Goal: Task Accomplishment & Management: Use online tool/utility

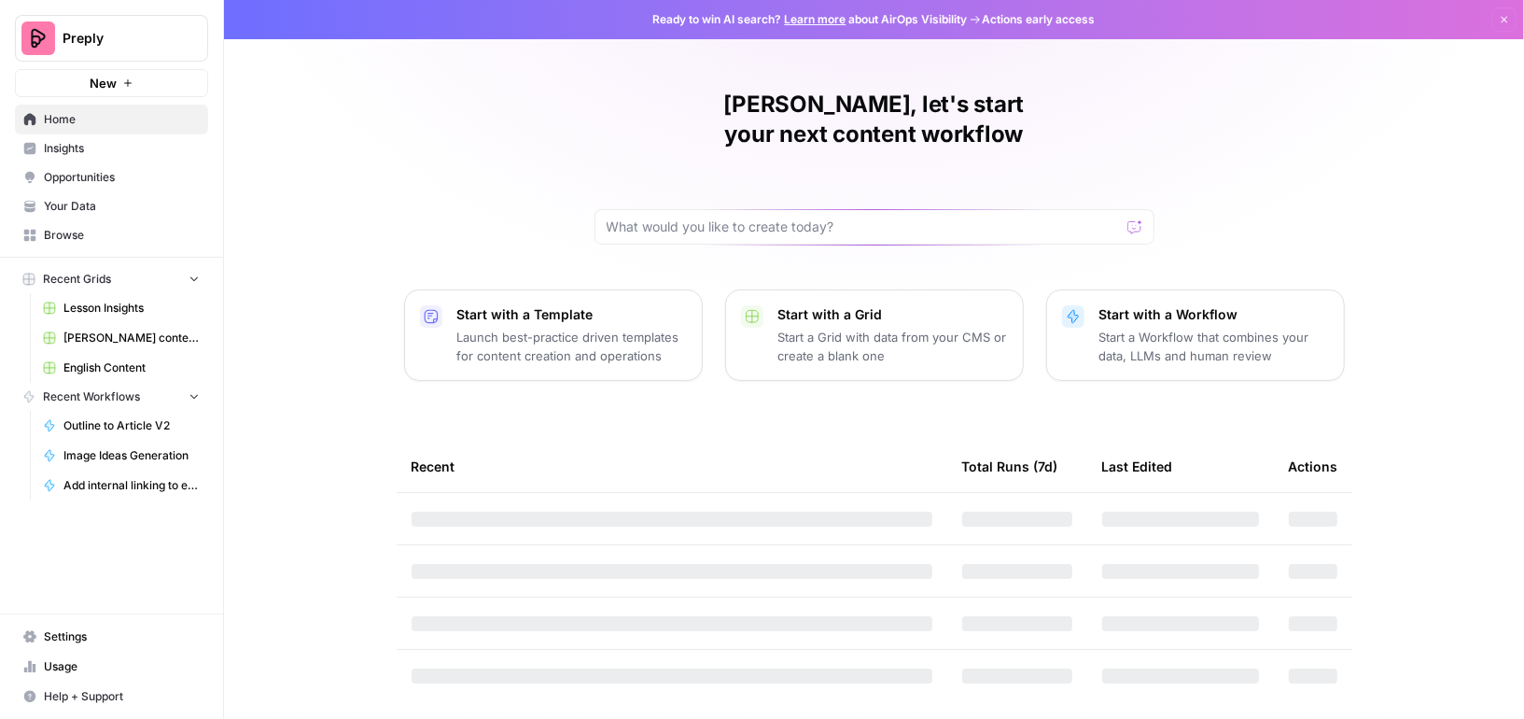
click at [101, 369] on span "English Content" at bounding box center [131, 367] width 136 height 17
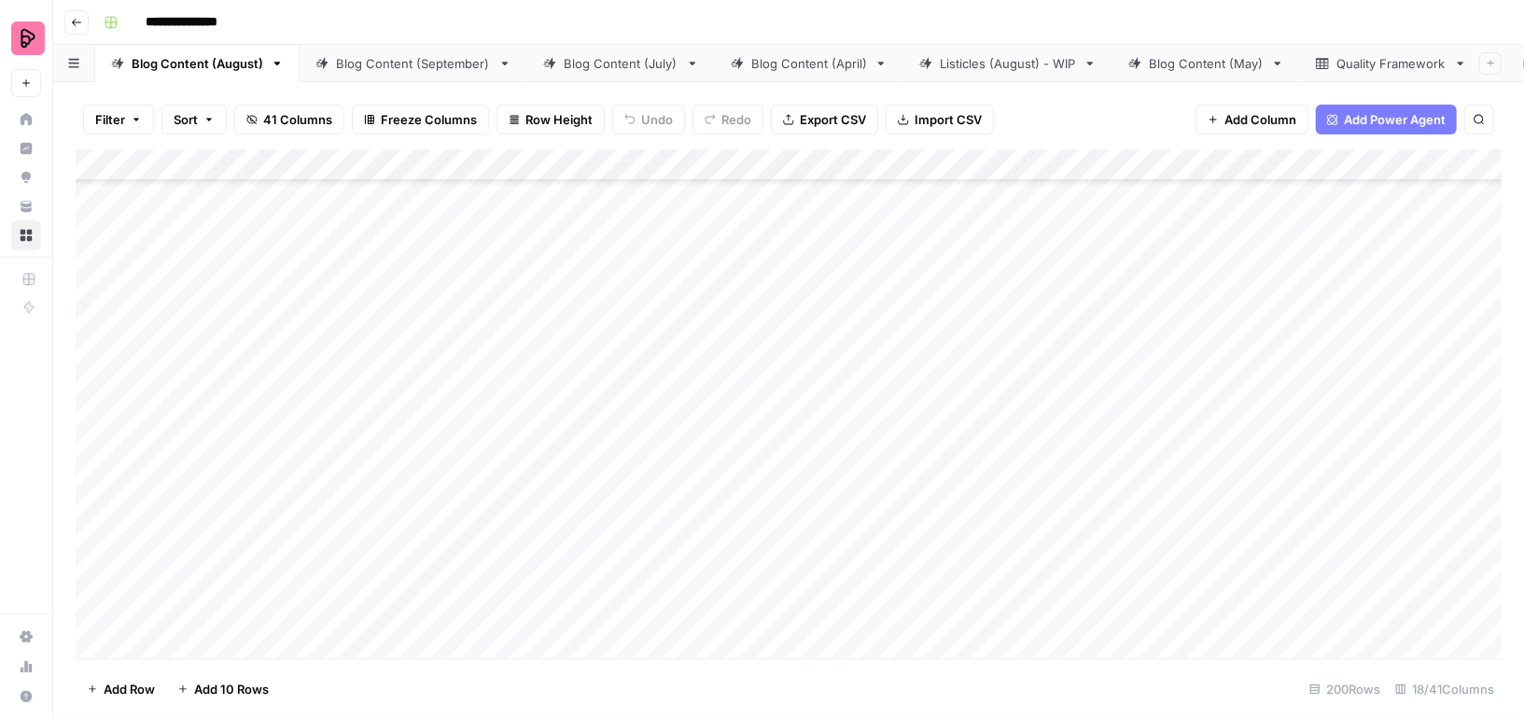
scroll to position [8107, 0]
click at [462, 62] on div "Blog Content (September)" at bounding box center [413, 63] width 155 height 19
click at [186, 71] on div "Blog Content (August)" at bounding box center [198, 63] width 132 height 19
click at [393, 67] on div "Blog Content (September)" at bounding box center [413, 63] width 155 height 19
click at [723, 205] on div "Add Column" at bounding box center [789, 403] width 1426 height 509
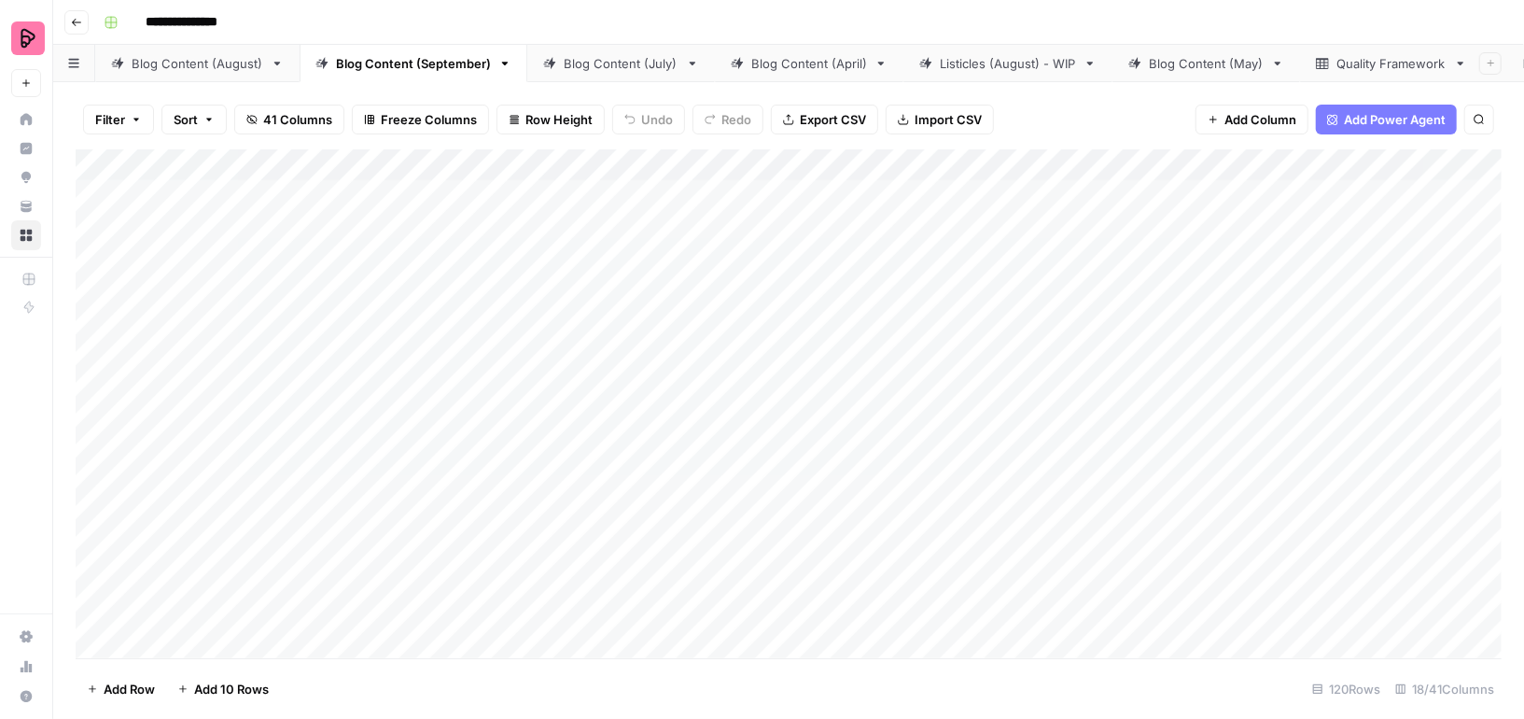
click at [208, 61] on div "Blog Content (August)" at bounding box center [198, 63] width 132 height 19
click at [589, 201] on div "Add Column" at bounding box center [789, 403] width 1426 height 509
click at [361, 63] on div "Blog Content (September)" at bounding box center [413, 63] width 155 height 19
click at [686, 213] on div "Add Column" at bounding box center [789, 403] width 1426 height 509
click at [677, 195] on div "Add Column" at bounding box center [789, 403] width 1426 height 509
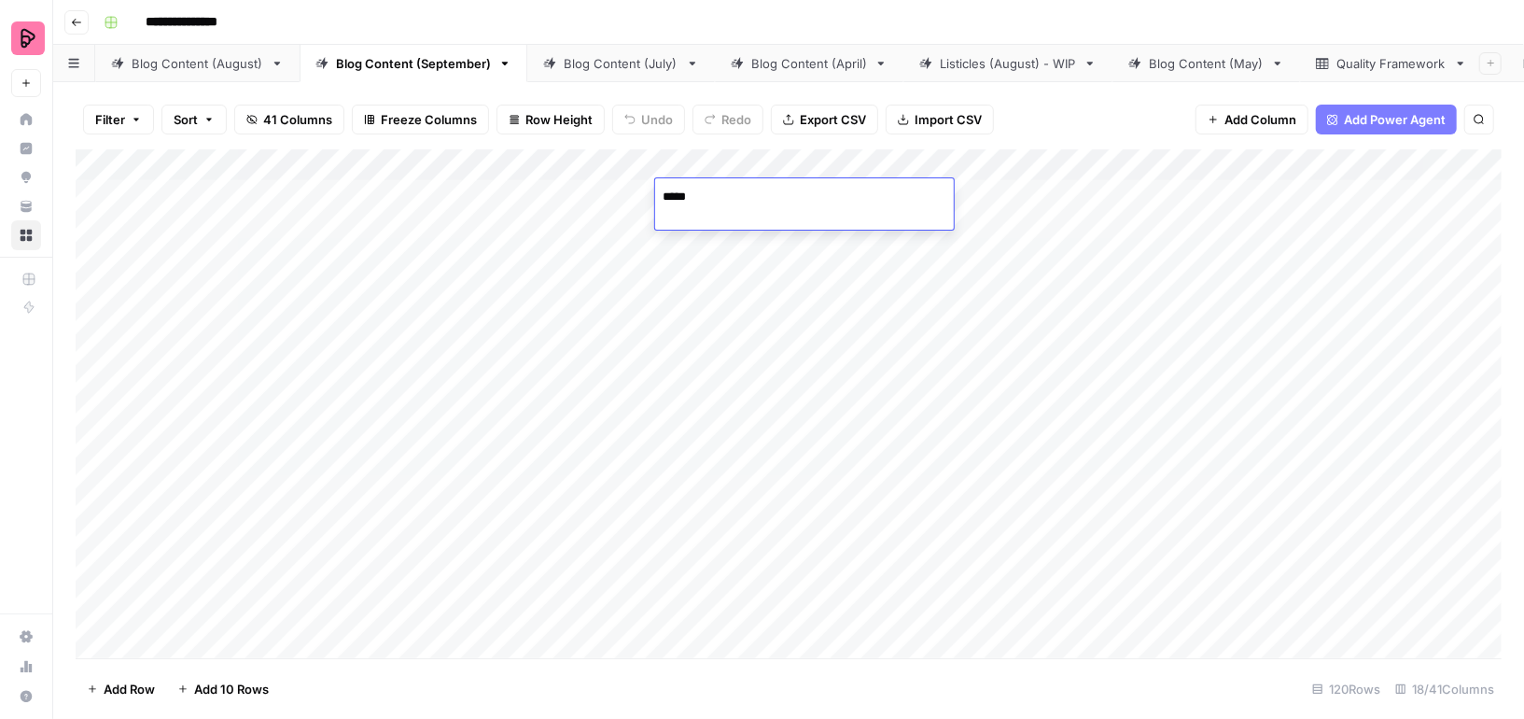
click at [667, 192] on textarea "*****" at bounding box center [804, 197] width 299 height 26
type textarea "*****"
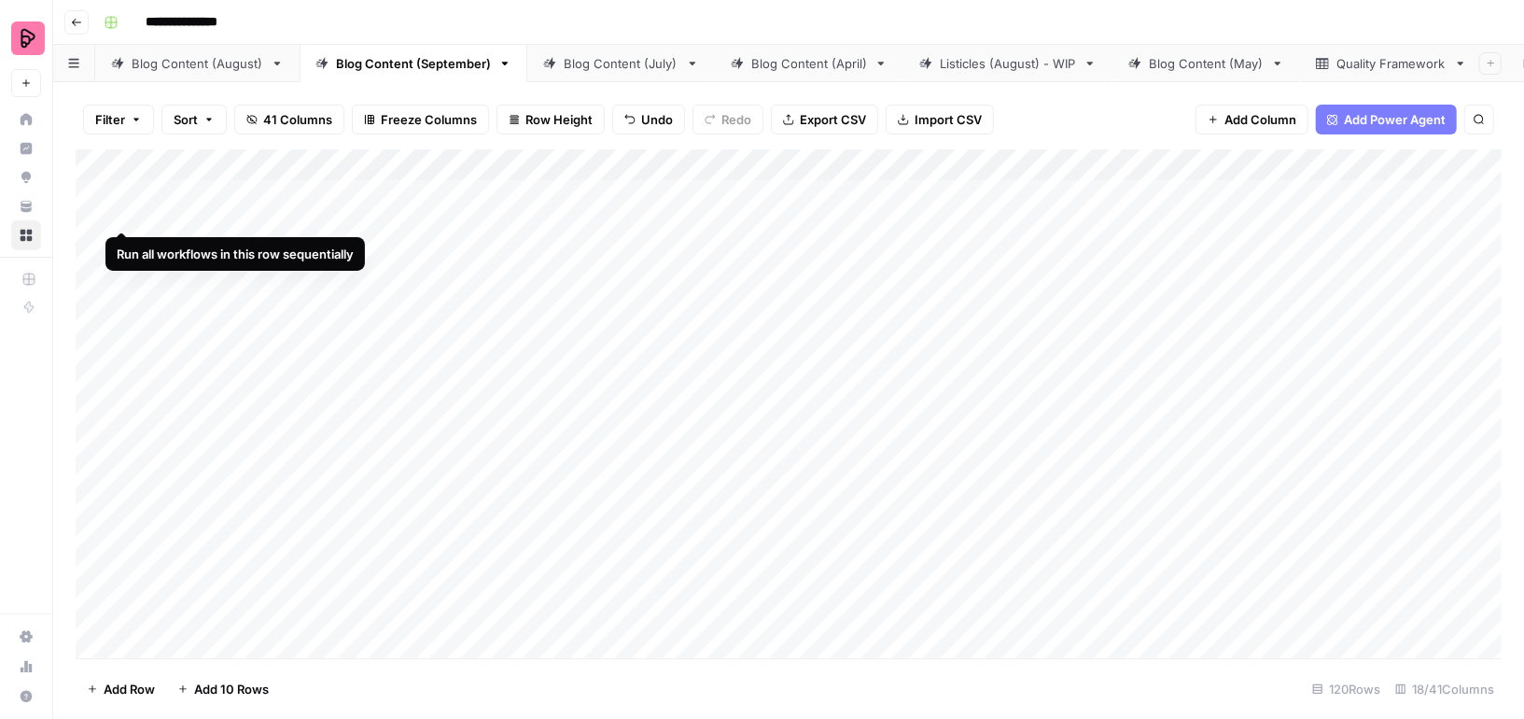
click at [122, 198] on div "Add Column" at bounding box center [789, 403] width 1426 height 509
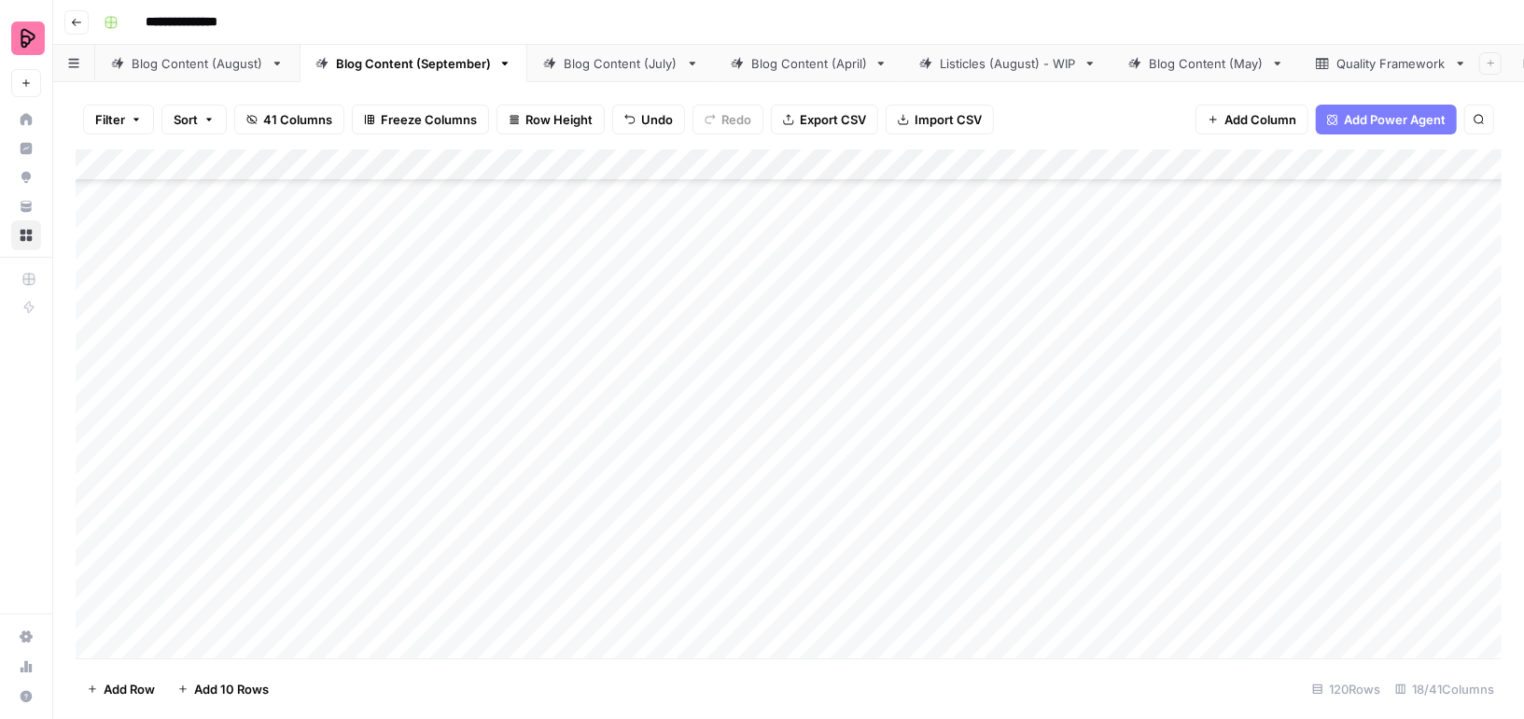
scroll to position [3163, 0]
click at [727, 530] on div "Add Column" at bounding box center [789, 403] width 1426 height 509
type textarea "*****"
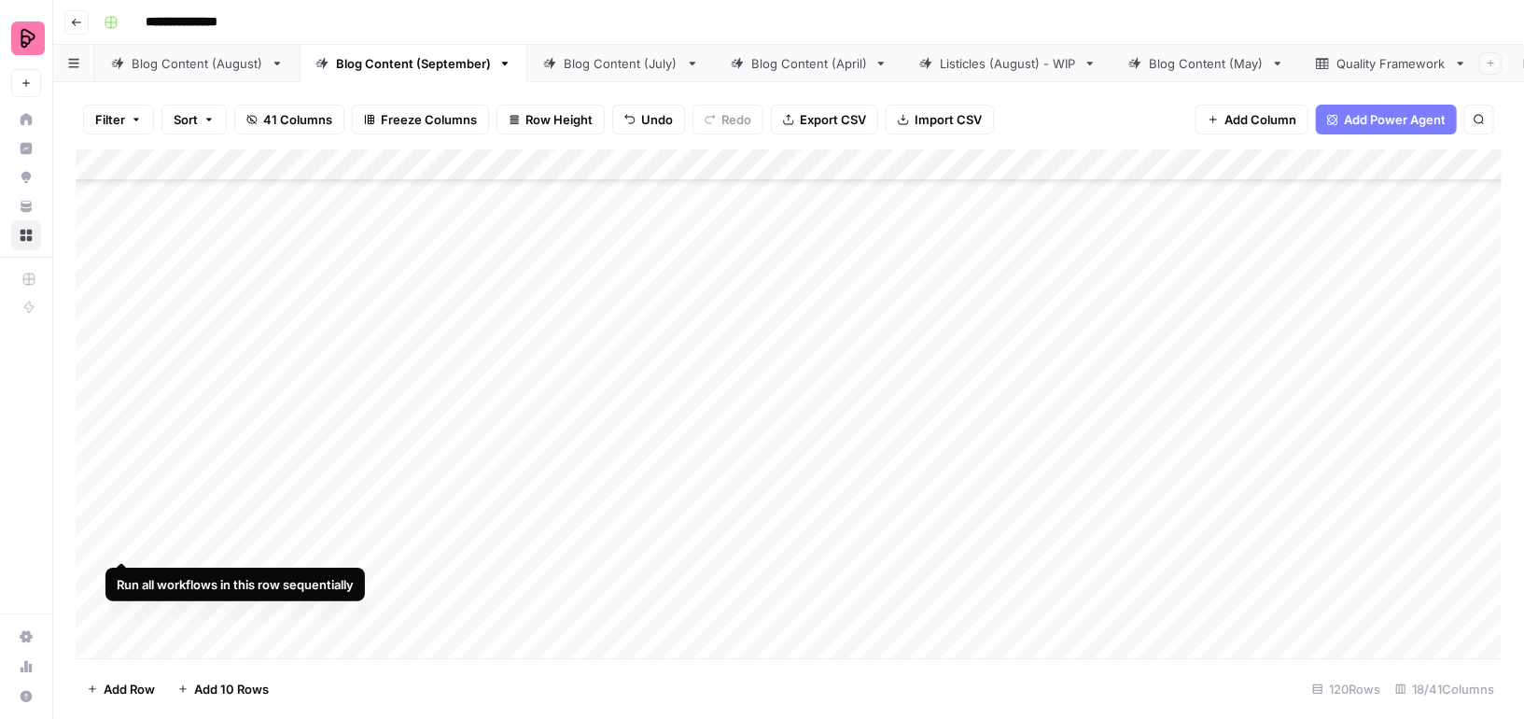
click at [117, 530] on div "Add Column" at bounding box center [789, 403] width 1426 height 509
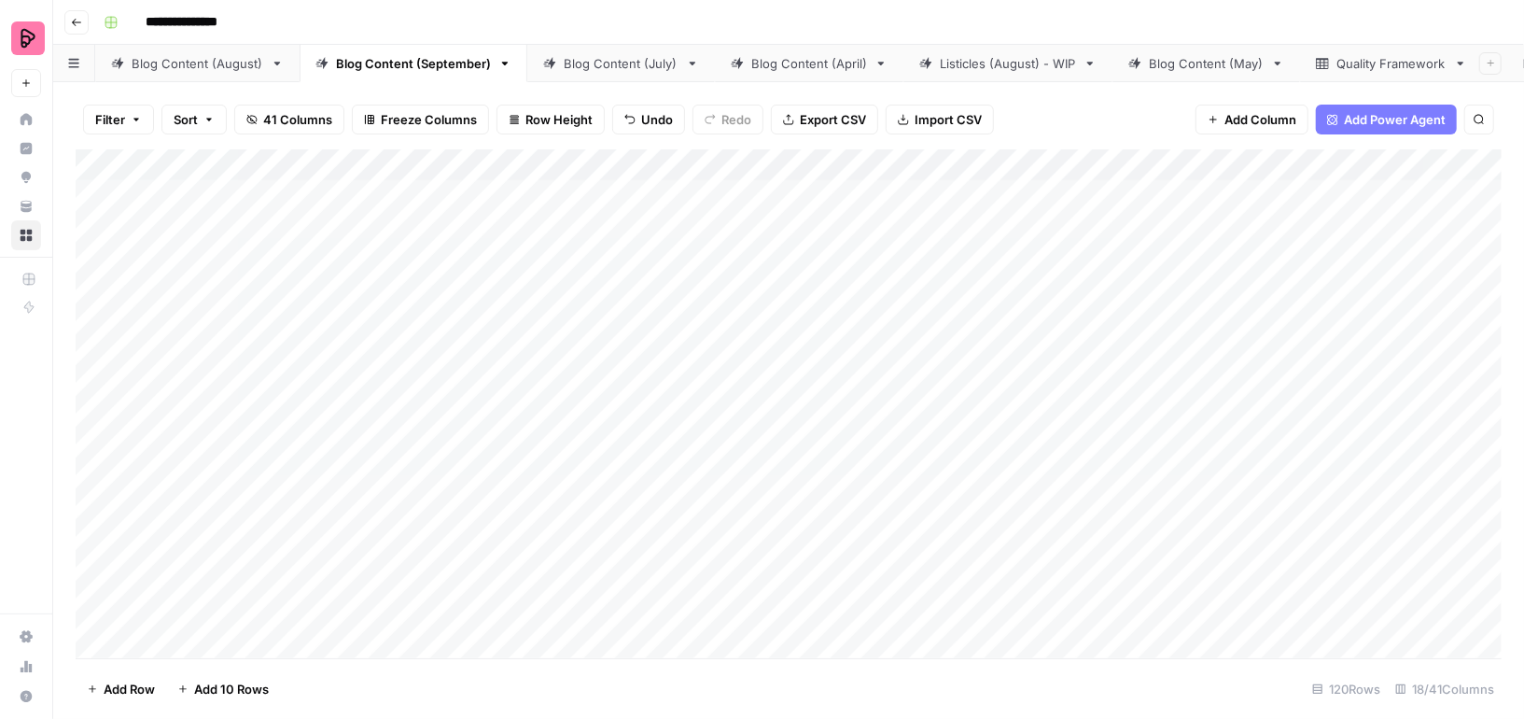
scroll to position [0, 0]
click at [902, 194] on div "Add Column" at bounding box center [789, 403] width 1426 height 509
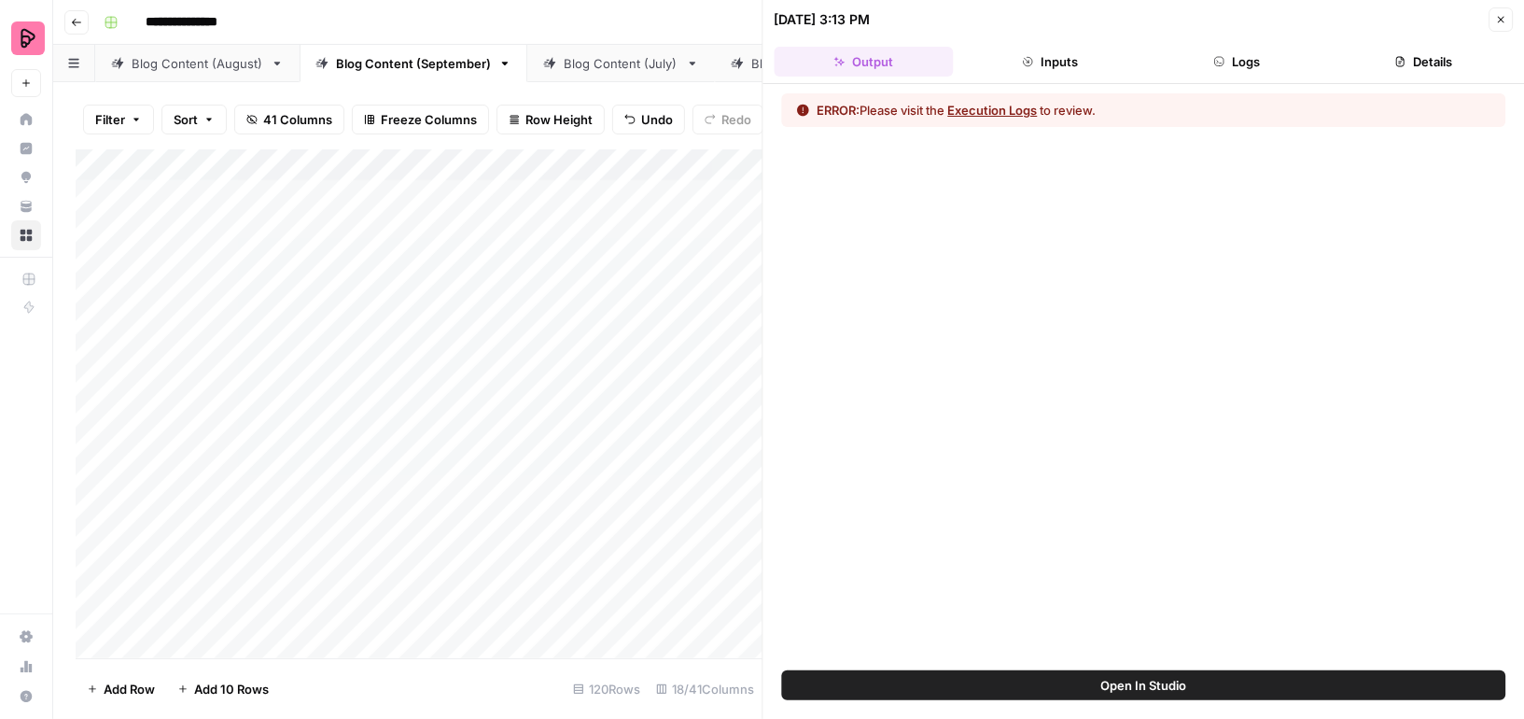
click at [1500, 15] on icon "button" at bounding box center [1500, 19] width 11 height 11
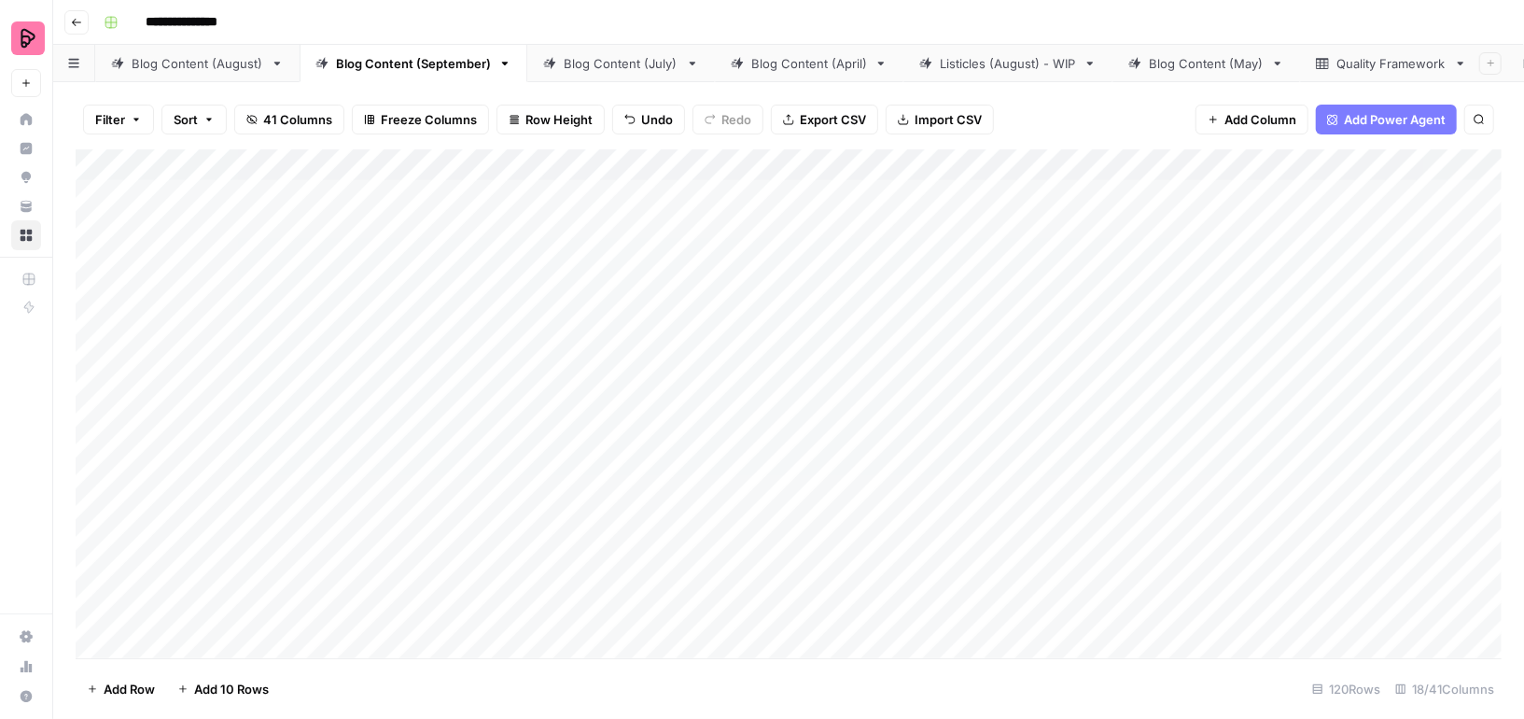
click at [311, 199] on div "Add Column" at bounding box center [789, 403] width 1426 height 509
click at [215, 65] on div "Blog Content (August)" at bounding box center [198, 63] width 132 height 19
click at [371, 66] on div "Blog Content (September)" at bounding box center [413, 63] width 155 height 19
click at [280, 202] on div "Add Column" at bounding box center [789, 403] width 1426 height 509
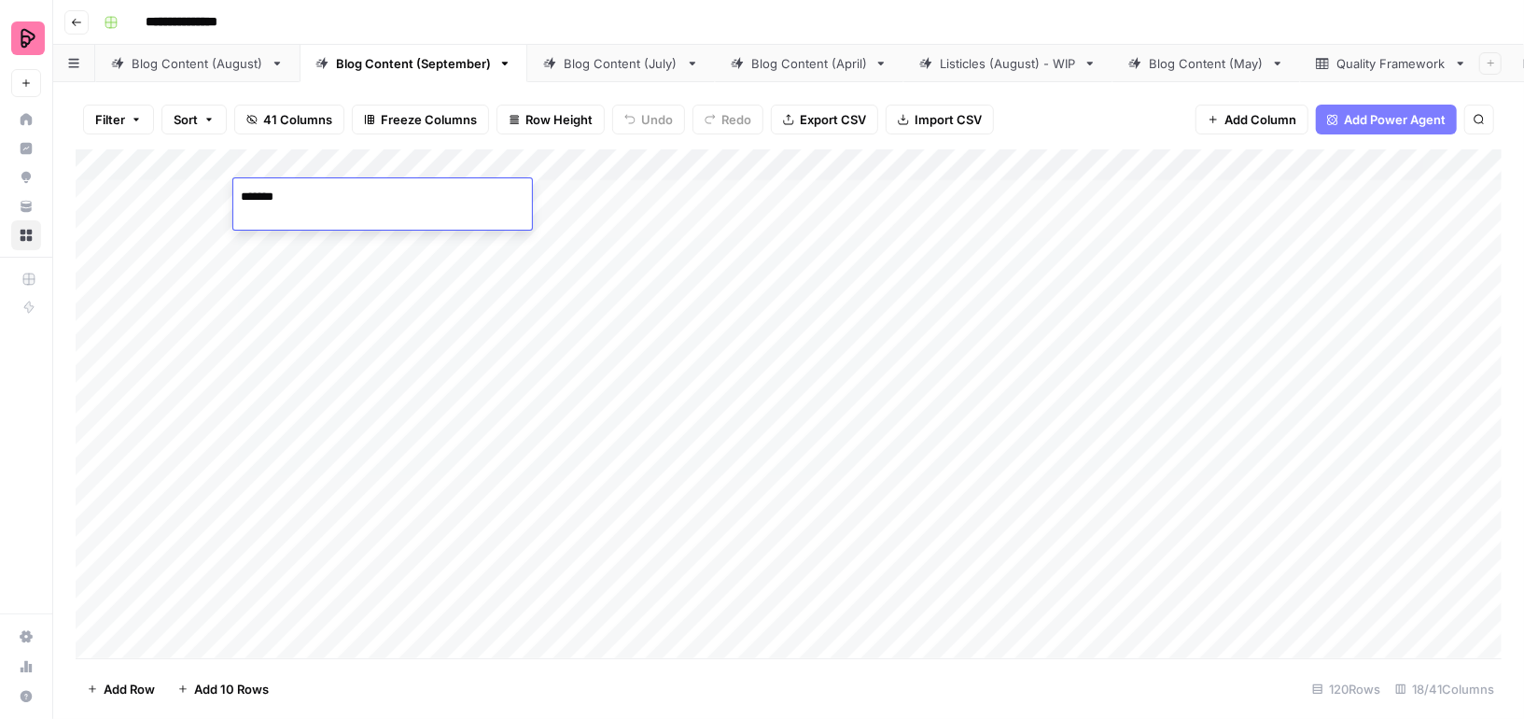
type textarea "********"
click at [932, 193] on div "Add Column" at bounding box center [789, 403] width 1426 height 509
click at [295, 119] on span "41 Columns" at bounding box center [297, 119] width 69 height 19
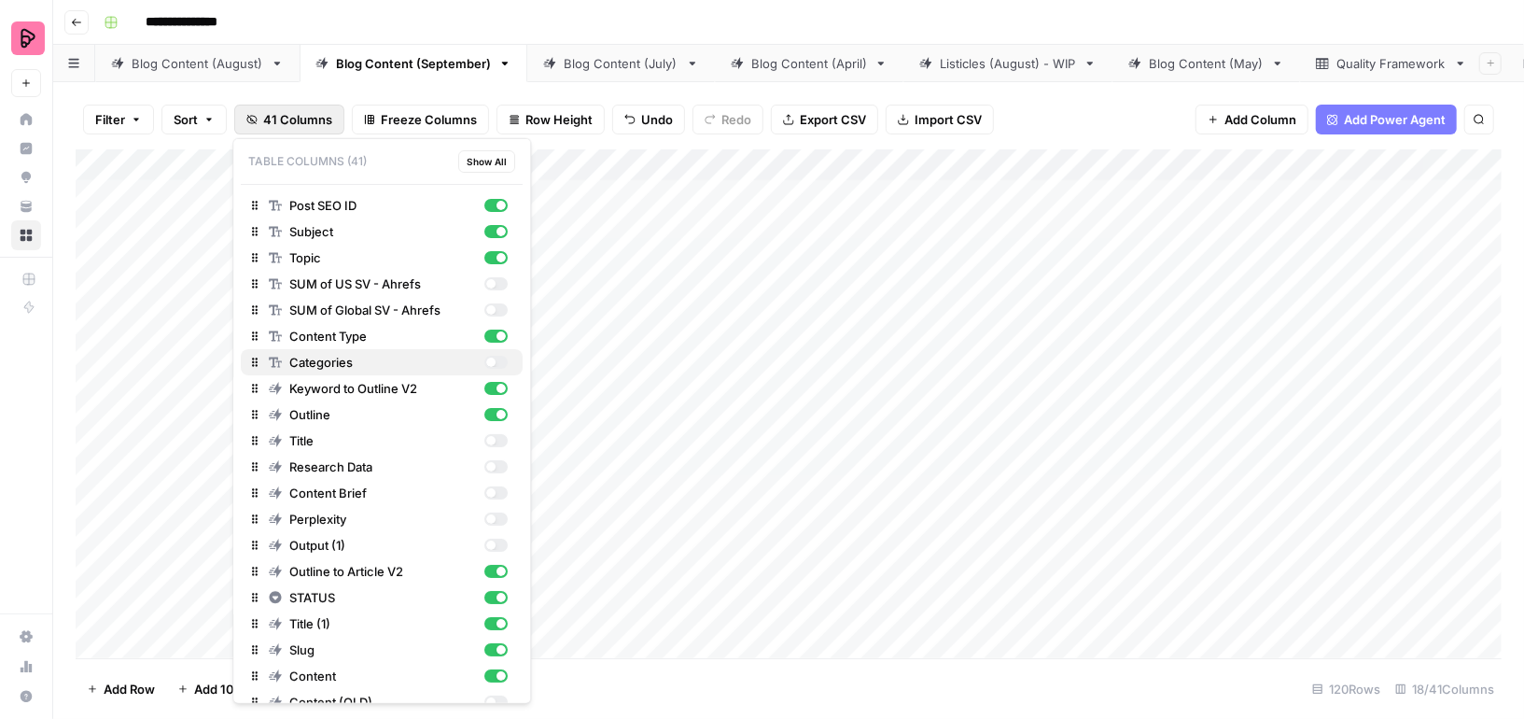
click at [500, 360] on div "button" at bounding box center [495, 362] width 23 height 13
click at [213, 65] on div "Blog Content (August)" at bounding box center [198, 63] width 132 height 19
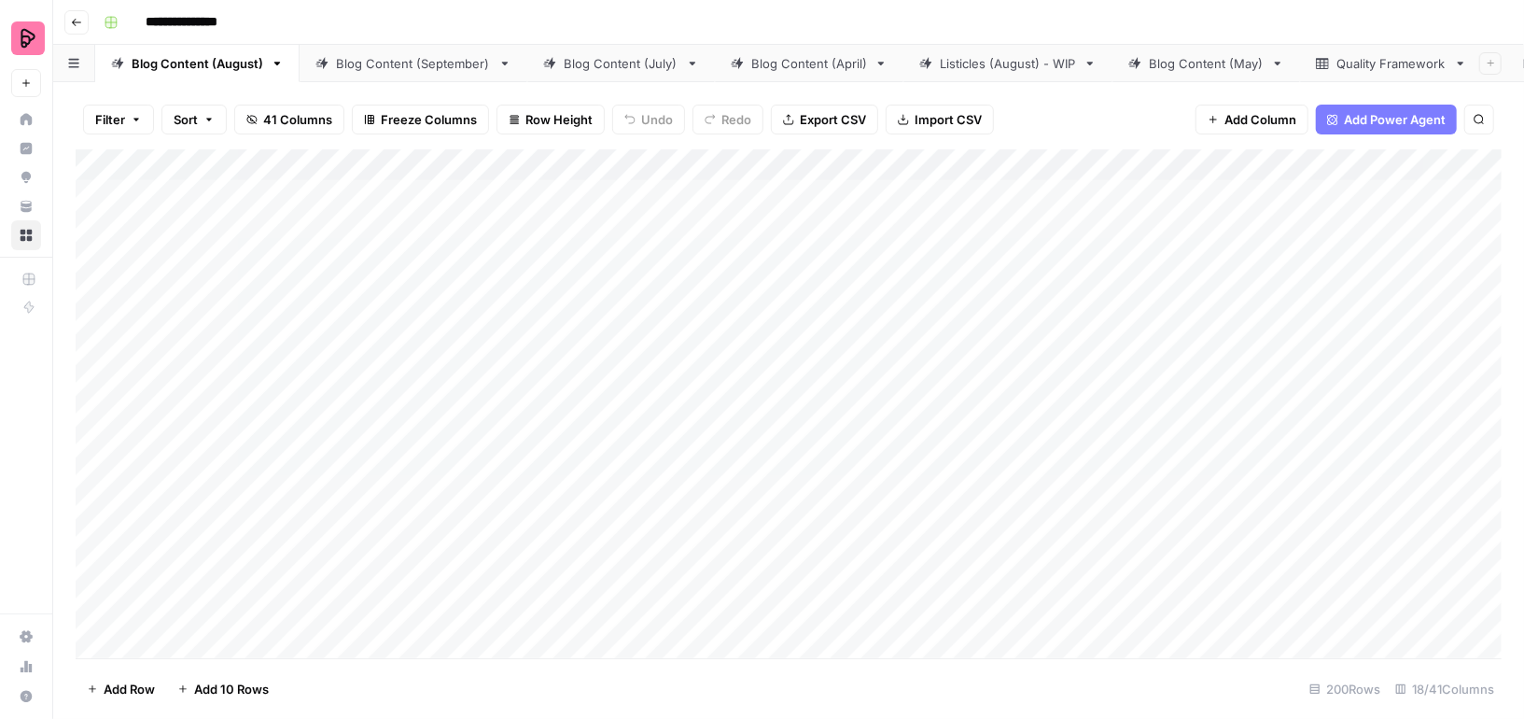
click at [309, 125] on span "41 Columns" at bounding box center [297, 119] width 69 height 19
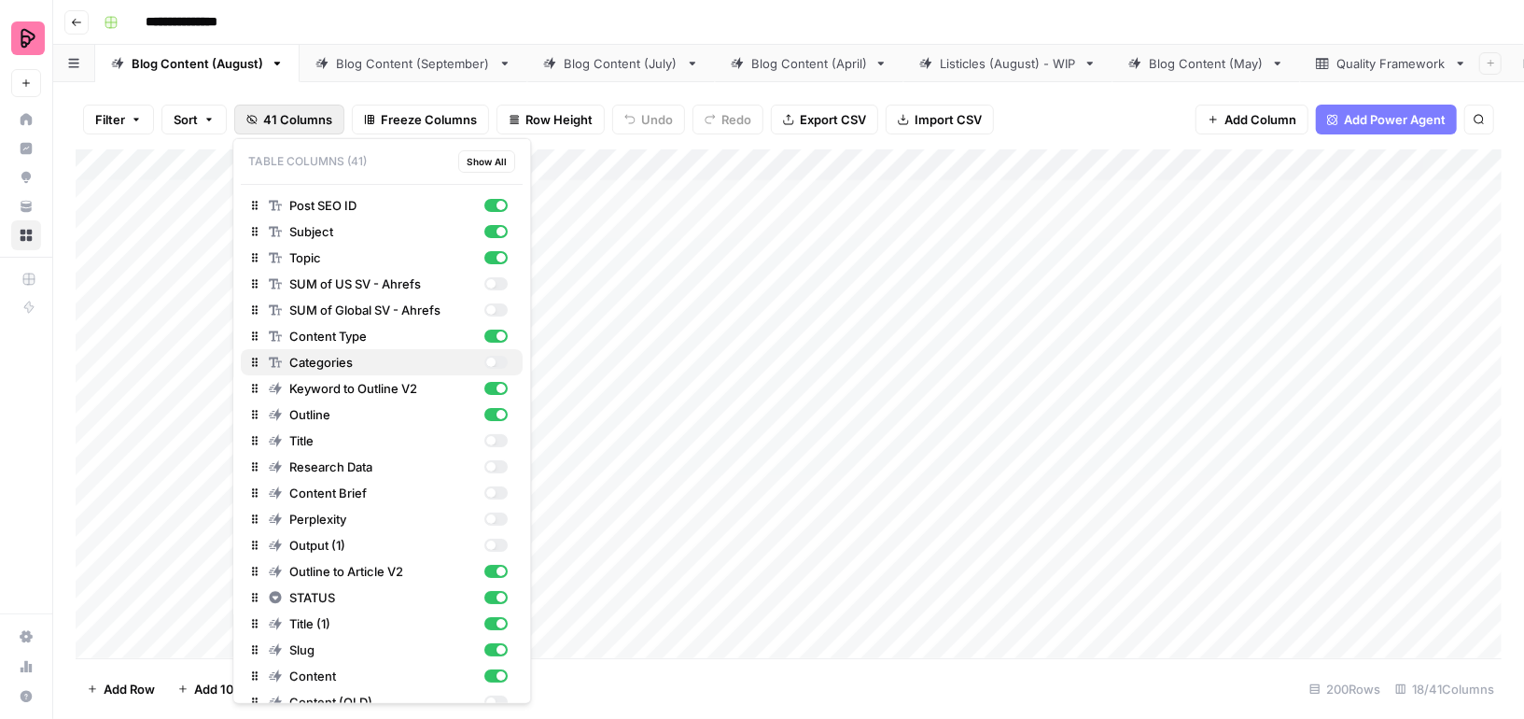
click at [501, 359] on div "button" at bounding box center [495, 362] width 23 height 13
click at [498, 359] on div "button" at bounding box center [500, 361] width 9 height 9
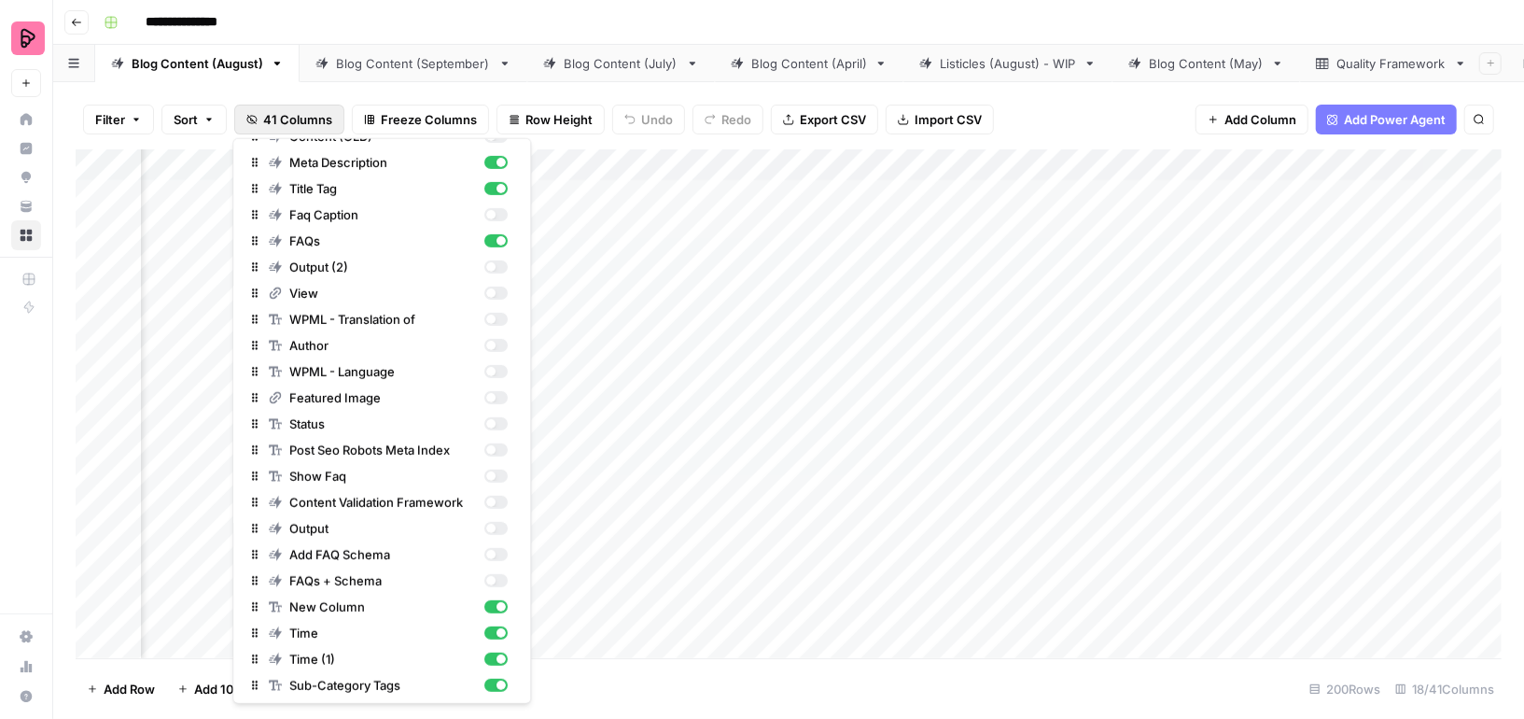
scroll to position [0, 1750]
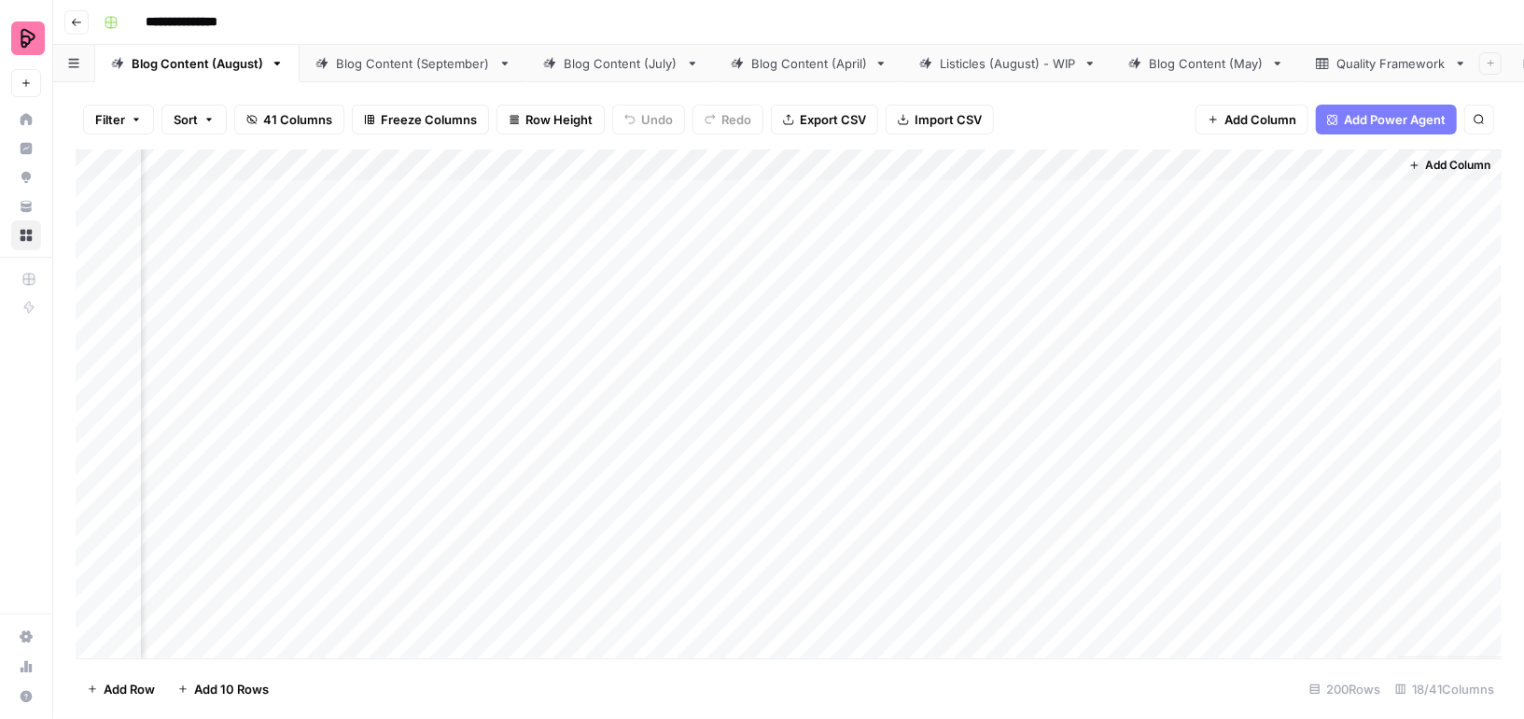
click at [384, 63] on div "Blog Content (September)" at bounding box center [413, 63] width 155 height 19
click at [303, 123] on span "41 Columns" at bounding box center [297, 119] width 69 height 19
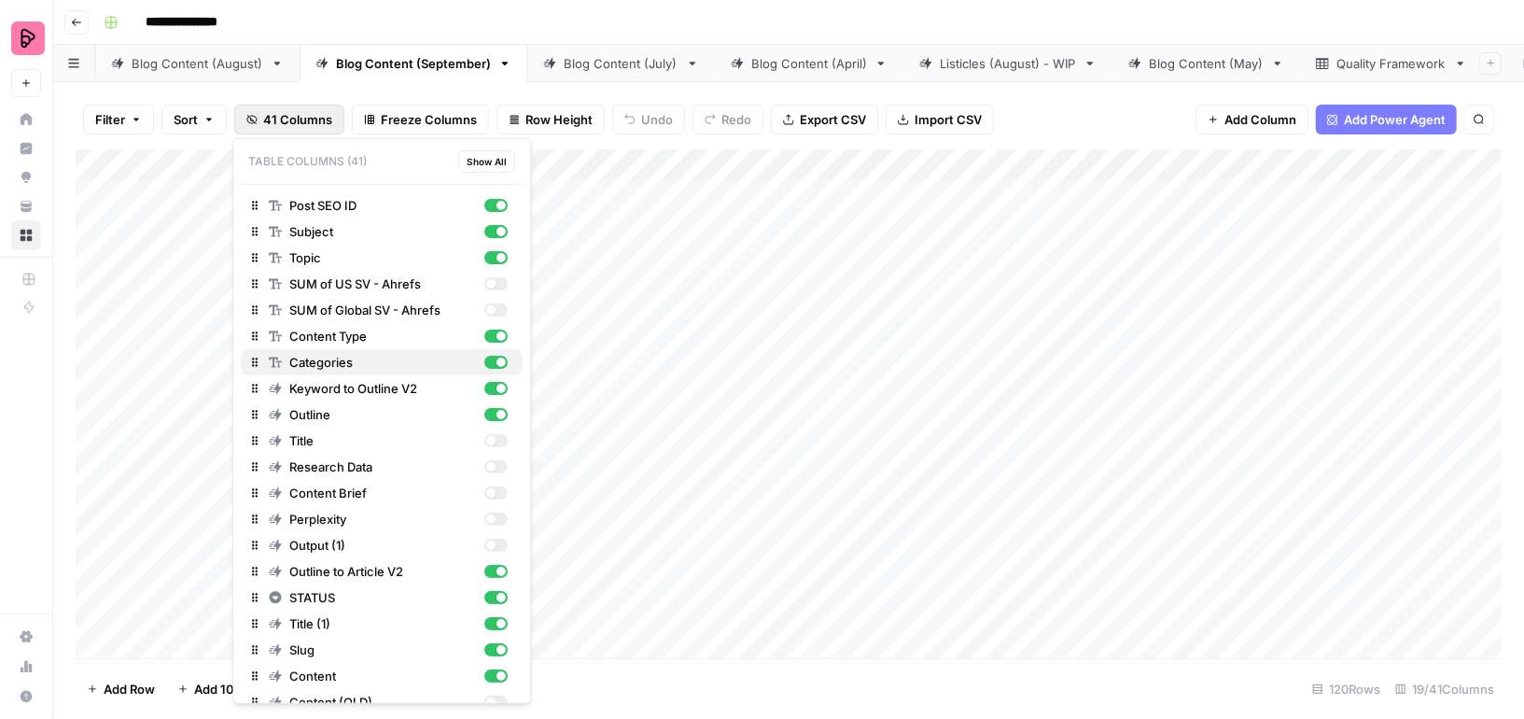
click at [501, 361] on div "button" at bounding box center [500, 361] width 9 height 9
click at [676, 322] on div "Add Column" at bounding box center [789, 403] width 1426 height 509
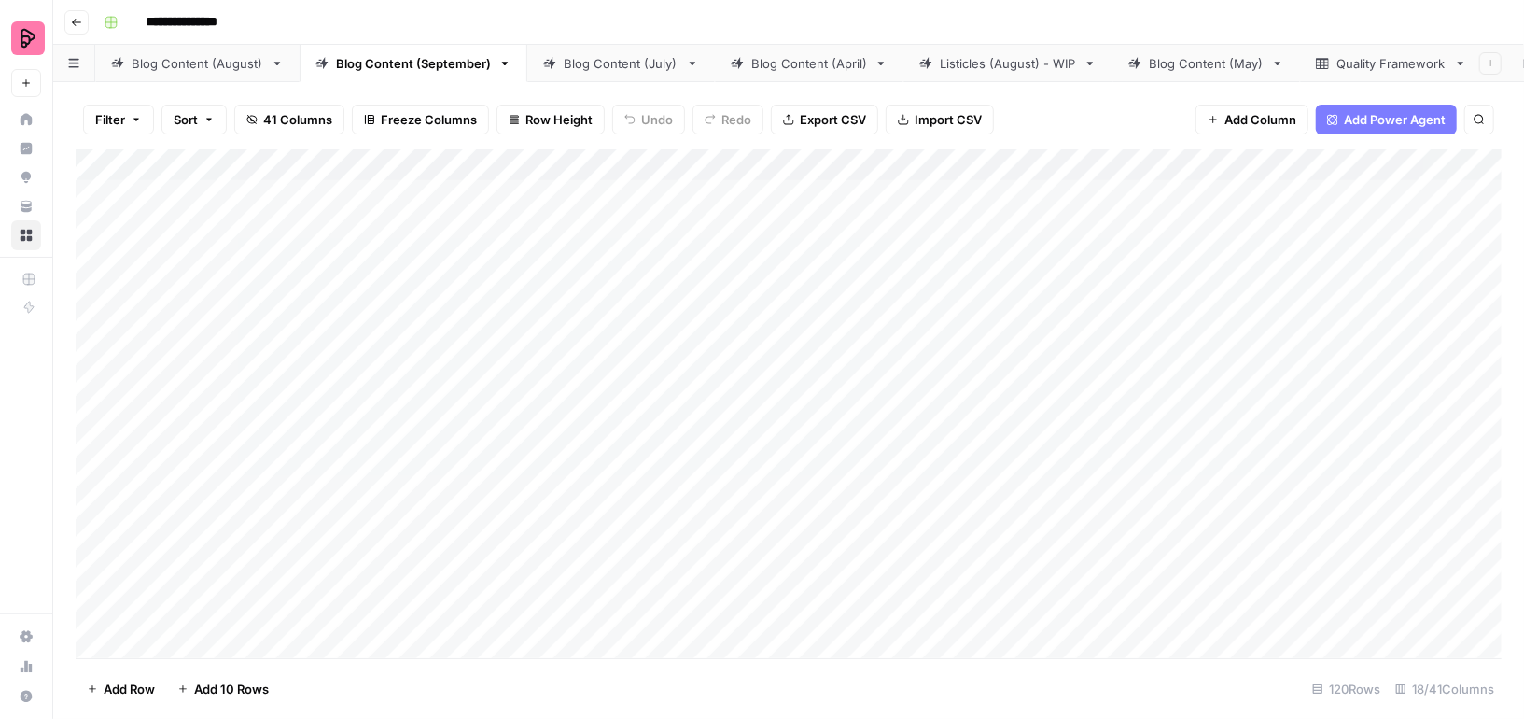
scroll to position [0, 1858]
click at [1311, 216] on div "Add Column" at bounding box center [789, 403] width 1426 height 509
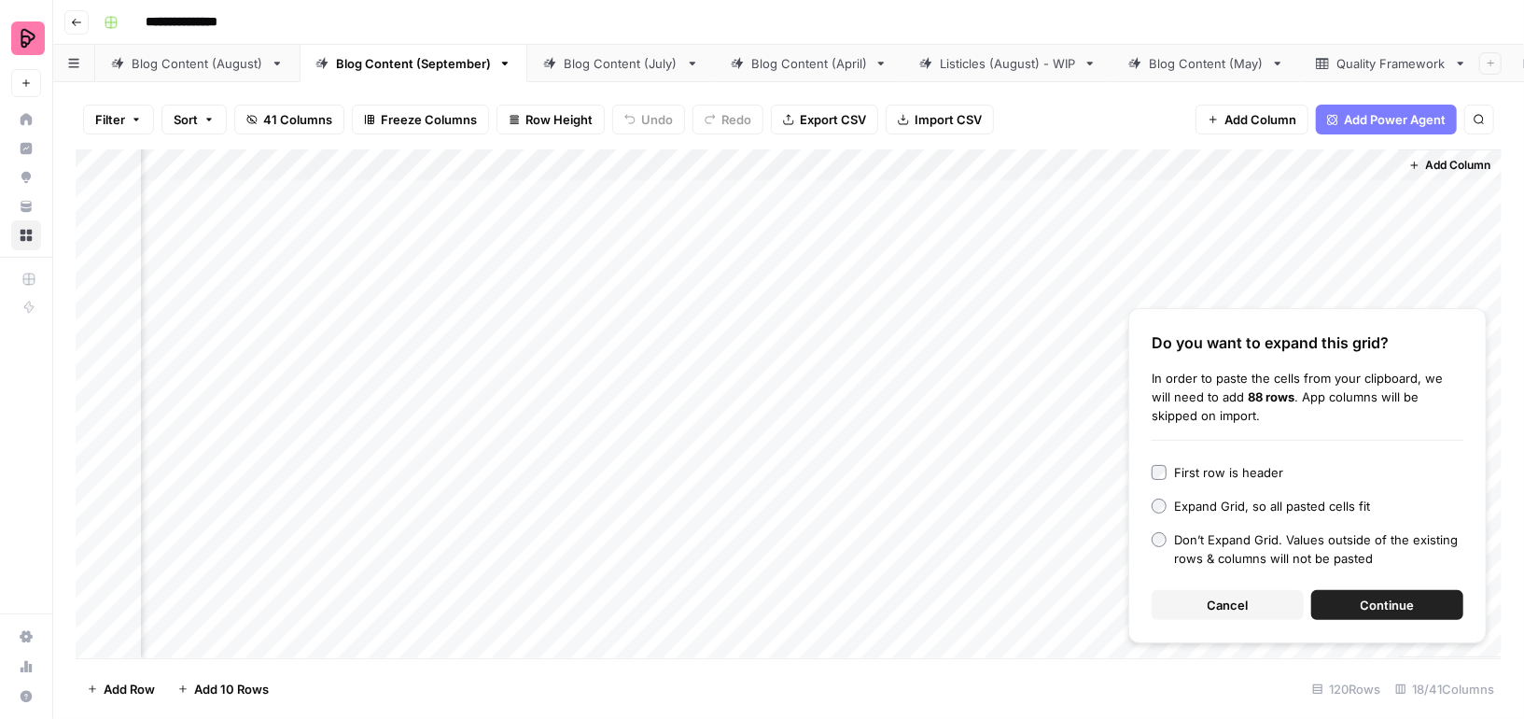
click at [1360, 603] on button "Continue" at bounding box center [1387, 605] width 152 height 30
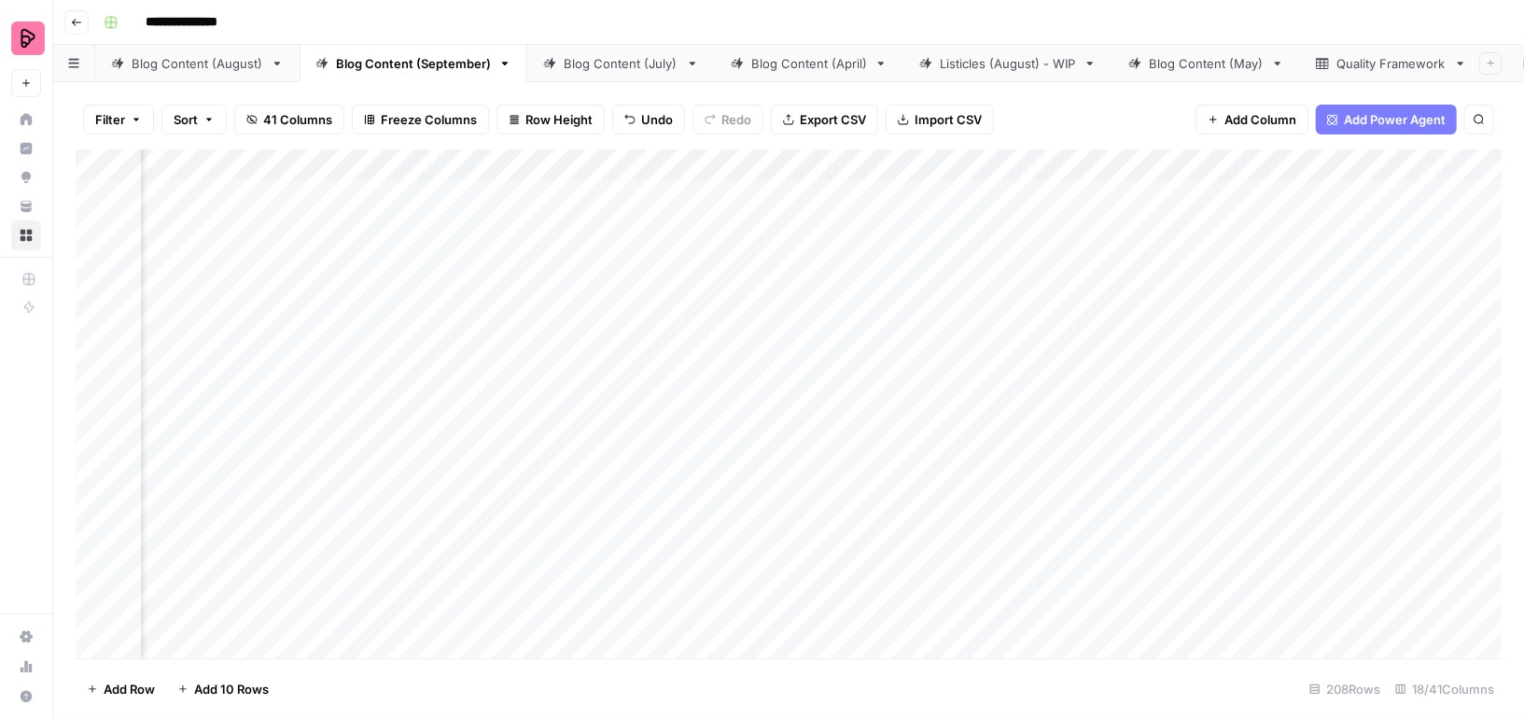
scroll to position [0, 0]
click at [927, 194] on div "Add Column" at bounding box center [789, 403] width 1426 height 509
click at [925, 249] on div "Add Column" at bounding box center [789, 403] width 1426 height 509
click at [125, 250] on div "Add Column" at bounding box center [789, 403] width 1426 height 509
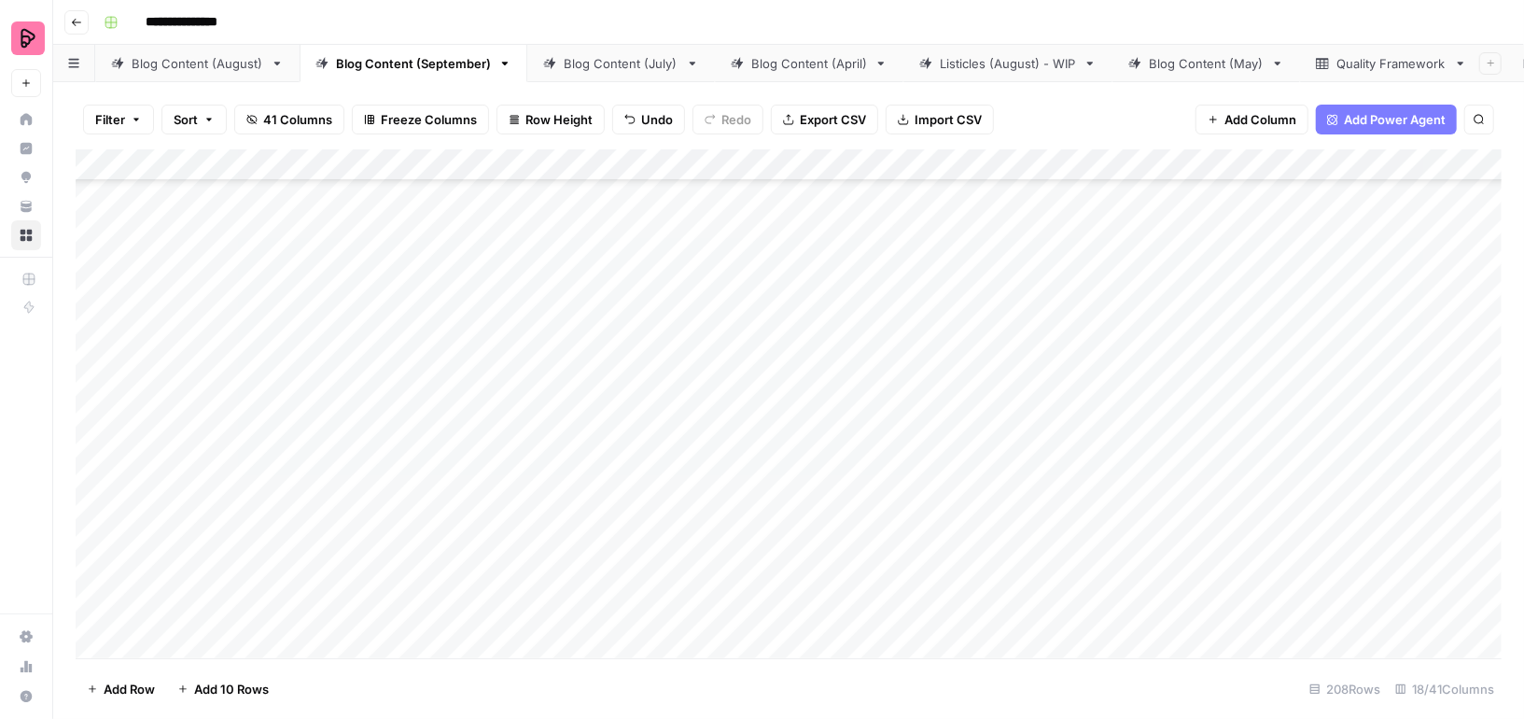
scroll to position [0, 0]
click at [123, 184] on div "Add Column" at bounding box center [789, 403] width 1426 height 509
click at [202, 63] on div "Blog Content (August)" at bounding box center [198, 63] width 132 height 19
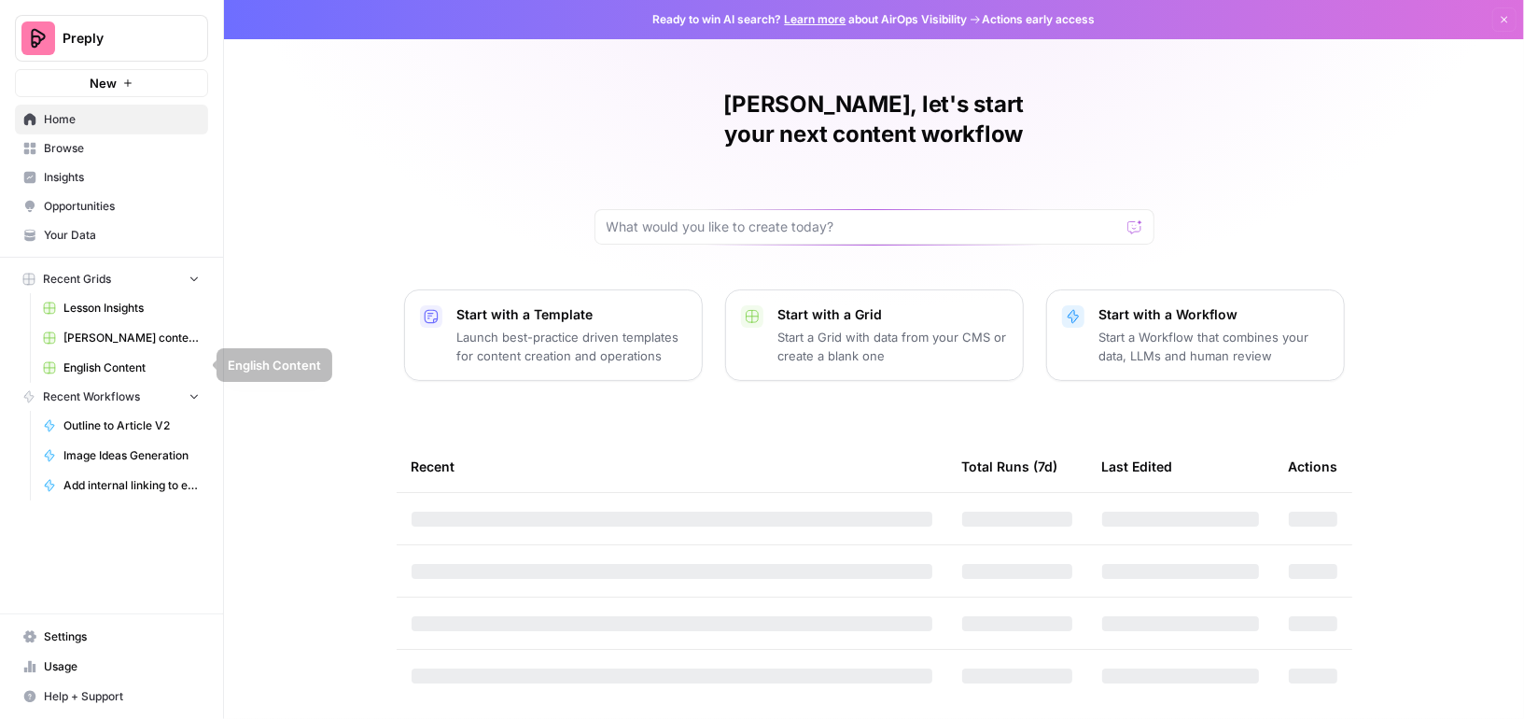
click at [93, 359] on span "English Content" at bounding box center [131, 367] width 136 height 17
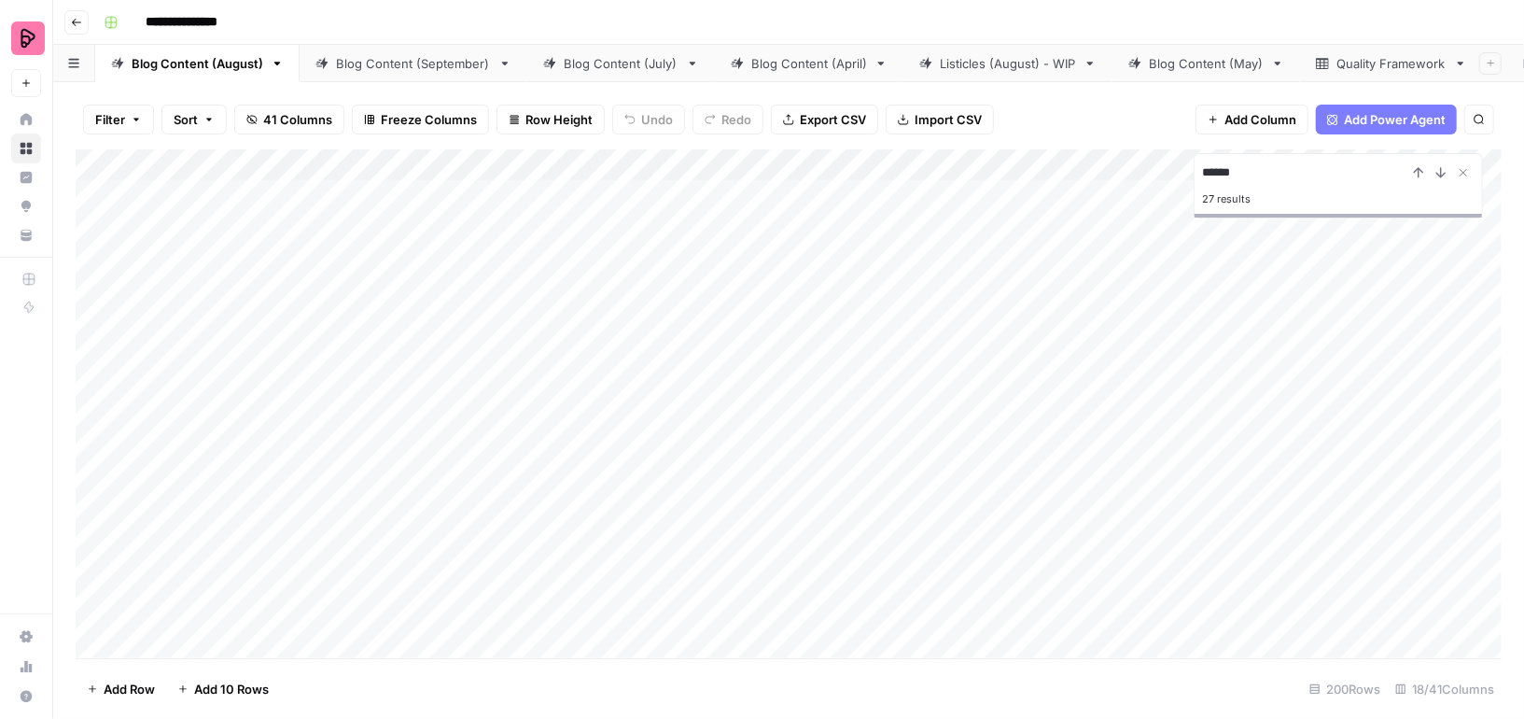
type input "*****"
click at [1441, 171] on icon "Next Result" at bounding box center [1441, 172] width 8 height 9
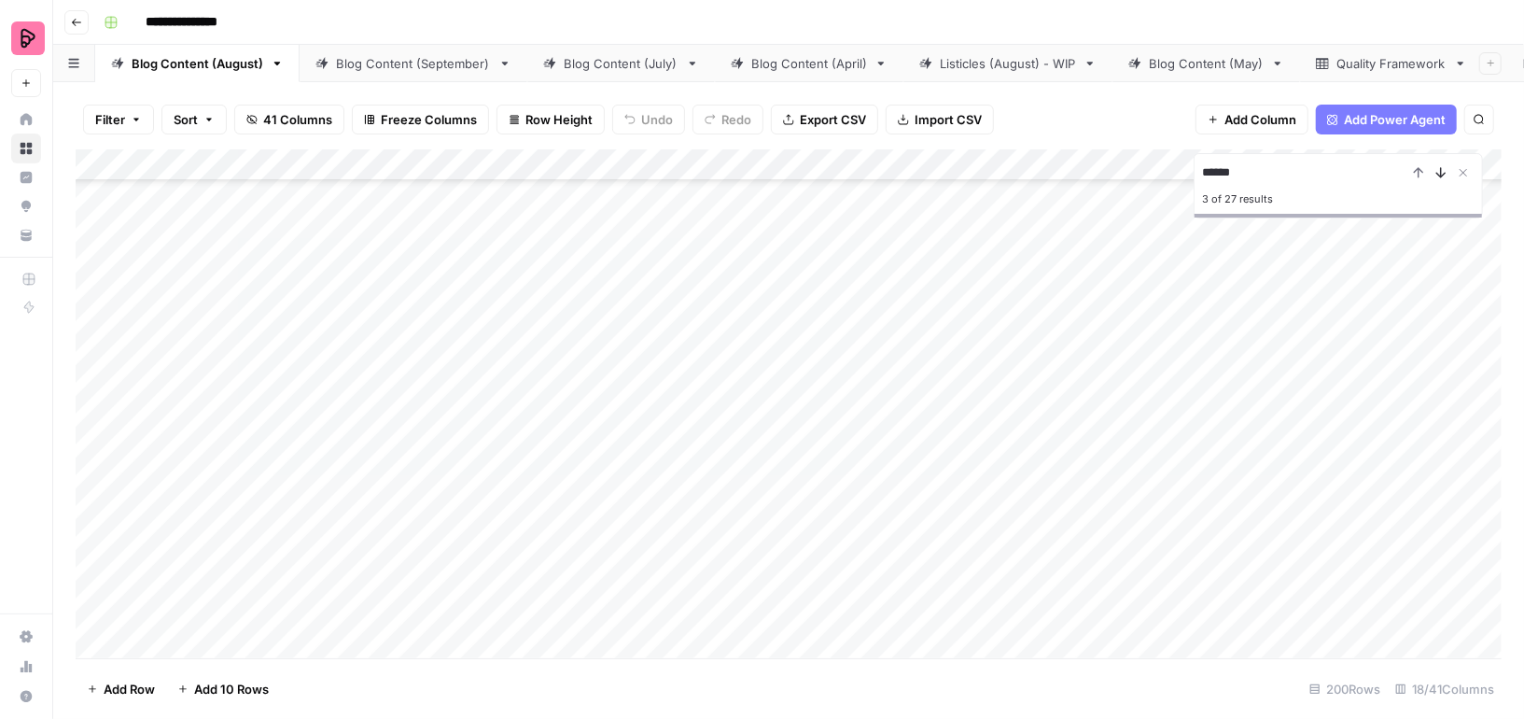
click at [1441, 171] on icon "Next Result" at bounding box center [1441, 172] width 8 height 9
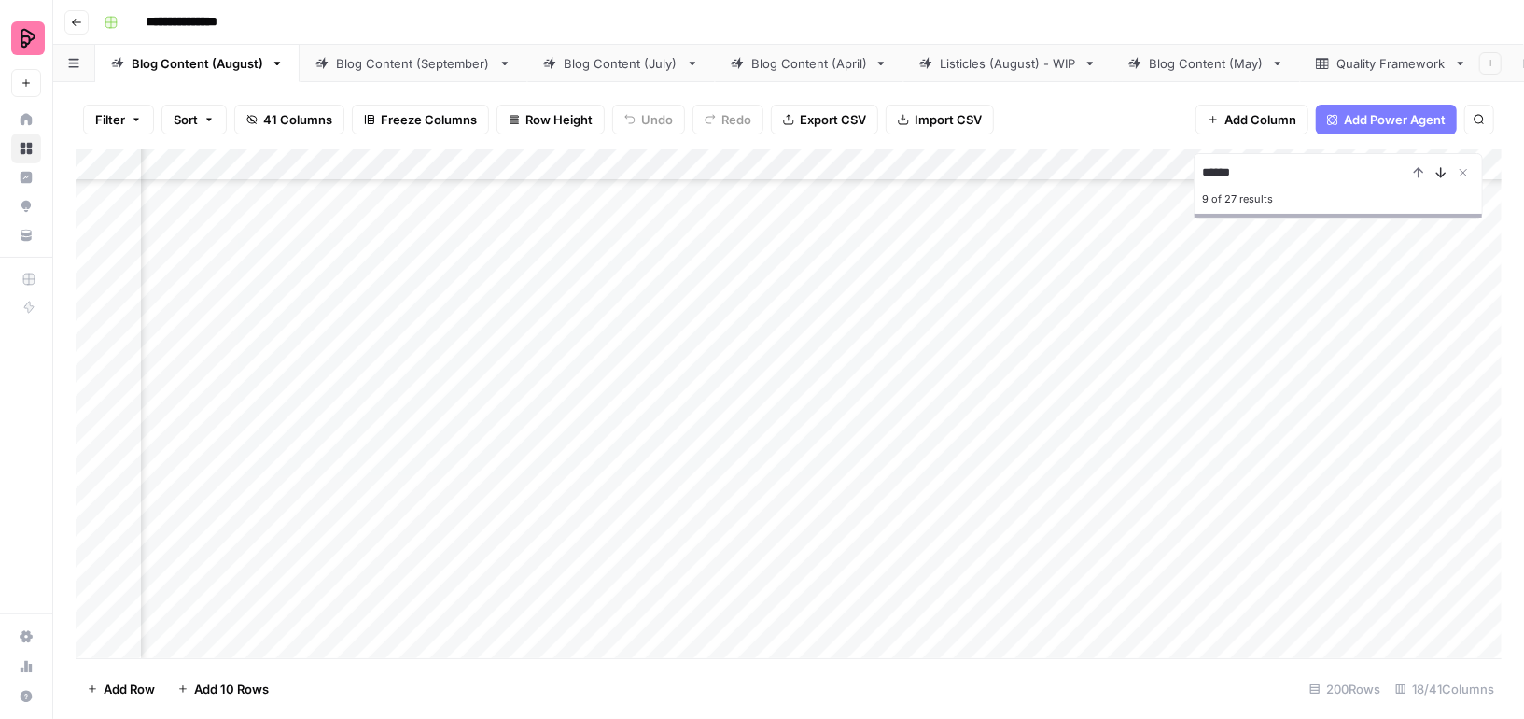
click at [1441, 171] on icon "Next Result" at bounding box center [1441, 172] width 8 height 9
click at [1444, 174] on icon "Next Result" at bounding box center [1441, 172] width 8 height 9
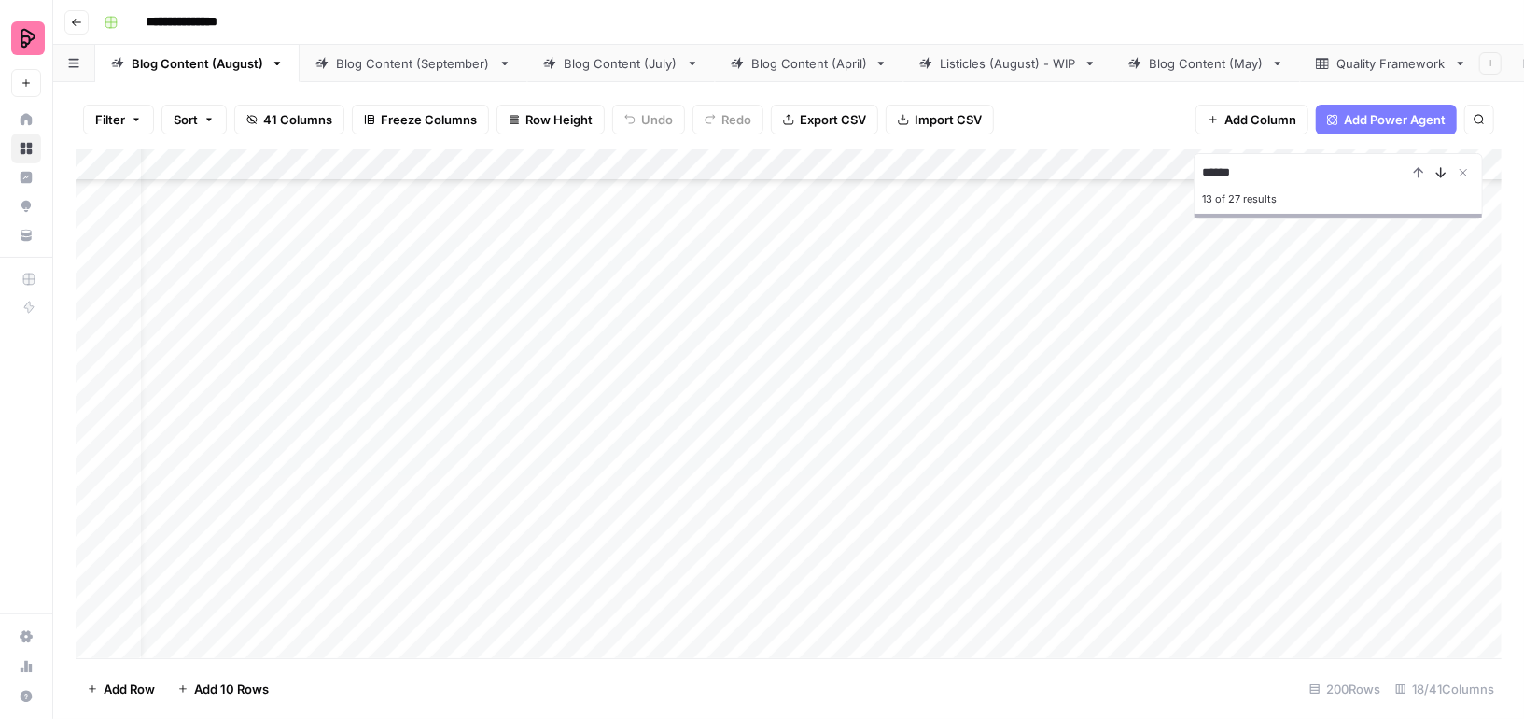
click at [1444, 174] on icon "Next Result" at bounding box center [1441, 172] width 8 height 9
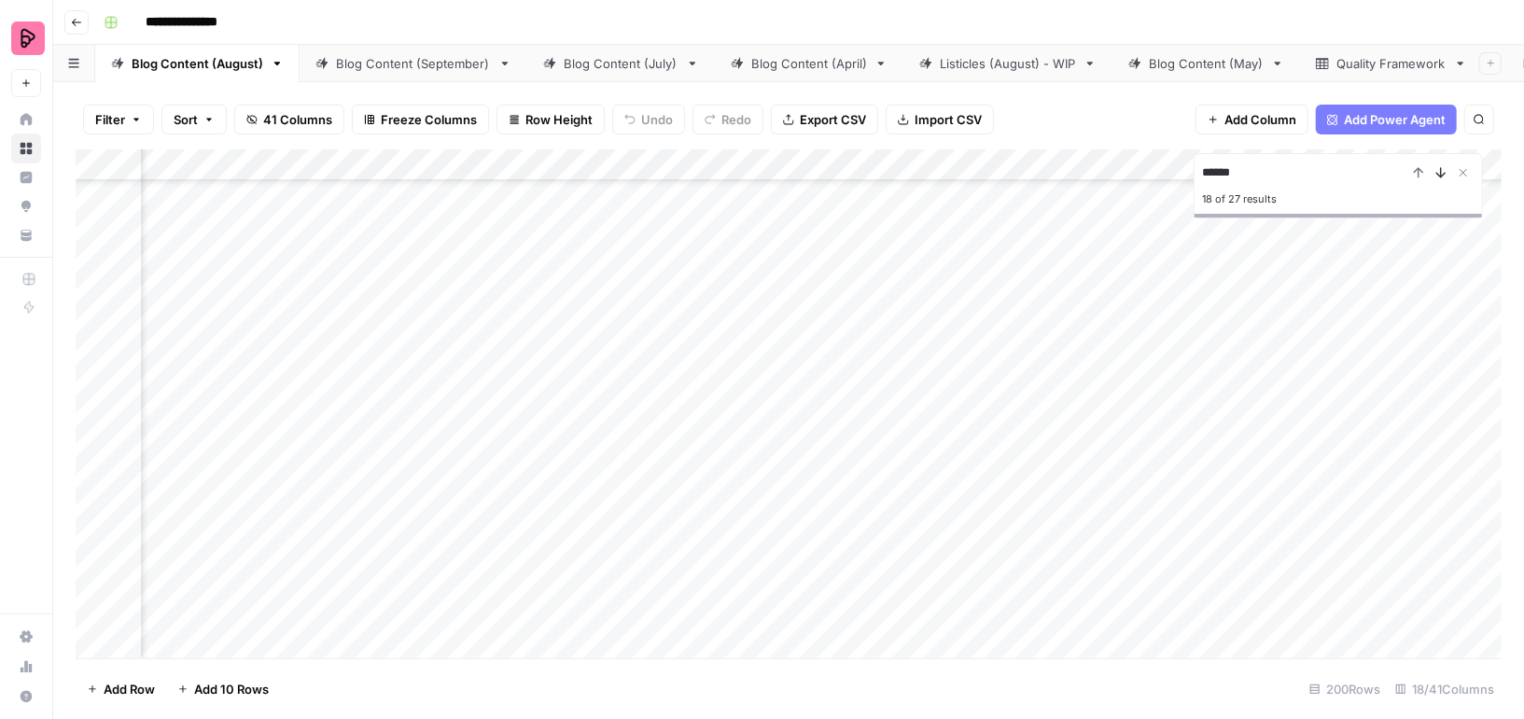
click at [1444, 174] on icon "Next Result" at bounding box center [1441, 172] width 8 height 9
click at [1182, 371] on div "Add Column" at bounding box center [789, 403] width 1426 height 509
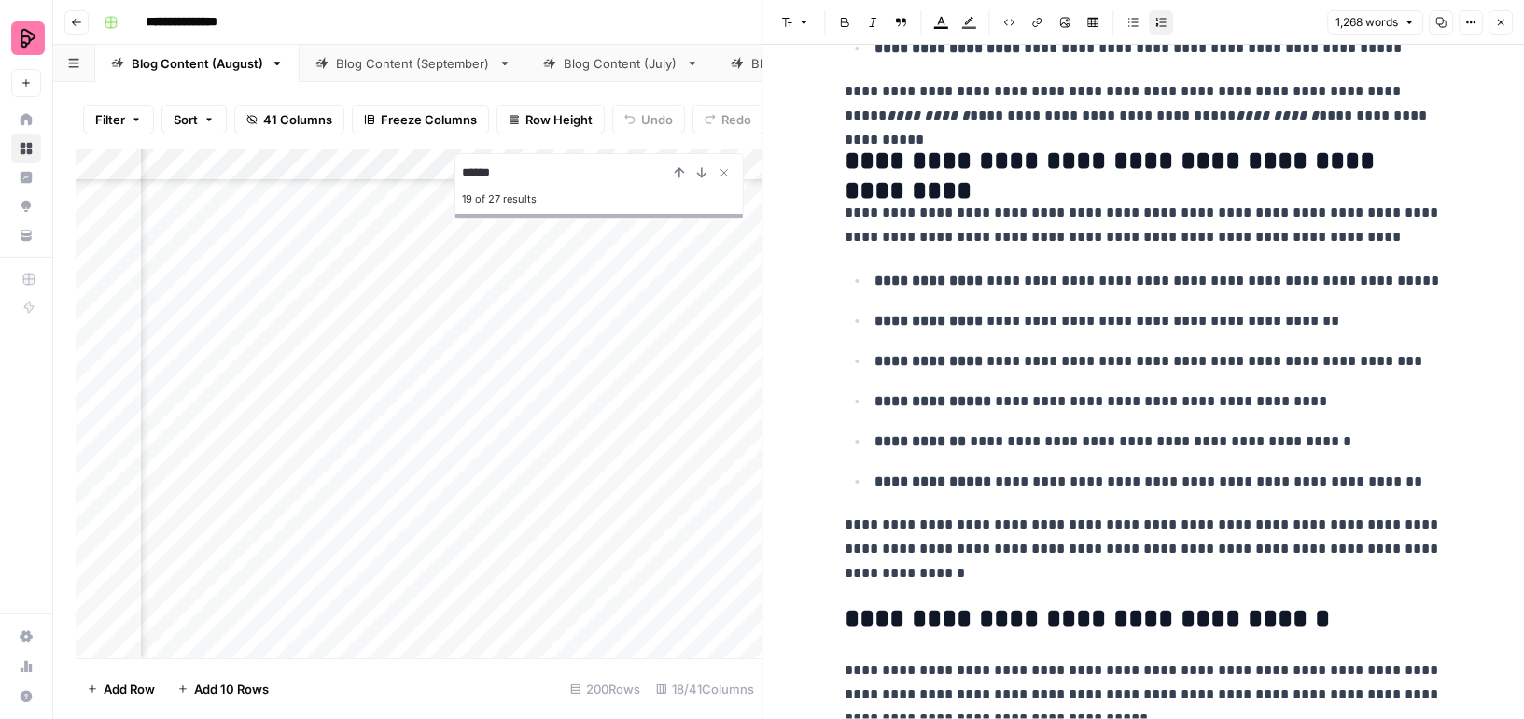
scroll to position [1741, 0]
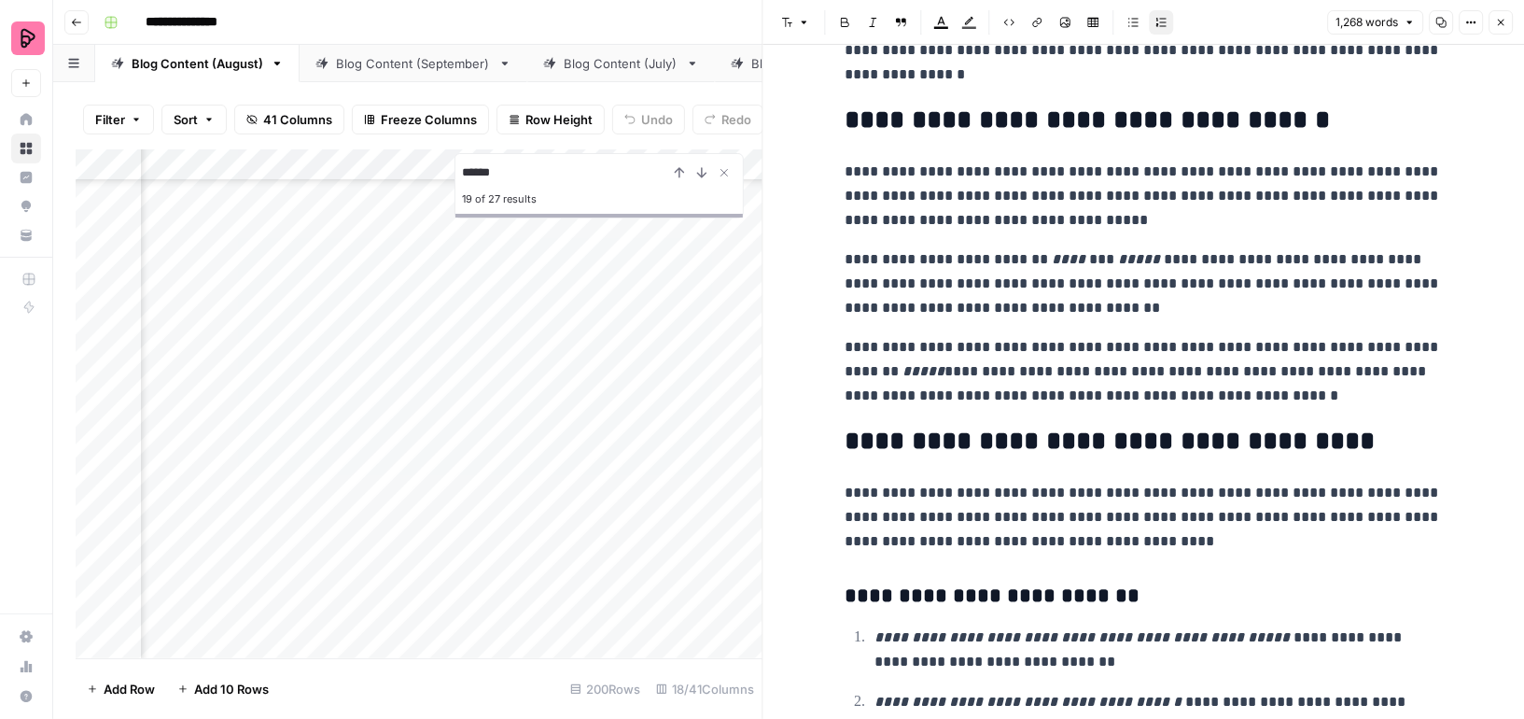
click at [1502, 20] on icon "button" at bounding box center [1501, 23] width 7 height 7
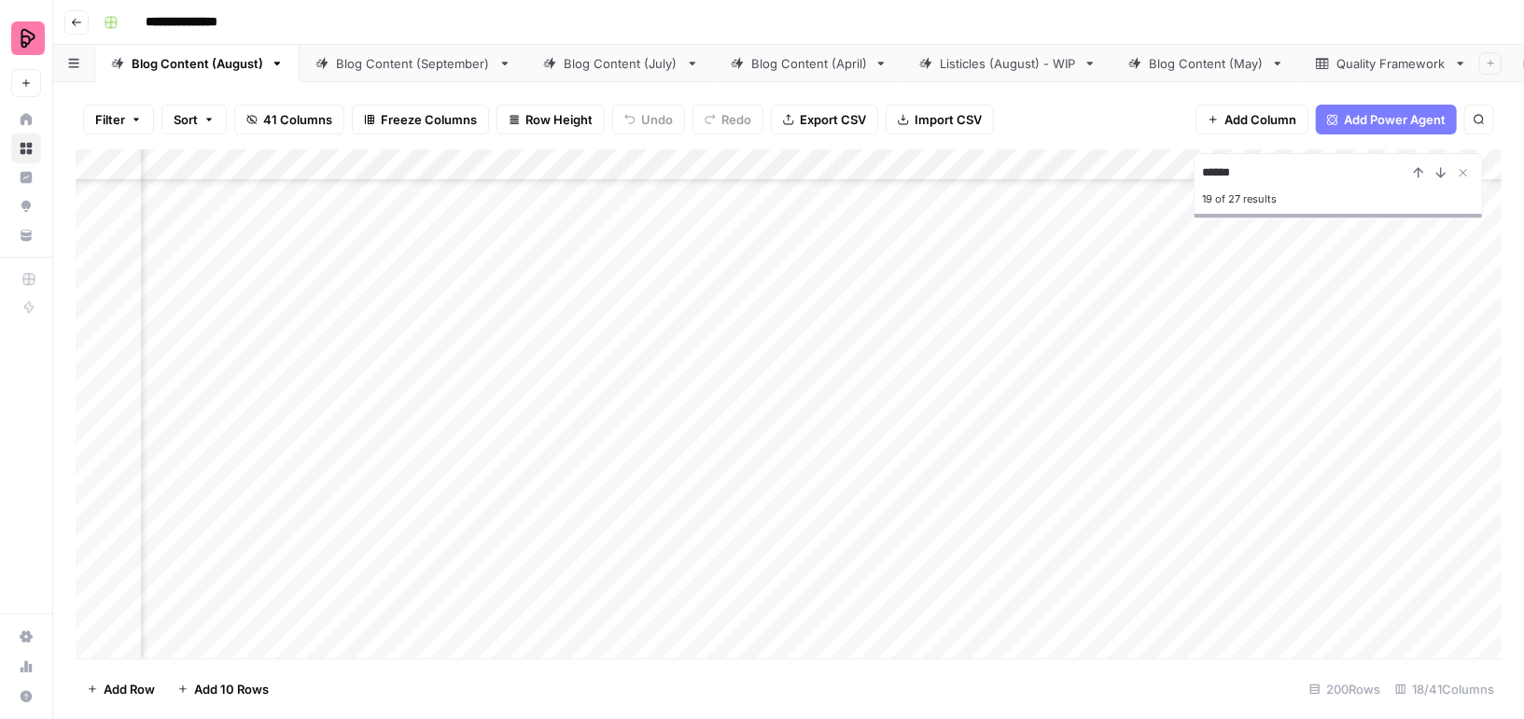
click at [344, 371] on div "Add Column" at bounding box center [789, 403] width 1426 height 509
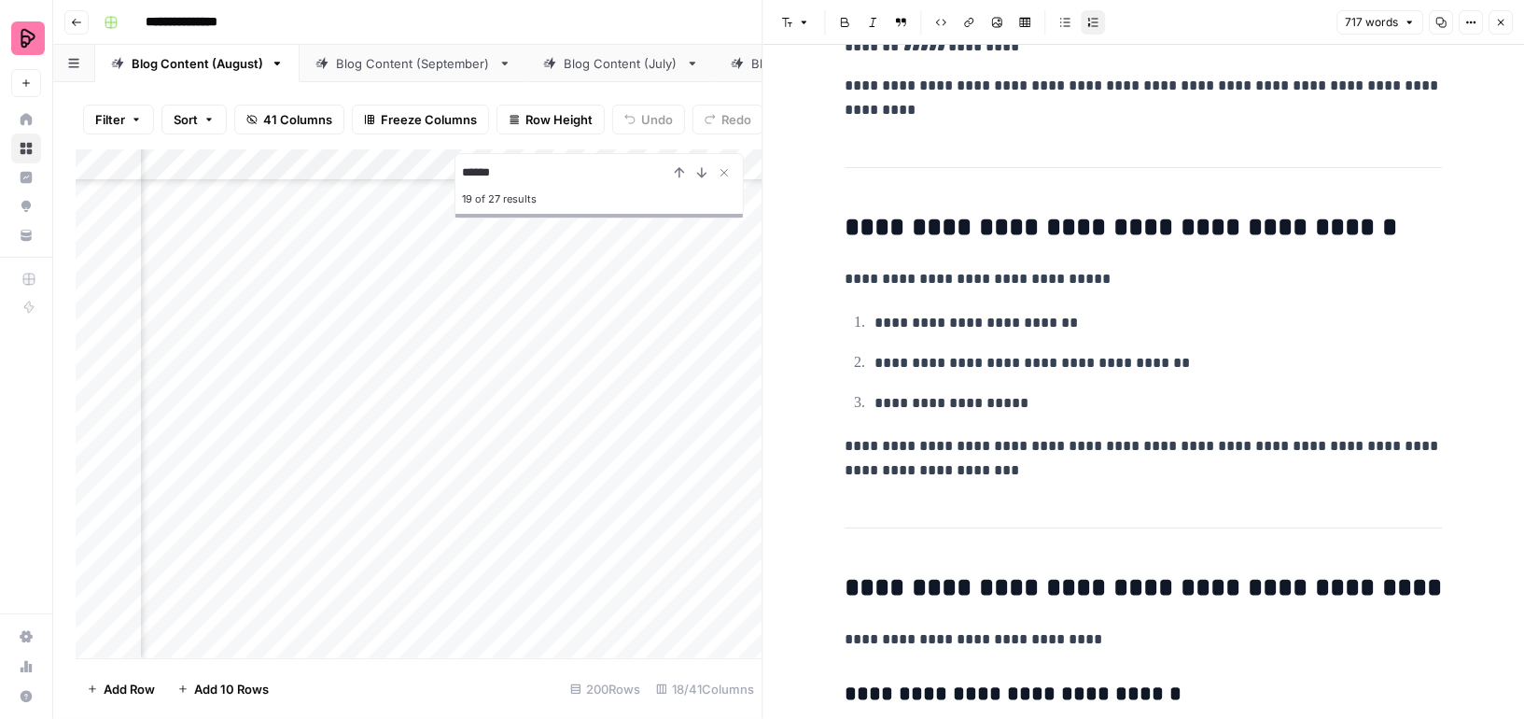
scroll to position [6037, 481]
click at [308, 369] on div "Add Column" at bounding box center [419, 403] width 687 height 509
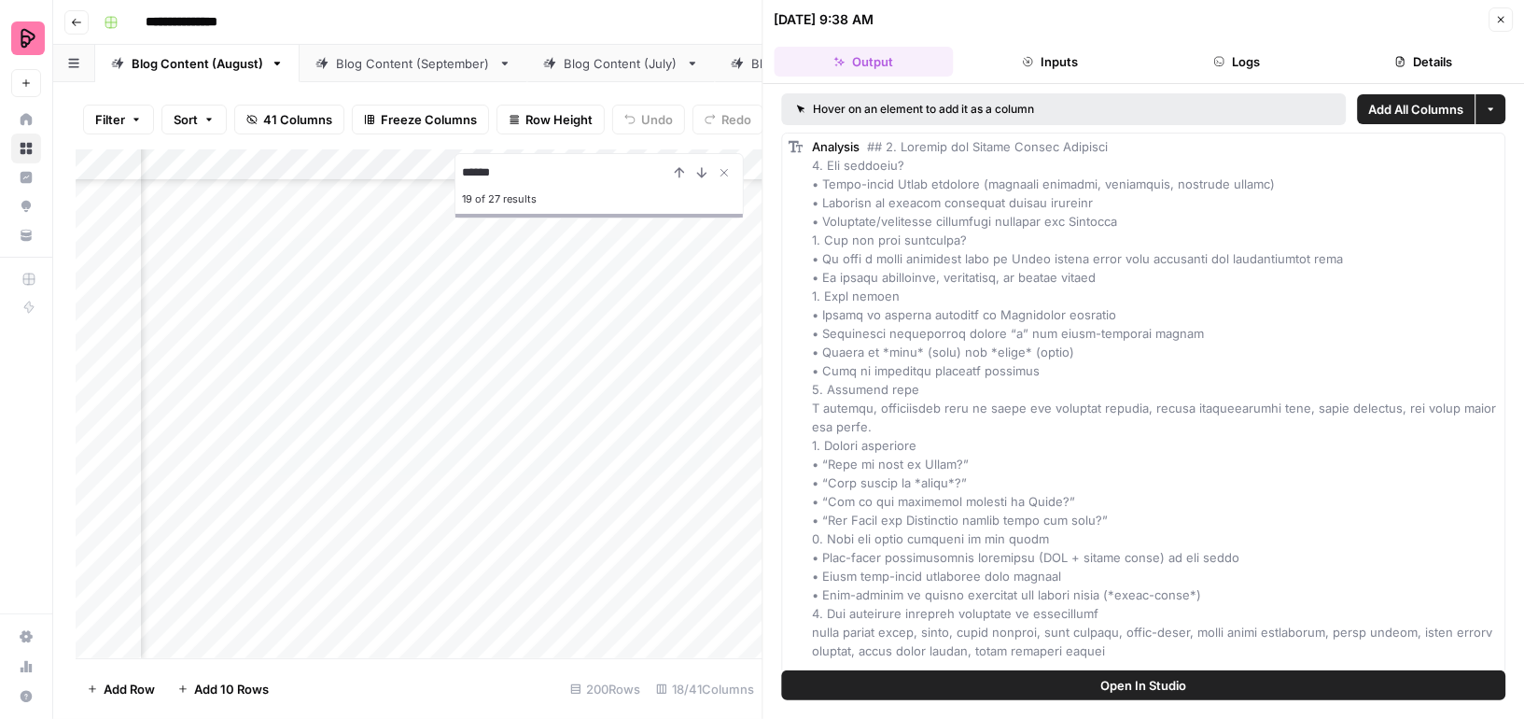
click at [1181, 694] on button "Open In Studio" at bounding box center [1144, 685] width 724 height 30
click at [510, 365] on div "Add Column" at bounding box center [419, 403] width 687 height 509
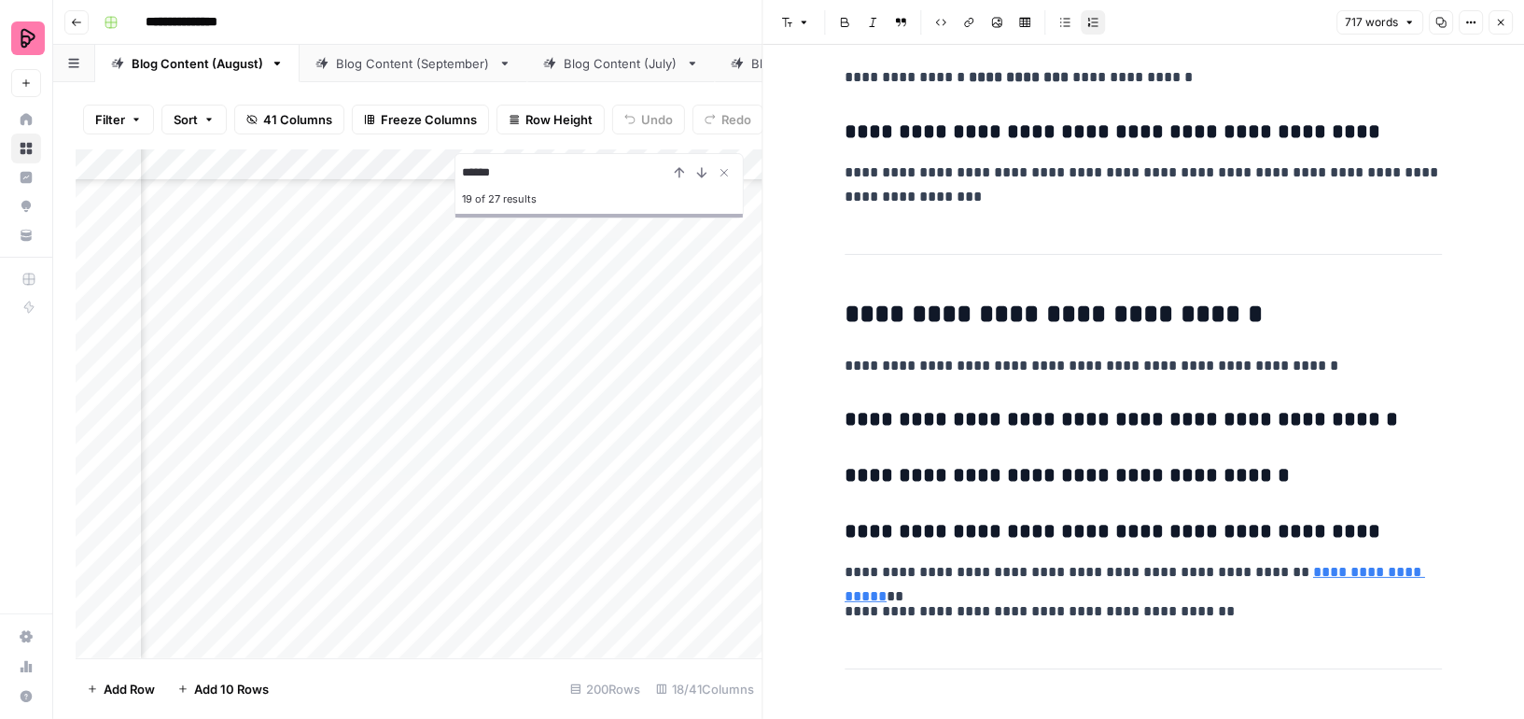
scroll to position [2772, 0]
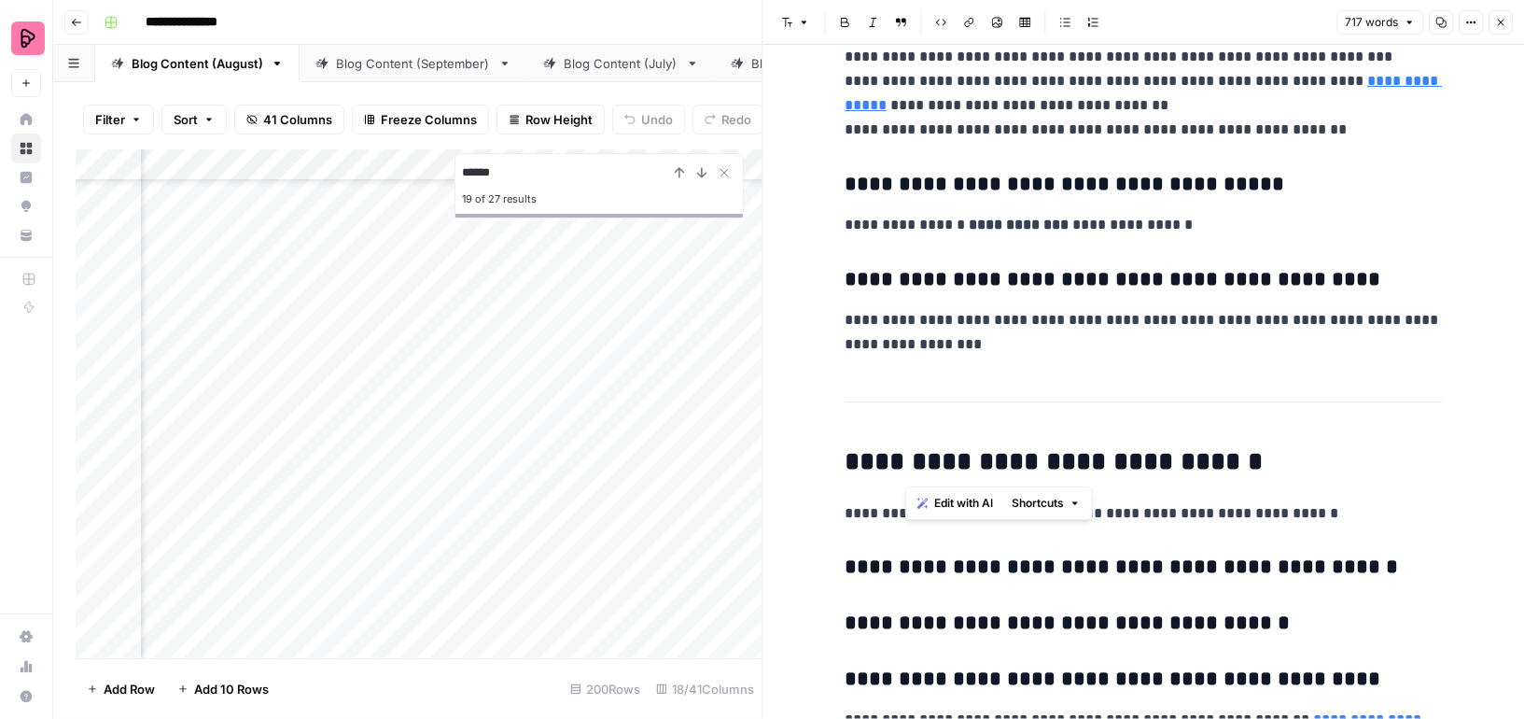
drag, startPoint x: 899, startPoint y: 458, endPoint x: 944, endPoint y: 458, distance: 45.7
click at [944, 458] on h2 "**********" at bounding box center [1143, 462] width 597 height 30
click at [503, 321] on div "Add Column" at bounding box center [419, 403] width 687 height 509
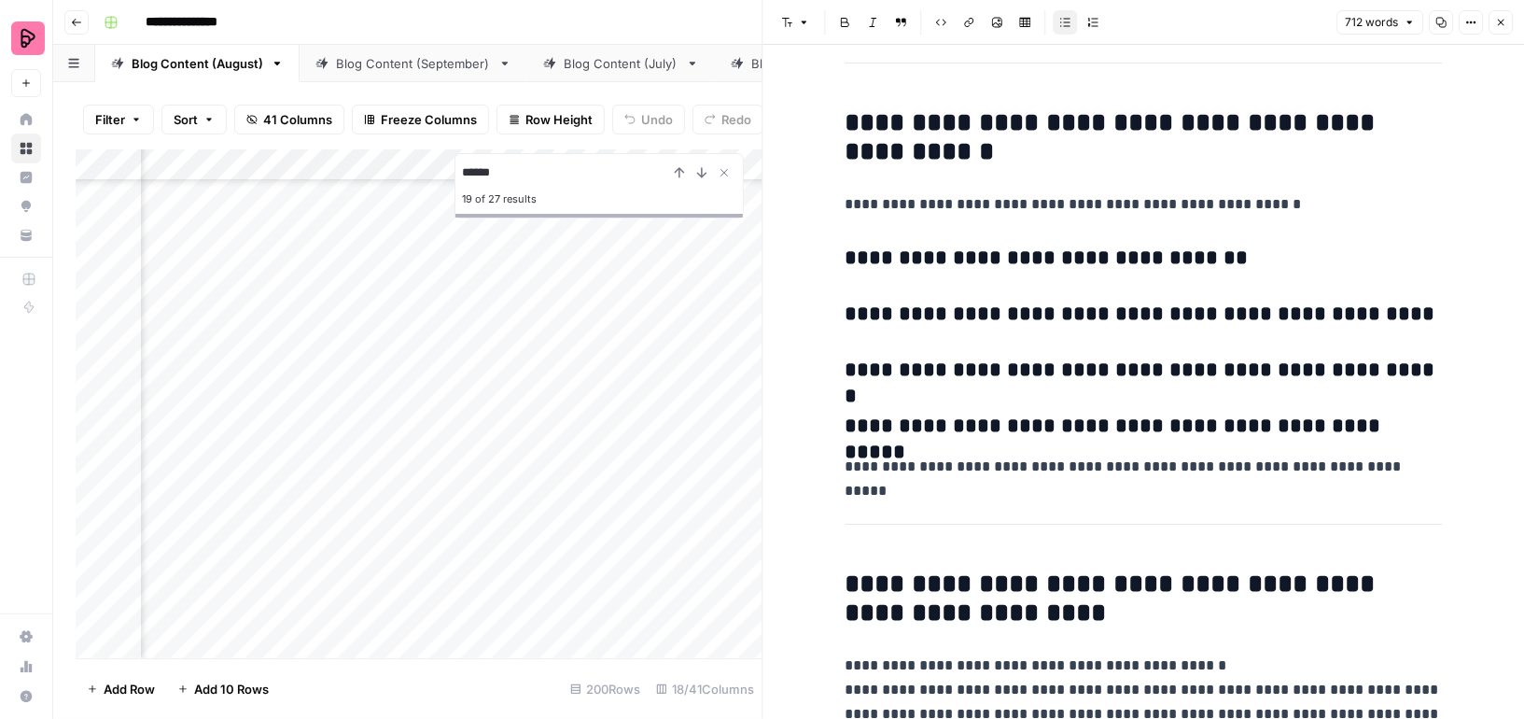
scroll to position [2716, 0]
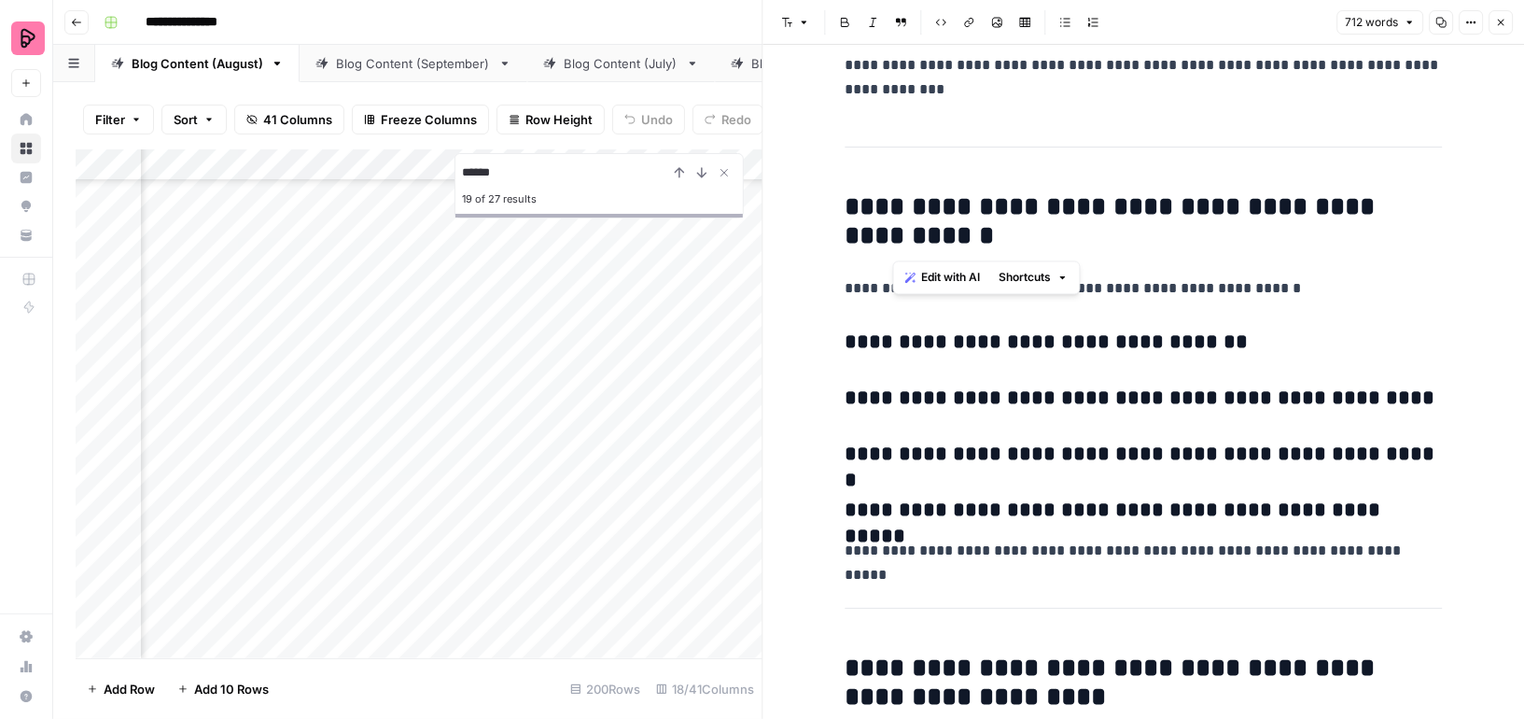
drag, startPoint x: 895, startPoint y: 194, endPoint x: 997, endPoint y: 224, distance: 106.0
click at [997, 224] on h2 "**********" at bounding box center [1143, 222] width 597 height 60
click at [417, 60] on div "Blog Content (September)" at bounding box center [413, 63] width 155 height 19
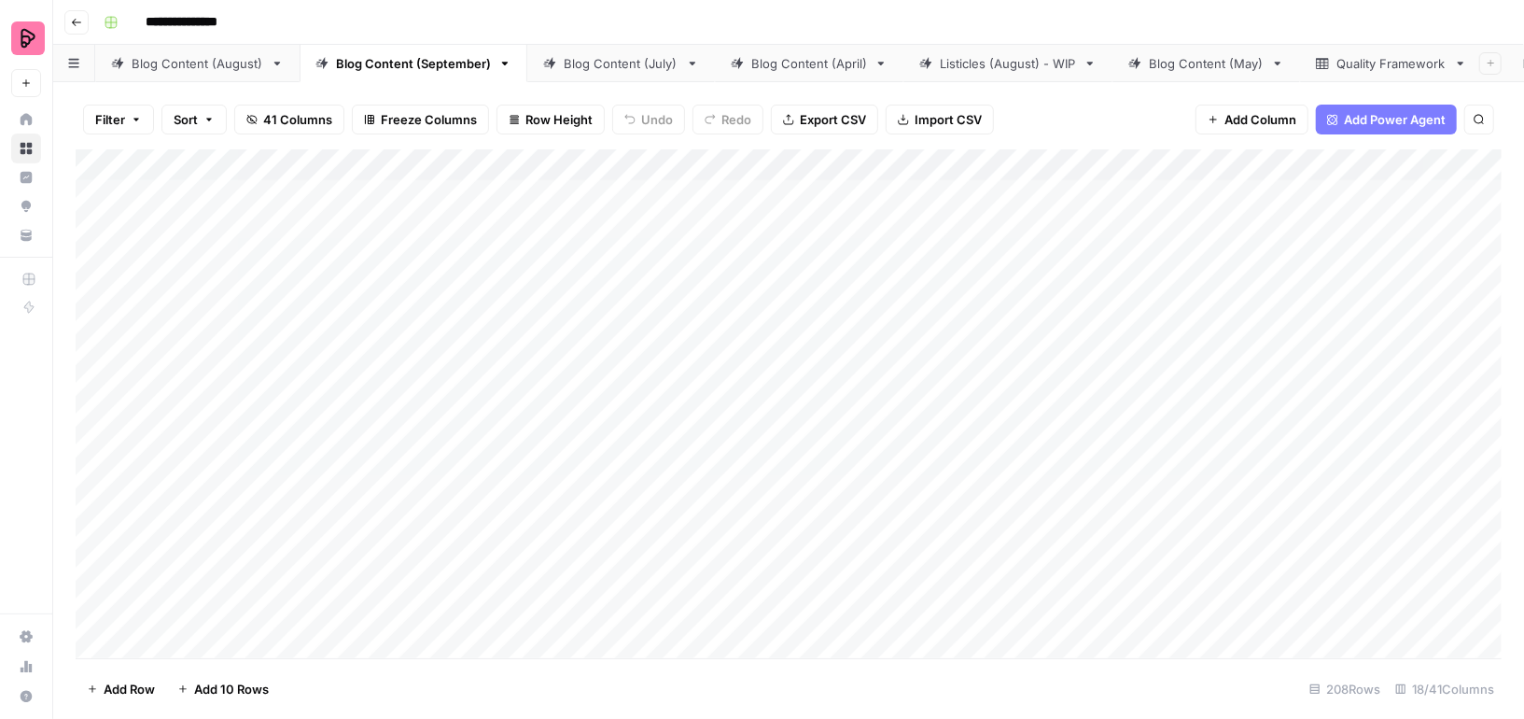
click at [1100, 194] on div "Add Column" at bounding box center [789, 403] width 1426 height 509
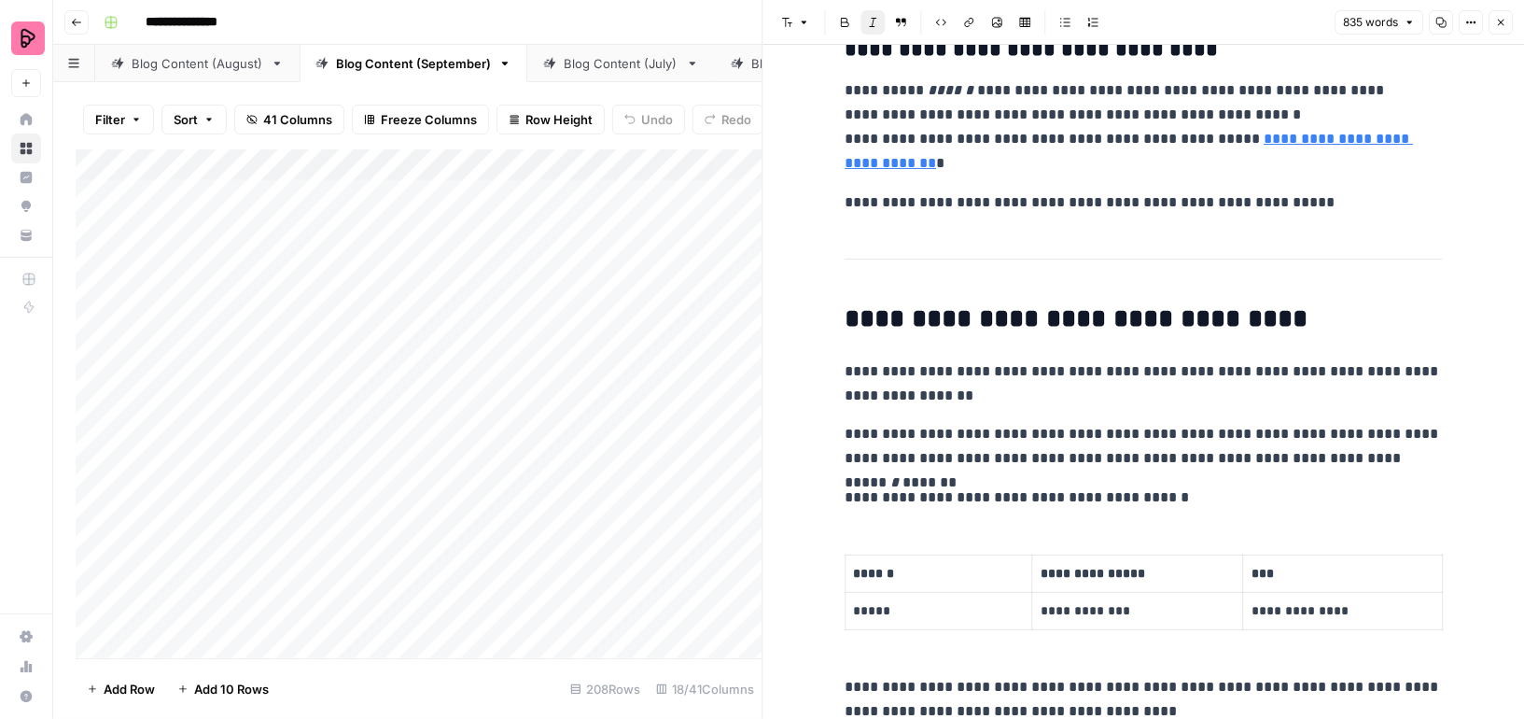
scroll to position [2053, 0]
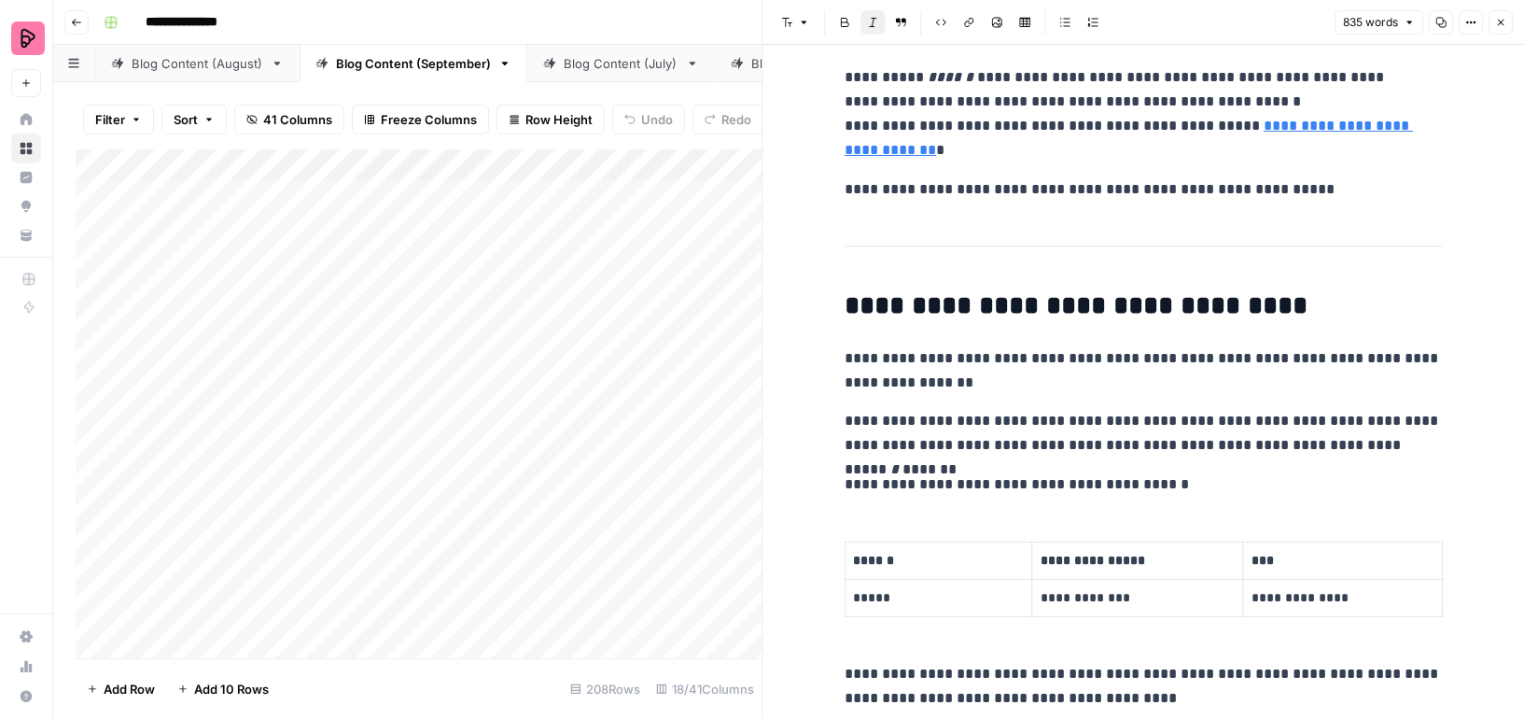
click at [1501, 20] on icon "button" at bounding box center [1500, 22] width 11 height 11
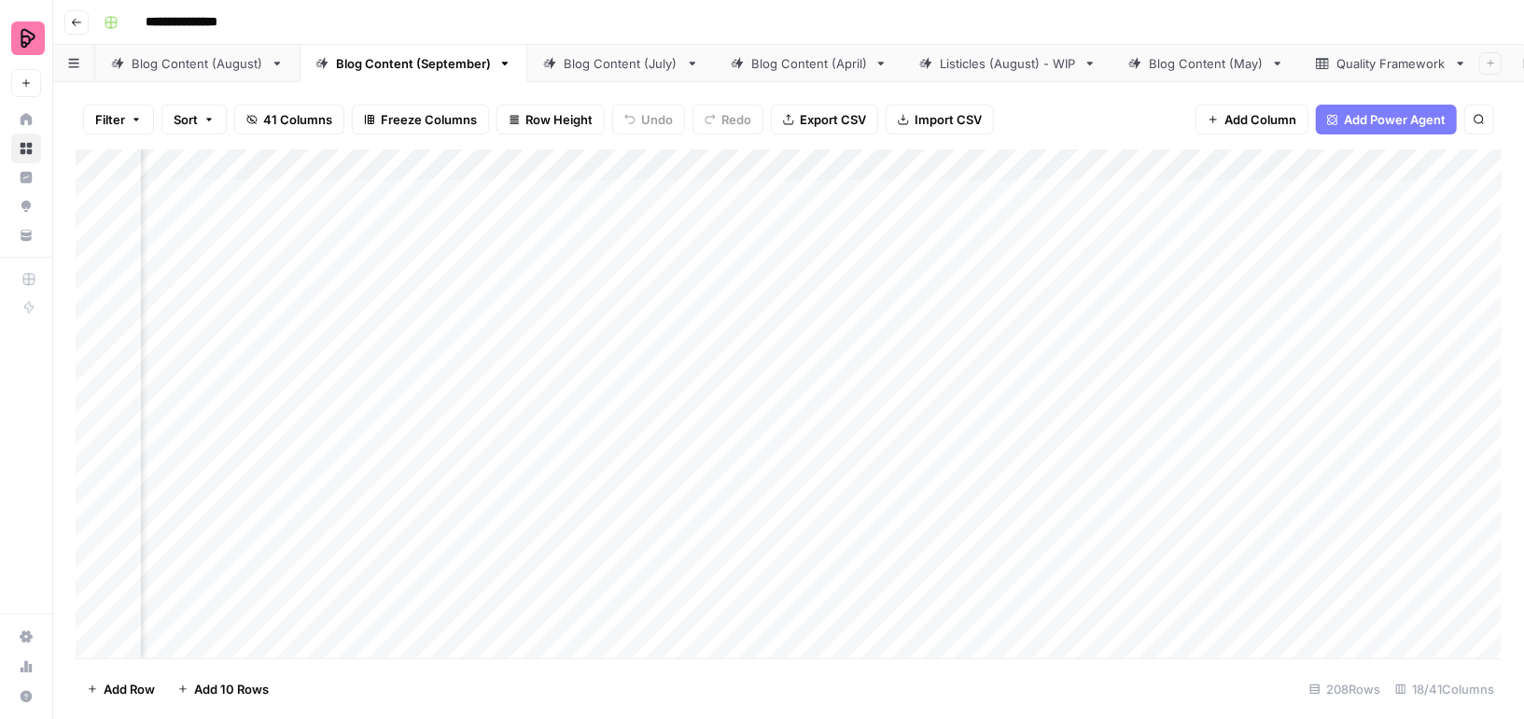
scroll to position [0, 863]
click at [1100, 195] on div "Add Column" at bounding box center [789, 403] width 1426 height 509
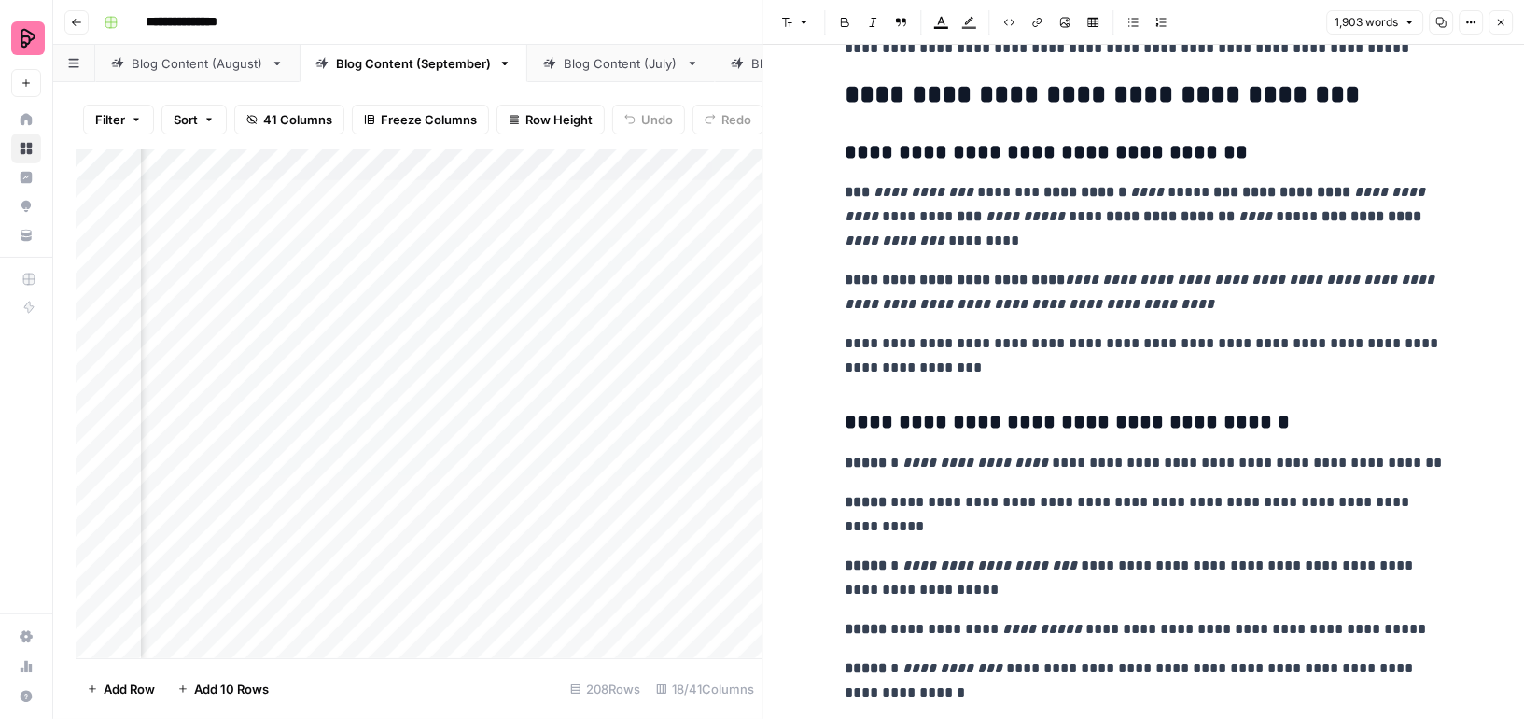
scroll to position [6850, 0]
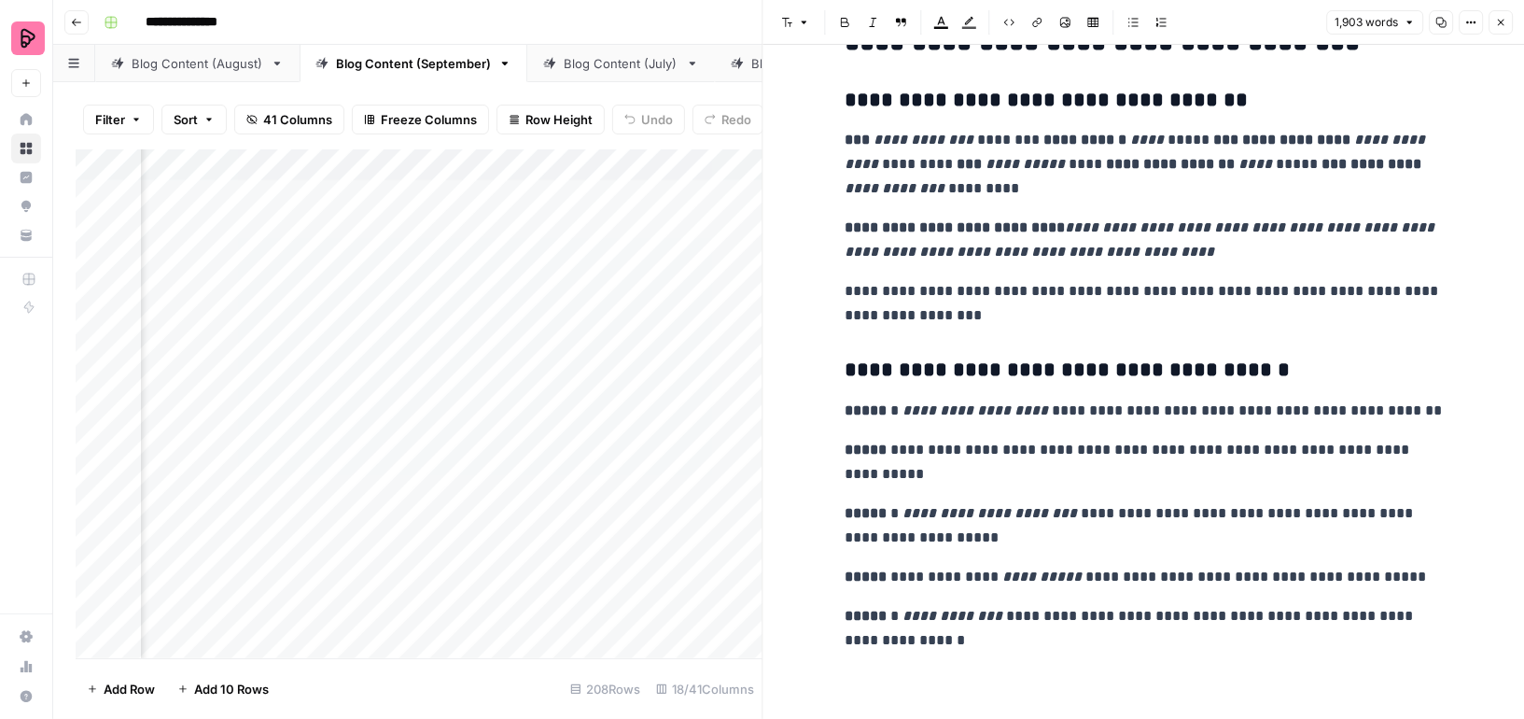
click at [1505, 22] on span "Close" at bounding box center [1505, 22] width 1 height 1
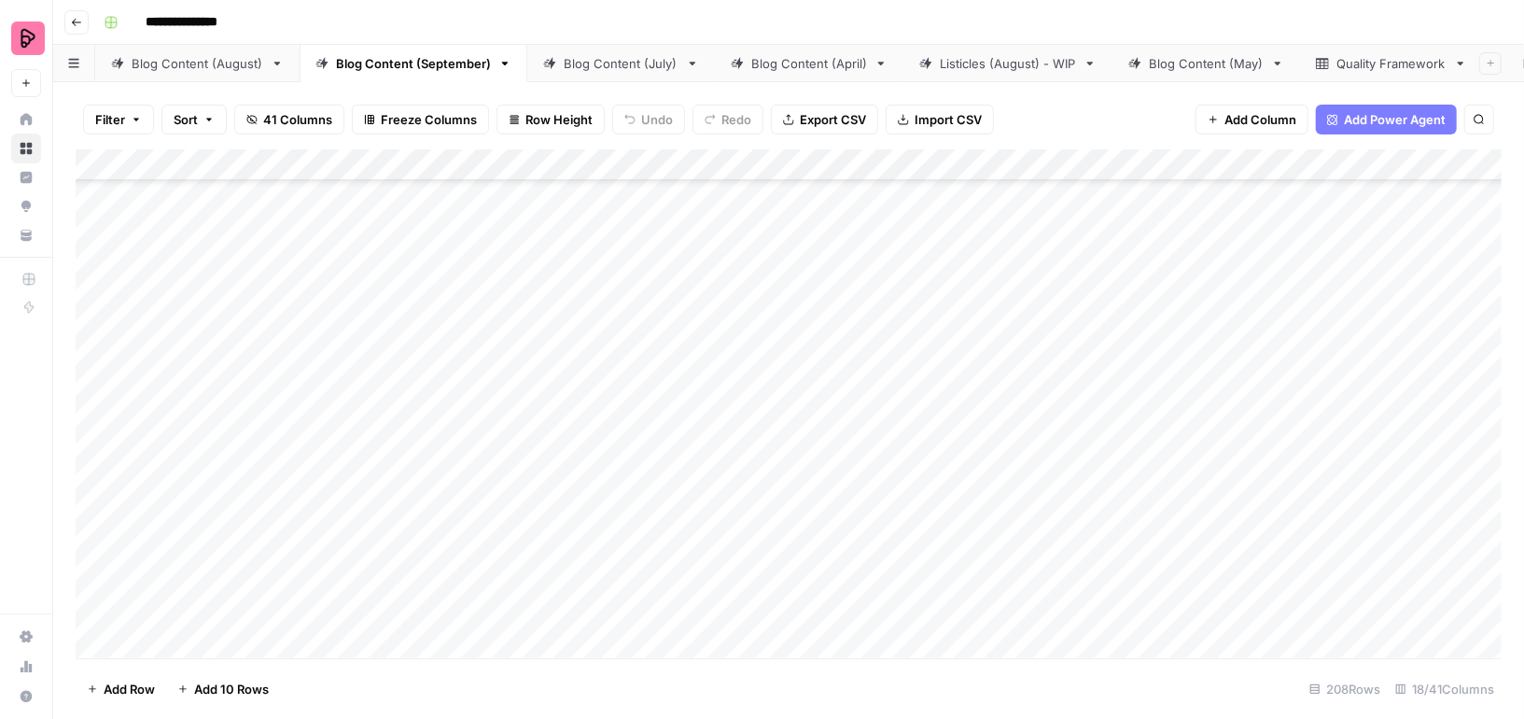
scroll to position [3286, 0]
click at [1093, 406] on div "Add Column" at bounding box center [789, 403] width 1426 height 509
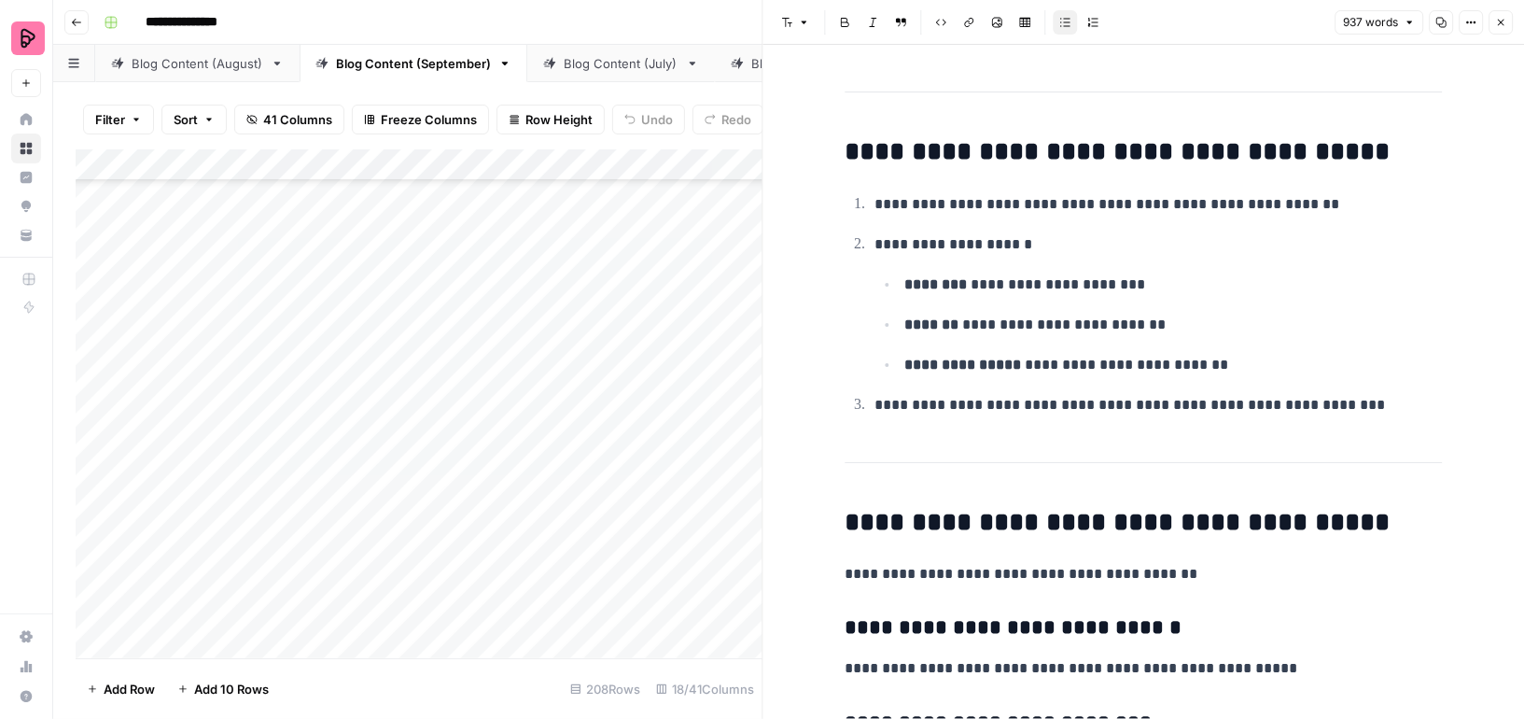
scroll to position [3262, 0]
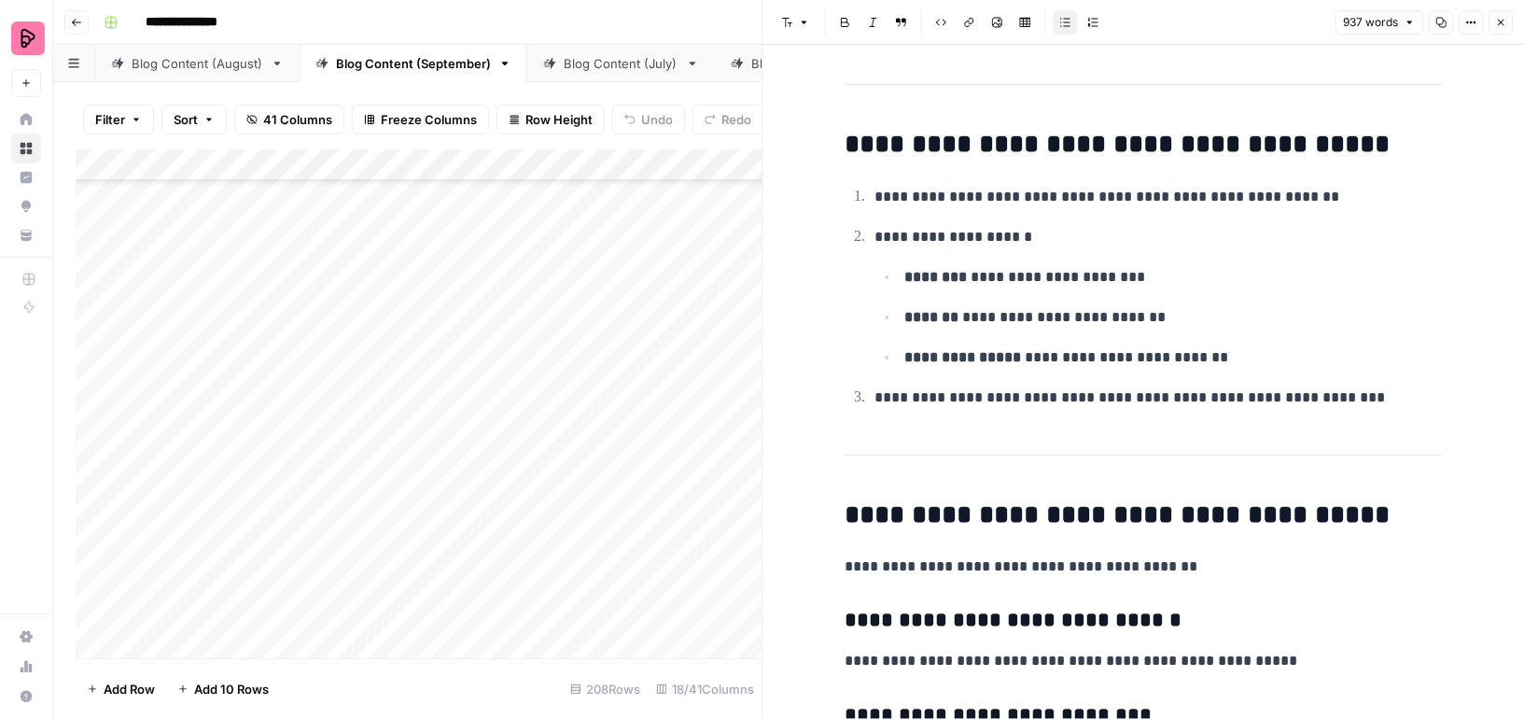
click at [1501, 20] on icon "button" at bounding box center [1500, 22] width 11 height 11
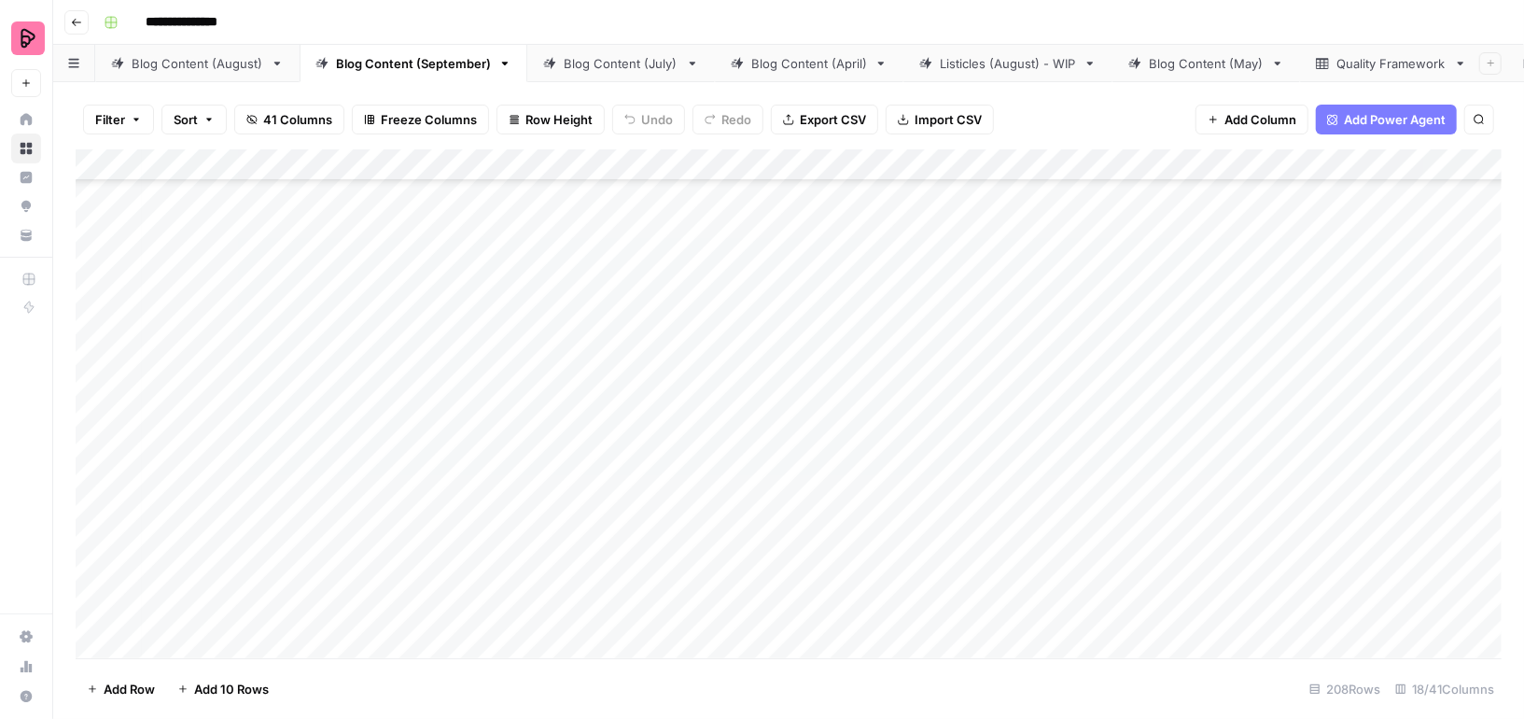
scroll to position [3286, 7]
click at [1091, 401] on div "Add Column" at bounding box center [789, 403] width 1426 height 509
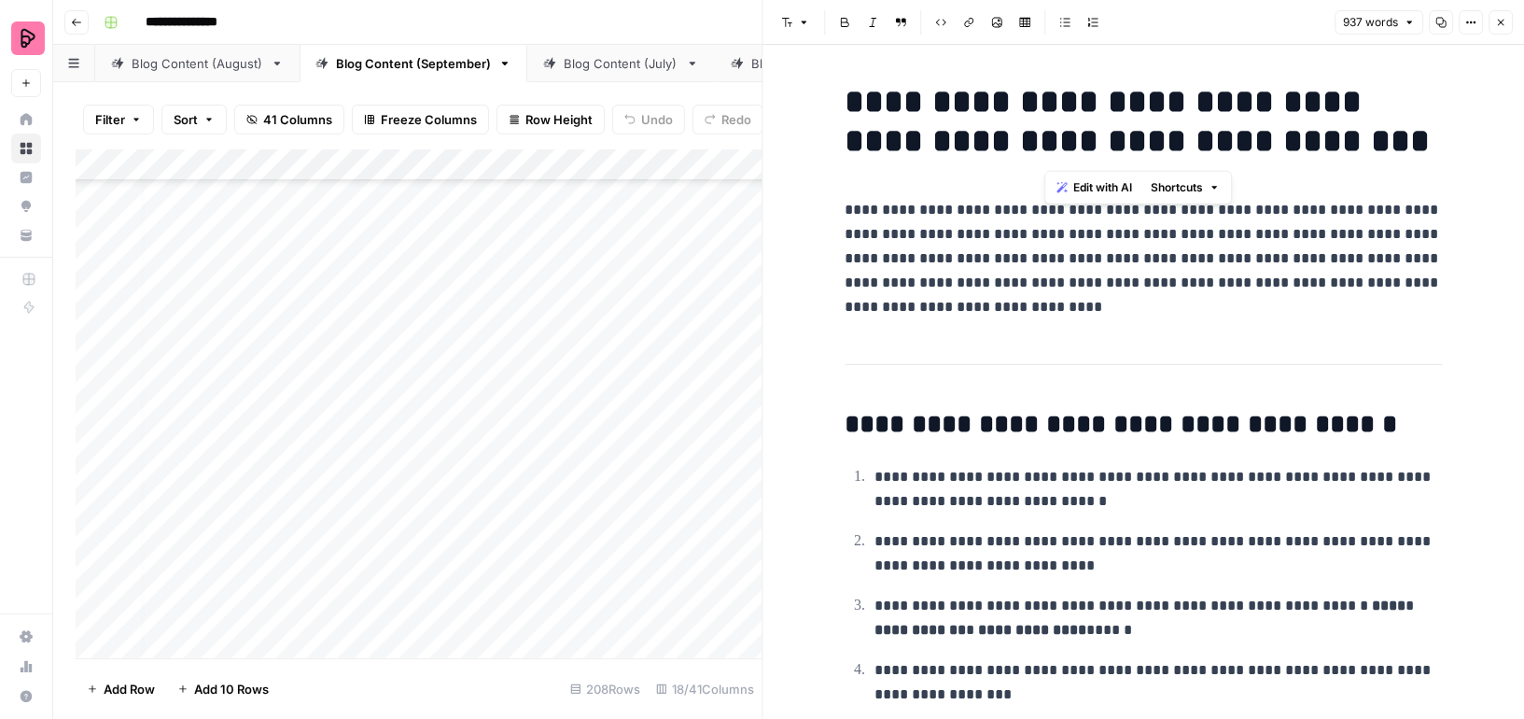
drag, startPoint x: 1050, startPoint y: 146, endPoint x: 1403, endPoint y: 146, distance: 352.7
click at [1406, 146] on h1 "**********" at bounding box center [1143, 121] width 597 height 78
click at [1502, 30] on button "Close" at bounding box center [1500, 22] width 24 height 24
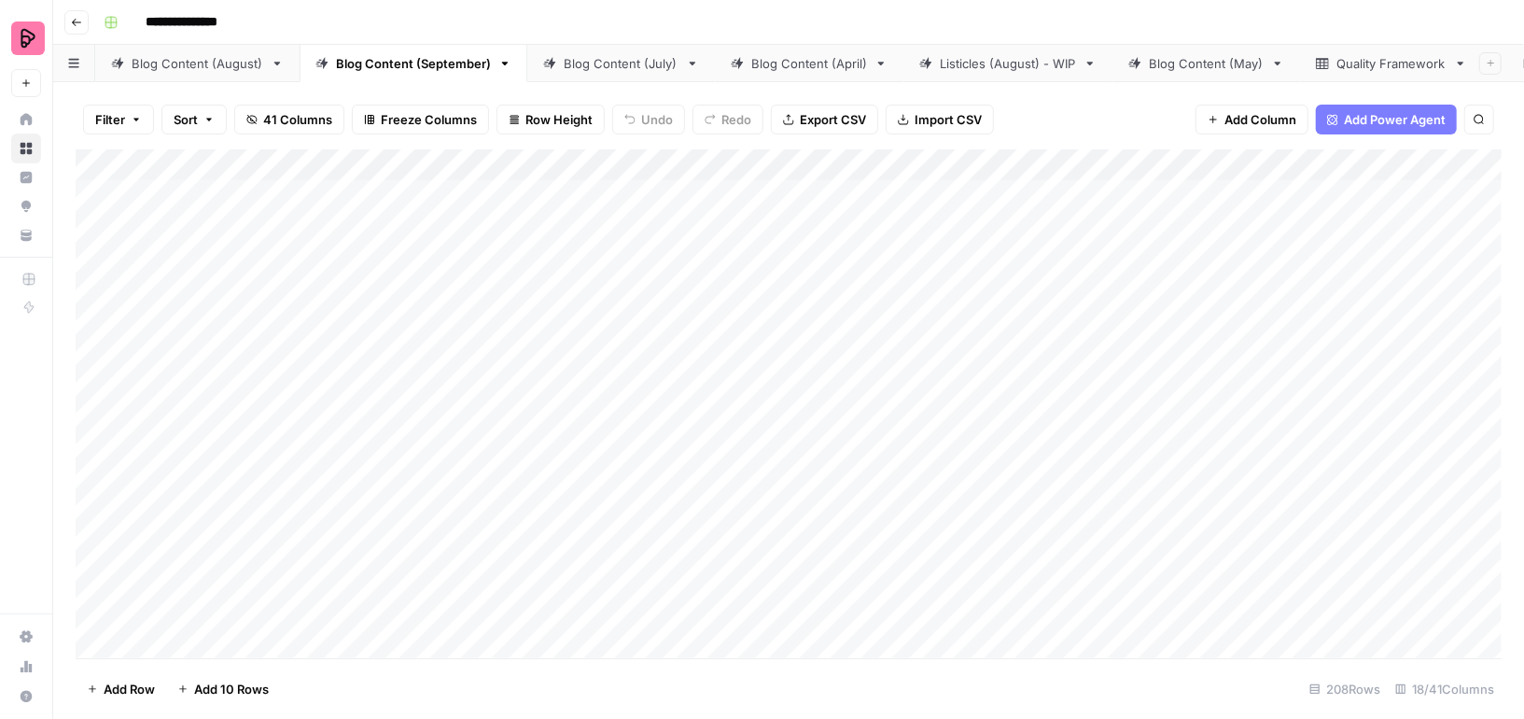
click at [186, 67] on div "Blog Content (August)" at bounding box center [198, 63] width 132 height 19
click at [307, 69] on link "Blog Content (September)" at bounding box center [414, 63] width 228 height 37
click at [550, 363] on div "Add Column" at bounding box center [789, 403] width 1426 height 509
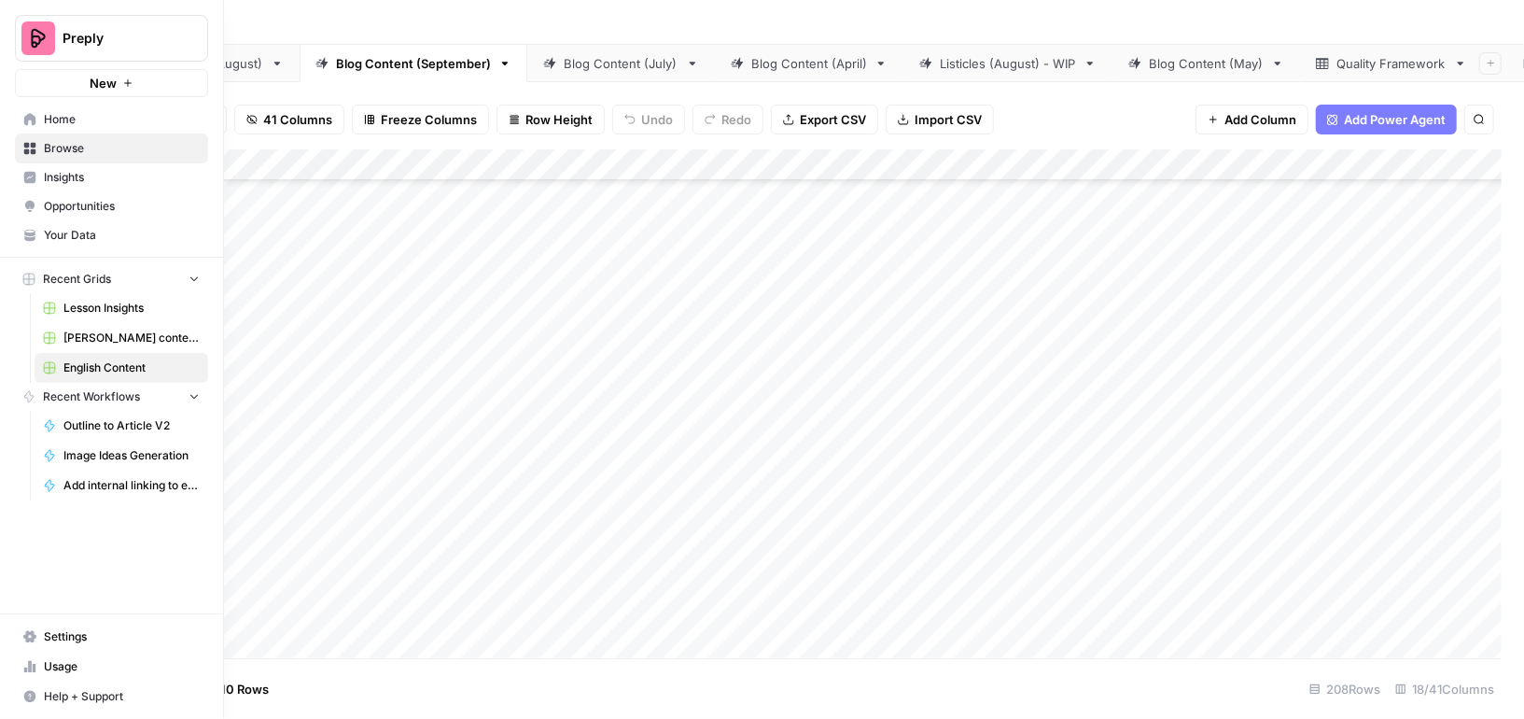
click at [78, 119] on span "Home" at bounding box center [122, 119] width 156 height 17
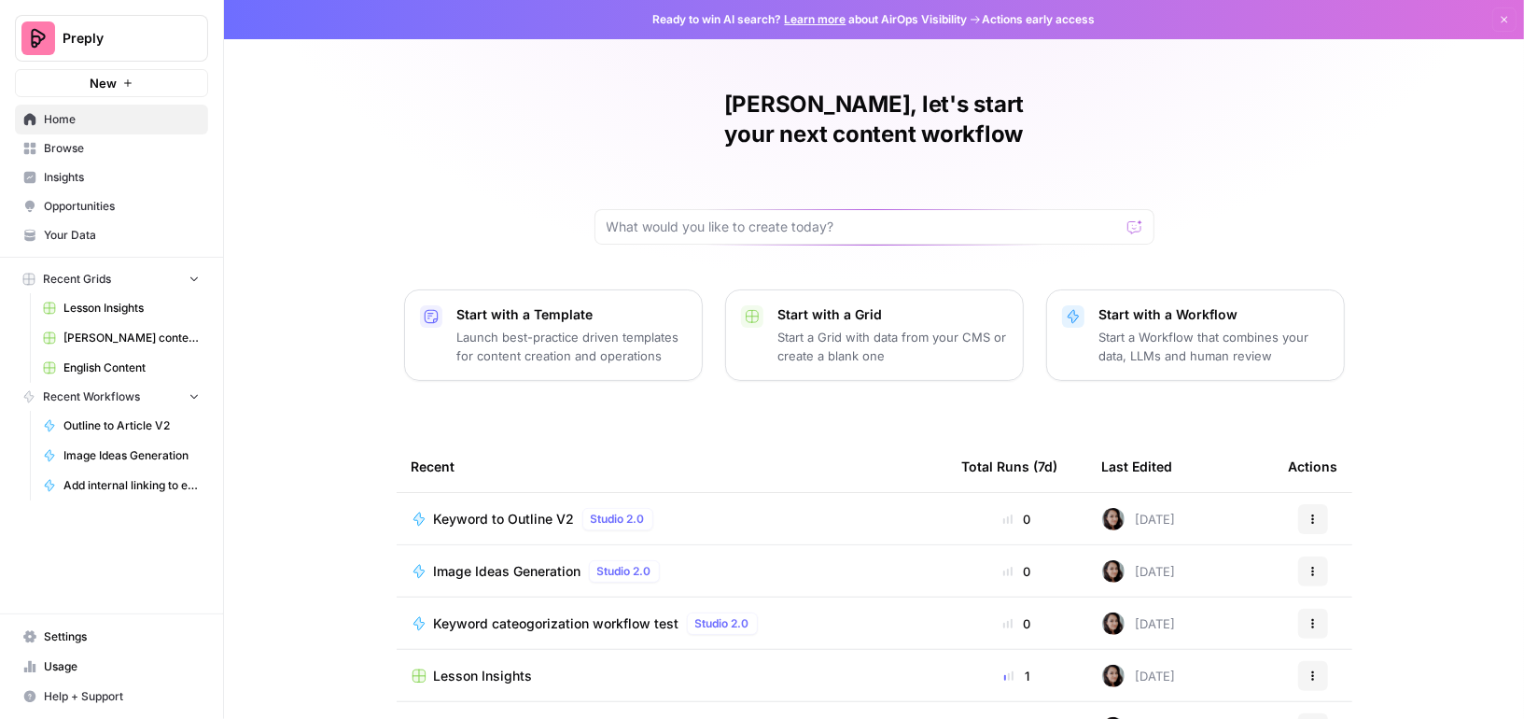
click at [83, 146] on span "Browse" at bounding box center [122, 148] width 156 height 17
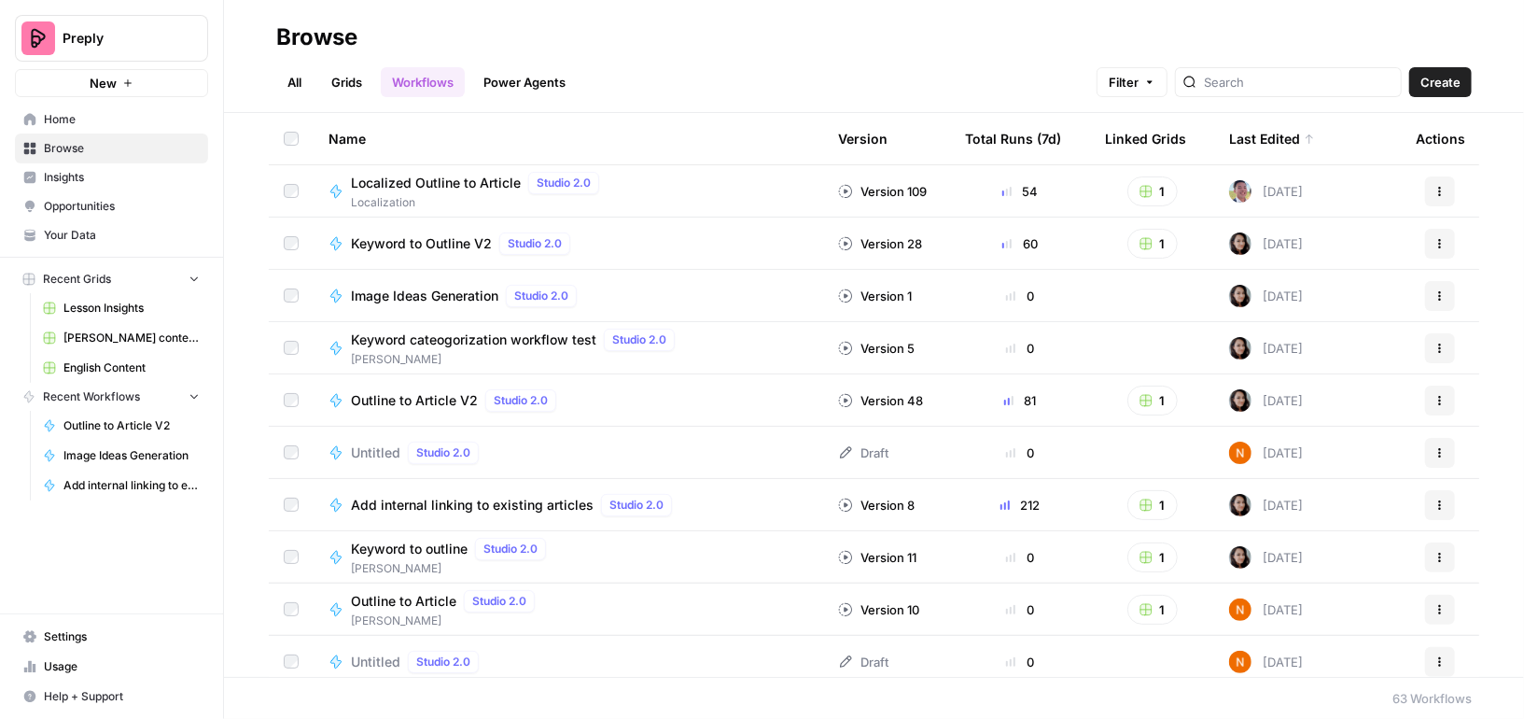
click at [403, 81] on link "Workflows" at bounding box center [423, 82] width 84 height 30
click at [1440, 78] on span "Create" at bounding box center [1440, 82] width 40 height 19
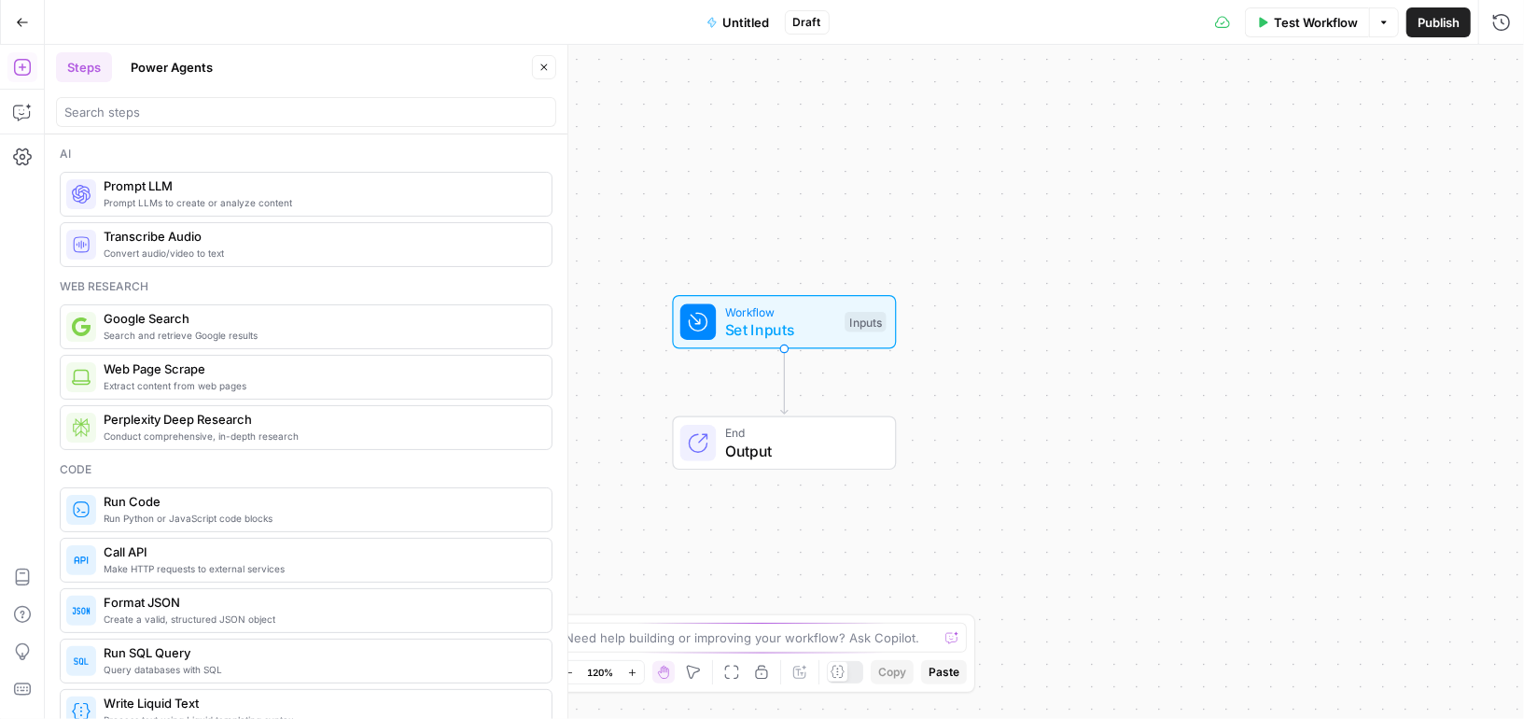
click at [748, 34] on button "Untitled" at bounding box center [738, 22] width 86 height 30
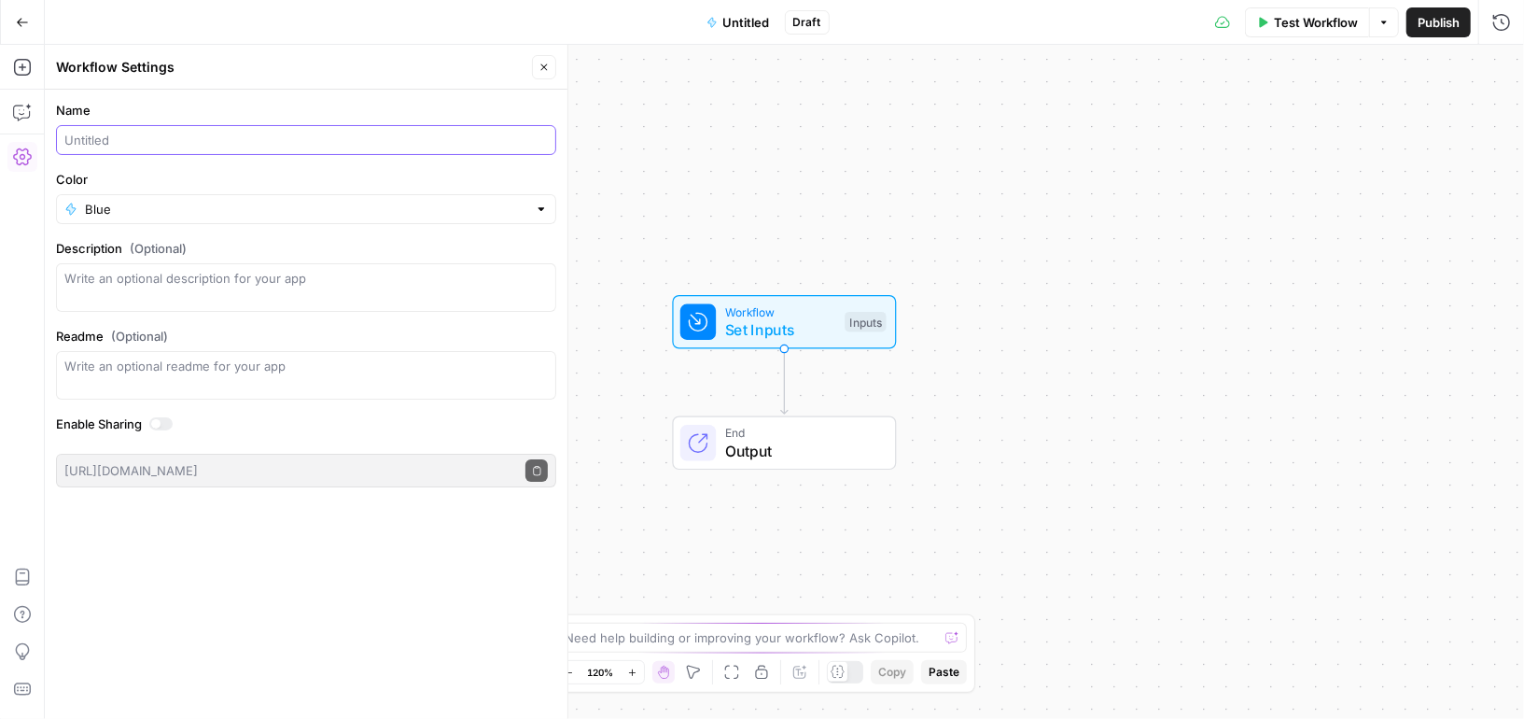
click at [182, 137] on input "Name" at bounding box center [305, 140] width 483 height 19
type input "Create articles from transcript"
click at [729, 194] on div "Workflow Set Inputs Inputs End Output" at bounding box center [784, 382] width 1479 height 674
click at [22, 66] on icon "button" at bounding box center [21, 67] width 17 height 17
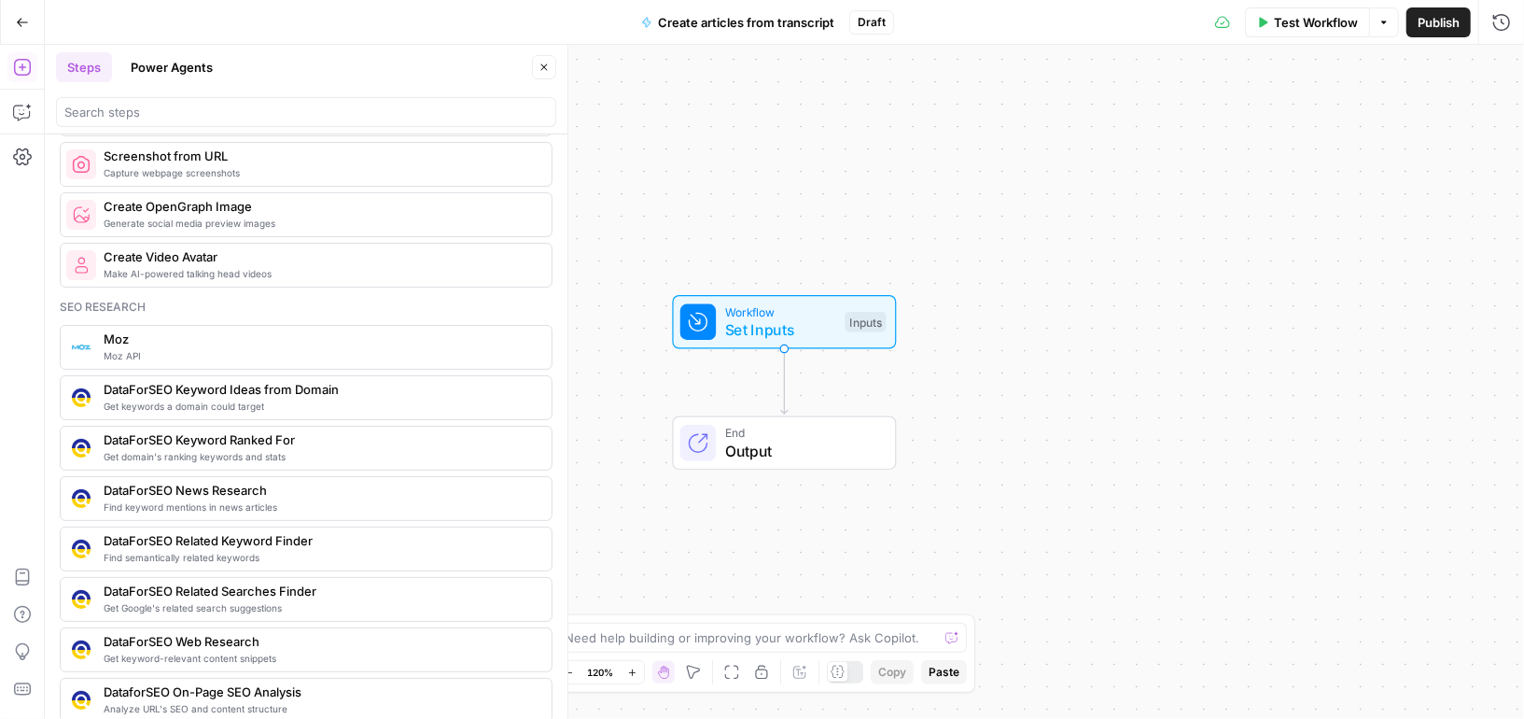
scroll to position [1561, 0]
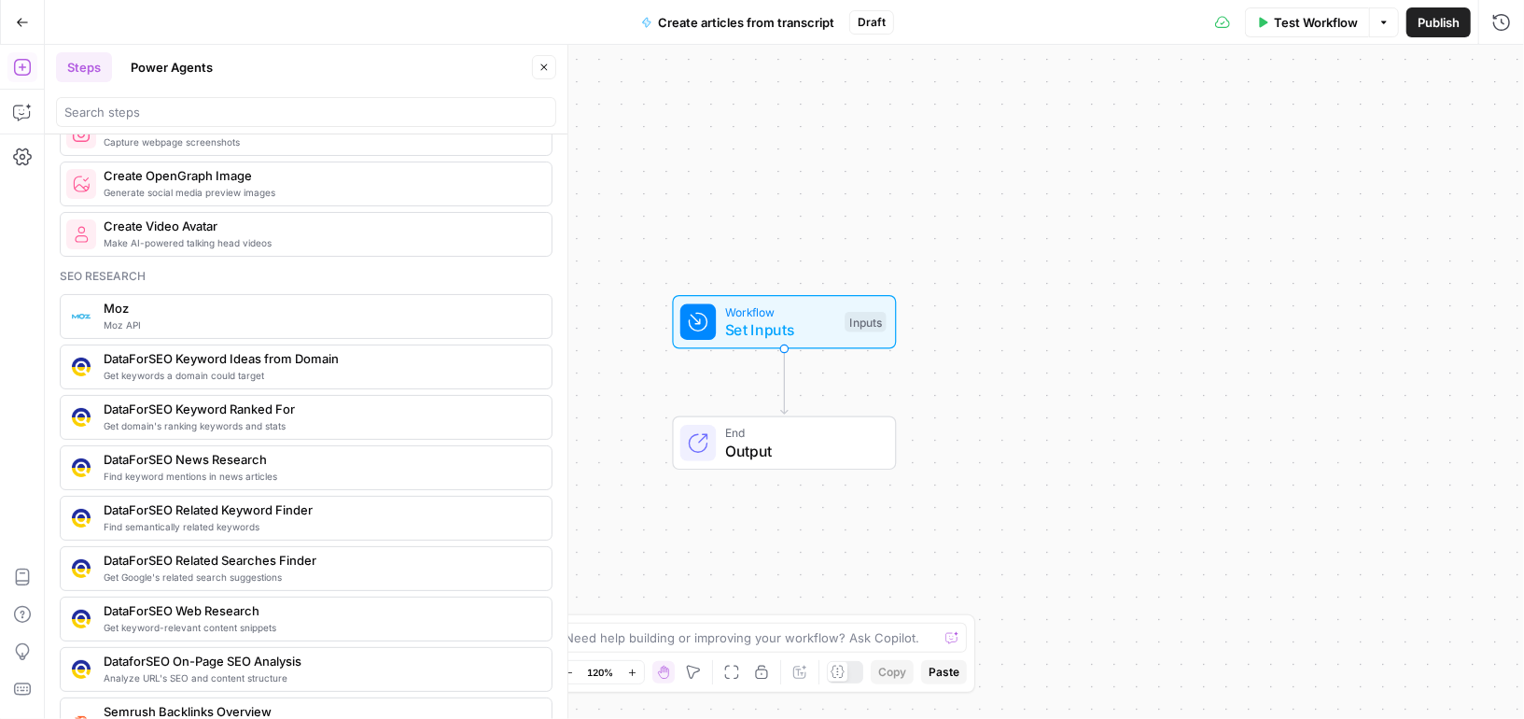
click at [209, 60] on button "Power Agents" at bounding box center [171, 67] width 105 height 30
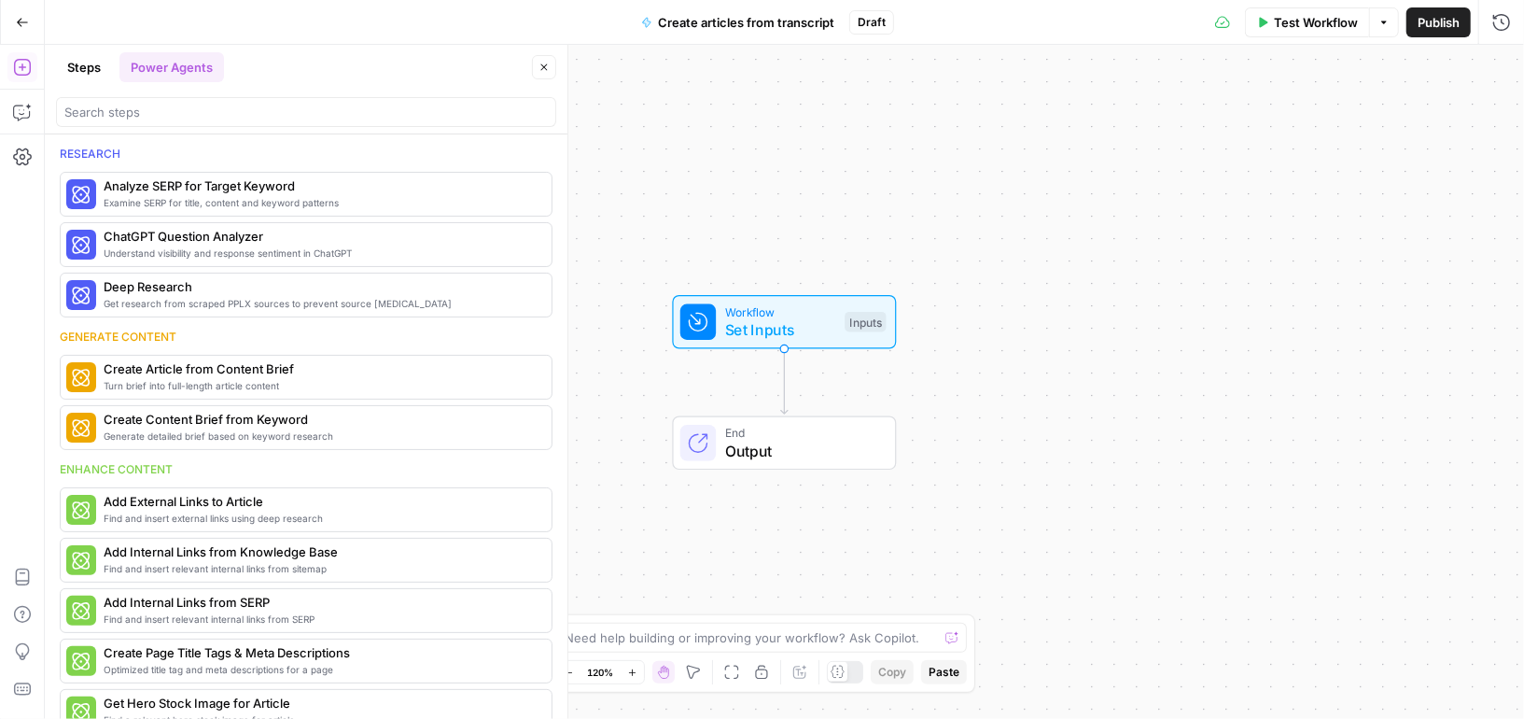
click at [789, 179] on div "Workflow Set Inputs Inputs End Output" at bounding box center [784, 382] width 1479 height 674
click at [20, 23] on icon "button" at bounding box center [22, 22] width 13 height 13
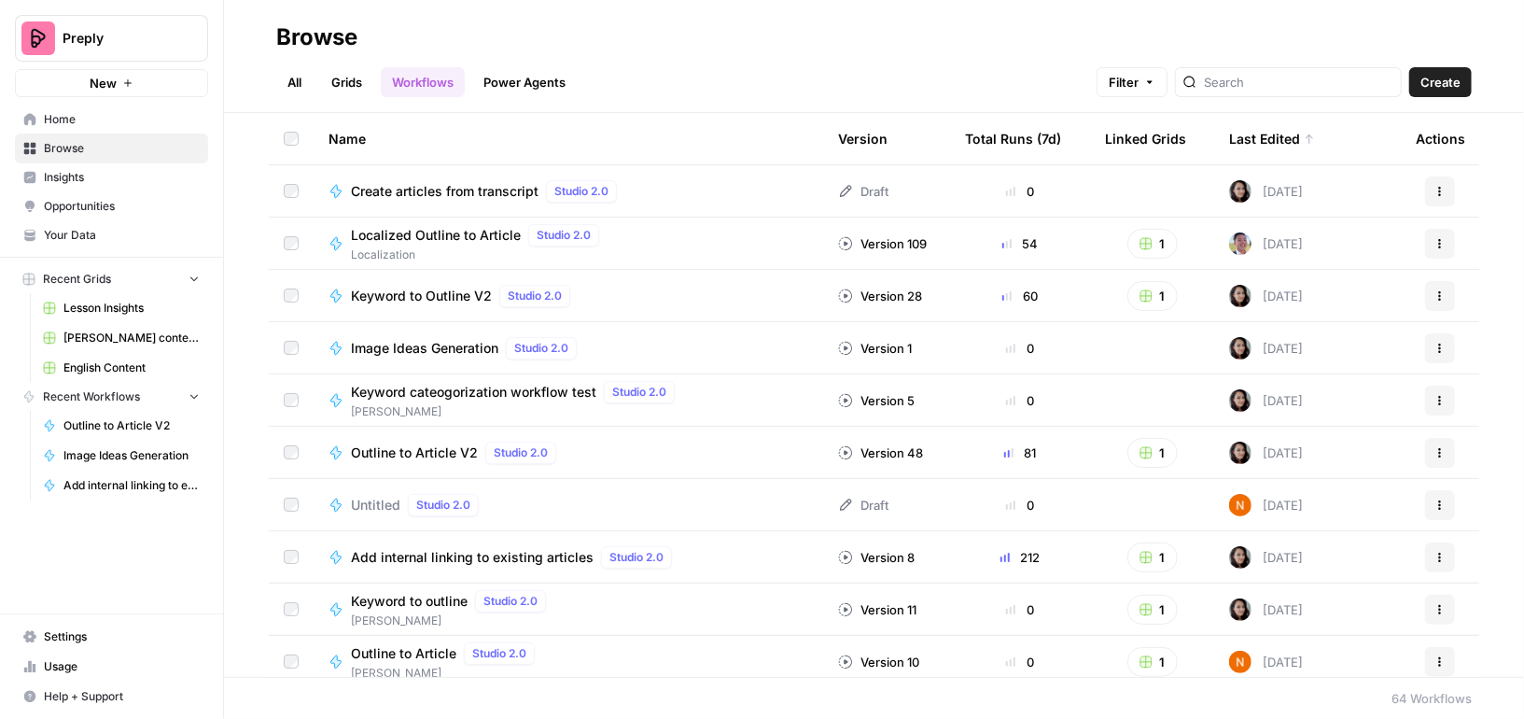
click at [408, 453] on span "Outline to Article V2" at bounding box center [414, 452] width 127 height 19
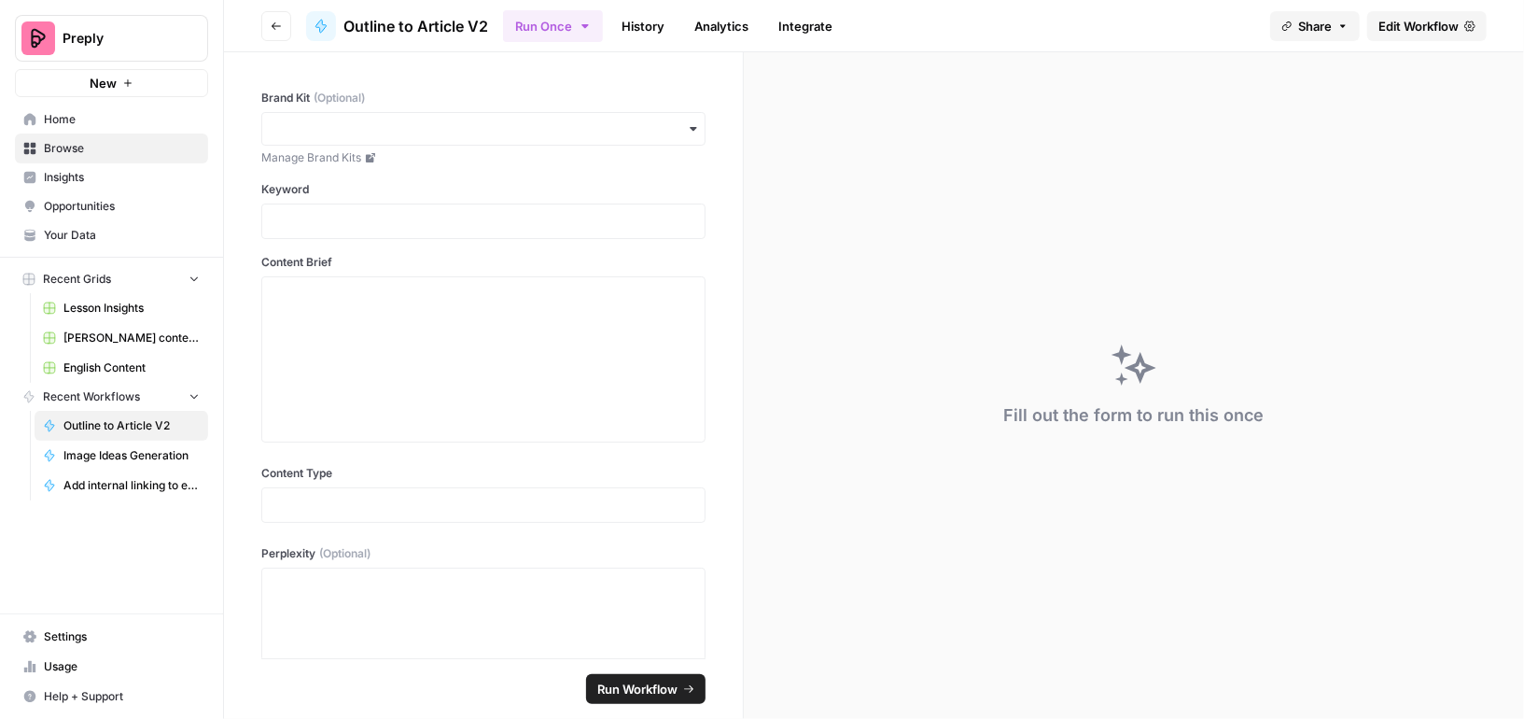
click at [1388, 21] on span "Edit Workflow" at bounding box center [1418, 26] width 80 height 19
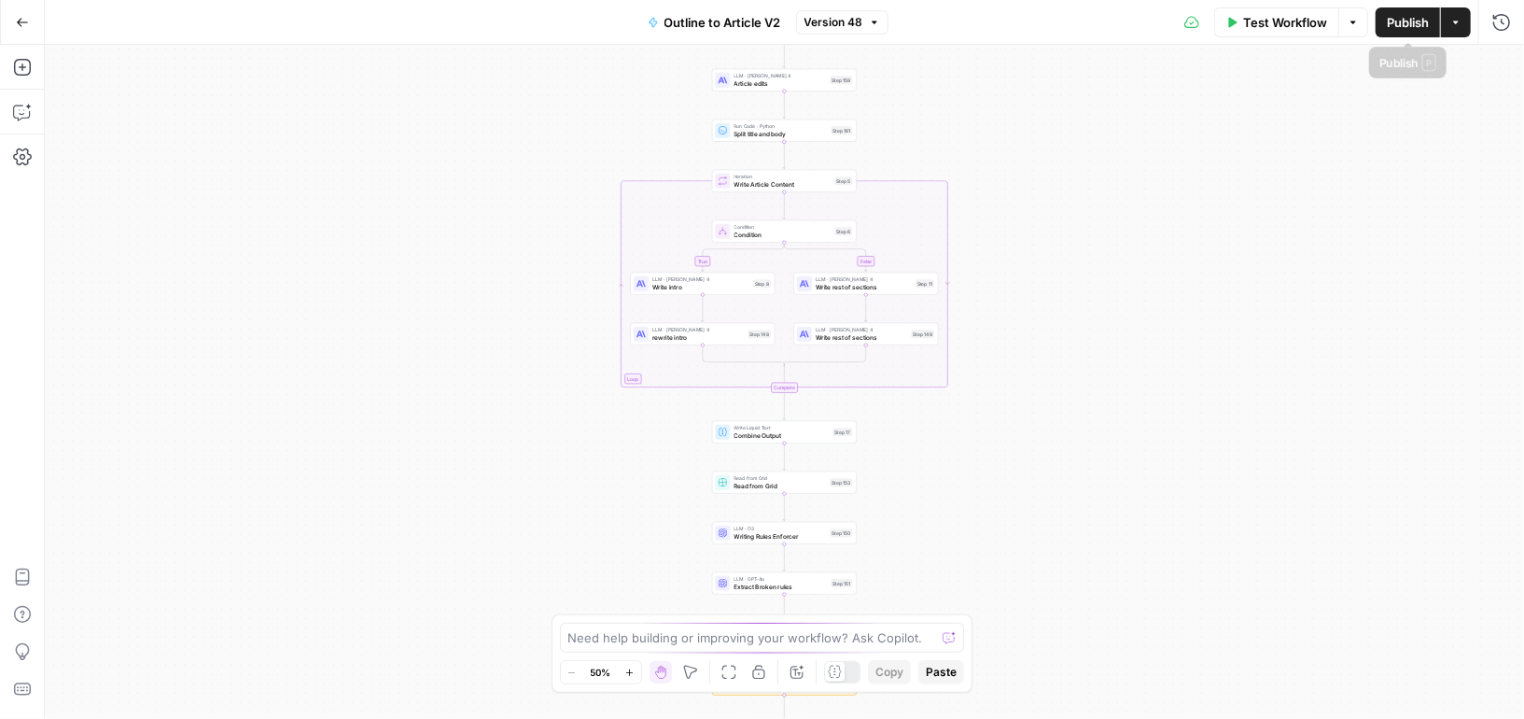
click at [1356, 24] on icon "button" at bounding box center [1353, 22] width 11 height 11
click at [1355, 24] on icon "button" at bounding box center [1353, 22] width 11 height 11
click at [1459, 24] on icon "button" at bounding box center [1455, 22] width 11 height 11
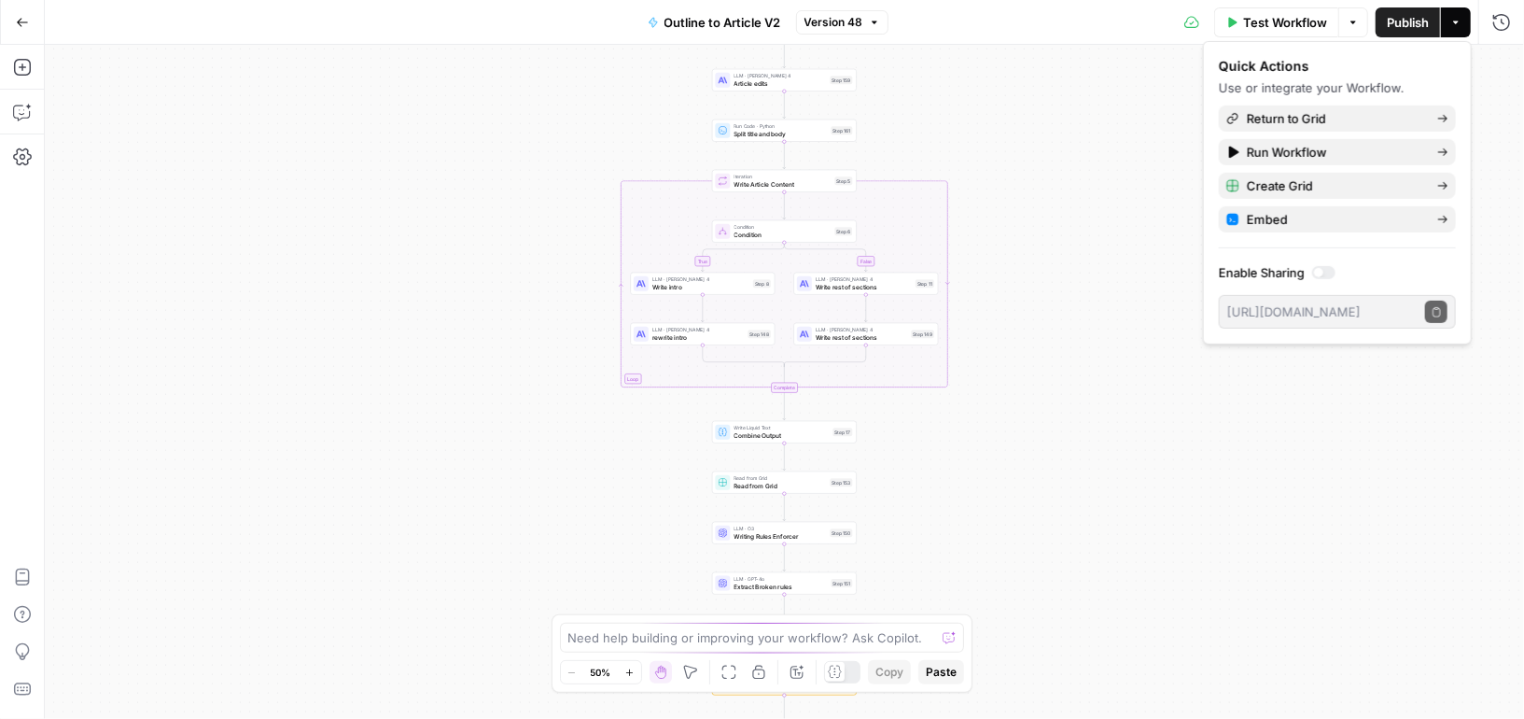
click at [1459, 24] on icon "button" at bounding box center [1455, 22] width 11 height 11
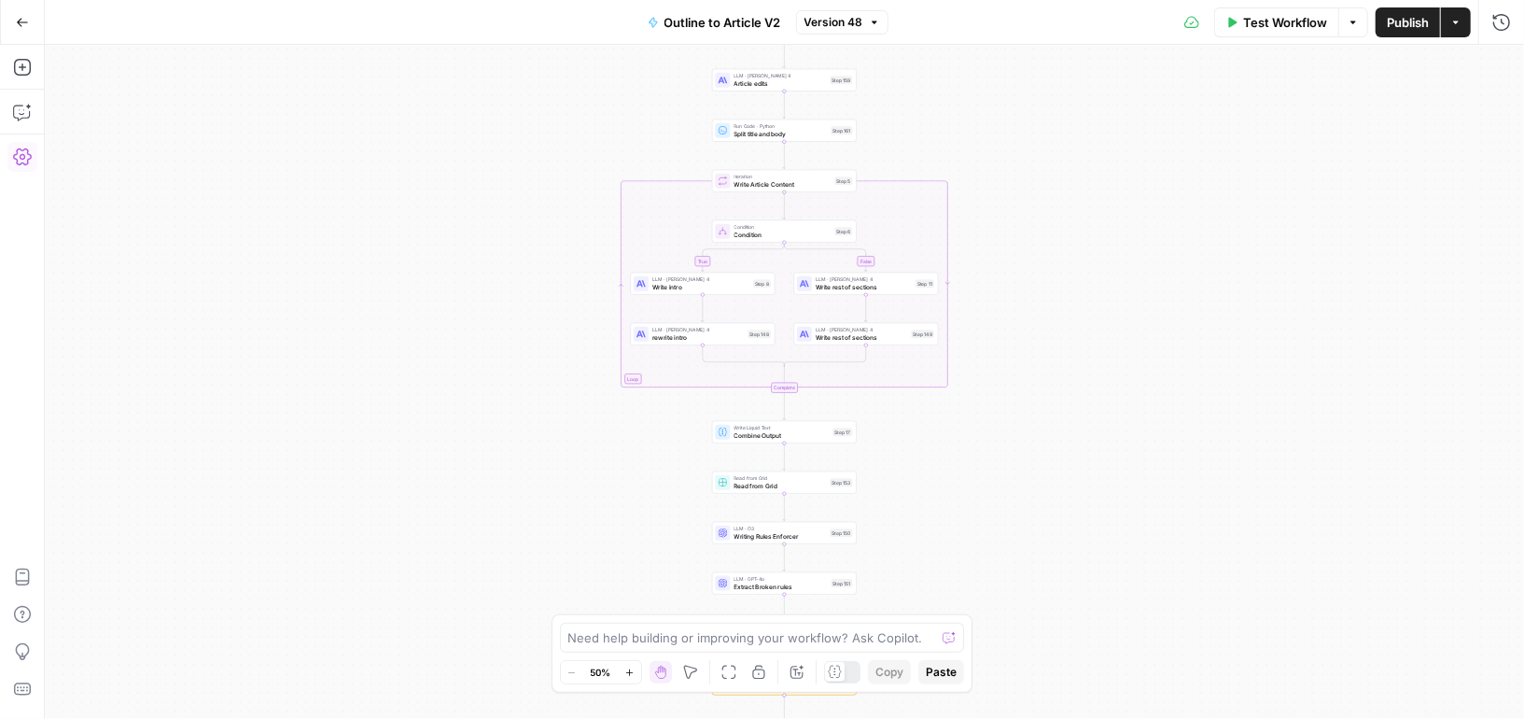
click at [21, 154] on icon "button" at bounding box center [22, 156] width 19 height 17
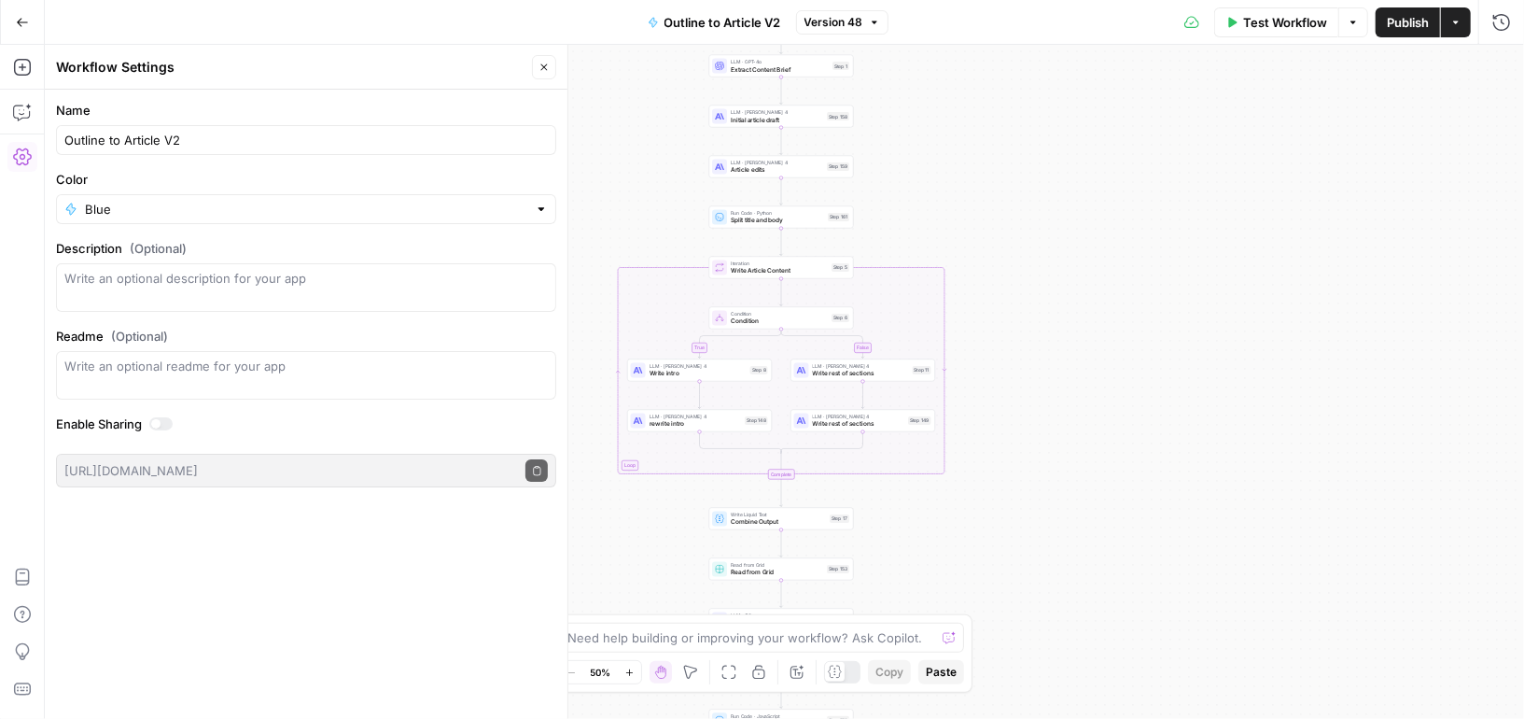
click at [1060, 184] on div "true false Workflow Set Inputs Inputs LLM · GPT-5 Extract Title Step 107 LLM · …" at bounding box center [784, 382] width 1479 height 674
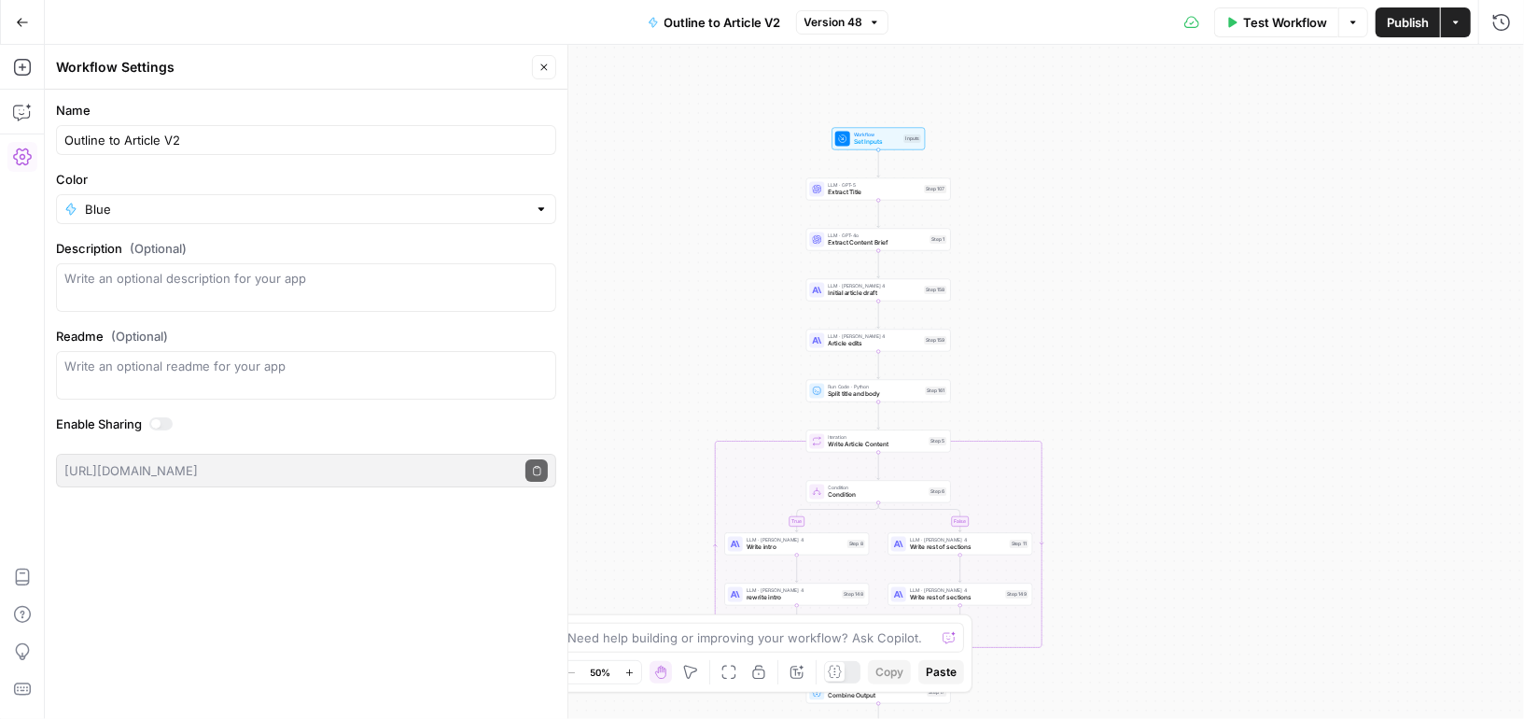
drag, startPoint x: 590, startPoint y: 106, endPoint x: 681, endPoint y: 83, distance: 94.4
click at [681, 83] on div "true false Workflow Set Inputs Inputs LLM · GPT-5 Extract Title Step 107 LLM · …" at bounding box center [784, 382] width 1479 height 674
click at [722, 681] on button "Fit to View" at bounding box center [729, 672] width 22 height 22
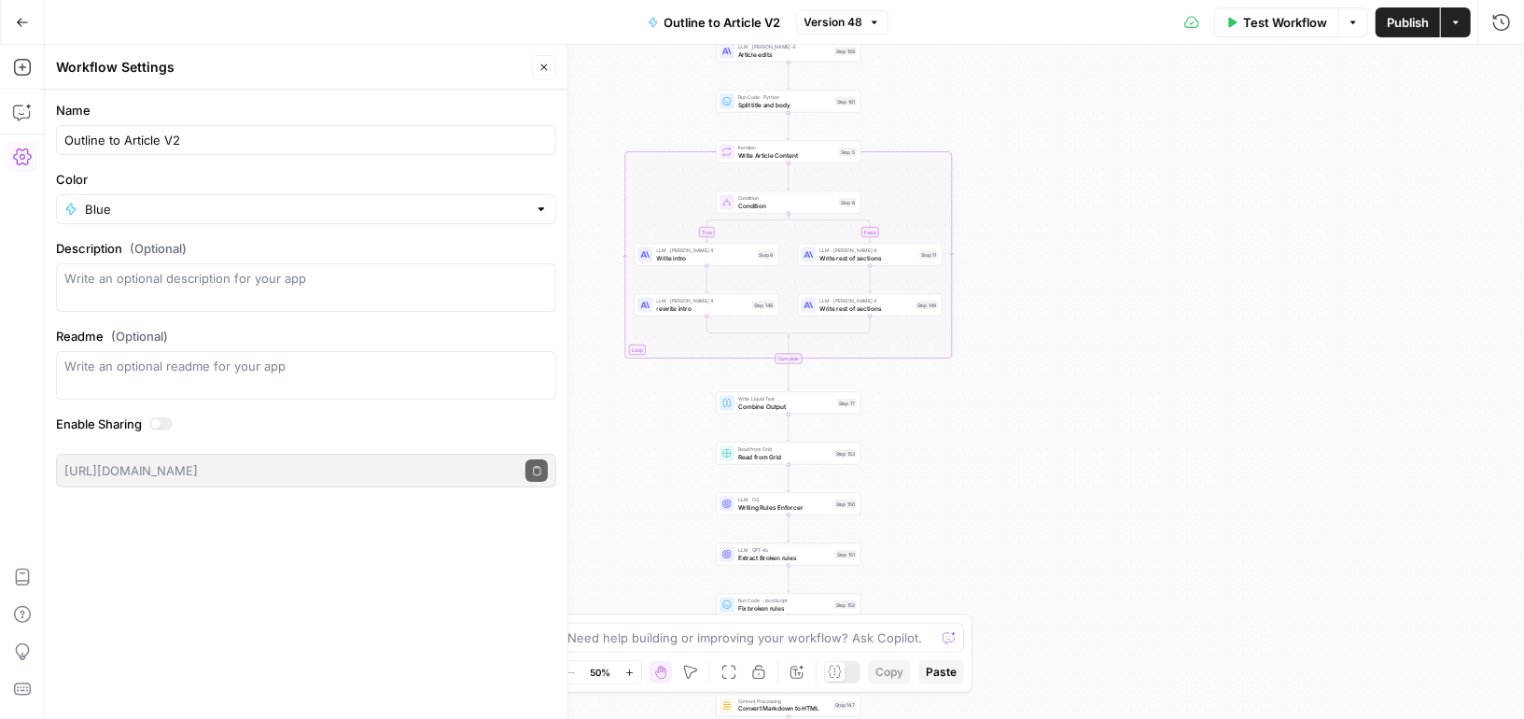
click at [541, 63] on icon "button" at bounding box center [543, 67] width 11 height 11
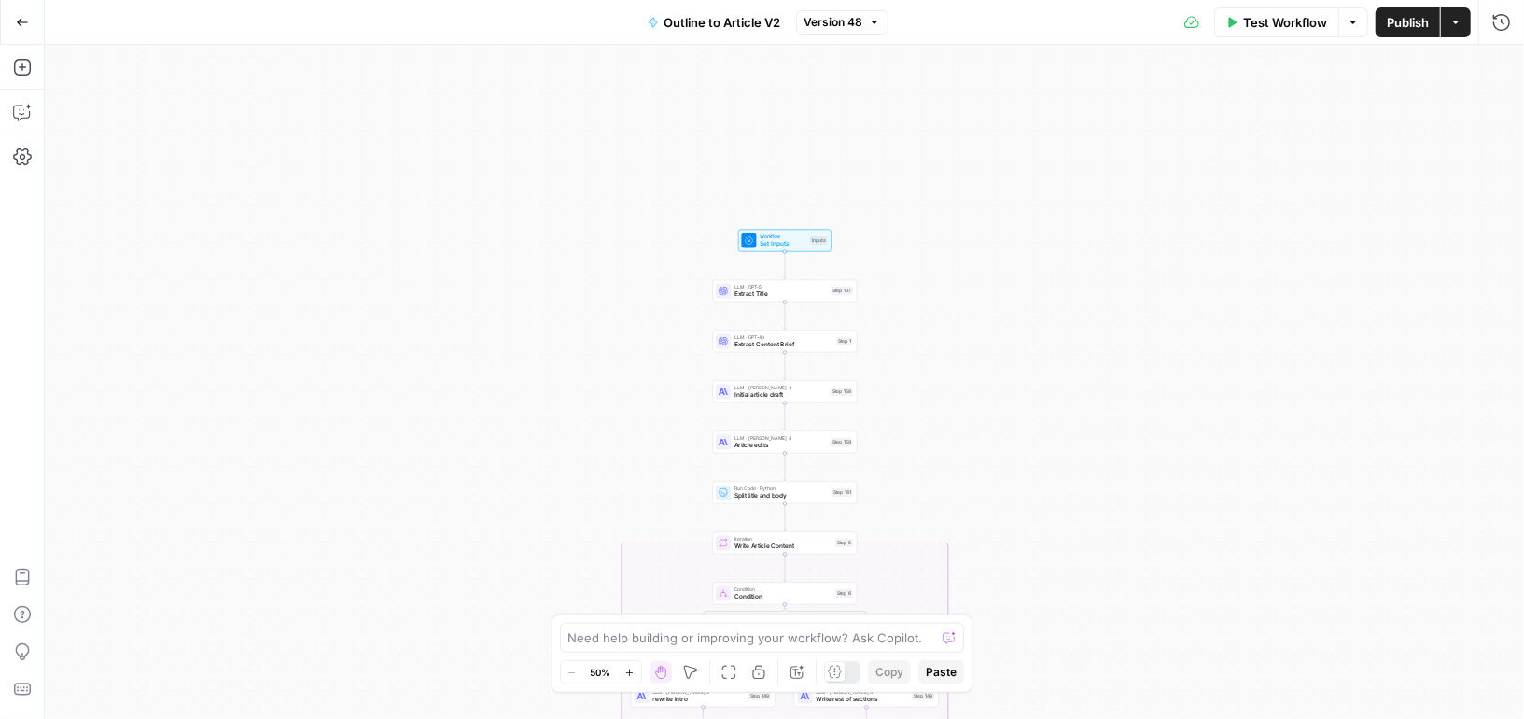
click at [691, 665] on icon "button" at bounding box center [690, 671] width 15 height 15
click at [832, 673] on icon at bounding box center [835, 671] width 14 height 14
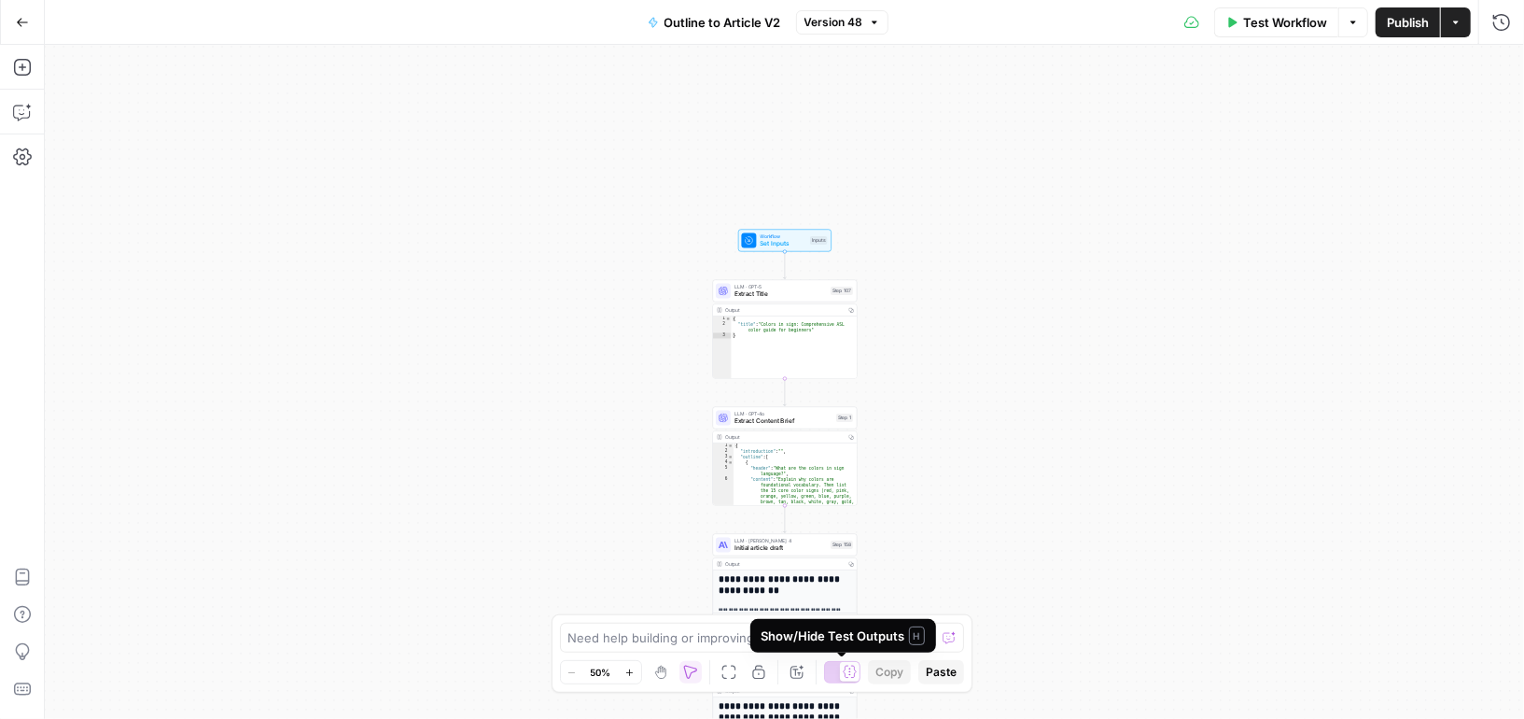
click at [834, 673] on div at bounding box center [842, 672] width 37 height 22
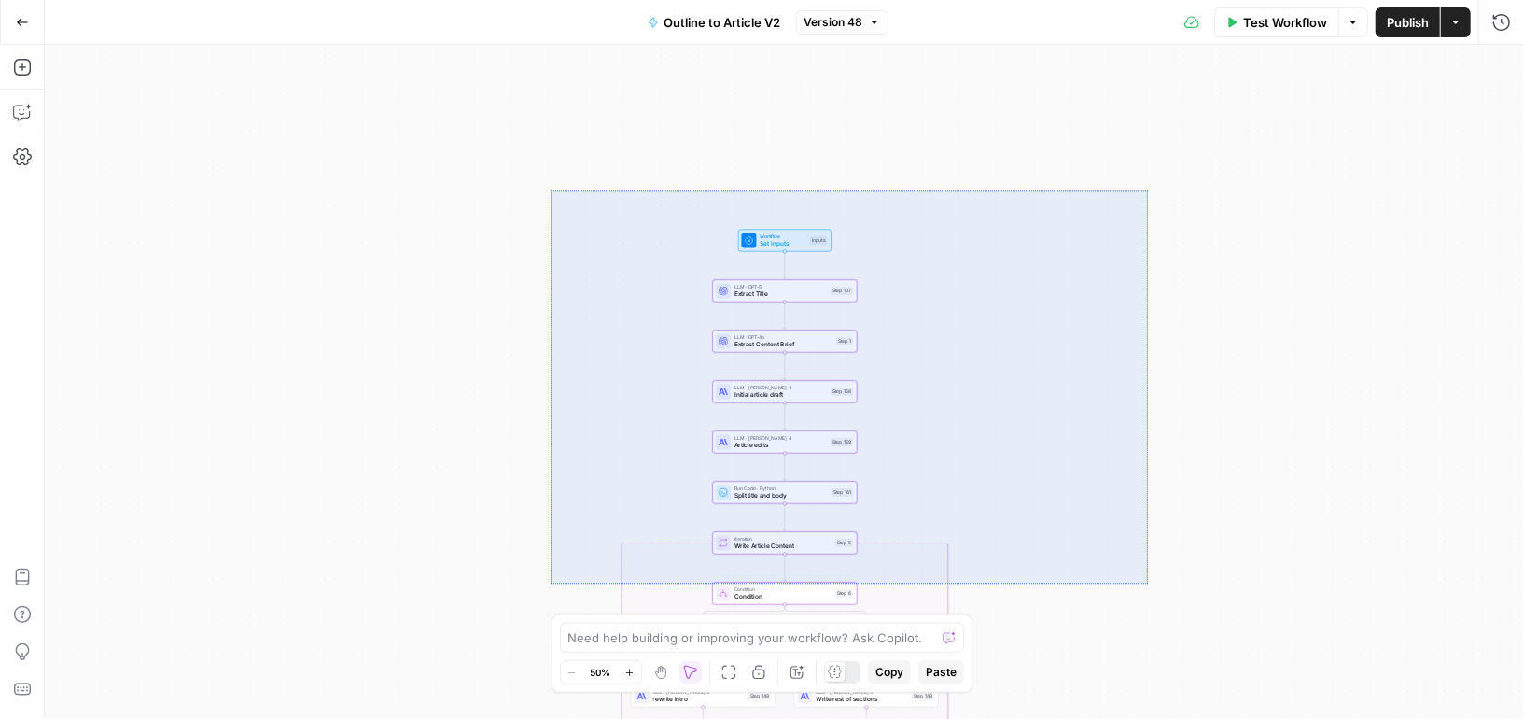
drag, startPoint x: 551, startPoint y: 190, endPoint x: 1117, endPoint y: 589, distance: 692.6
click at [1122, 588] on div "true false Workflow Set Inputs Inputs LLM · GPT-5 Extract Title Step 107 LLM · …" at bounding box center [784, 382] width 1479 height 674
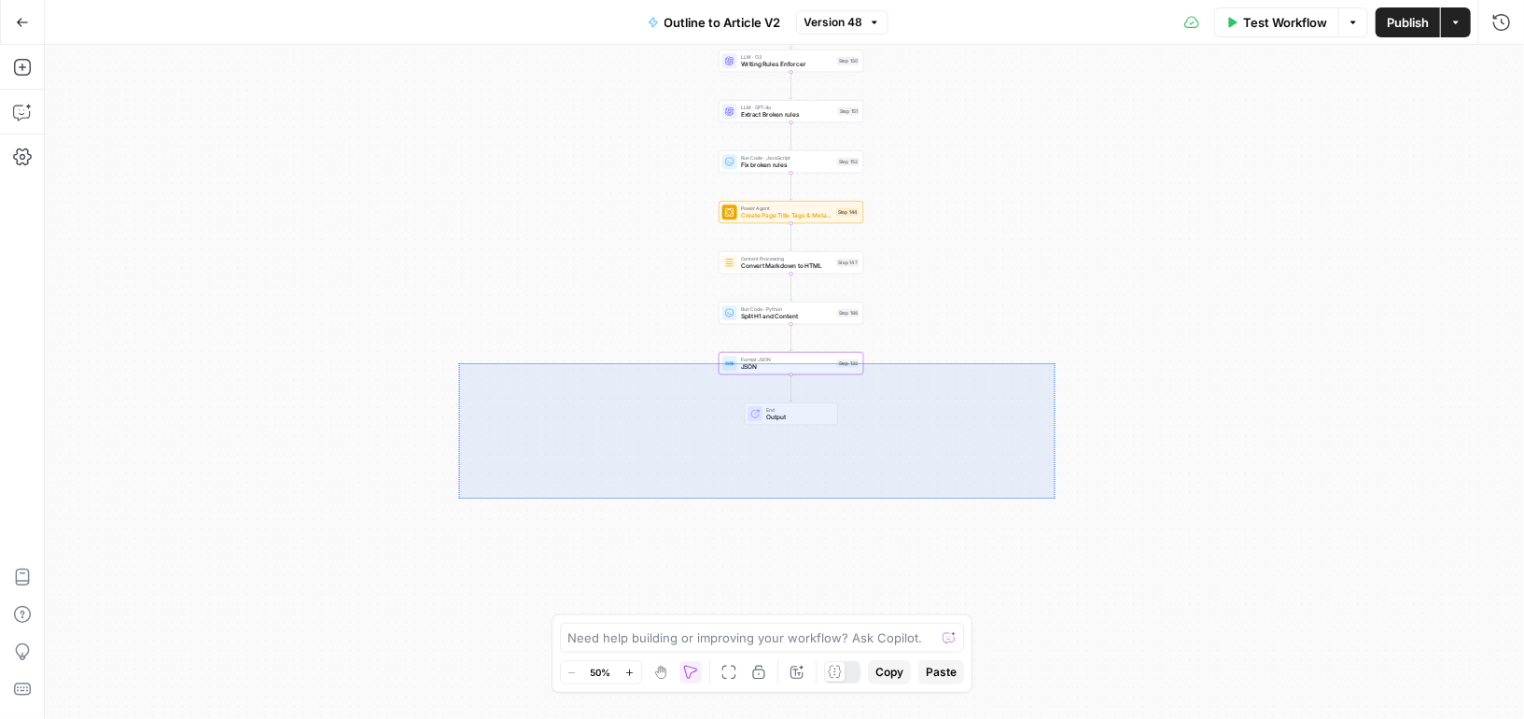
drag, startPoint x: 1054, startPoint y: 498, endPoint x: 474, endPoint y: 390, distance: 590.4
click at [473, 384] on div "true false Workflow Set Inputs Inputs LLM · GPT-5 Extract Title Step 107 LLM · …" at bounding box center [784, 382] width 1479 height 674
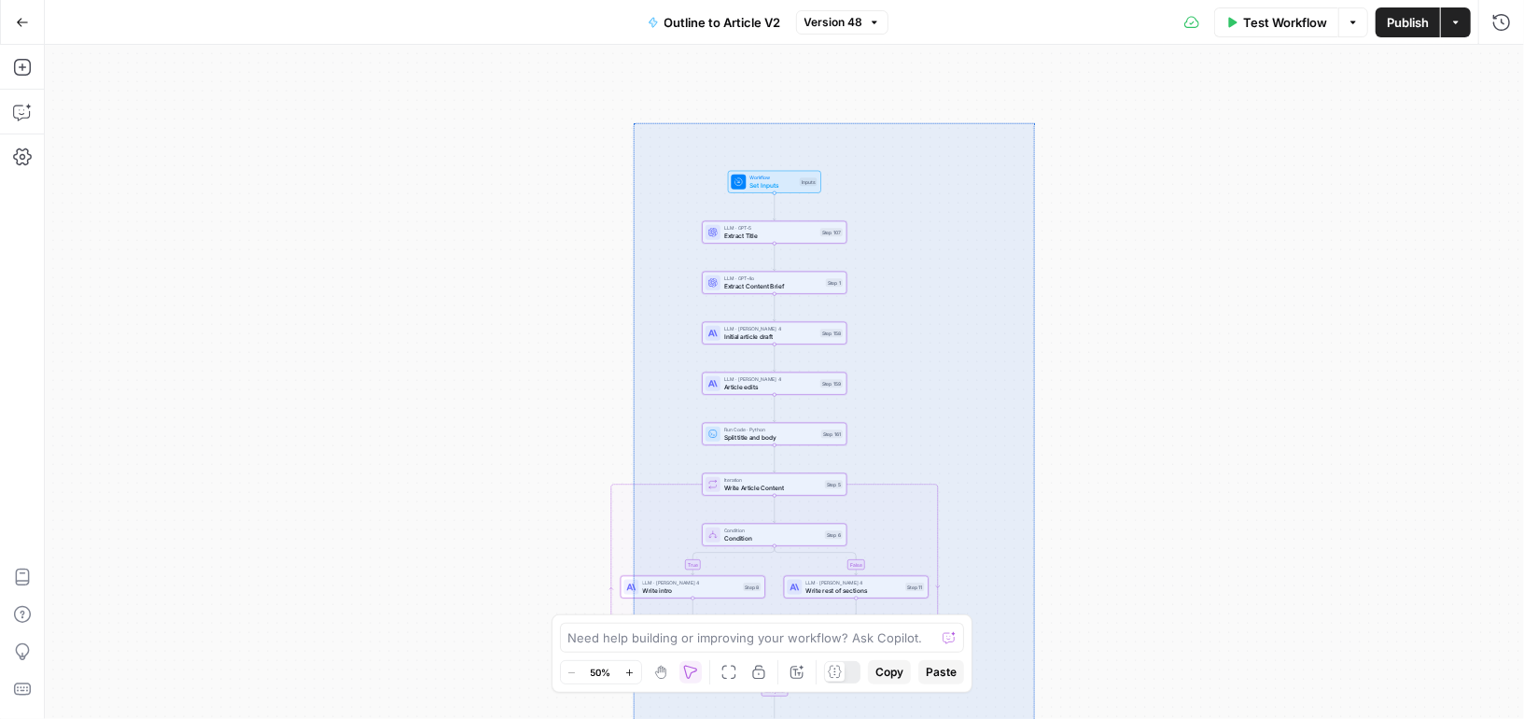
drag, startPoint x: 633, startPoint y: 122, endPoint x: 1035, endPoint y: 861, distance: 841.4
click at [1035, 718] on div "true false Workflow Set Inputs Inputs LLM · GPT-5 Extract Title Step 107 LLM · …" at bounding box center [784, 382] width 1479 height 674
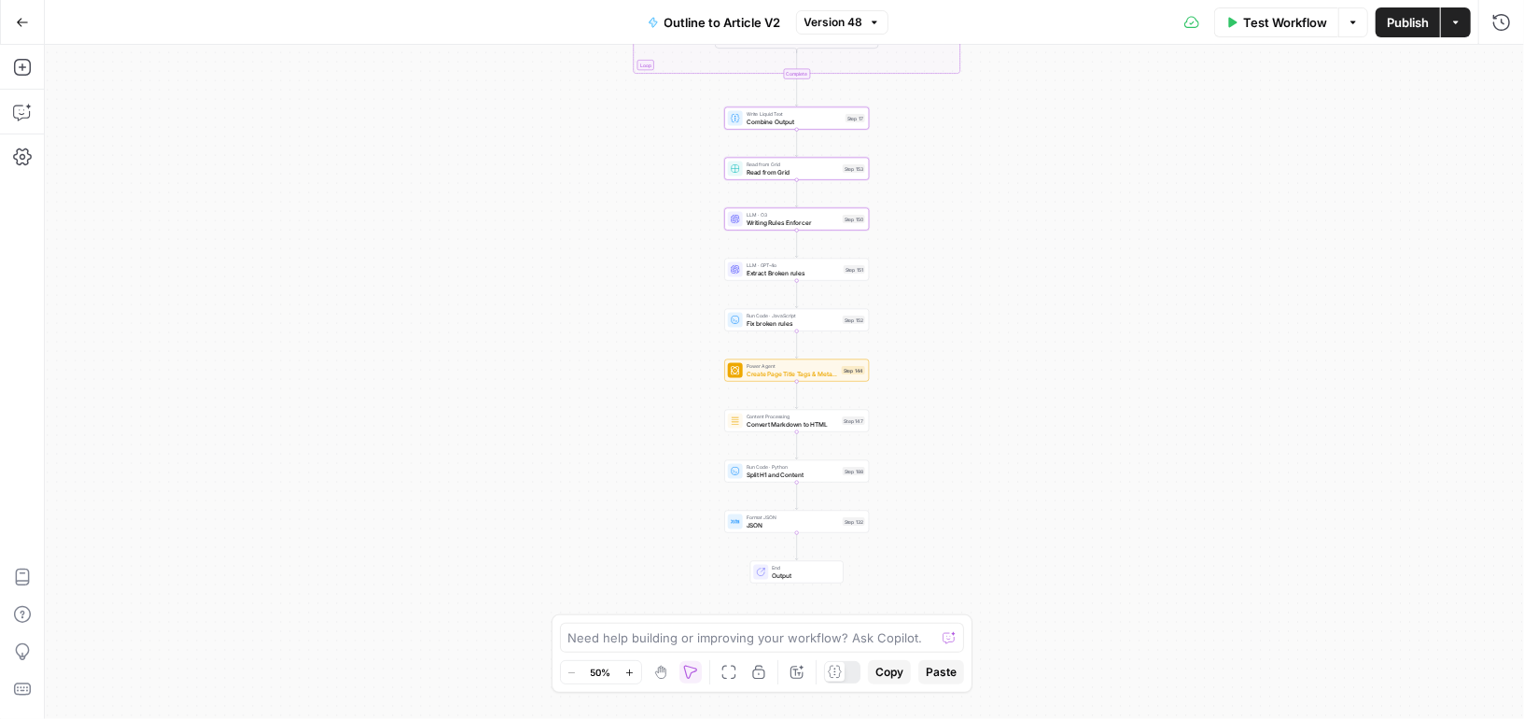
click at [824, 568] on span "End" at bounding box center [803, 567] width 63 height 7
click at [1508, 63] on div "Run History E" at bounding box center [1462, 62] width 99 height 31
click at [1502, 67] on icon "button" at bounding box center [1500, 67] width 11 height 11
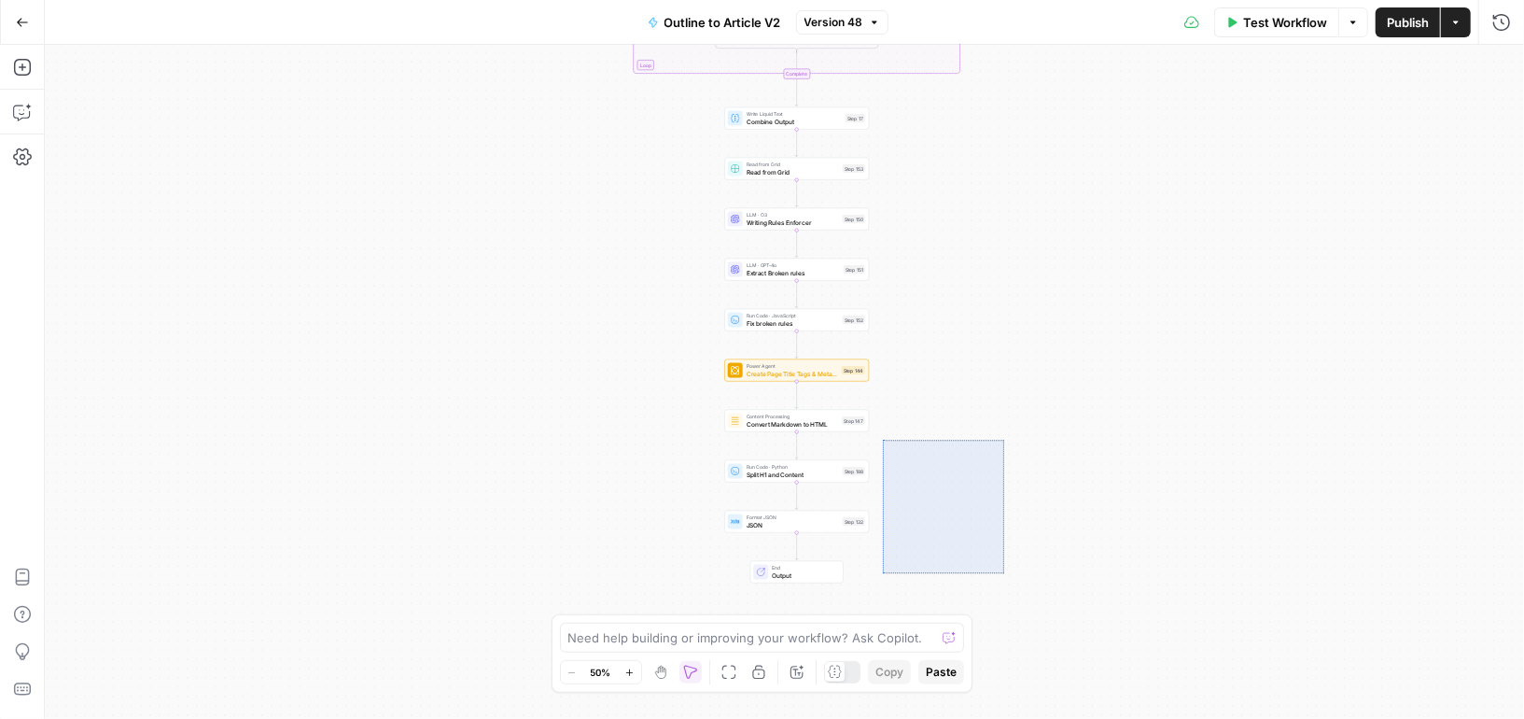
drag, startPoint x: 1003, startPoint y: 573, endPoint x: 888, endPoint y: 469, distance: 154.6
click at [888, 469] on div "true false Workflow Set Inputs Inputs LLM · GPT-5 Extract Title Step 107 LLM · …" at bounding box center [784, 382] width 1479 height 674
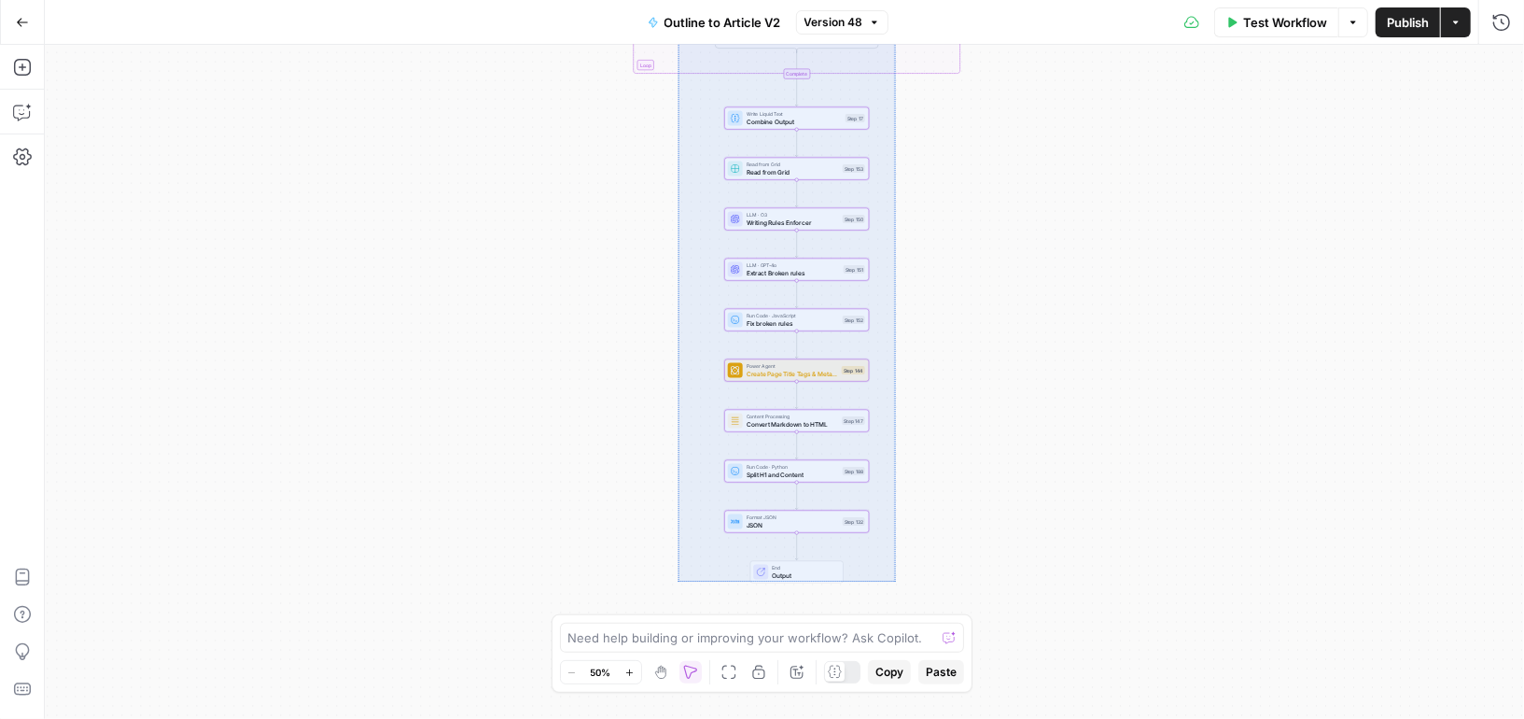
drag, startPoint x: 895, startPoint y: 581, endPoint x: 663, endPoint y: -130, distance: 747.8
click at [663, 45] on div "true false Workflow Set Inputs Inputs LLM · GPT-5 Extract Title Step 107 LLM · …" at bounding box center [784, 382] width 1479 height 674
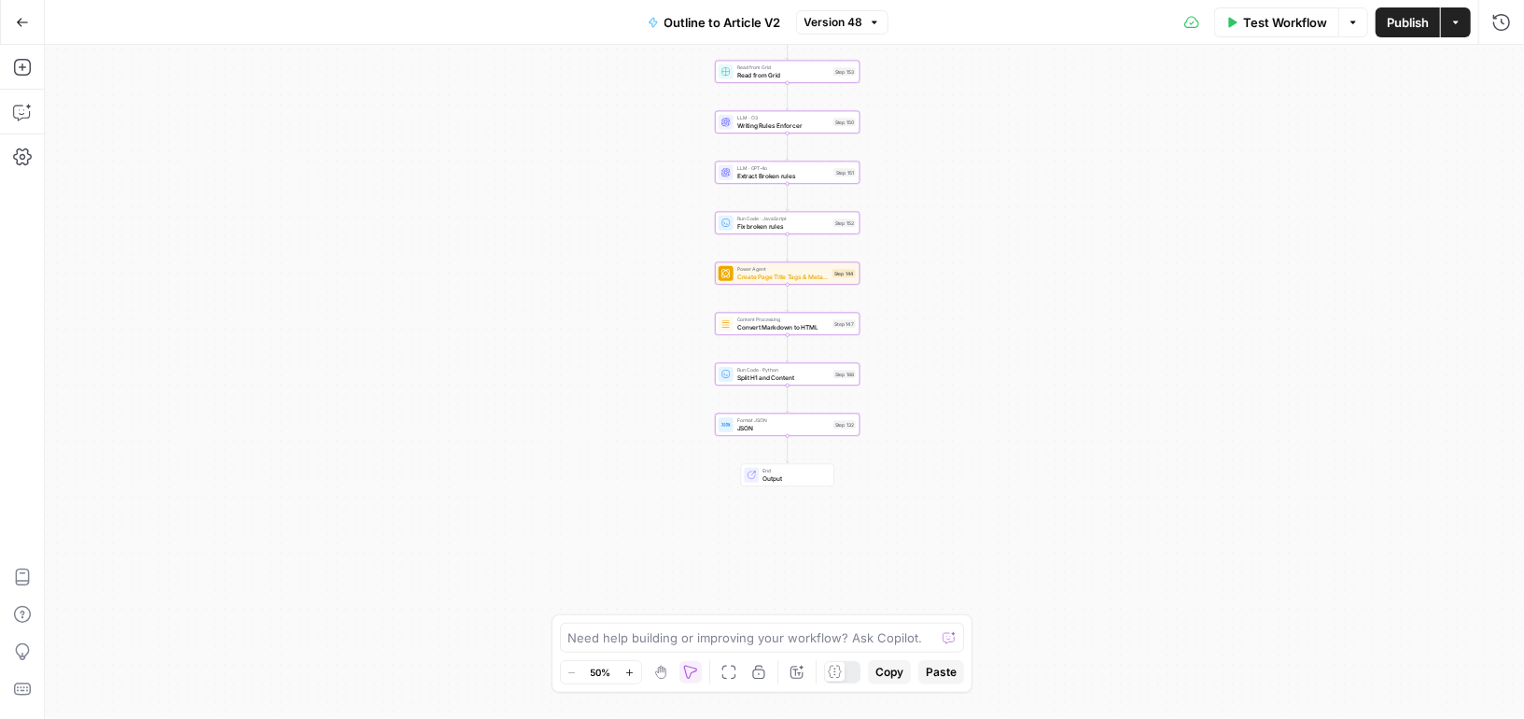
click at [684, 509] on div "true false Workflow Set Inputs Inputs LLM · GPT-5 Extract Title Step 107 LLM · …" at bounding box center [784, 382] width 1479 height 674
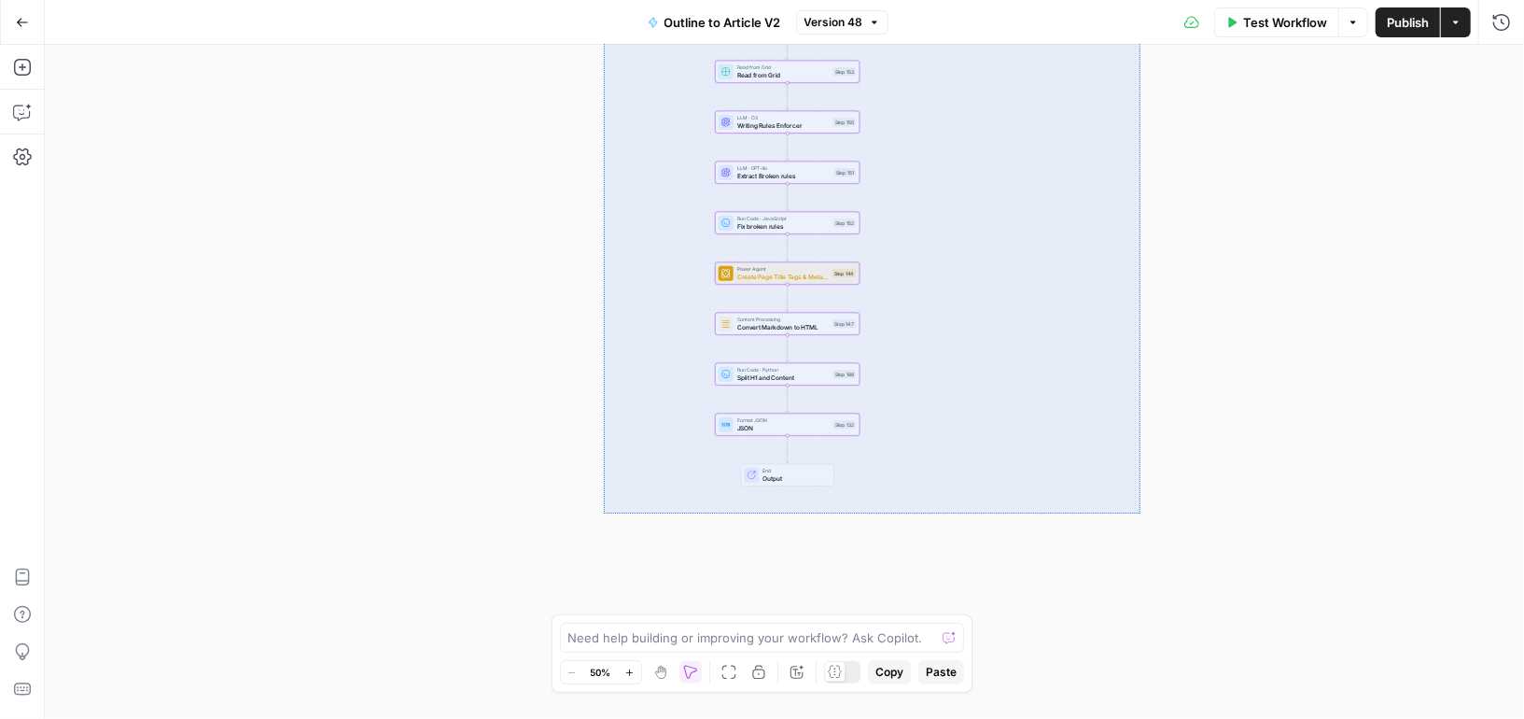
drag, startPoint x: 604, startPoint y: 512, endPoint x: 1084, endPoint y: -107, distance: 784.2
click at [1084, 45] on div "true false Workflow Set Inputs Inputs LLM · GPT-5 Extract Title Step 107 LLM · …" at bounding box center [784, 382] width 1479 height 674
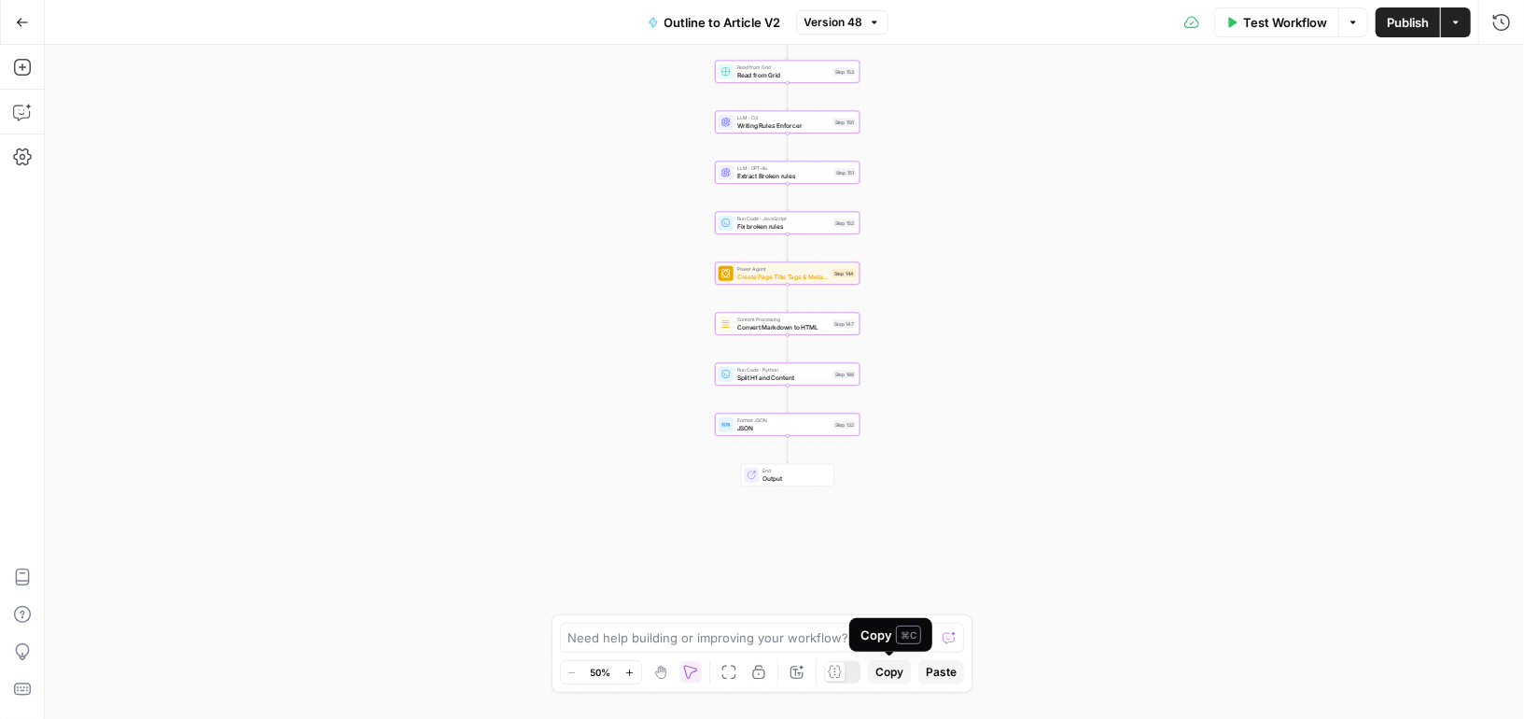
click at [890, 669] on span "Copy" at bounding box center [889, 671] width 28 height 17
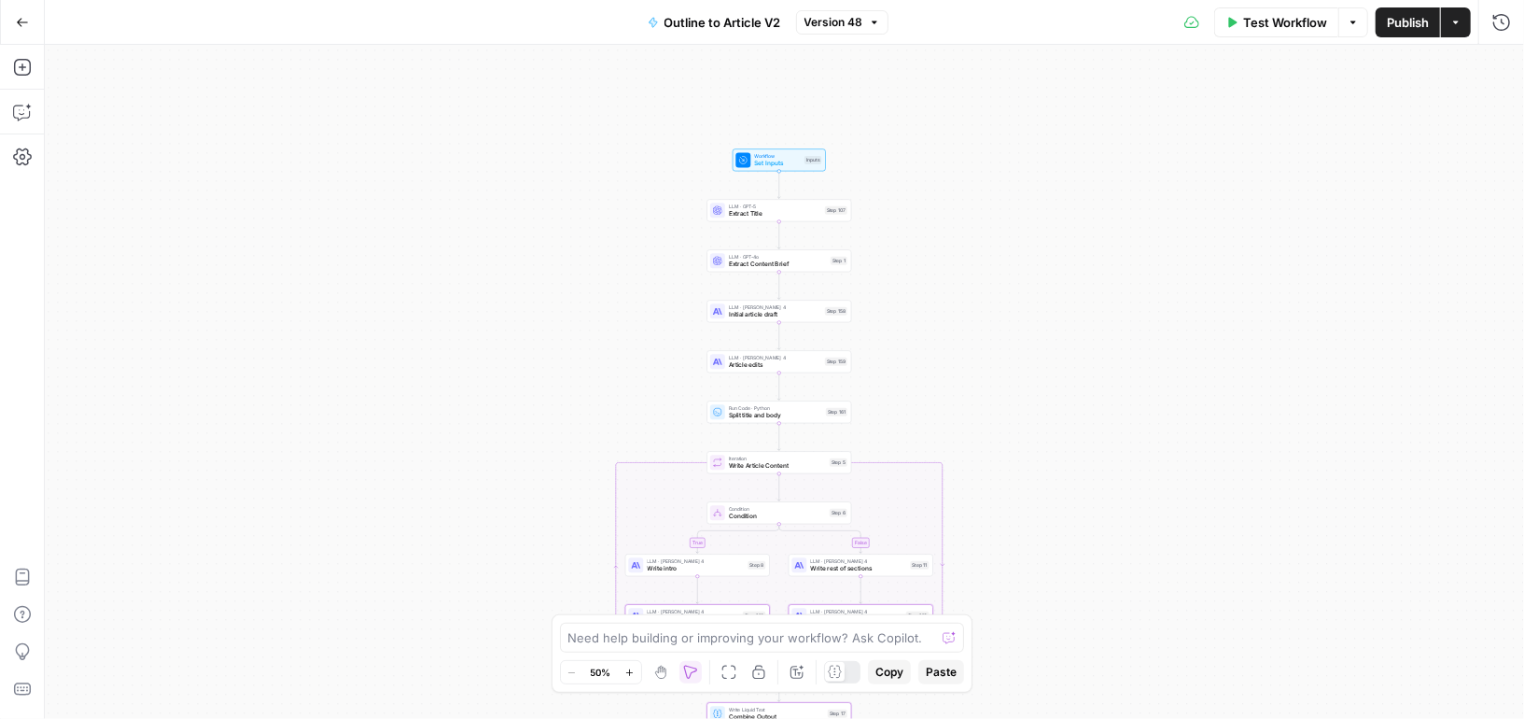
click at [796, 164] on span "Set Inputs" at bounding box center [777, 163] width 47 height 9
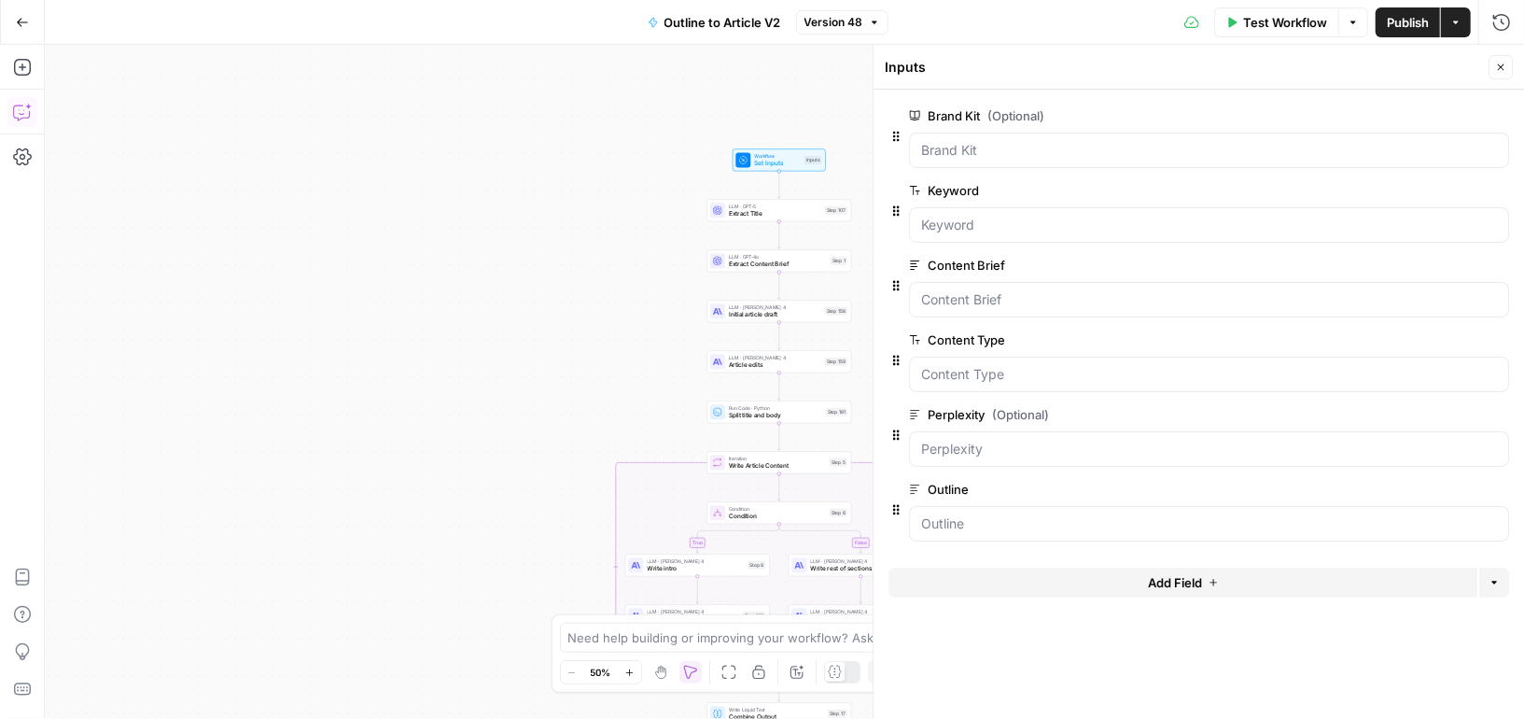
click at [17, 111] on icon "button" at bounding box center [22, 112] width 19 height 19
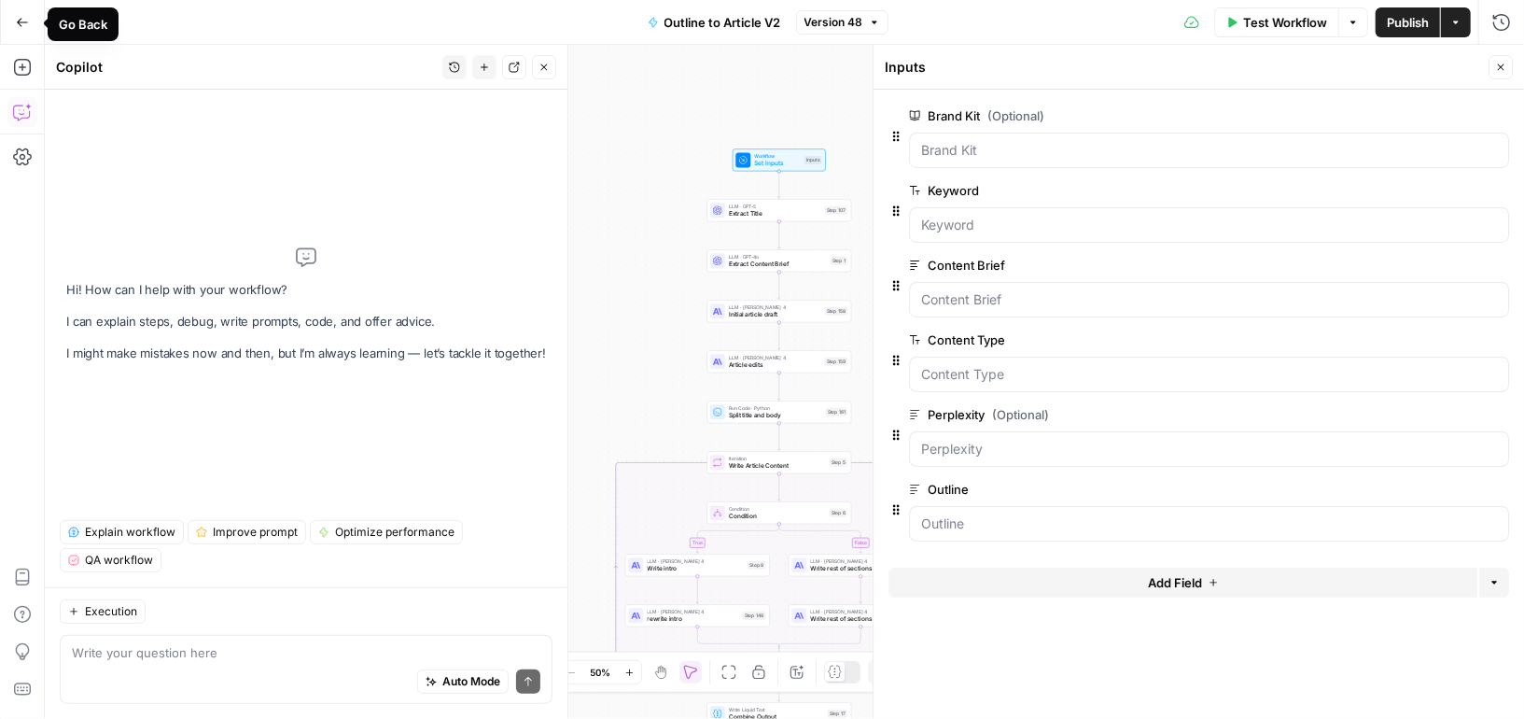
click at [25, 27] on icon "button" at bounding box center [22, 22] width 13 height 13
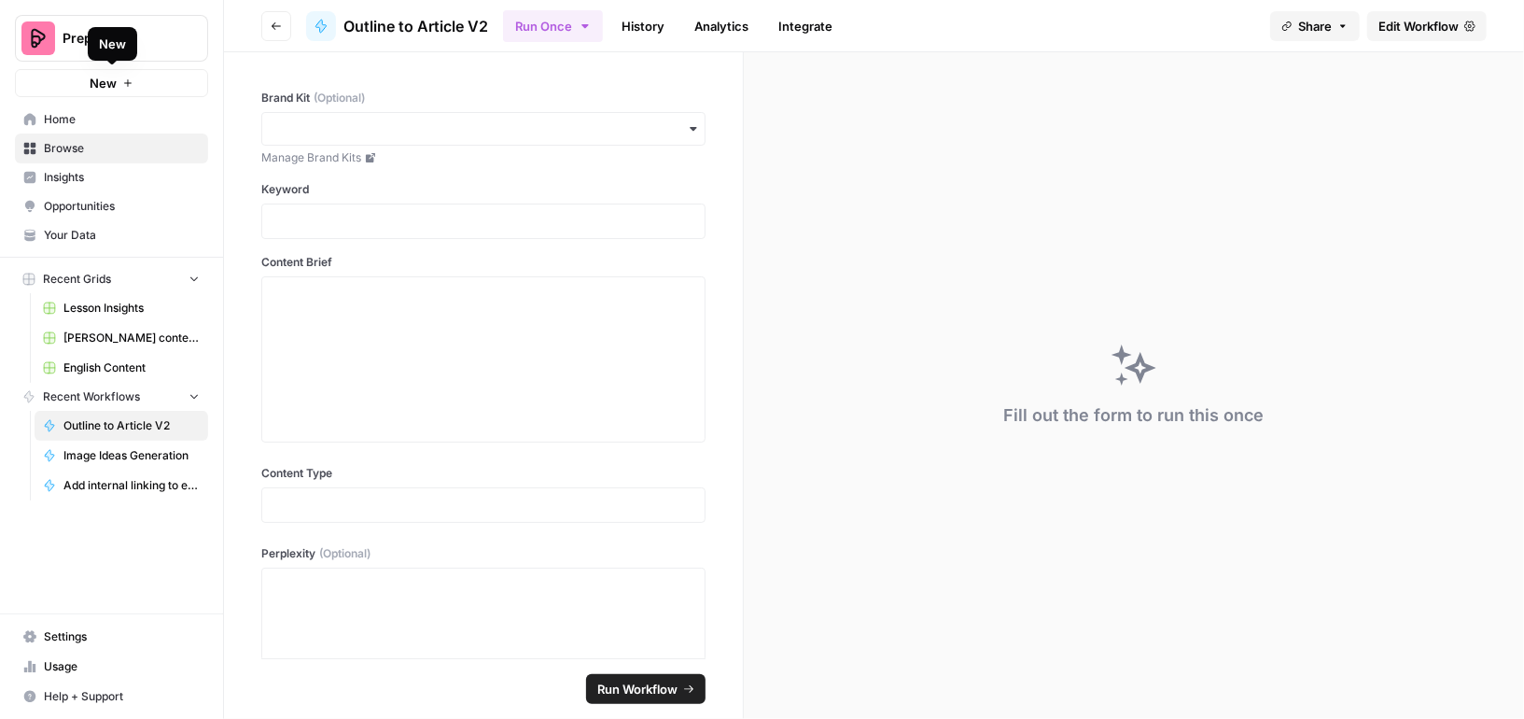
click at [67, 111] on span "Home" at bounding box center [122, 119] width 156 height 17
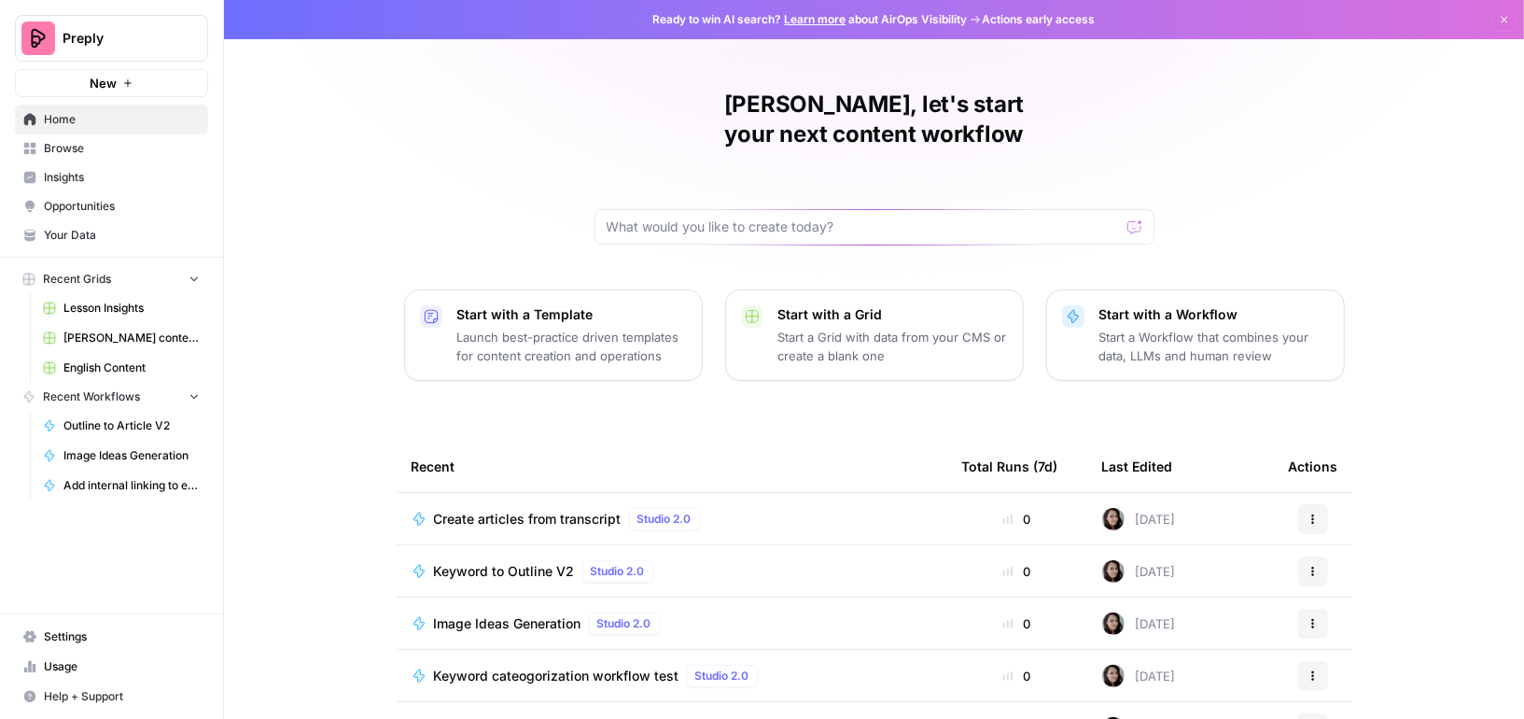
click at [71, 146] on span "Browse" at bounding box center [122, 148] width 156 height 17
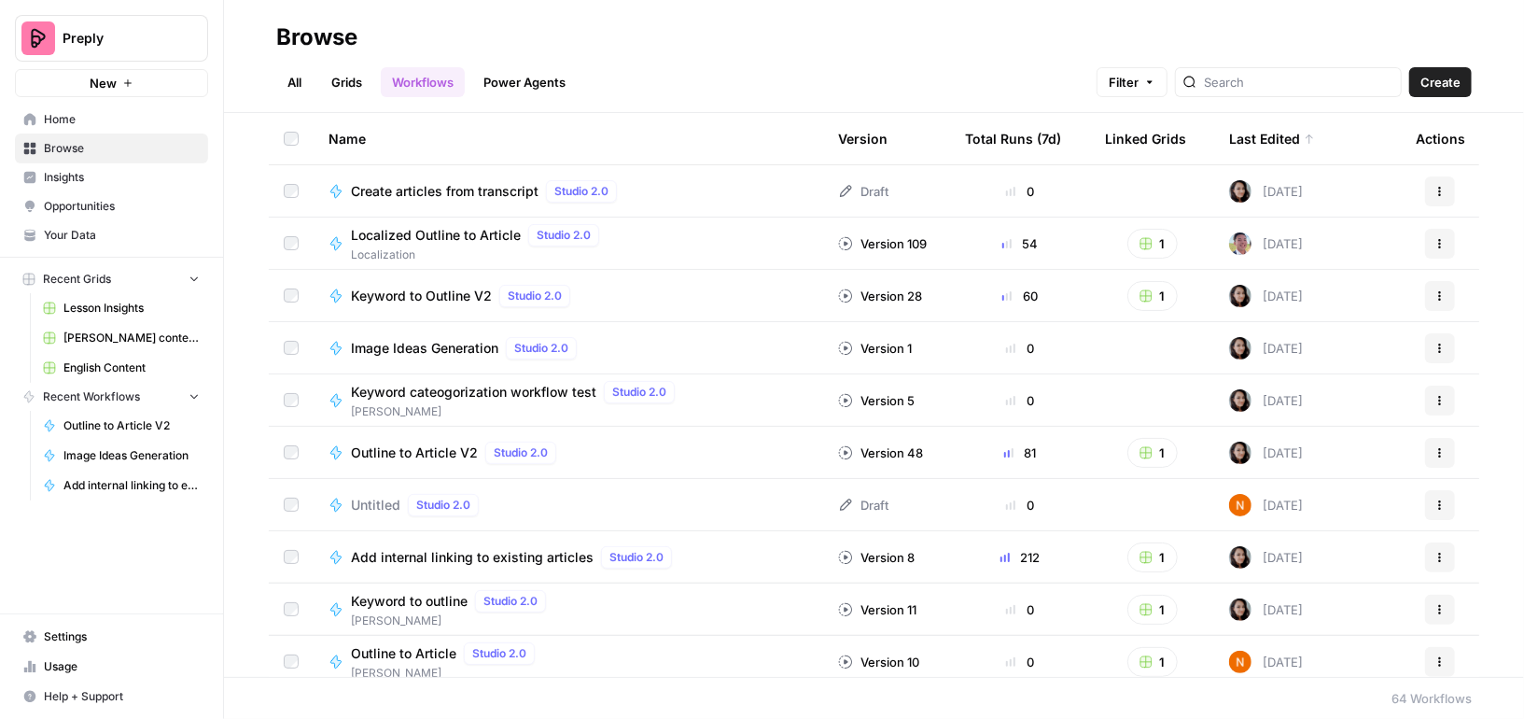
click at [85, 229] on span "Your Data" at bounding box center [122, 235] width 156 height 17
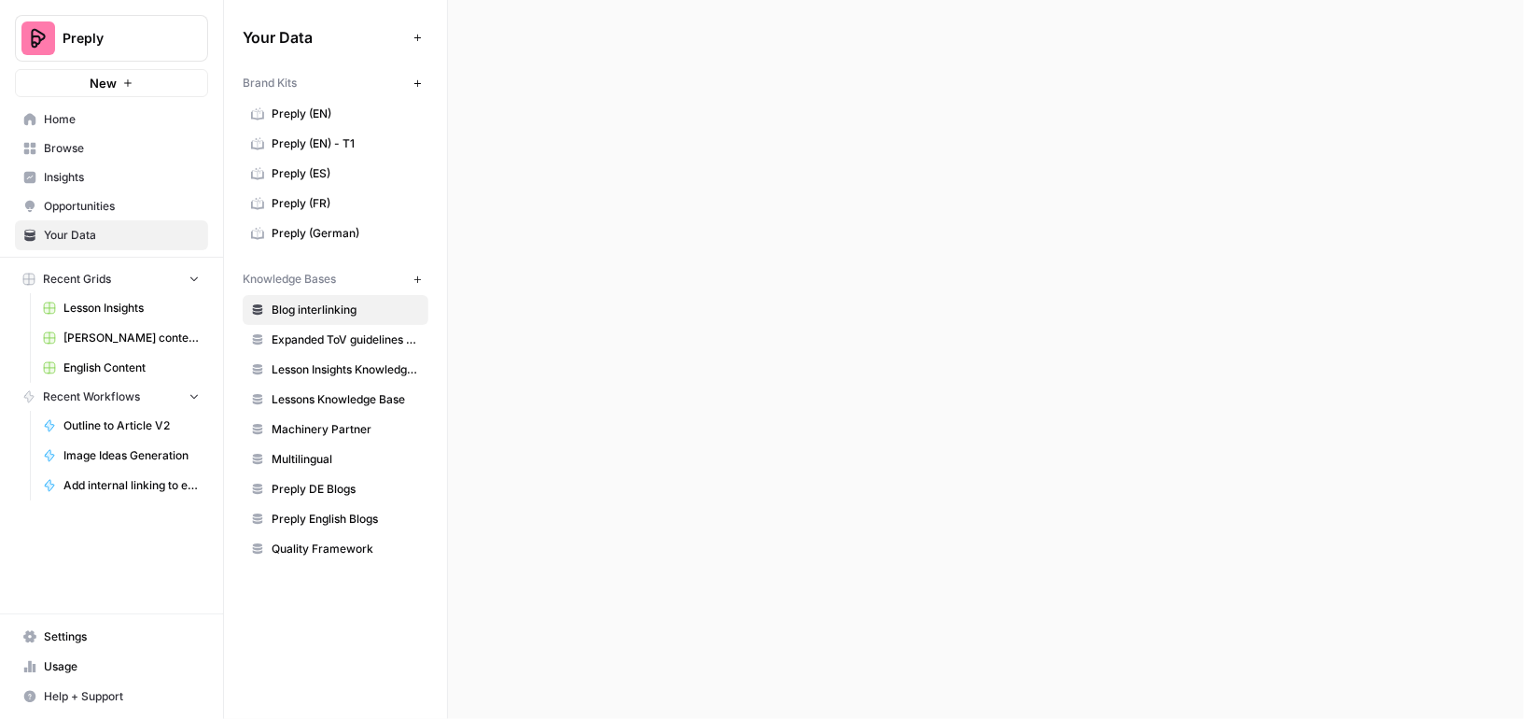
click at [100, 203] on span "Opportunities" at bounding box center [122, 206] width 156 height 17
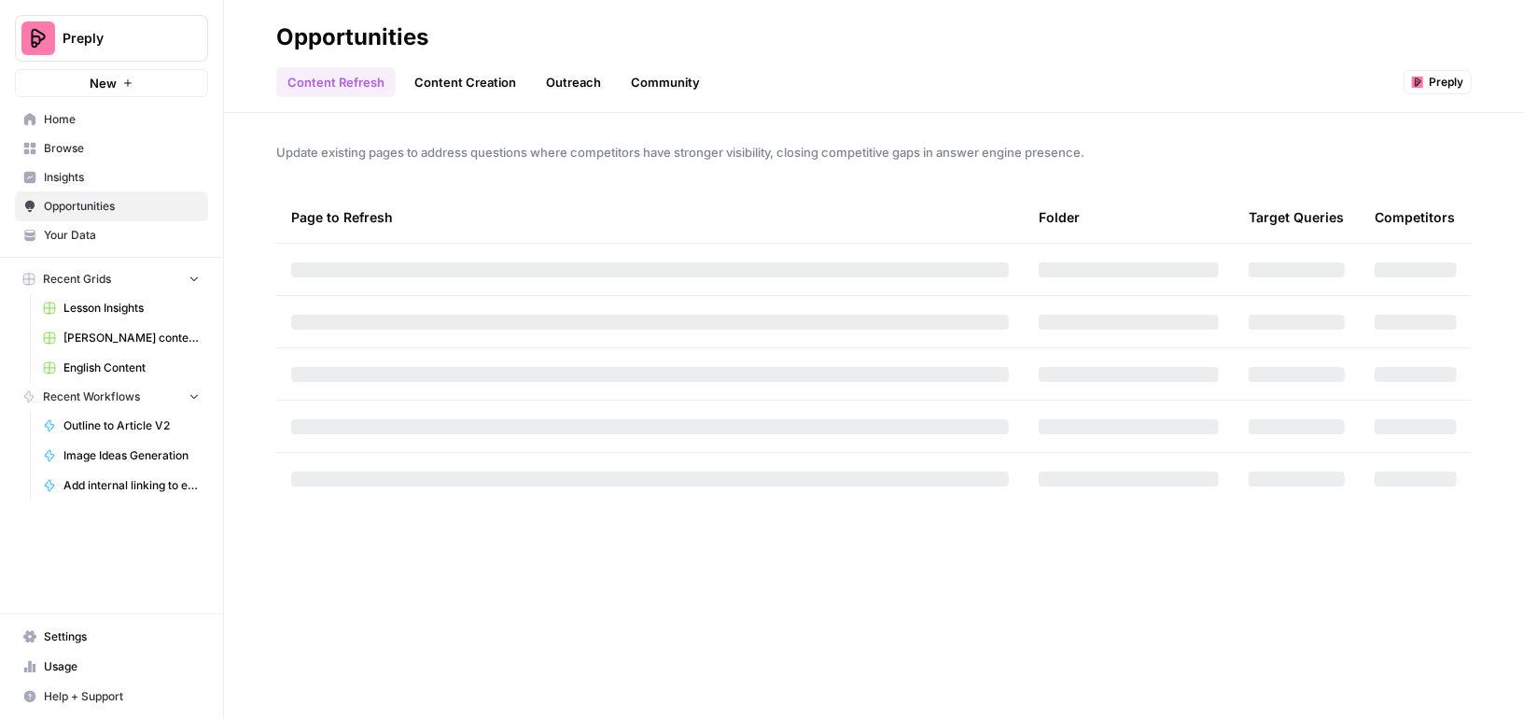
click at [71, 668] on span "Usage" at bounding box center [122, 666] width 156 height 17
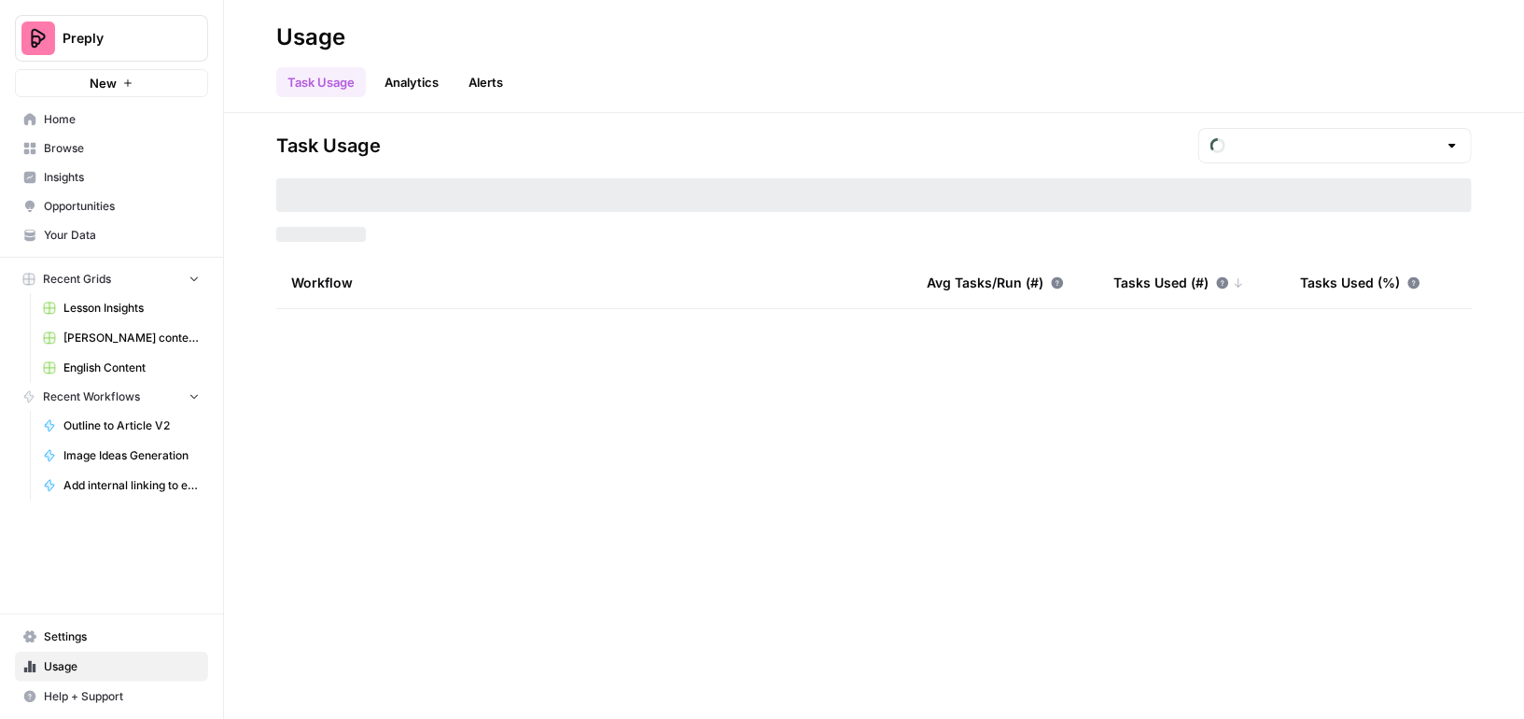
type input "September Tasks"
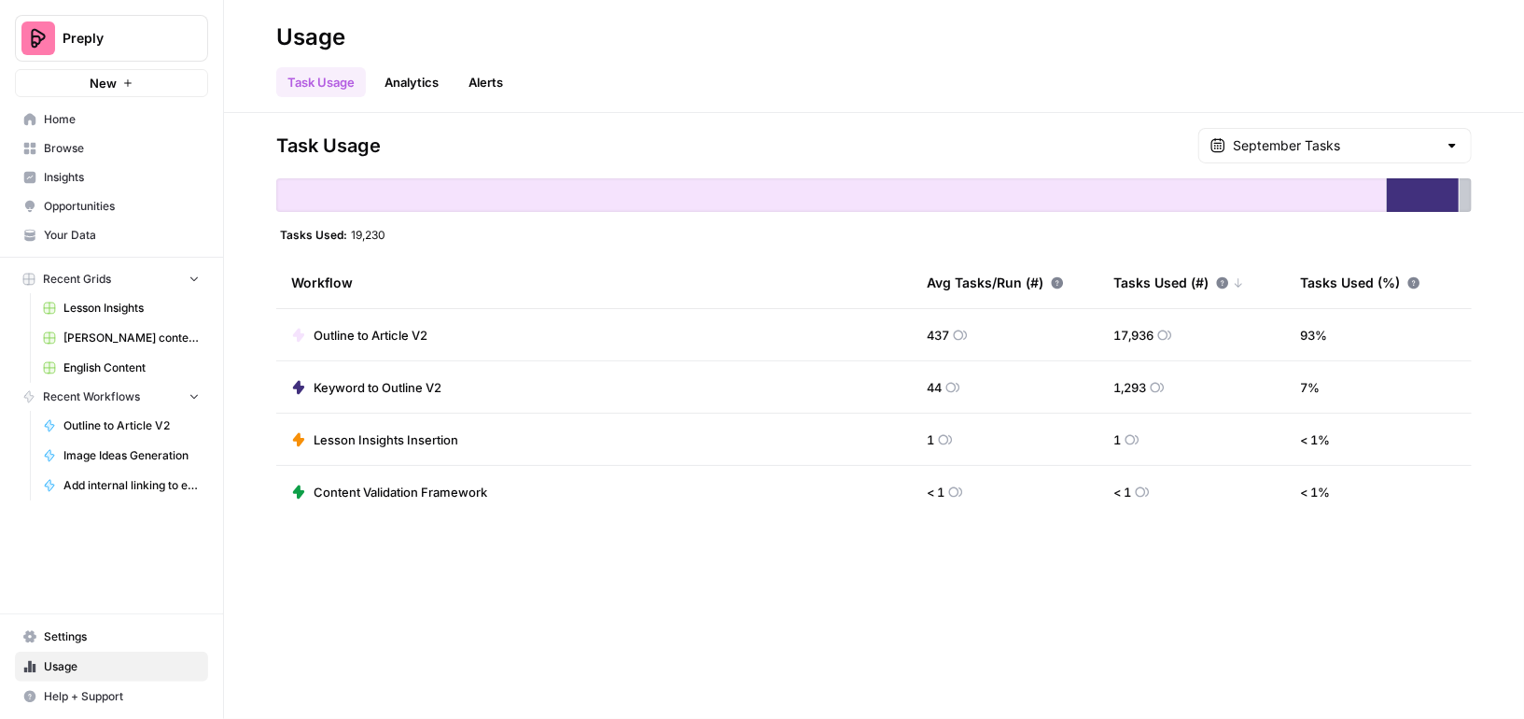
click at [96, 138] on link "Browse" at bounding box center [111, 148] width 193 height 30
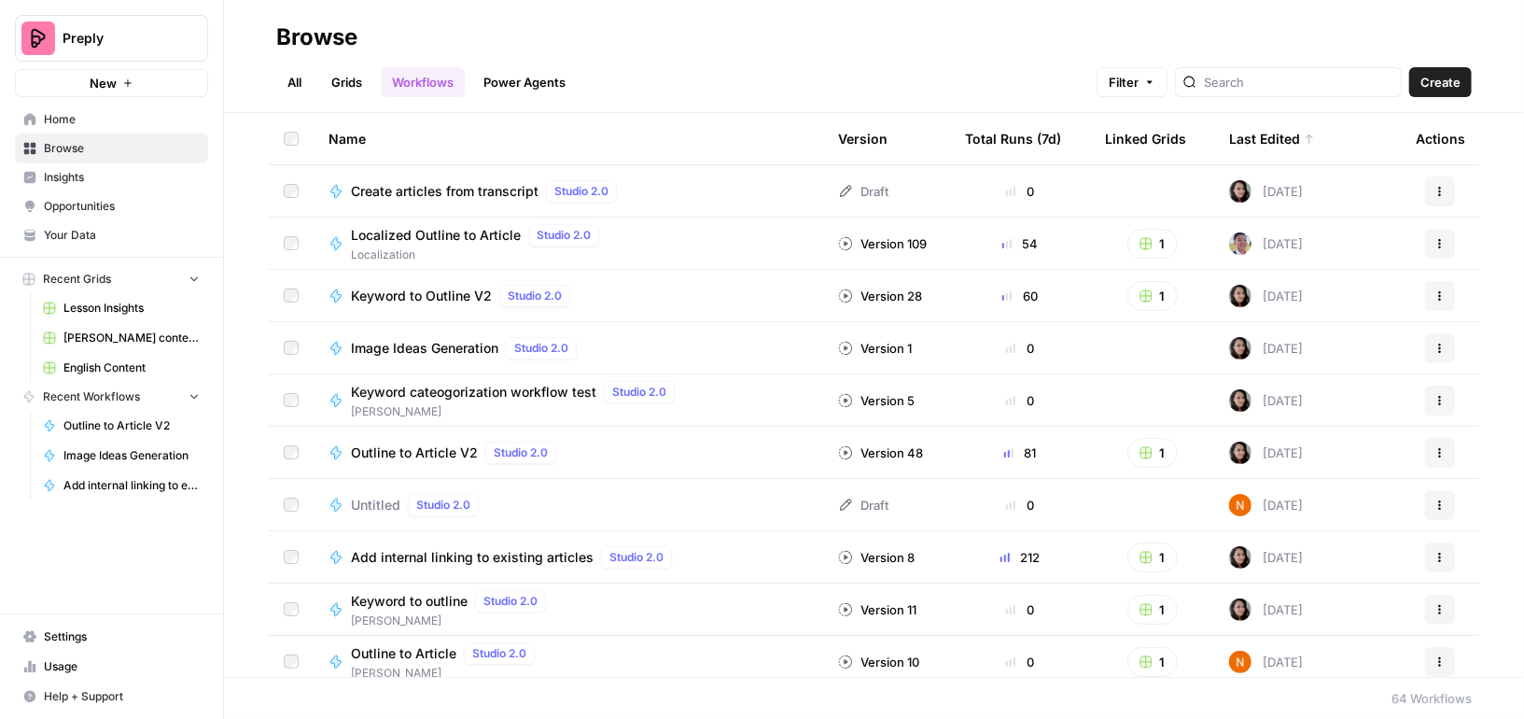
click at [1442, 192] on icon "button" at bounding box center [1439, 191] width 11 height 11
click at [1295, 270] on span "Create Folder" at bounding box center [1357, 276] width 149 height 19
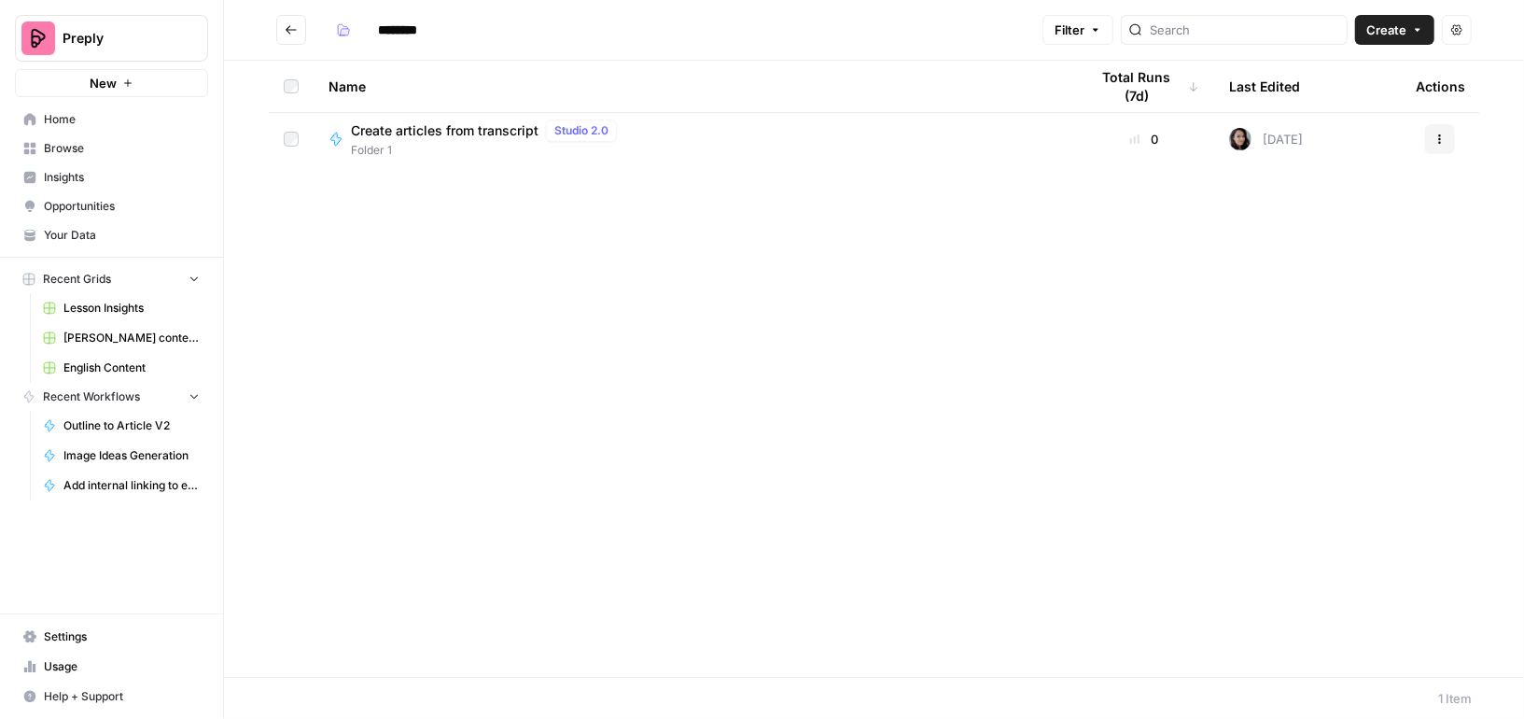
click at [406, 21] on input "********" at bounding box center [422, 30] width 105 height 30
type input "********"
click at [288, 24] on icon "Go back" at bounding box center [291, 29] width 13 height 13
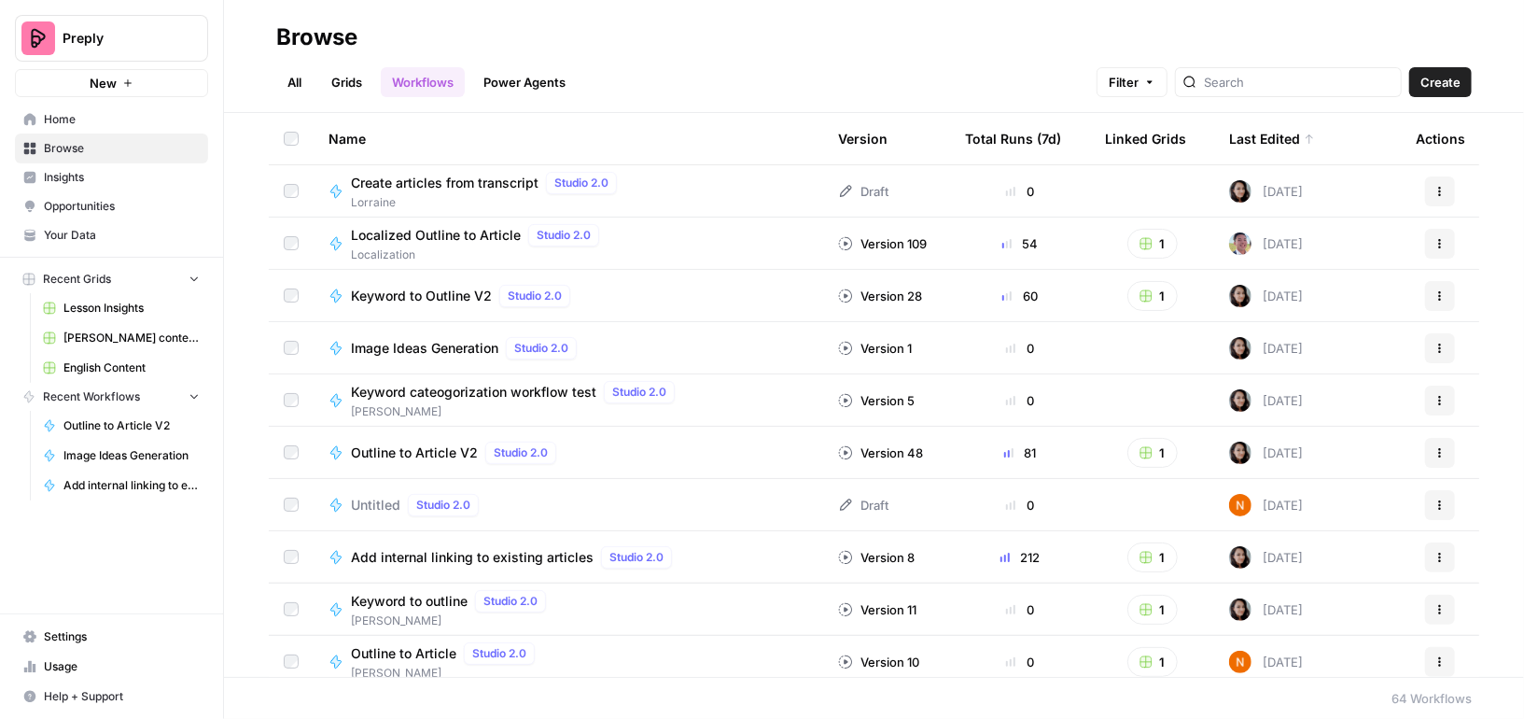
click at [294, 83] on link "All" at bounding box center [294, 82] width 36 height 30
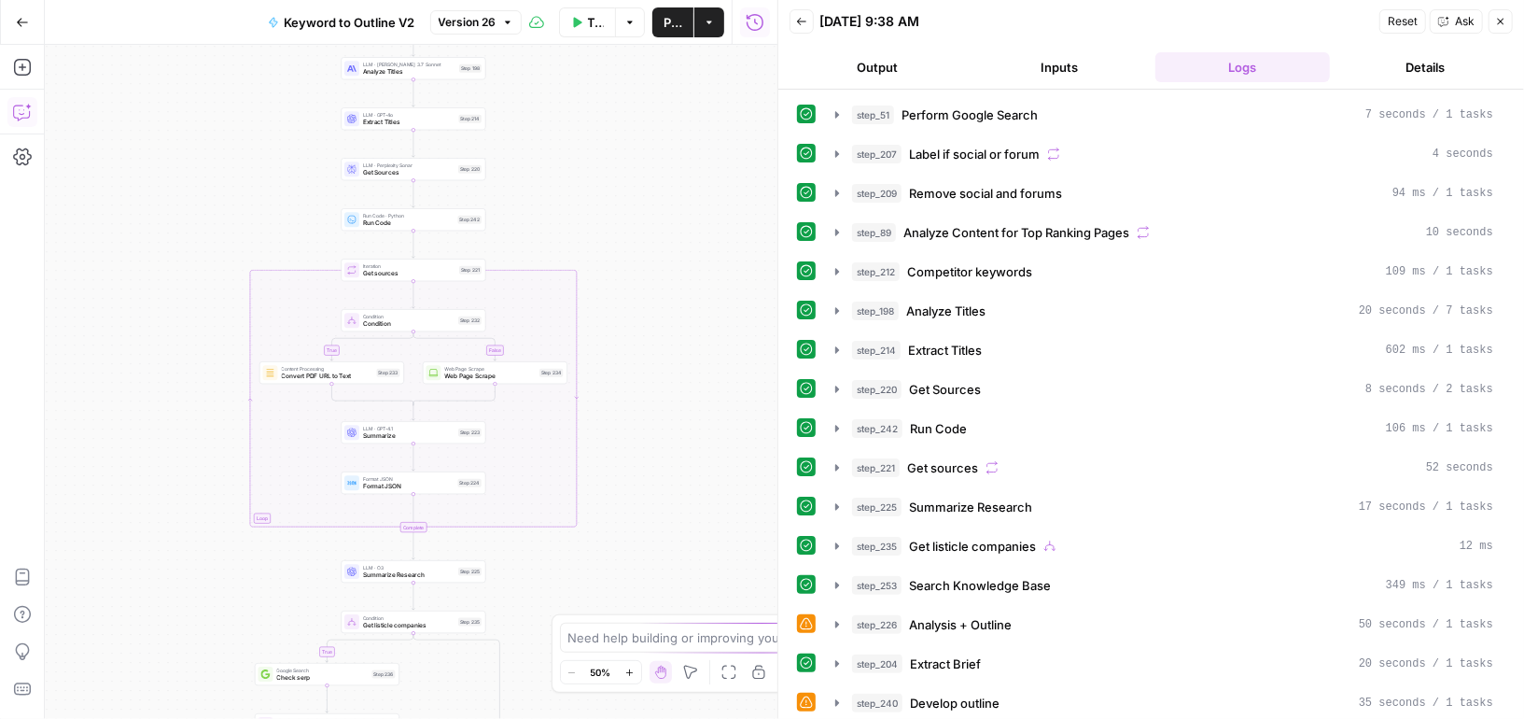
drag, startPoint x: 33, startPoint y: 102, endPoint x: 18, endPoint y: 107, distance: 15.9
click at [18, 107] on icon "button" at bounding box center [22, 112] width 19 height 19
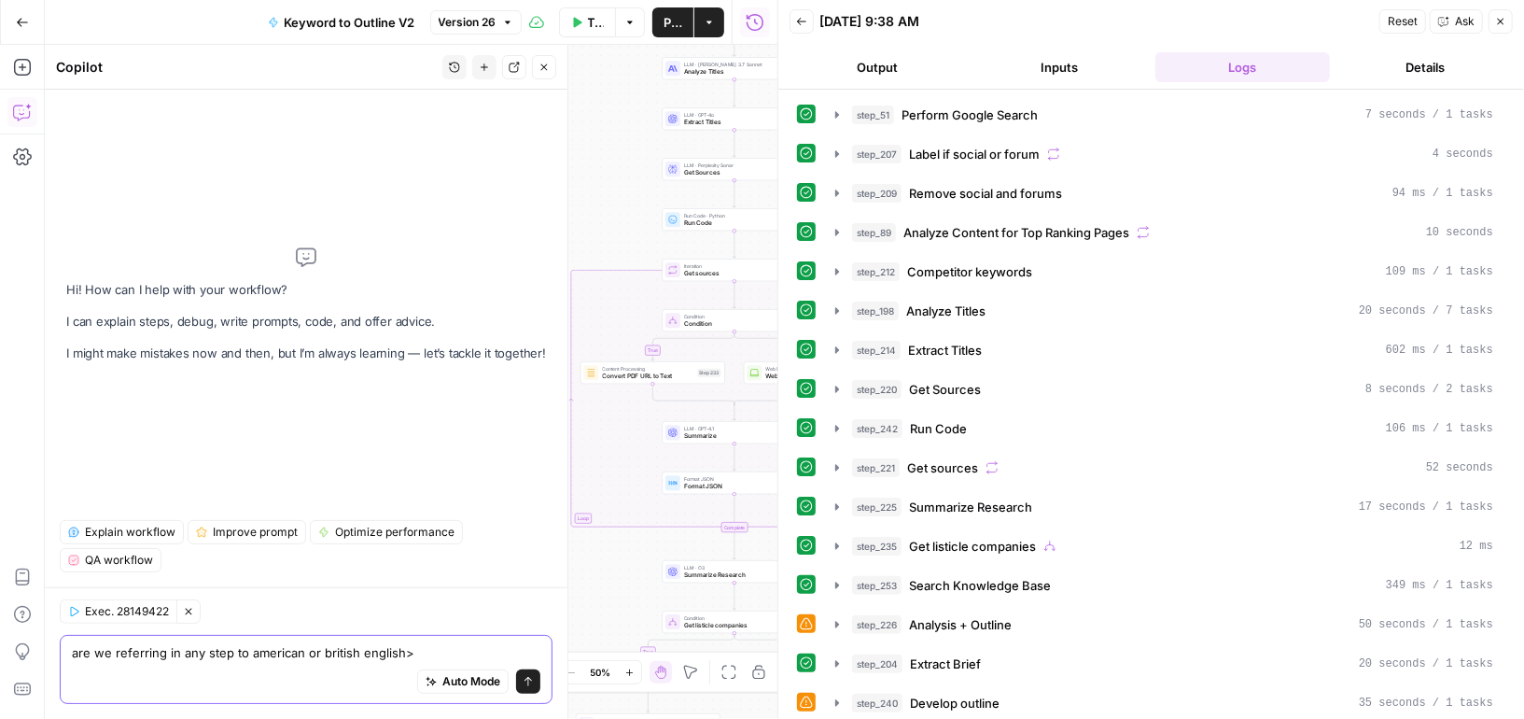
click at [246, 653] on textarea "are we referring in any step to american or british english>" at bounding box center [306, 652] width 468 height 19
type textarea "are we referring in any step to use american or british english>"
click at [529, 690] on button "Send" at bounding box center [528, 681] width 24 height 24
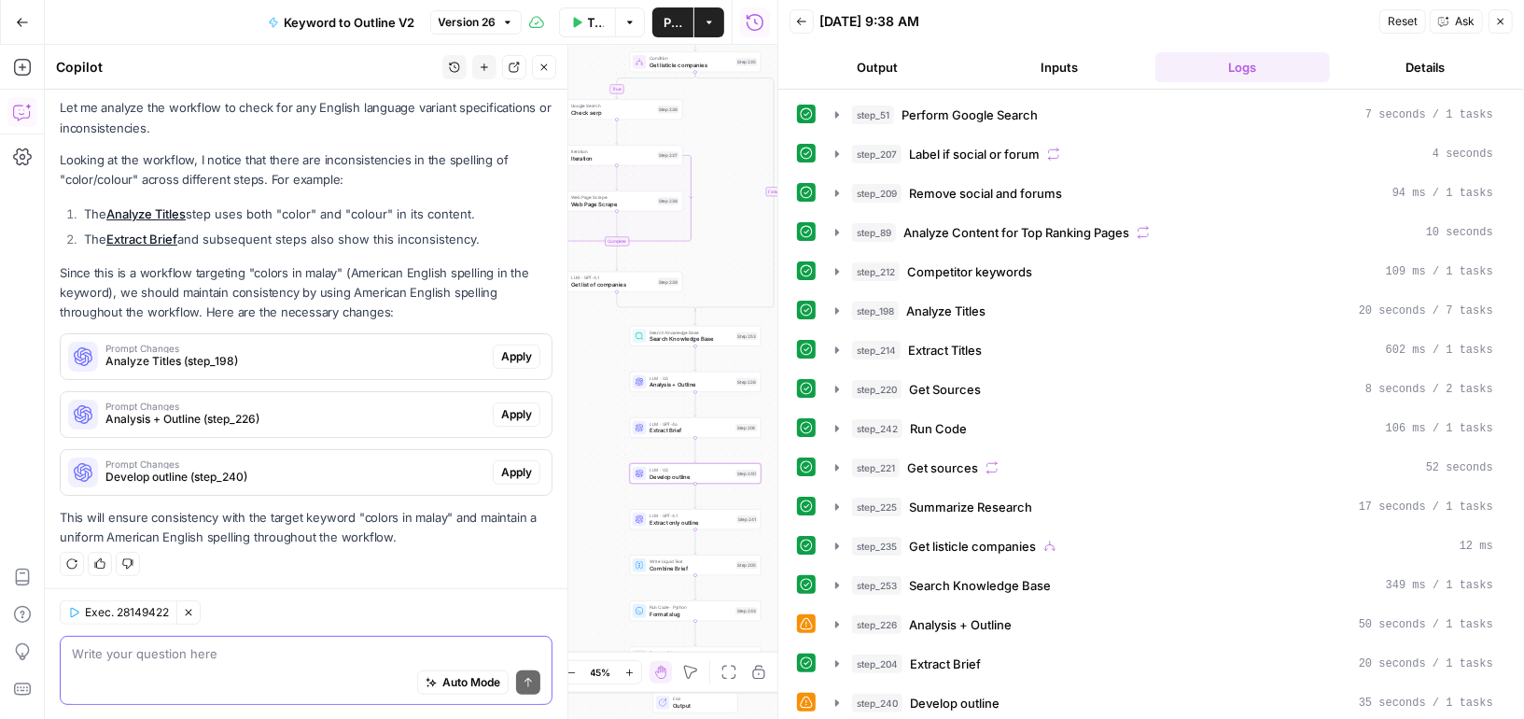
scroll to position [100, 0]
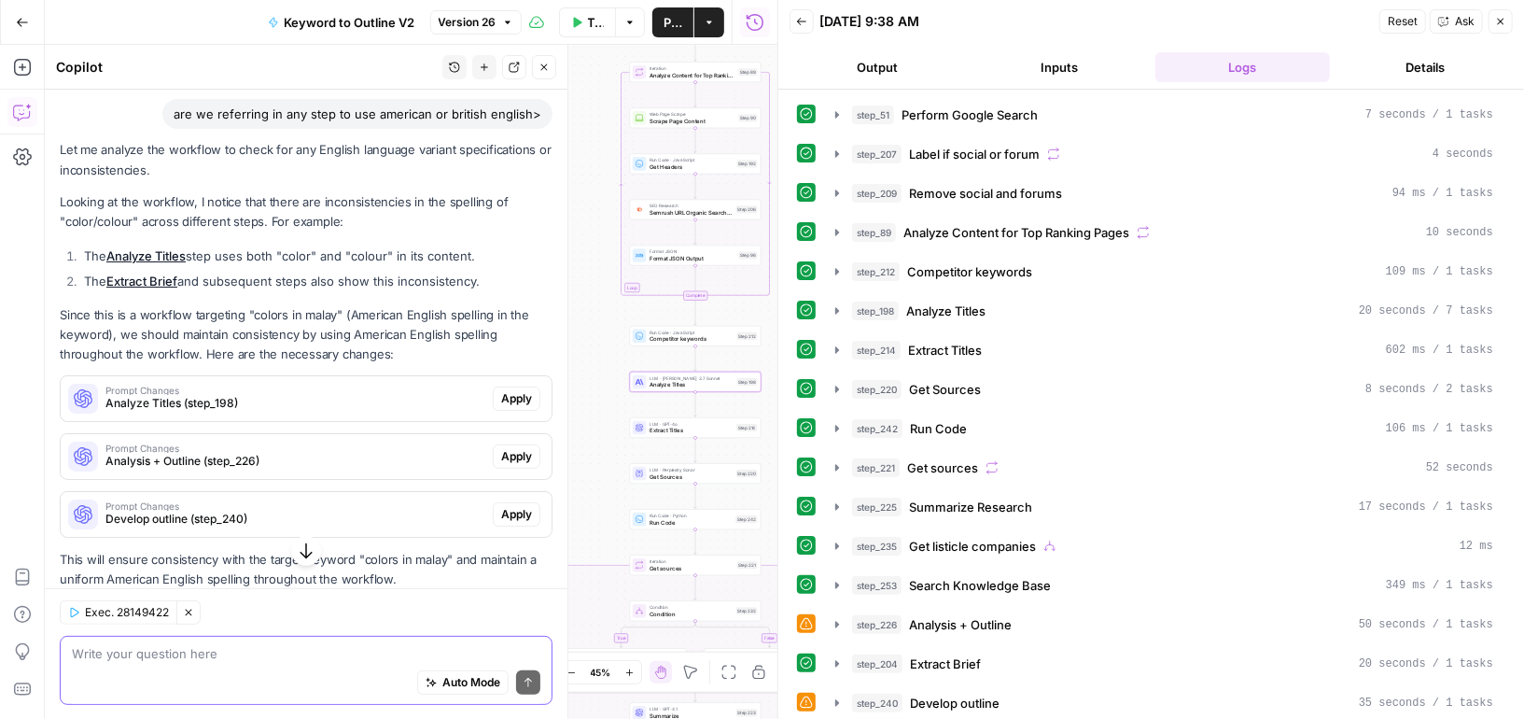
click at [167, 253] on link "Analyze Titles" at bounding box center [145, 255] width 79 height 15
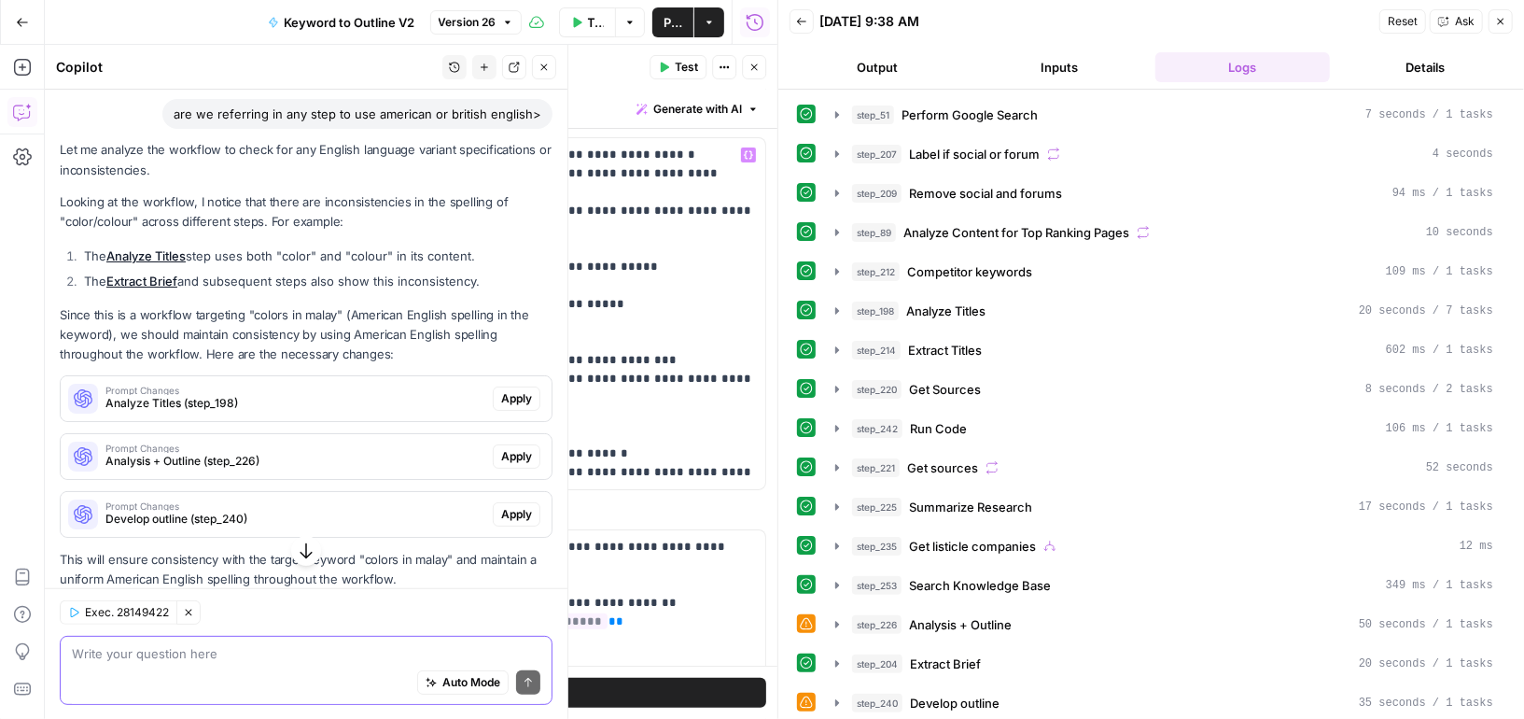
scroll to position [199, 0]
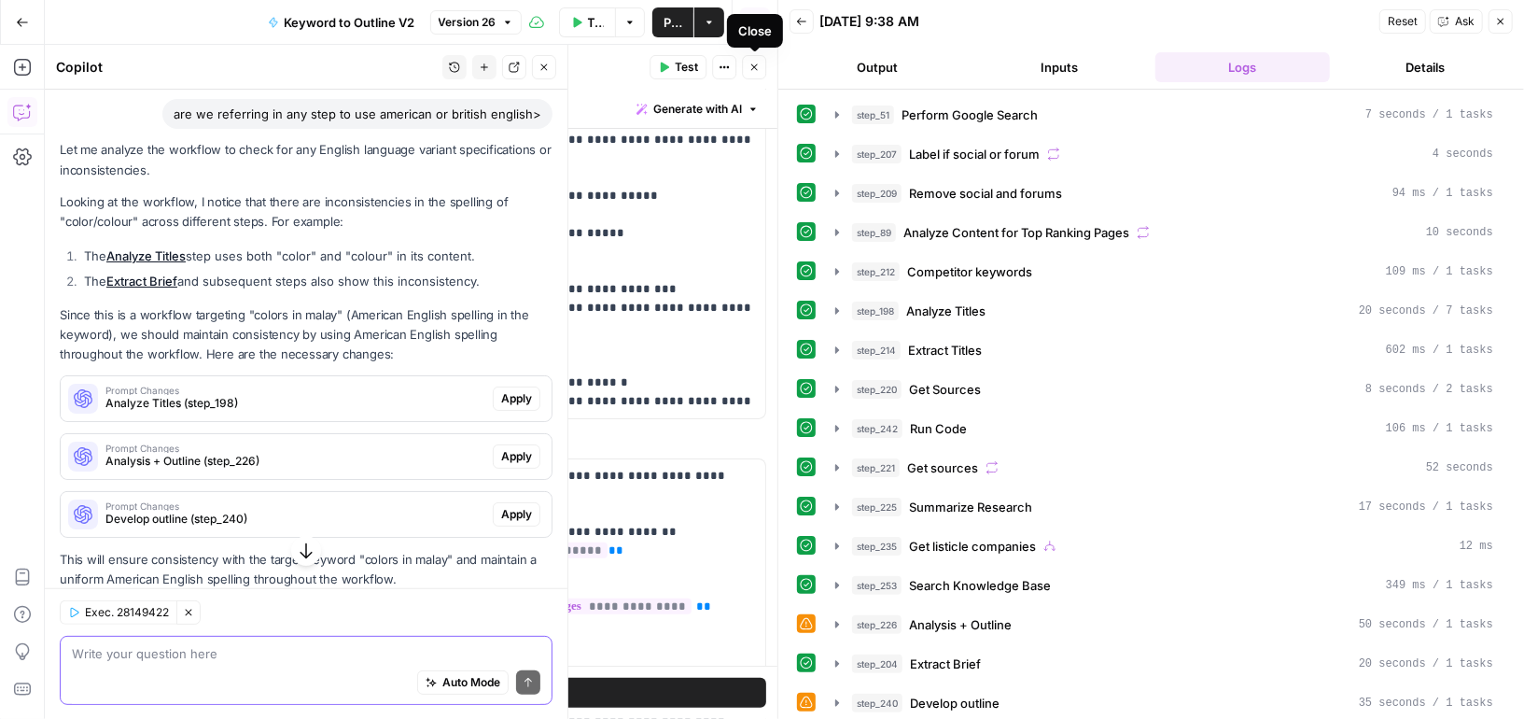
click at [755, 63] on icon "button" at bounding box center [753, 67] width 11 height 11
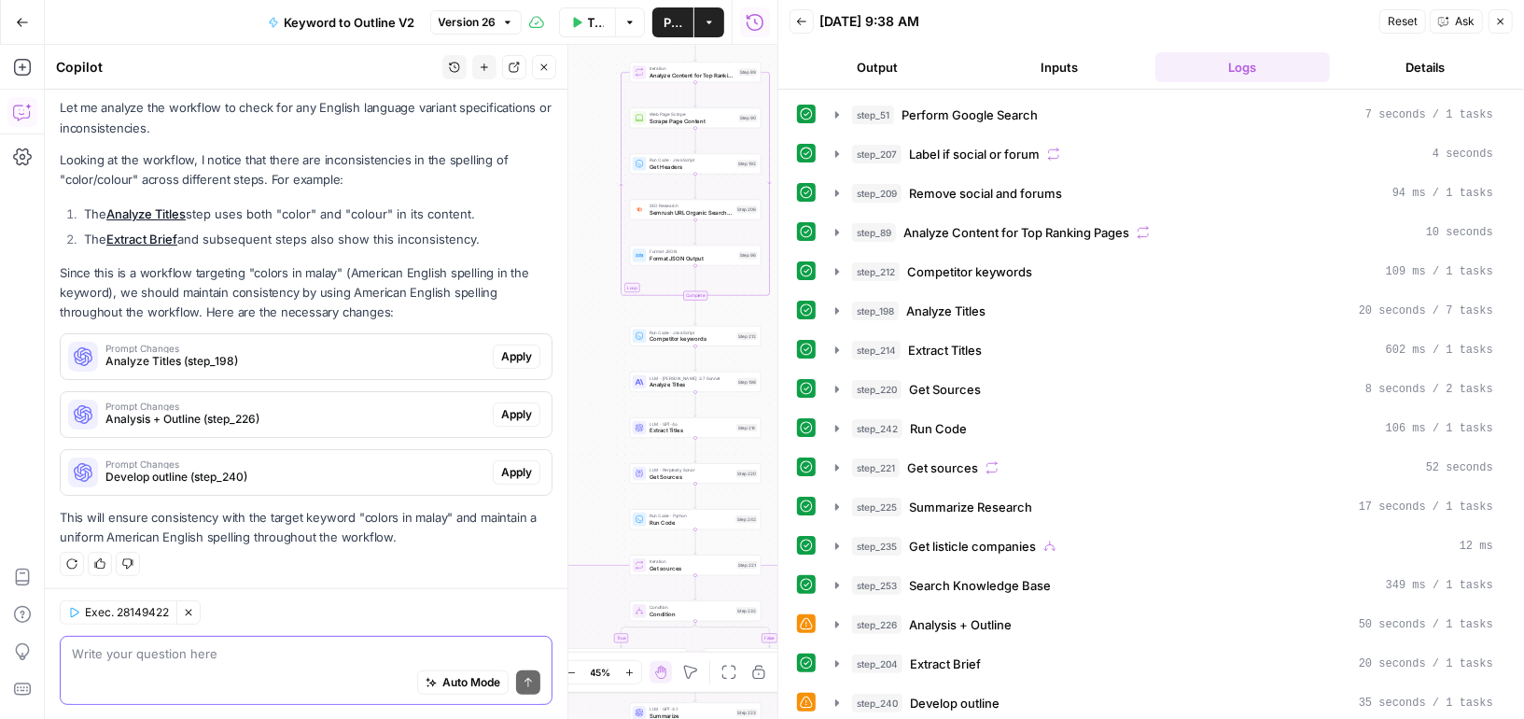
scroll to position [142, 0]
click at [221, 353] on span "Analyze Titles (step_198)" at bounding box center [295, 361] width 380 height 17
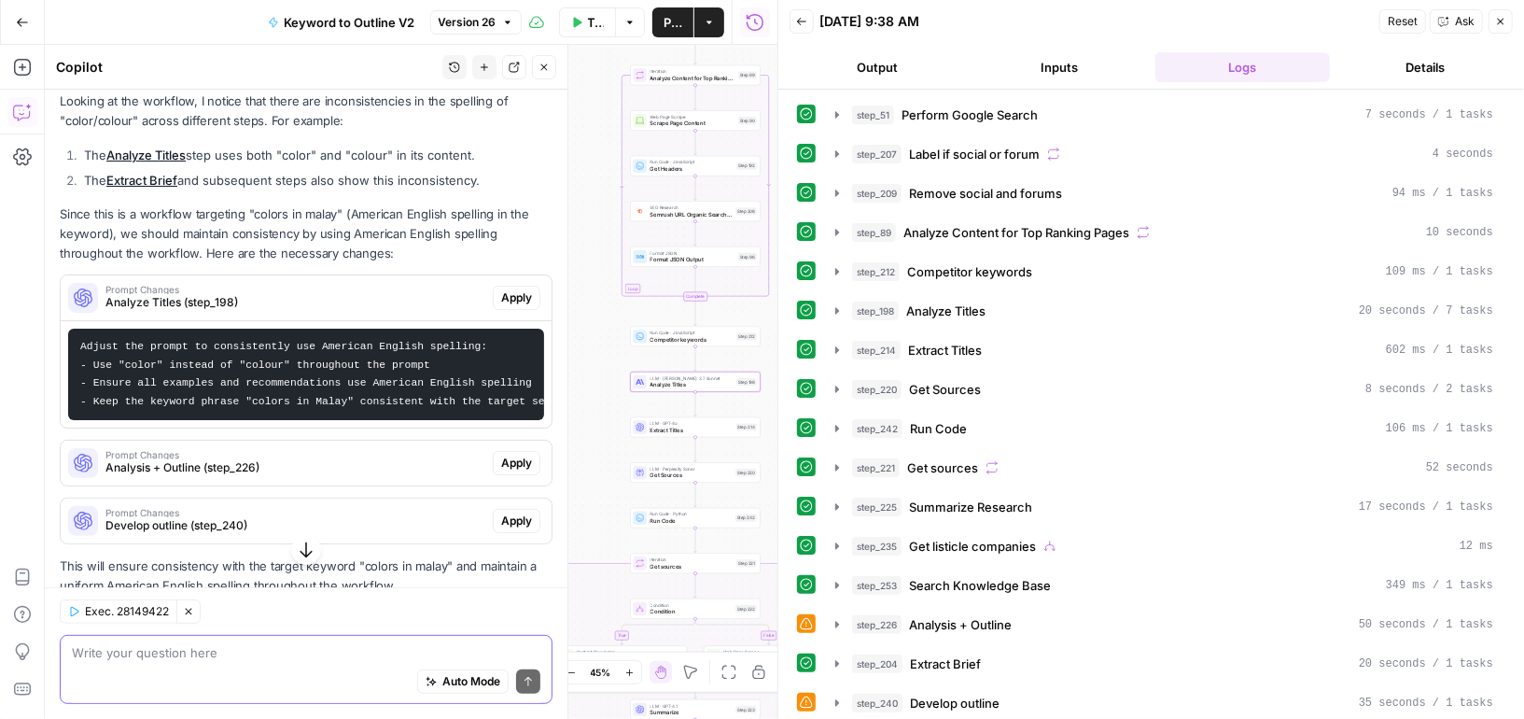
scroll to position [202, 0]
click at [519, 298] on span "Apply" at bounding box center [516, 296] width 31 height 17
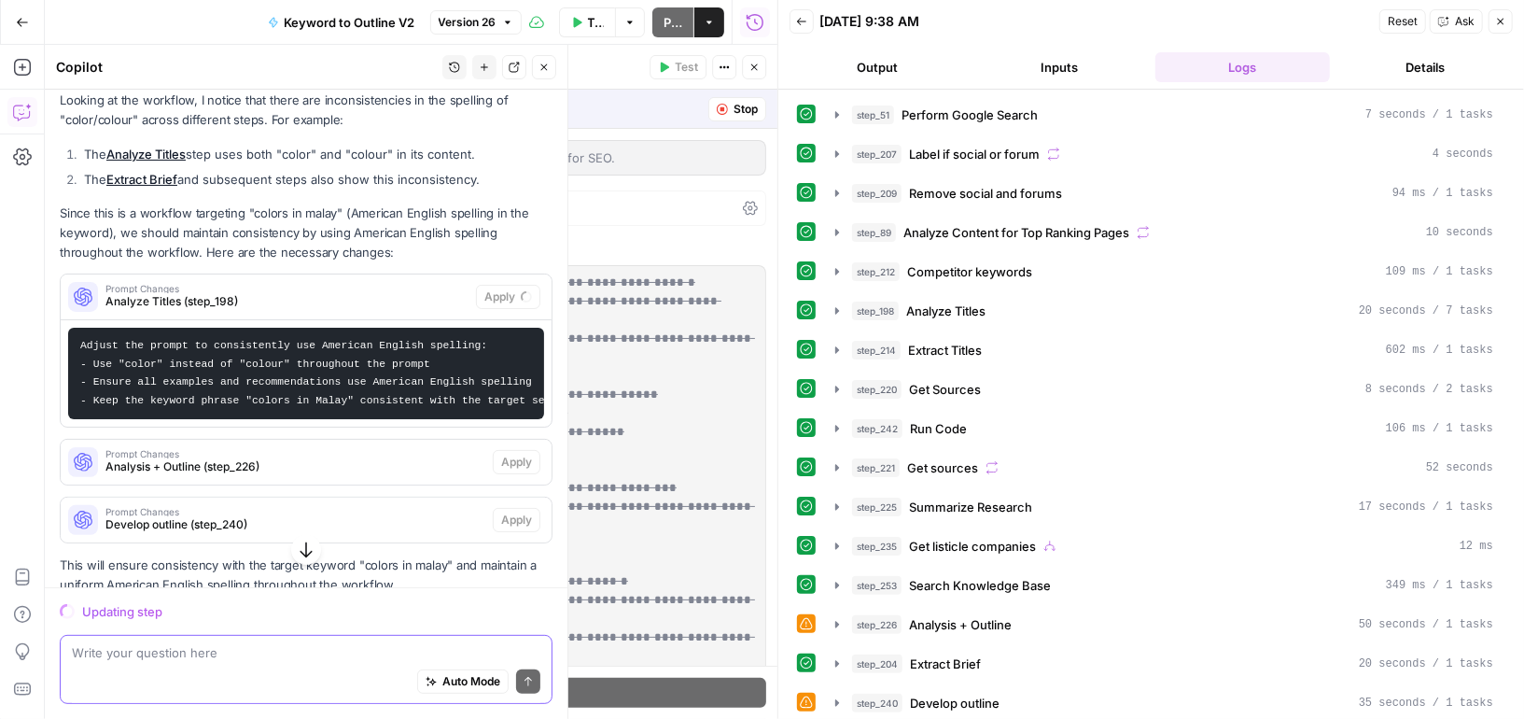
click at [1498, 18] on icon "button" at bounding box center [1500, 21] width 11 height 11
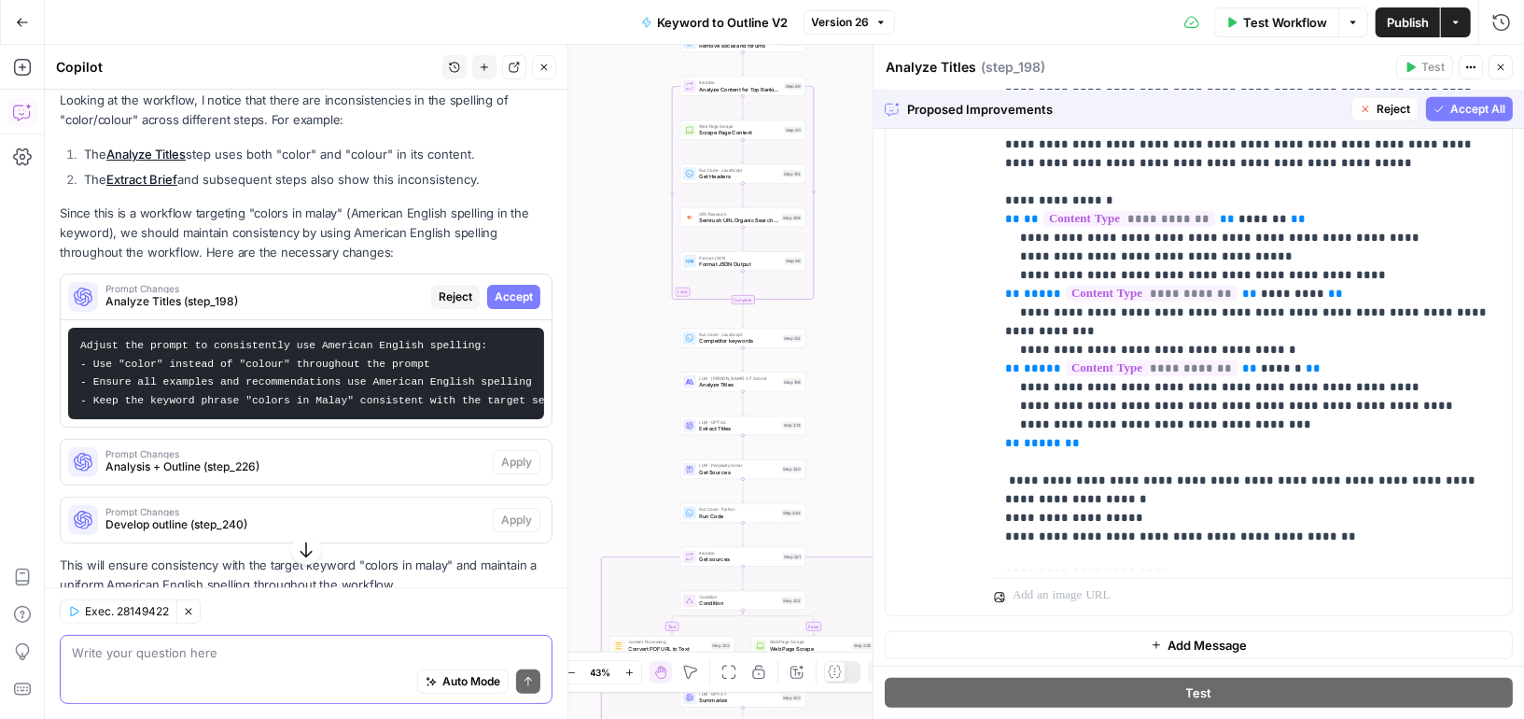
scroll to position [720, 0]
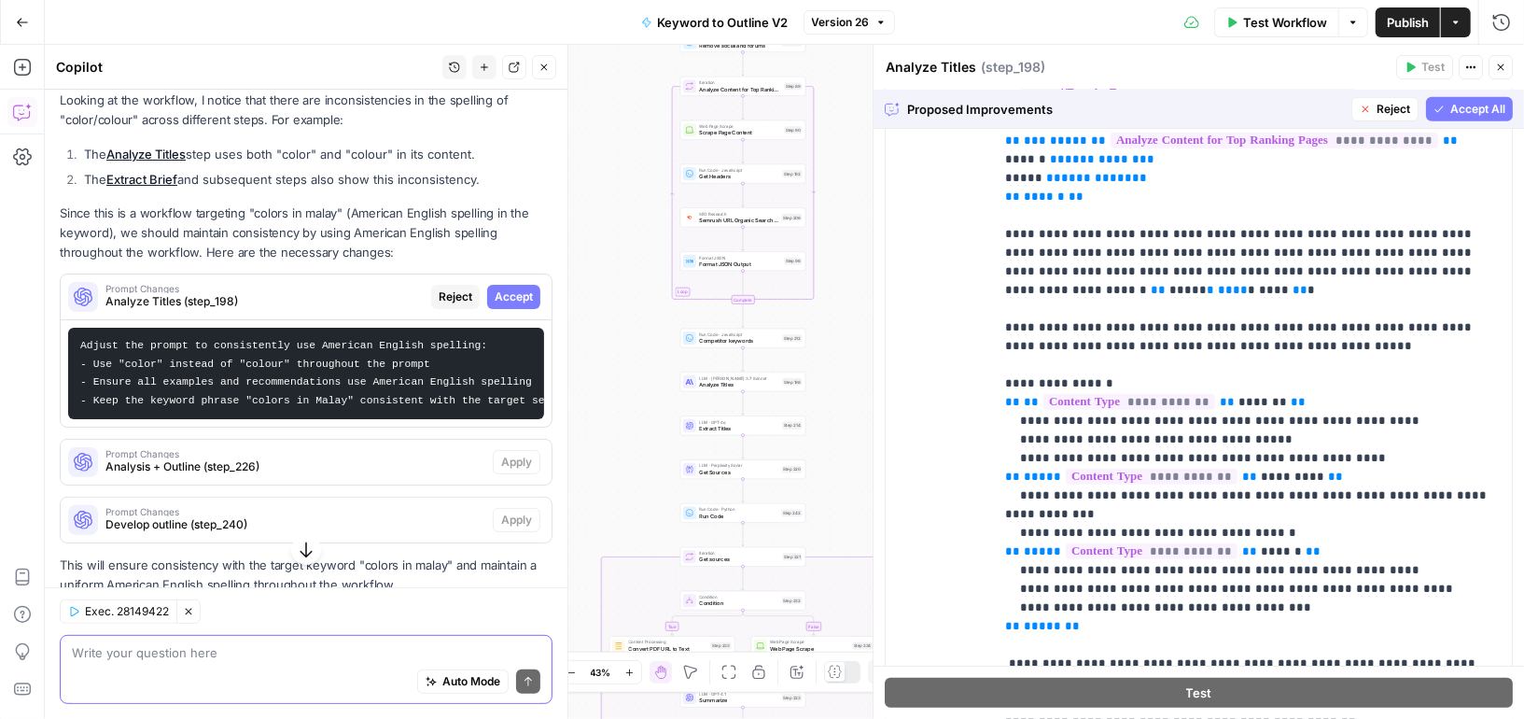
click at [1467, 111] on span "Accept All" at bounding box center [1477, 109] width 55 height 17
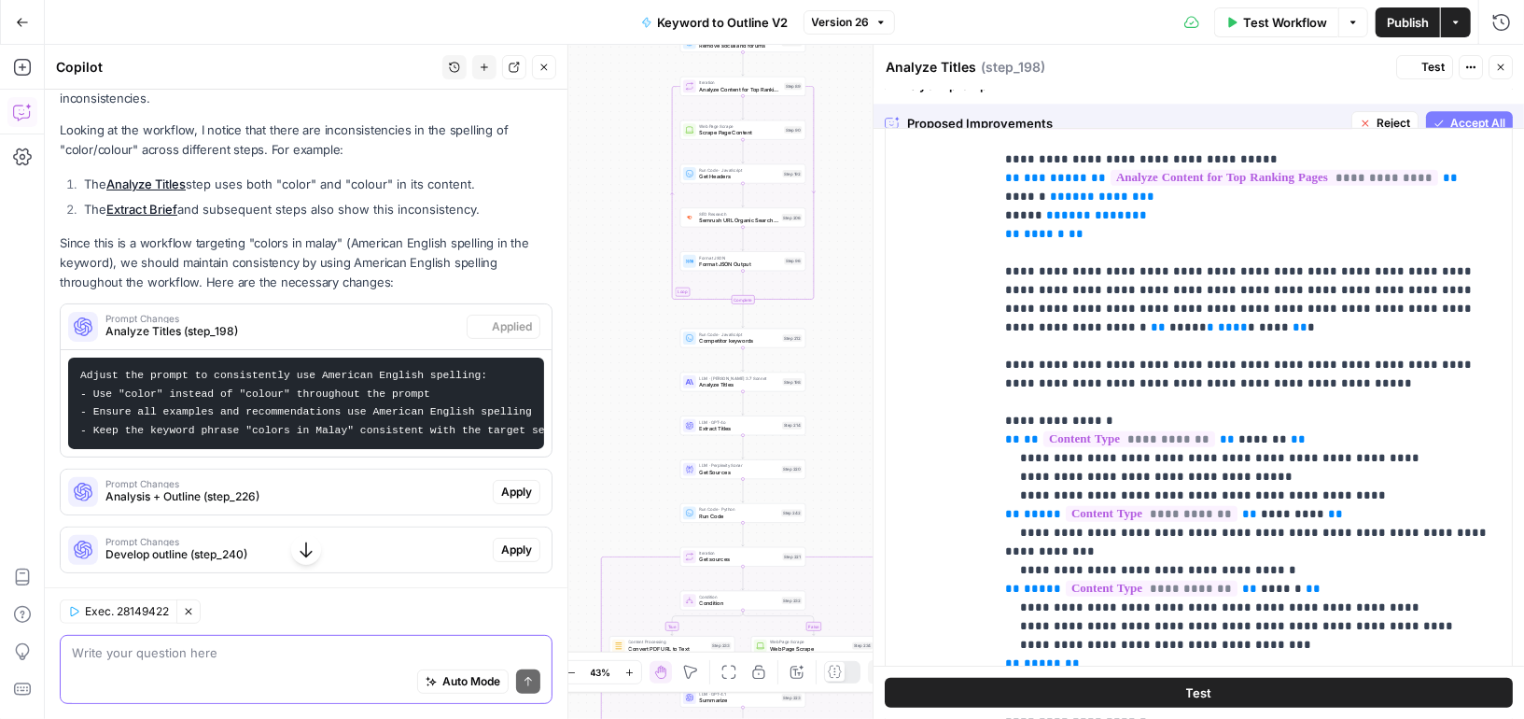
scroll to position [0, 0]
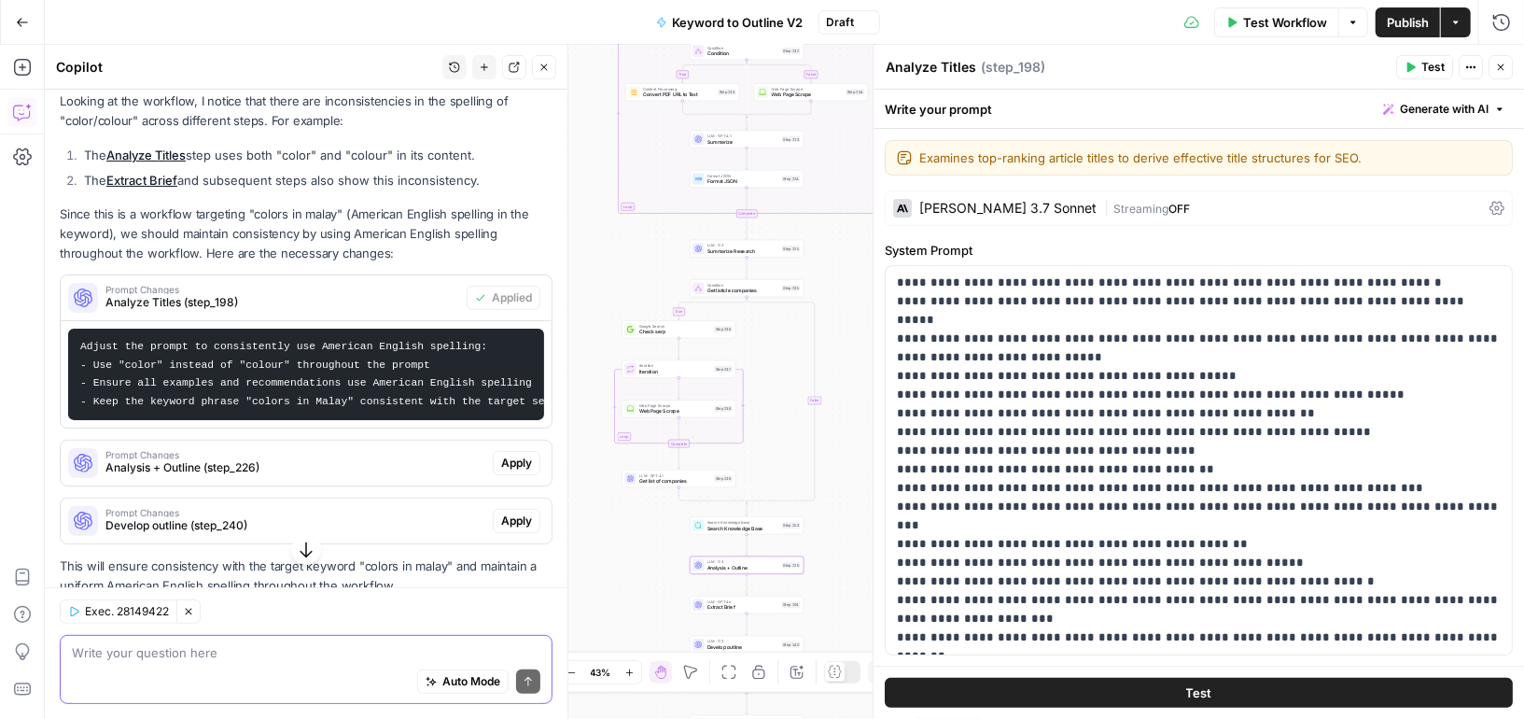
click at [180, 462] on span "Analysis + Outline (step_226)" at bounding box center [295, 467] width 380 height 17
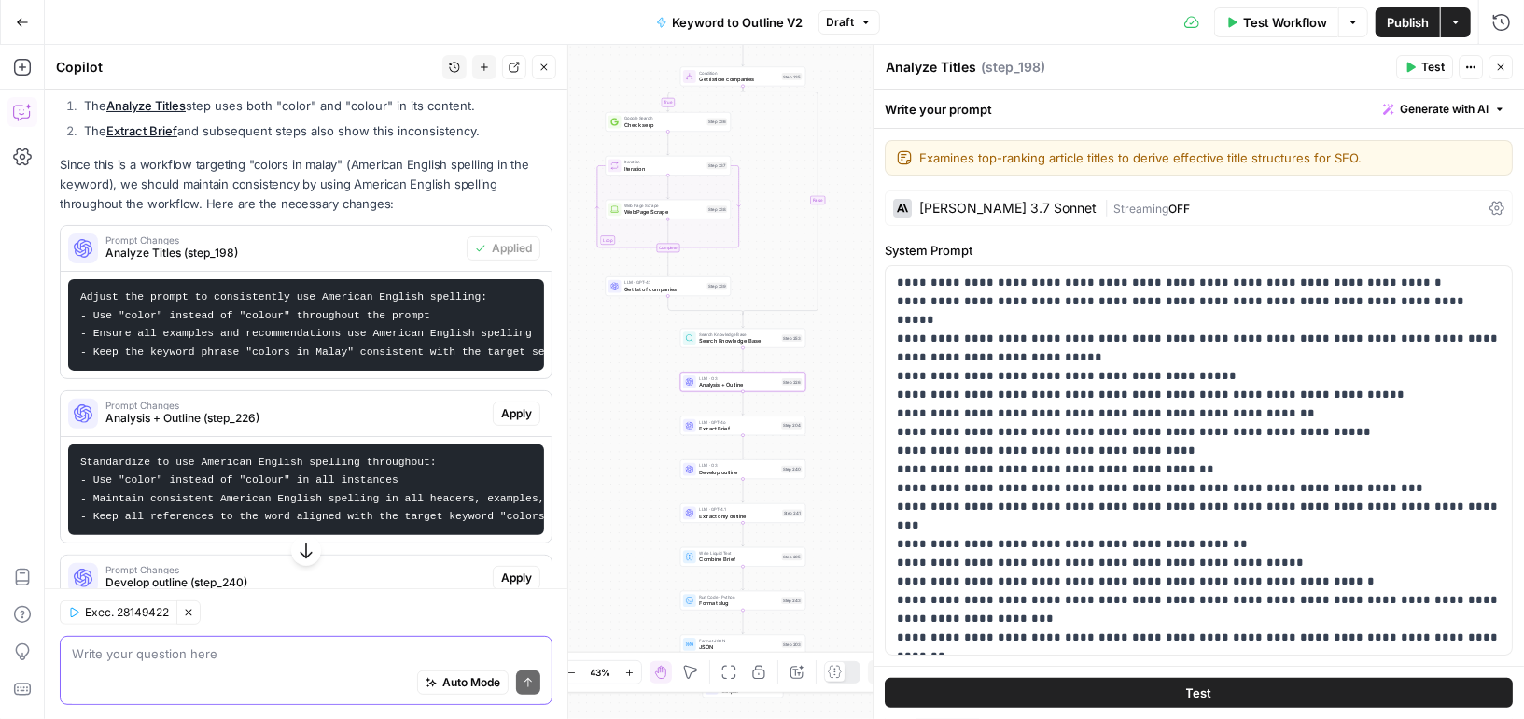
scroll to position [281, 0]
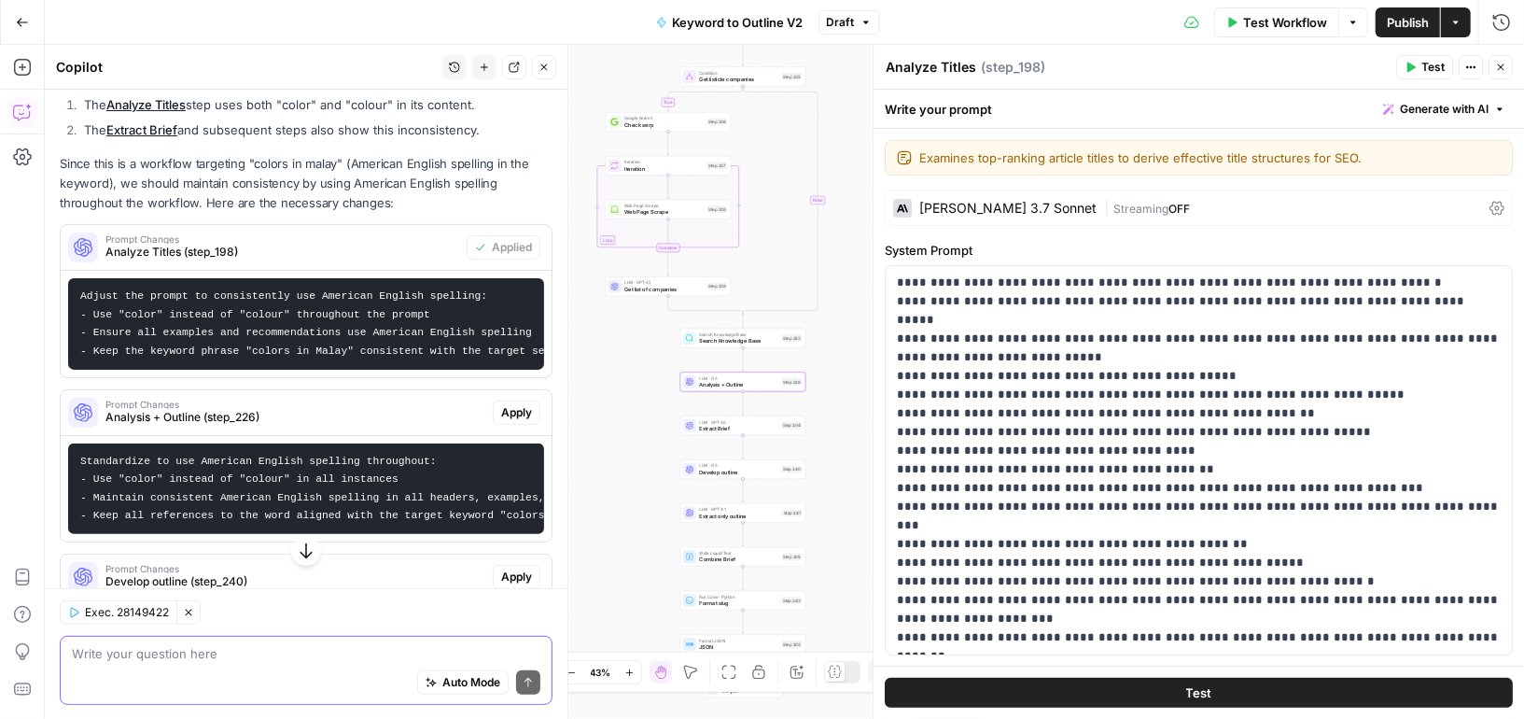
click at [531, 409] on span "Apply" at bounding box center [516, 412] width 31 height 17
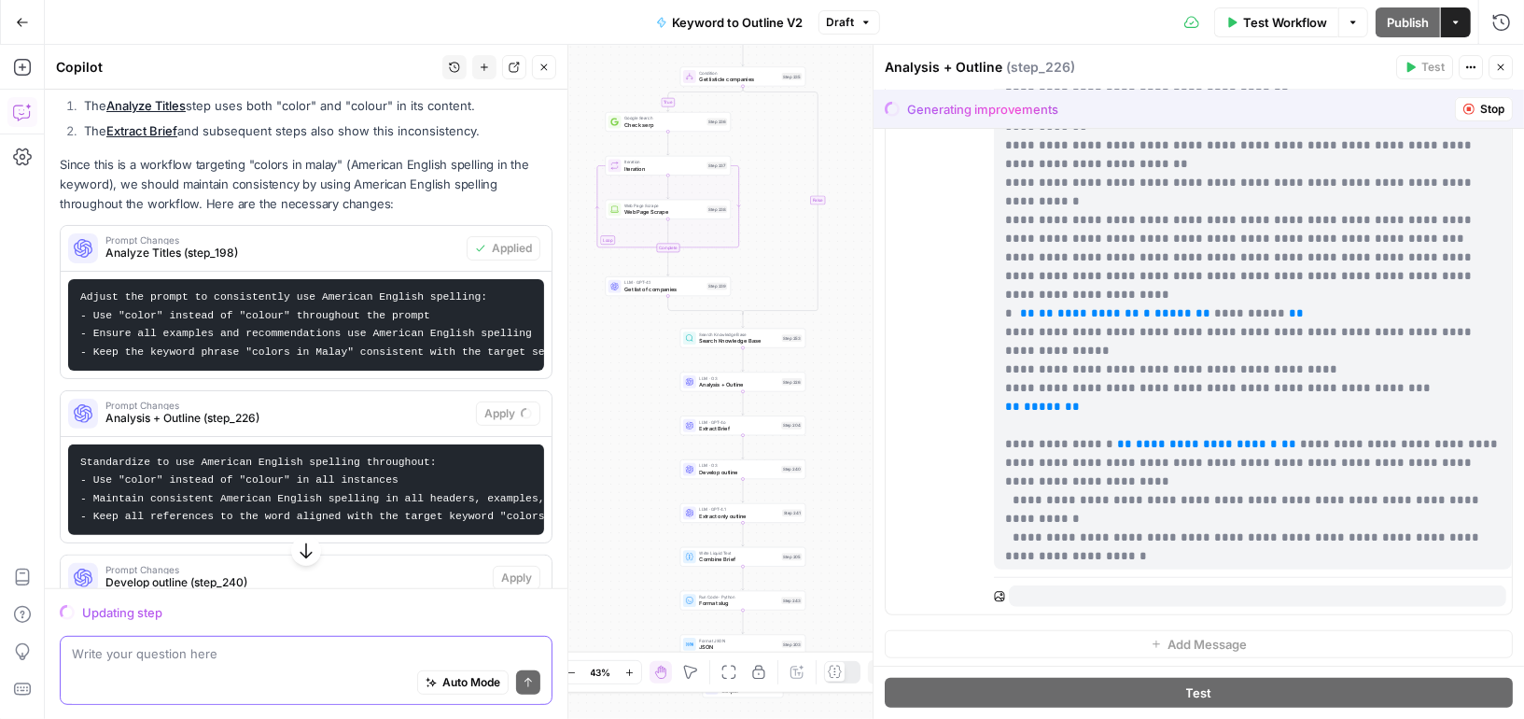
scroll to position [4910, 0]
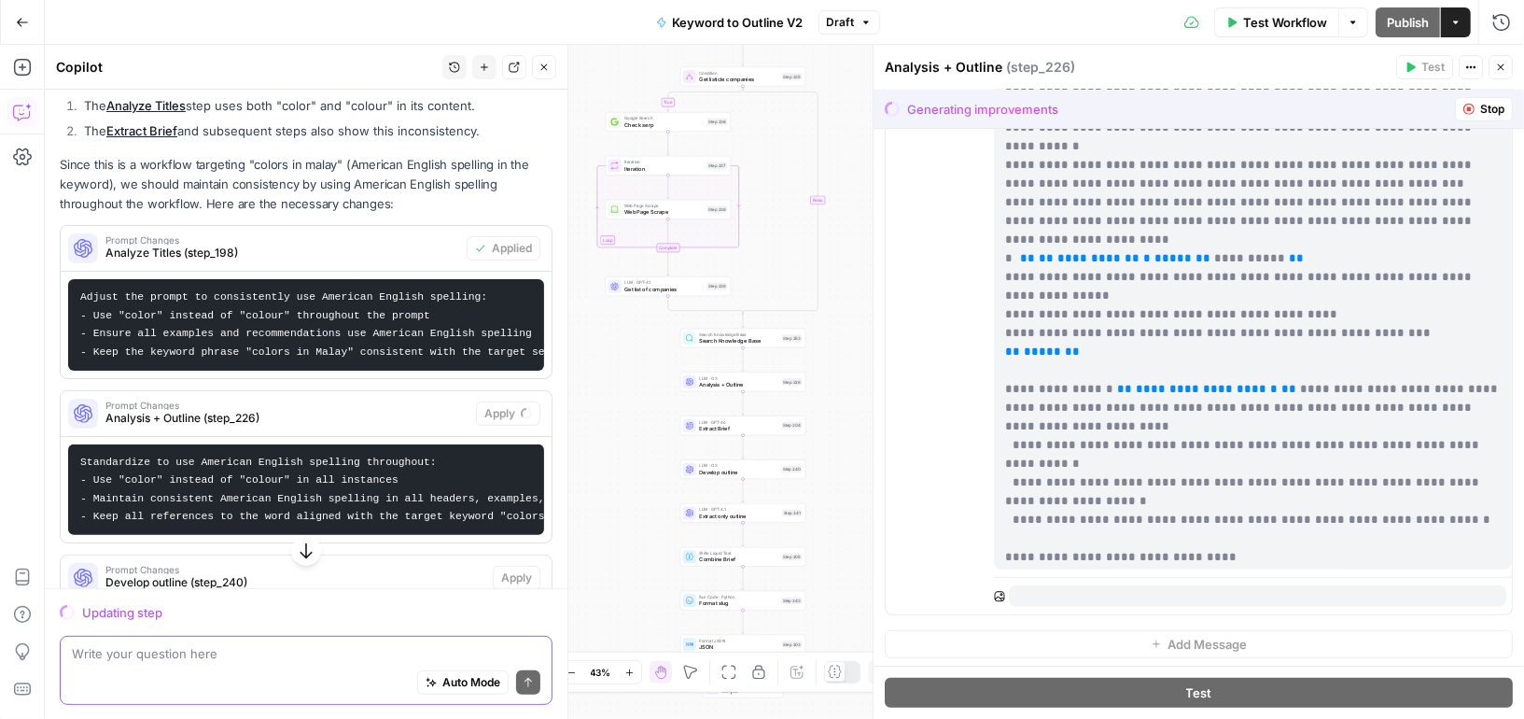
scroll to position [4965, 0]
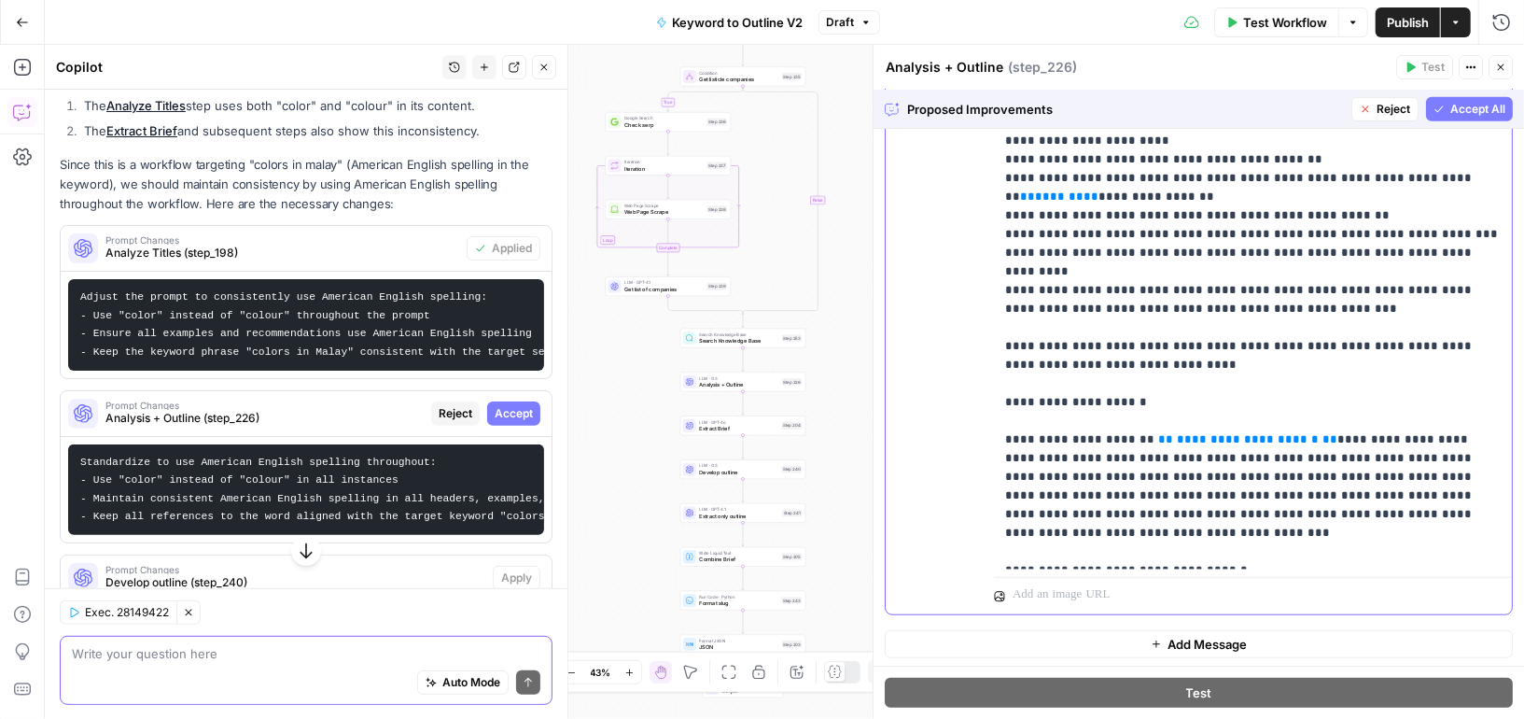
scroll to position [3570, 0]
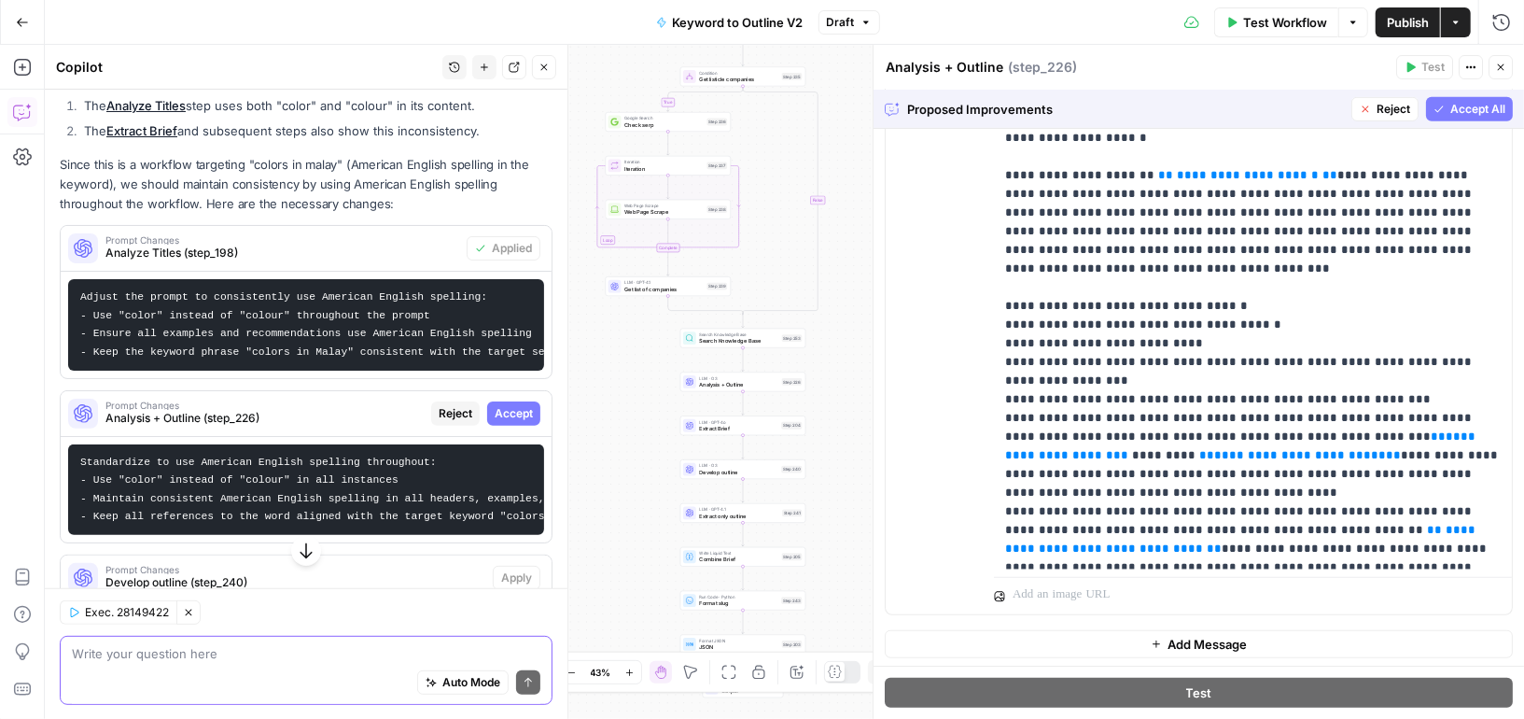
click at [1450, 105] on span "Accept All" at bounding box center [1477, 109] width 55 height 17
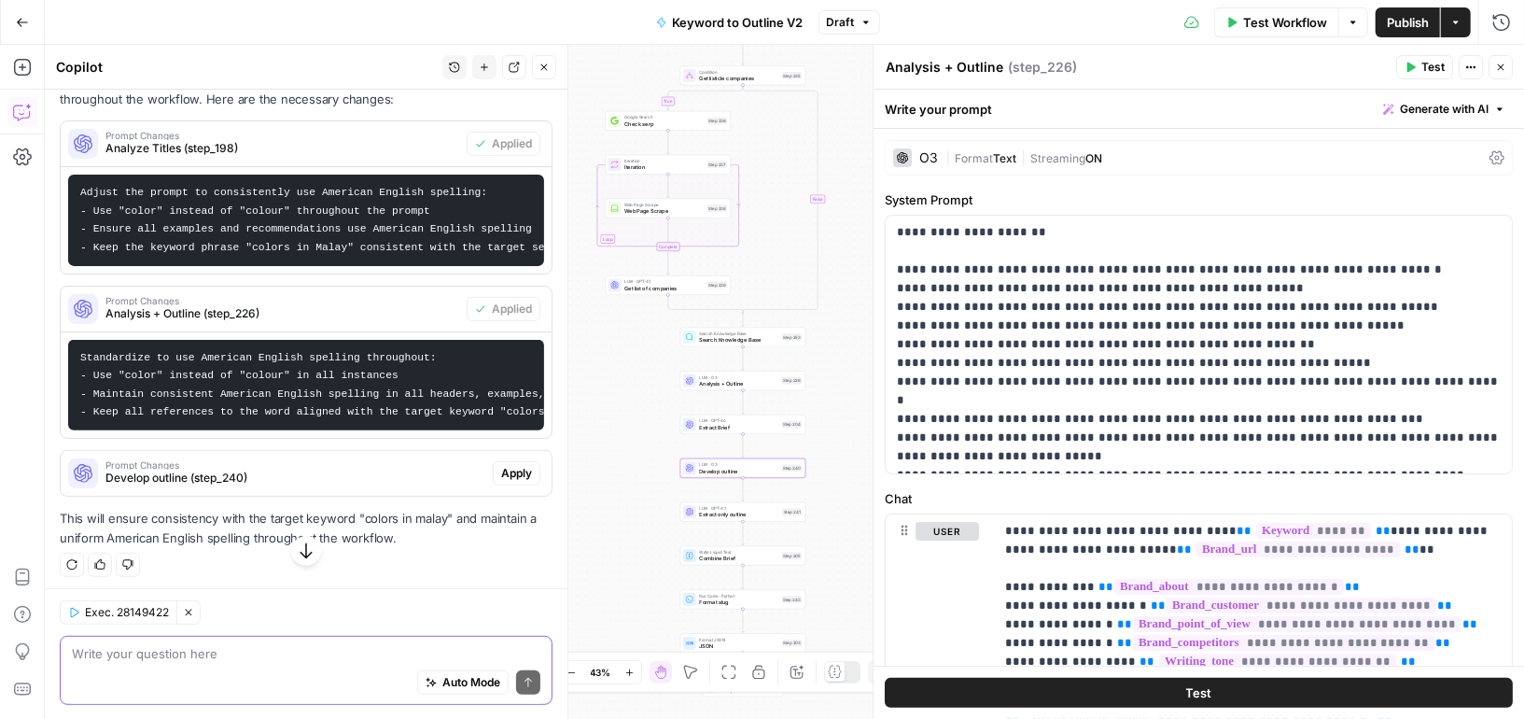
scroll to position [384, 0]
click at [231, 473] on span "Develop outline (step_240)" at bounding box center [295, 477] width 380 height 17
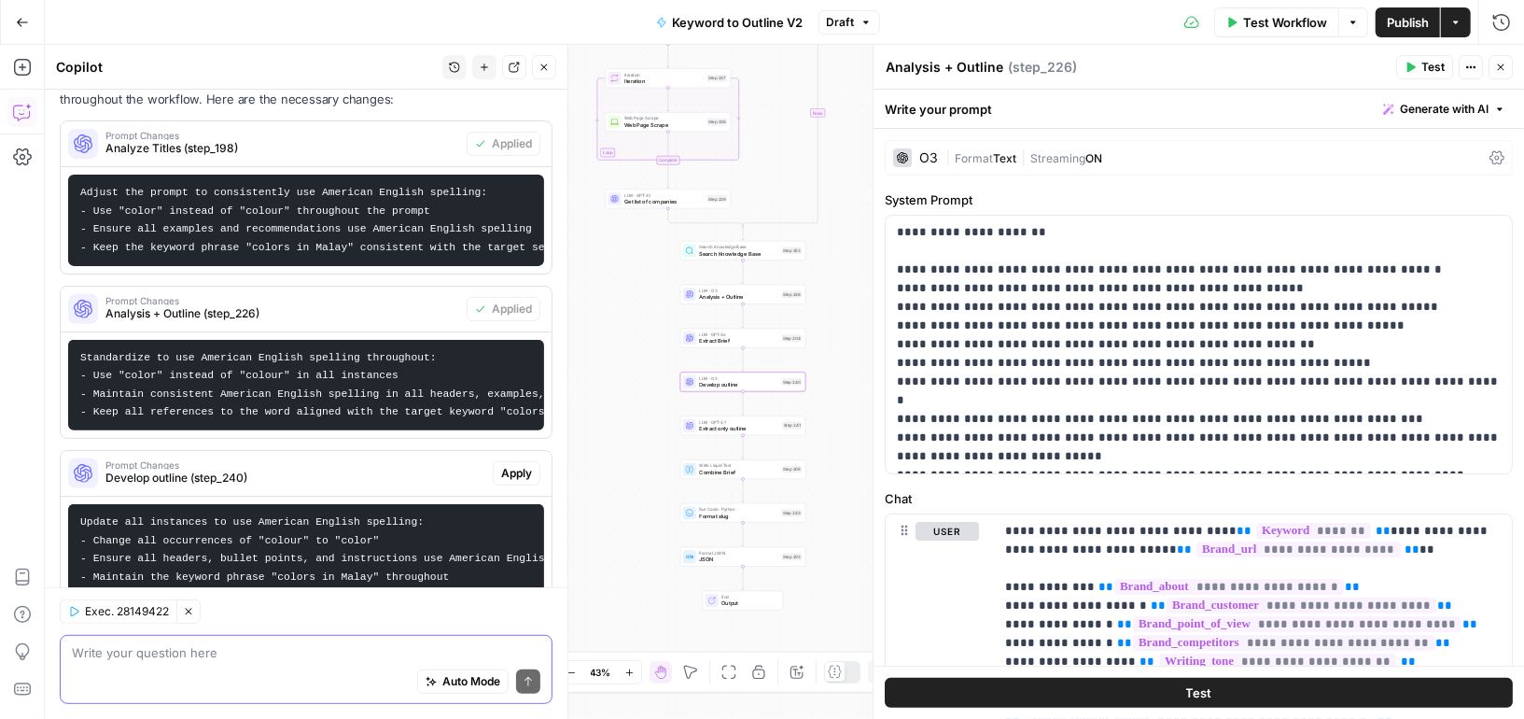
click at [532, 470] on span "Apply" at bounding box center [516, 473] width 31 height 17
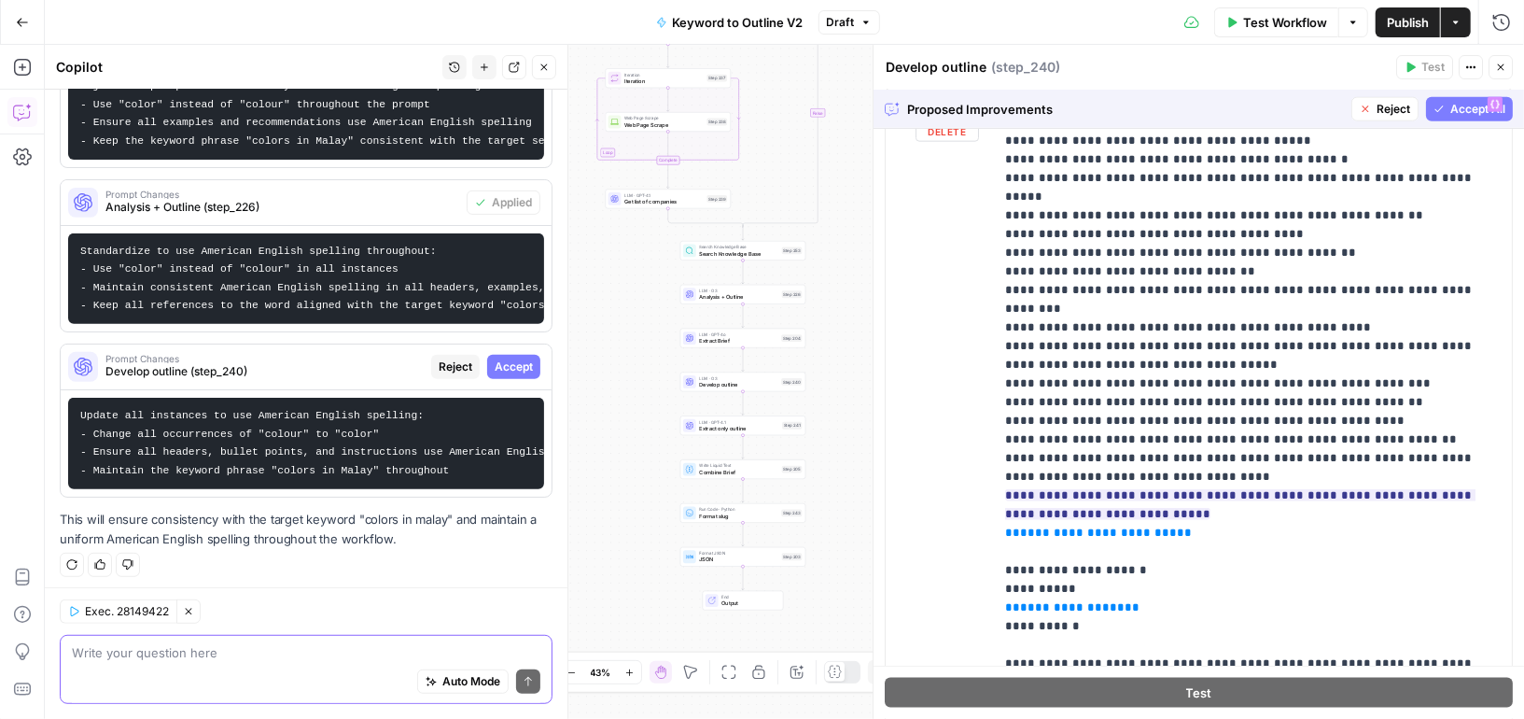
scroll to position [1533, 0]
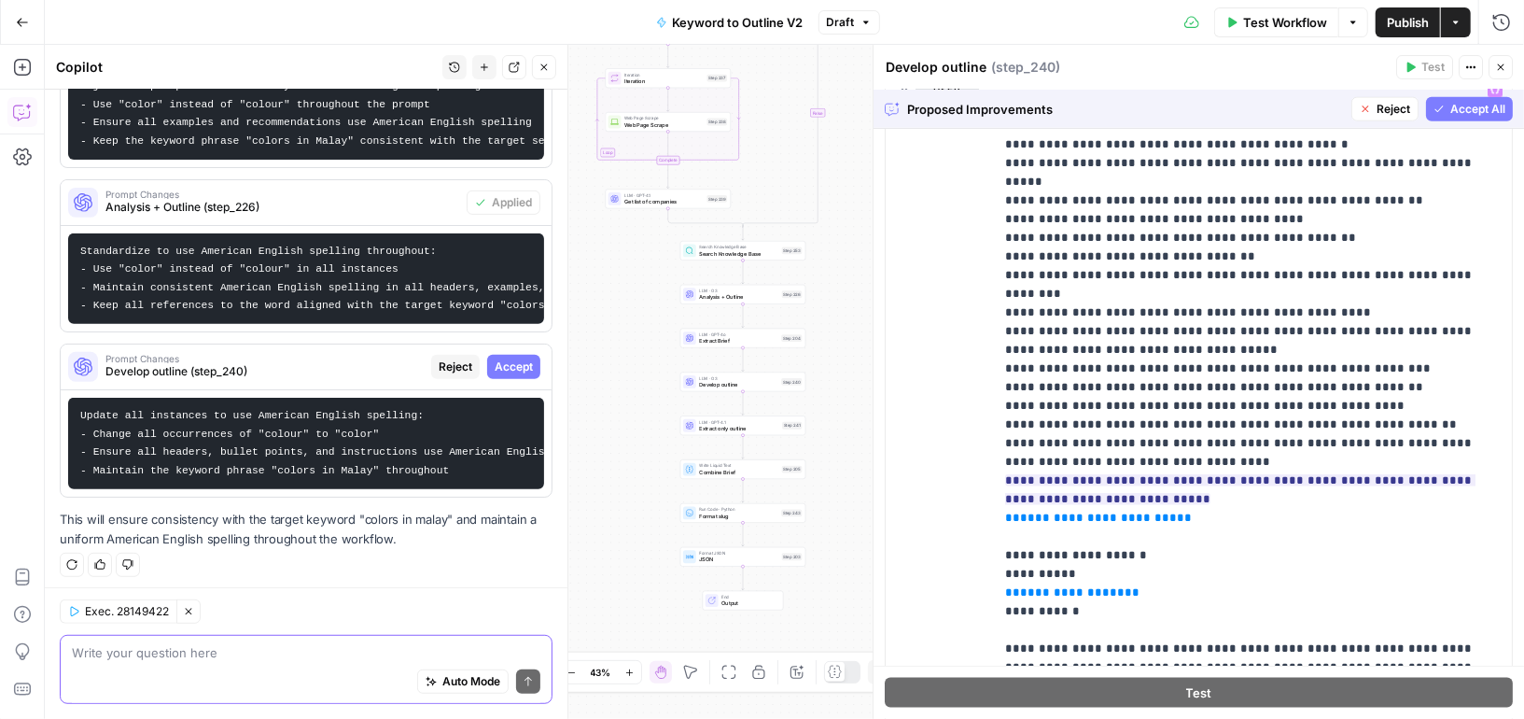
click at [1481, 107] on span "Accept All" at bounding box center [1477, 109] width 55 height 17
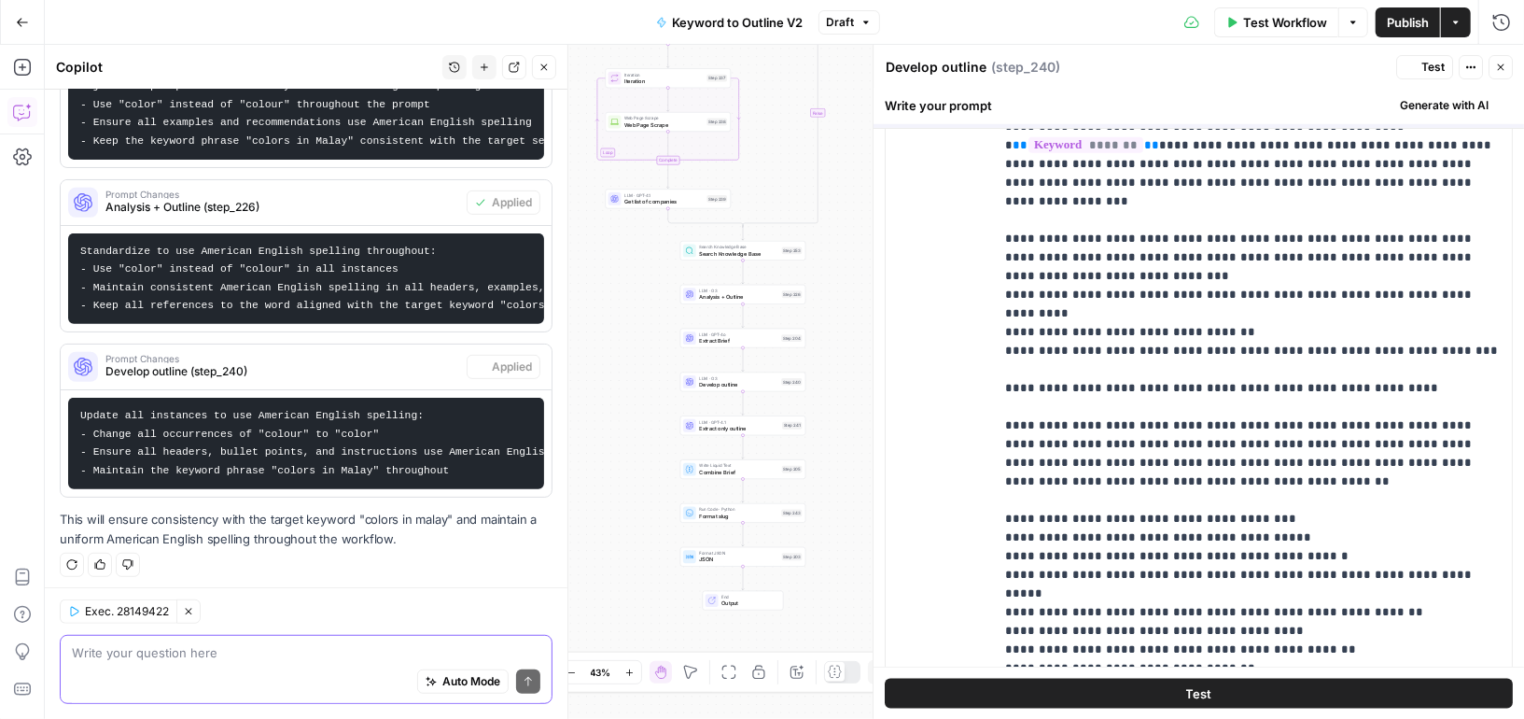
scroll to position [0, 0]
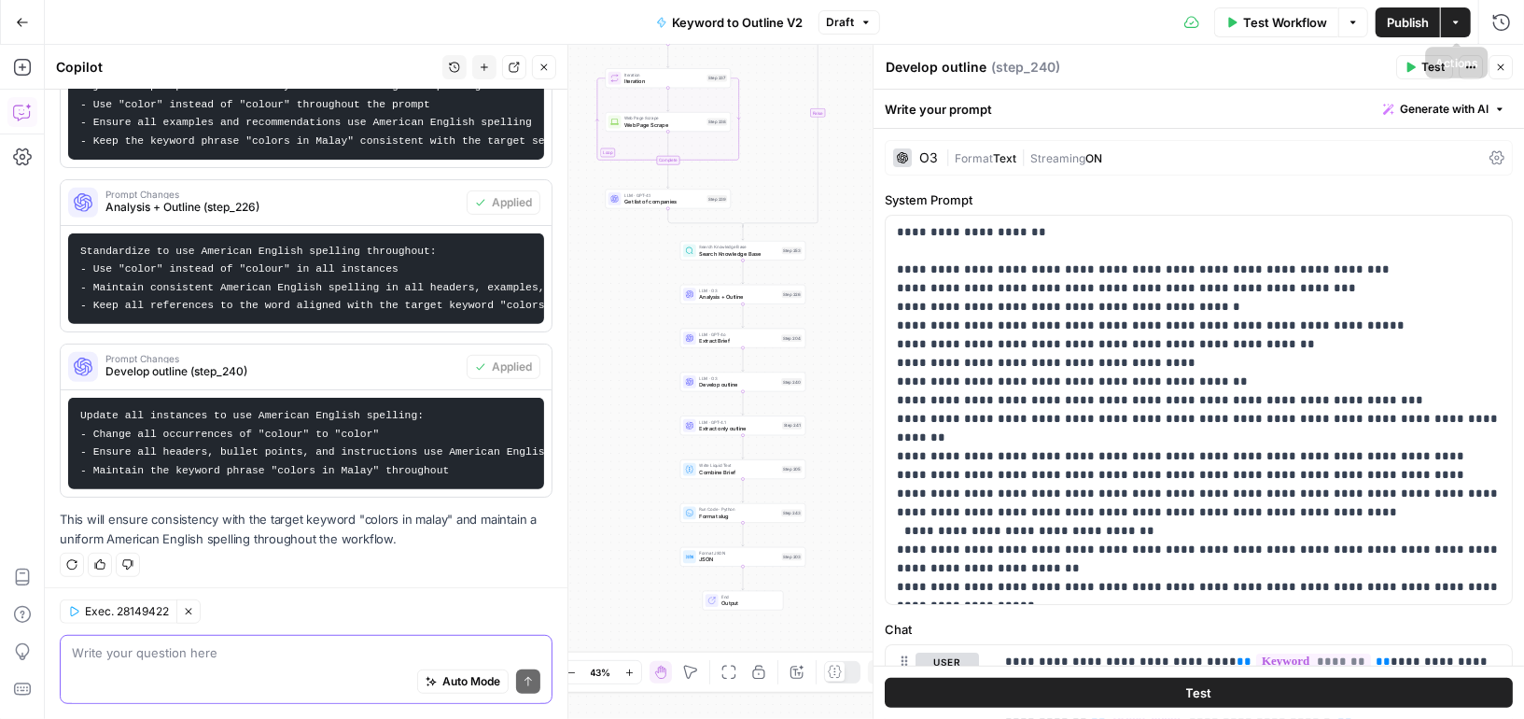
click at [1403, 17] on span "Publish" at bounding box center [1408, 22] width 42 height 19
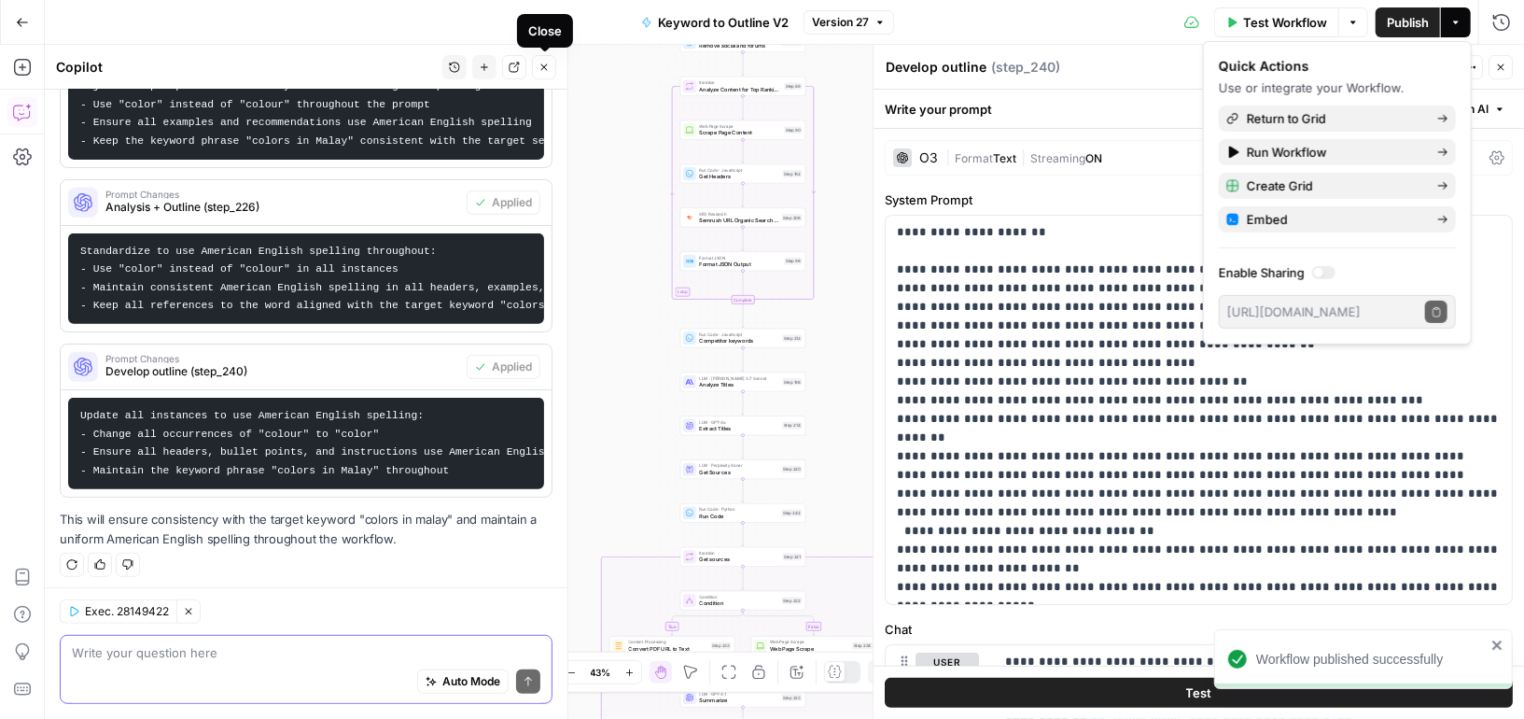
click at [541, 68] on icon "button" at bounding box center [543, 67] width 11 height 11
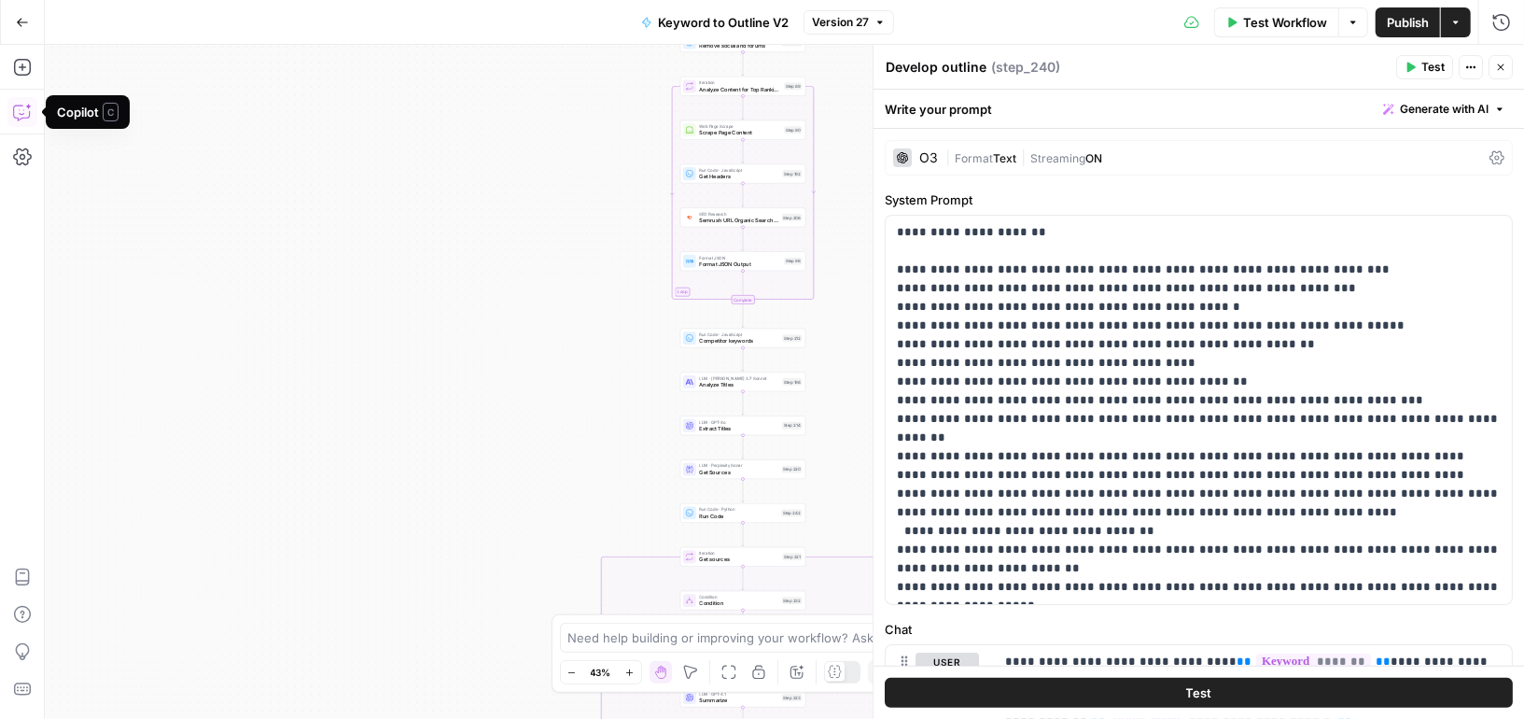
click at [13, 103] on icon "button" at bounding box center [22, 112] width 19 height 19
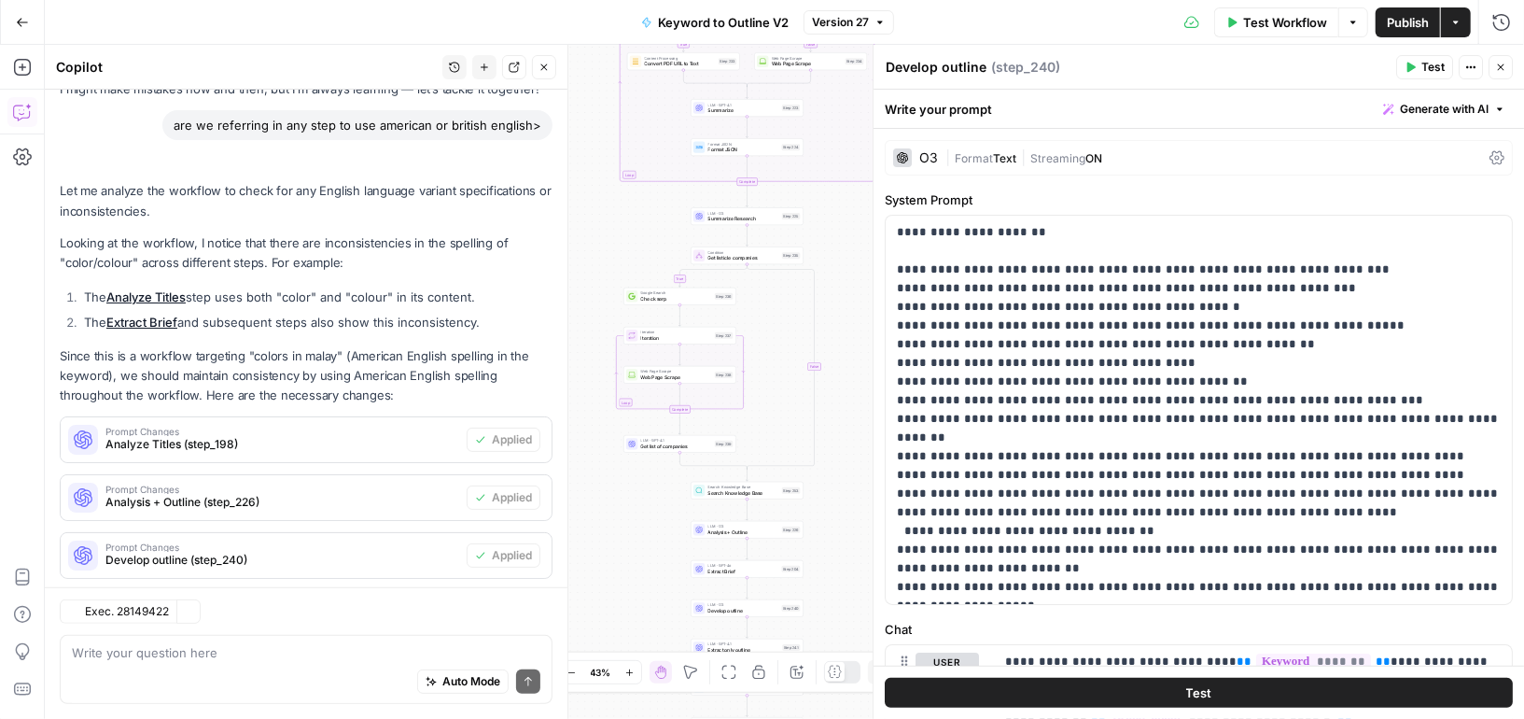
scroll to position [172, 0]
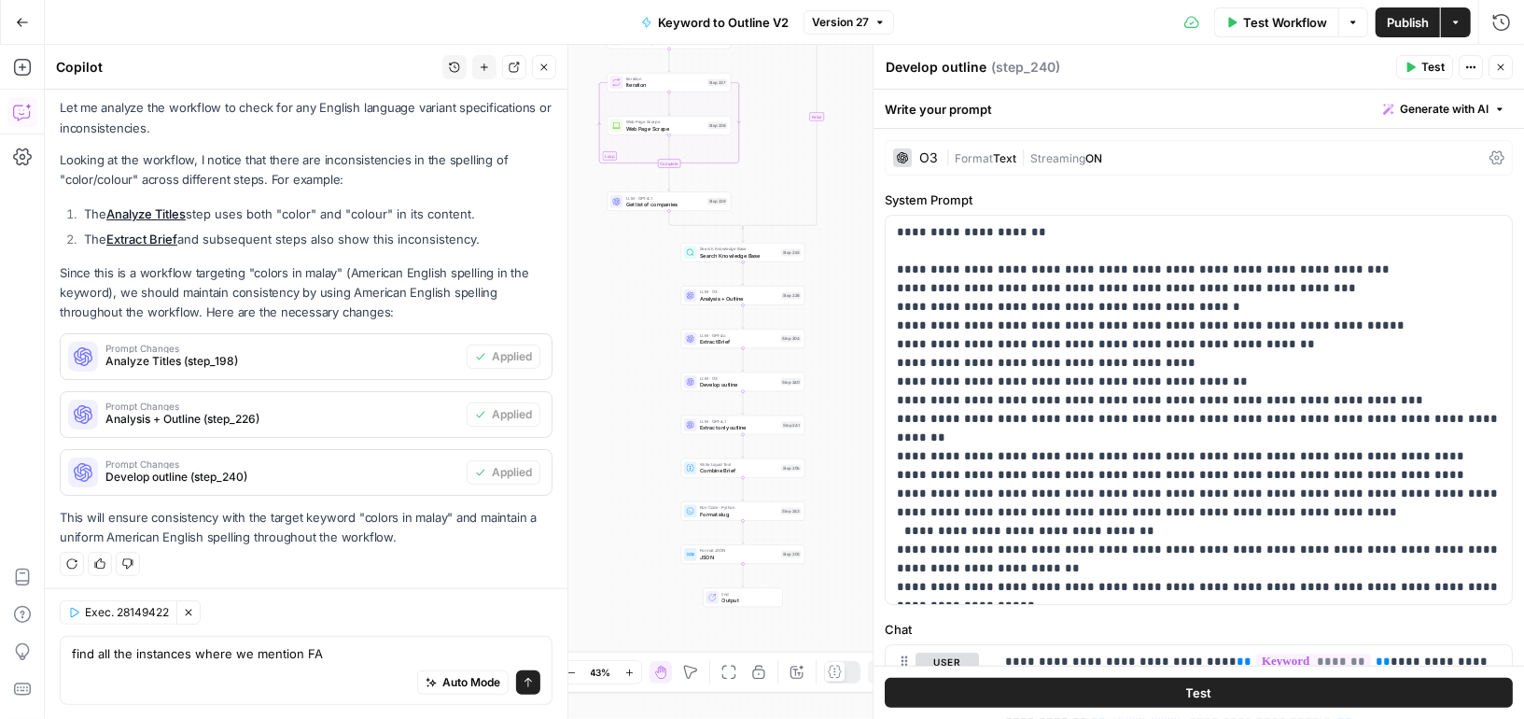
type textarea "find all the instances where we mention FAQ"
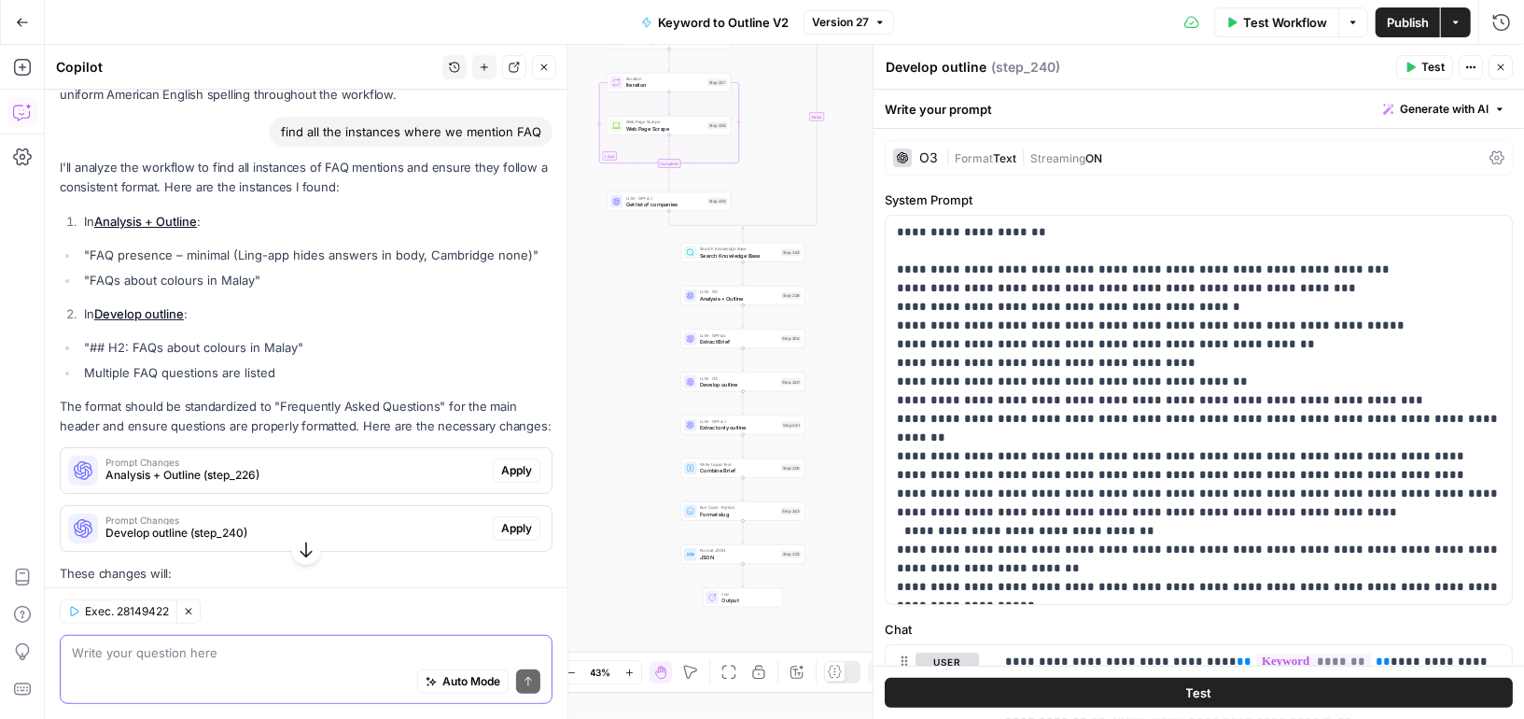
scroll to position [619, 0]
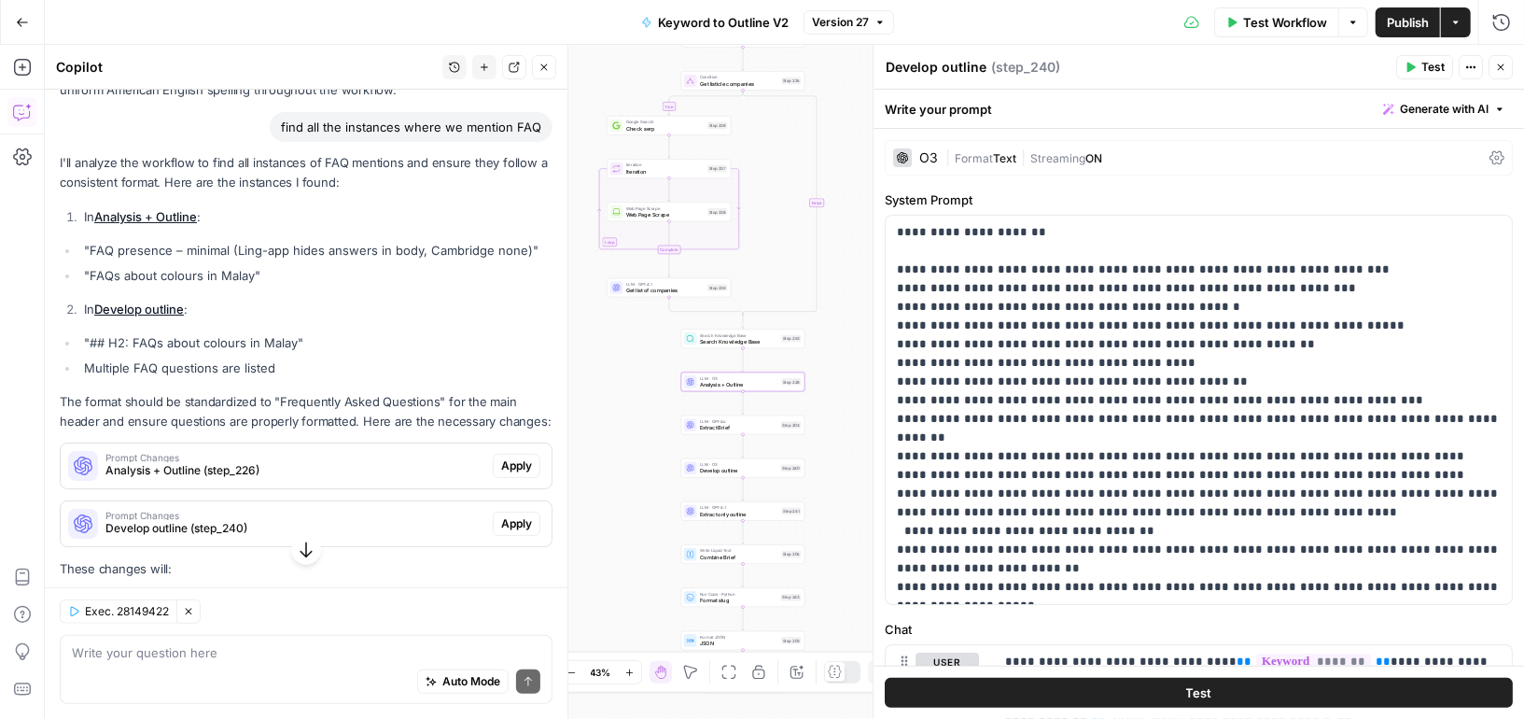
click at [258, 455] on span "Prompt Changes" at bounding box center [295, 457] width 380 height 9
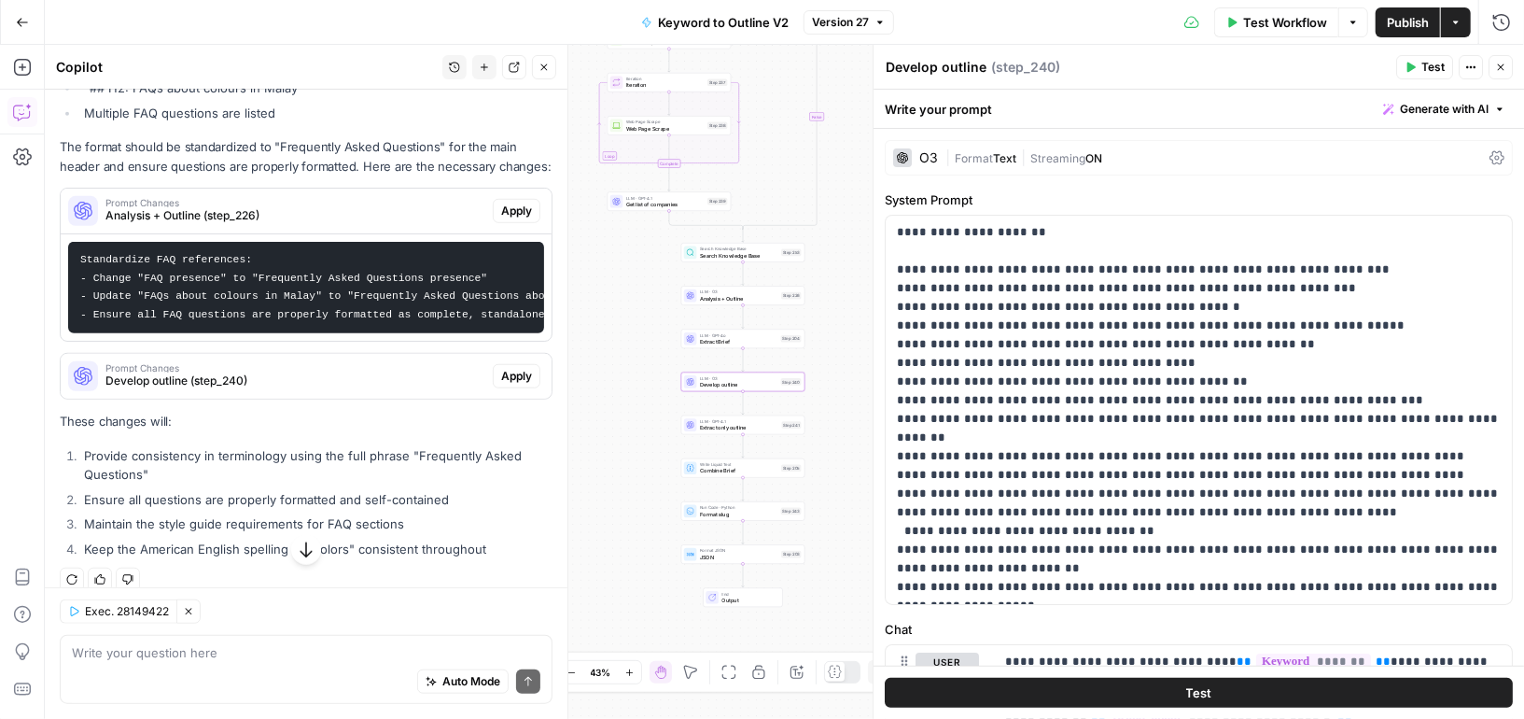
scroll to position [887, 0]
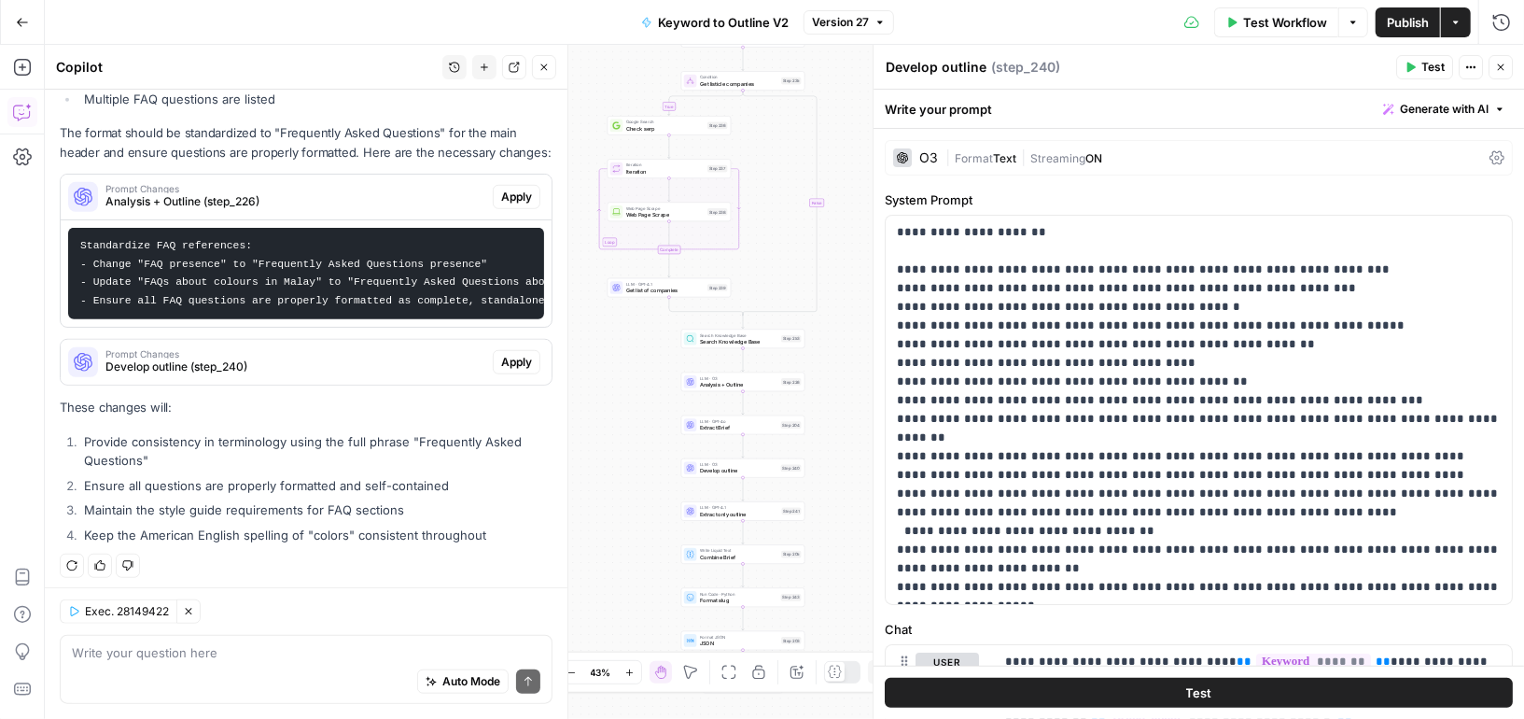
click at [752, 385] on span "Analysis + Outline" at bounding box center [739, 385] width 78 height 8
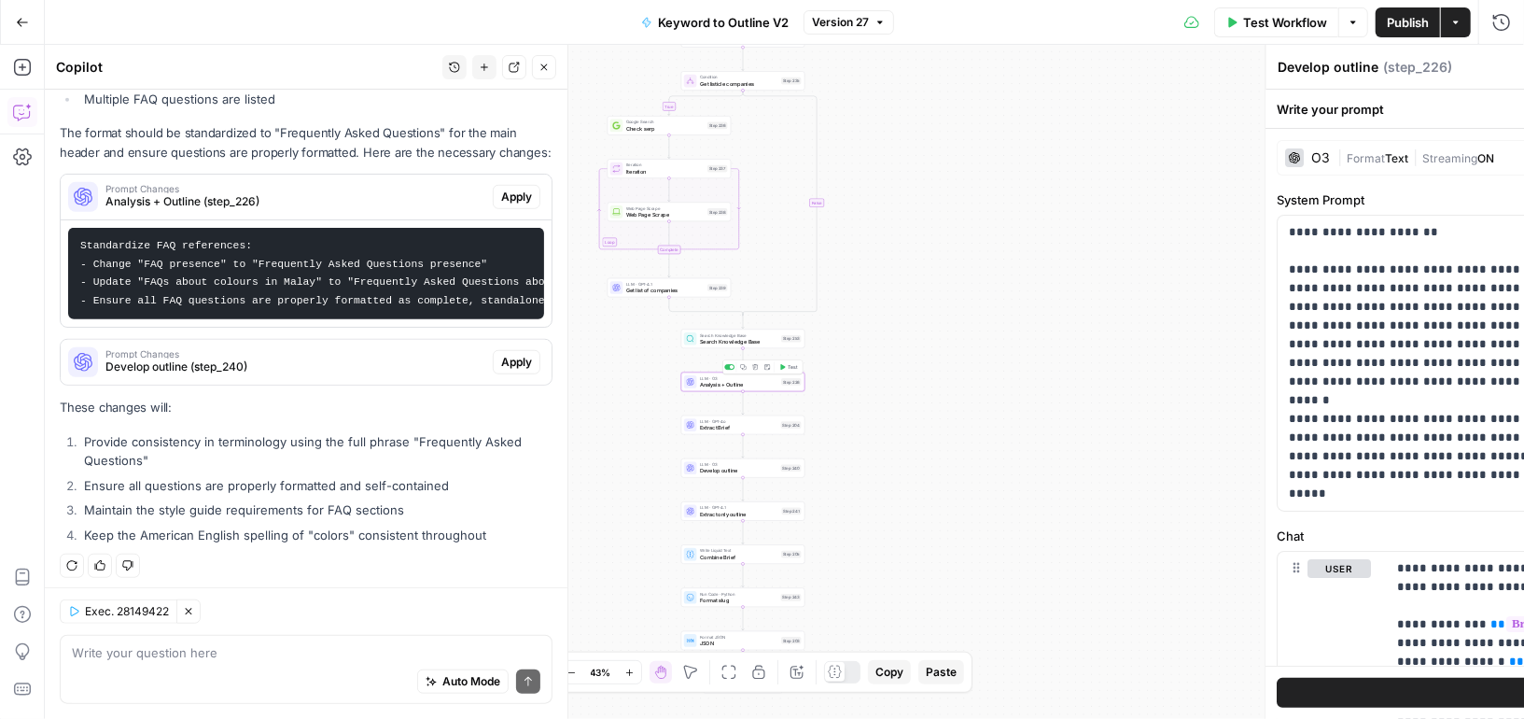
type textarea "Analysis + Outline"
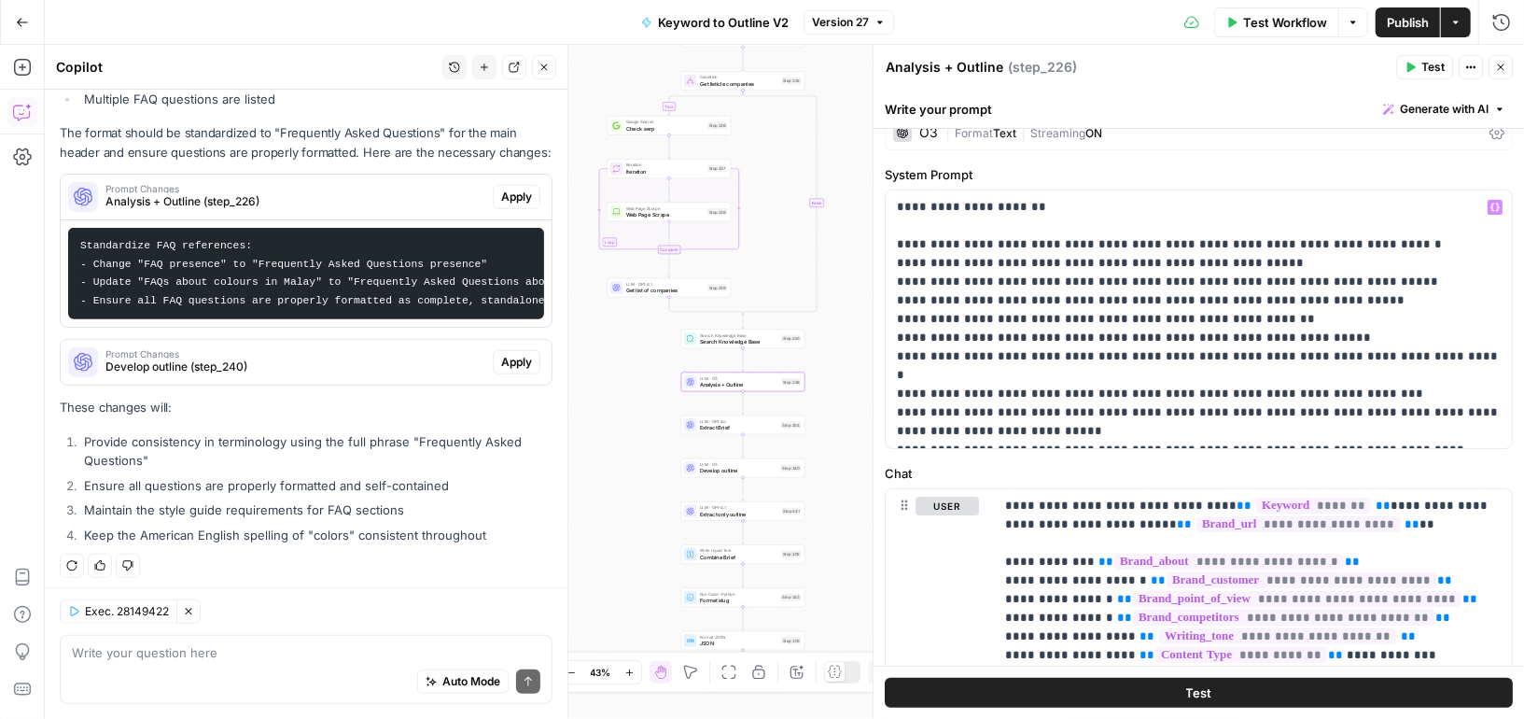
scroll to position [34, 0]
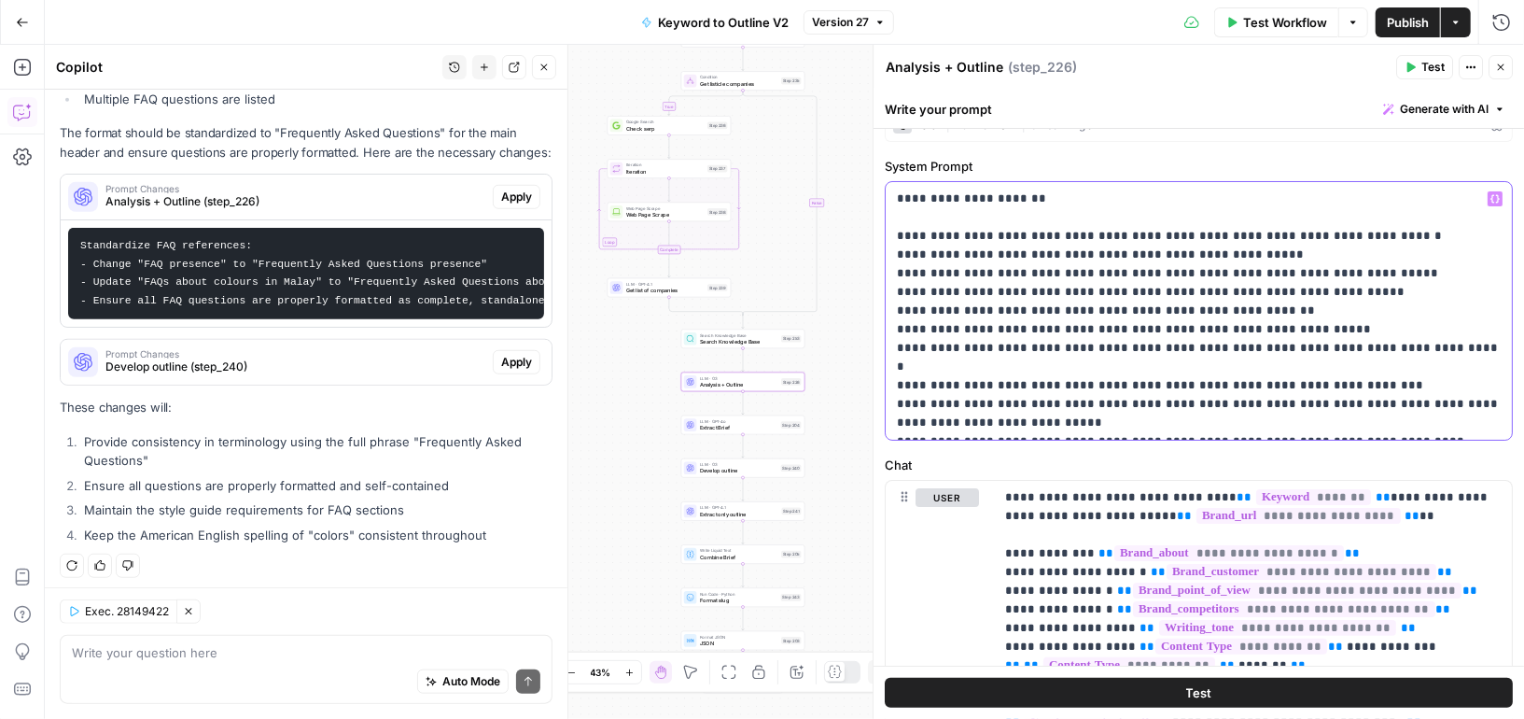
click at [1171, 346] on p "**********" at bounding box center [1199, 310] width 605 height 243
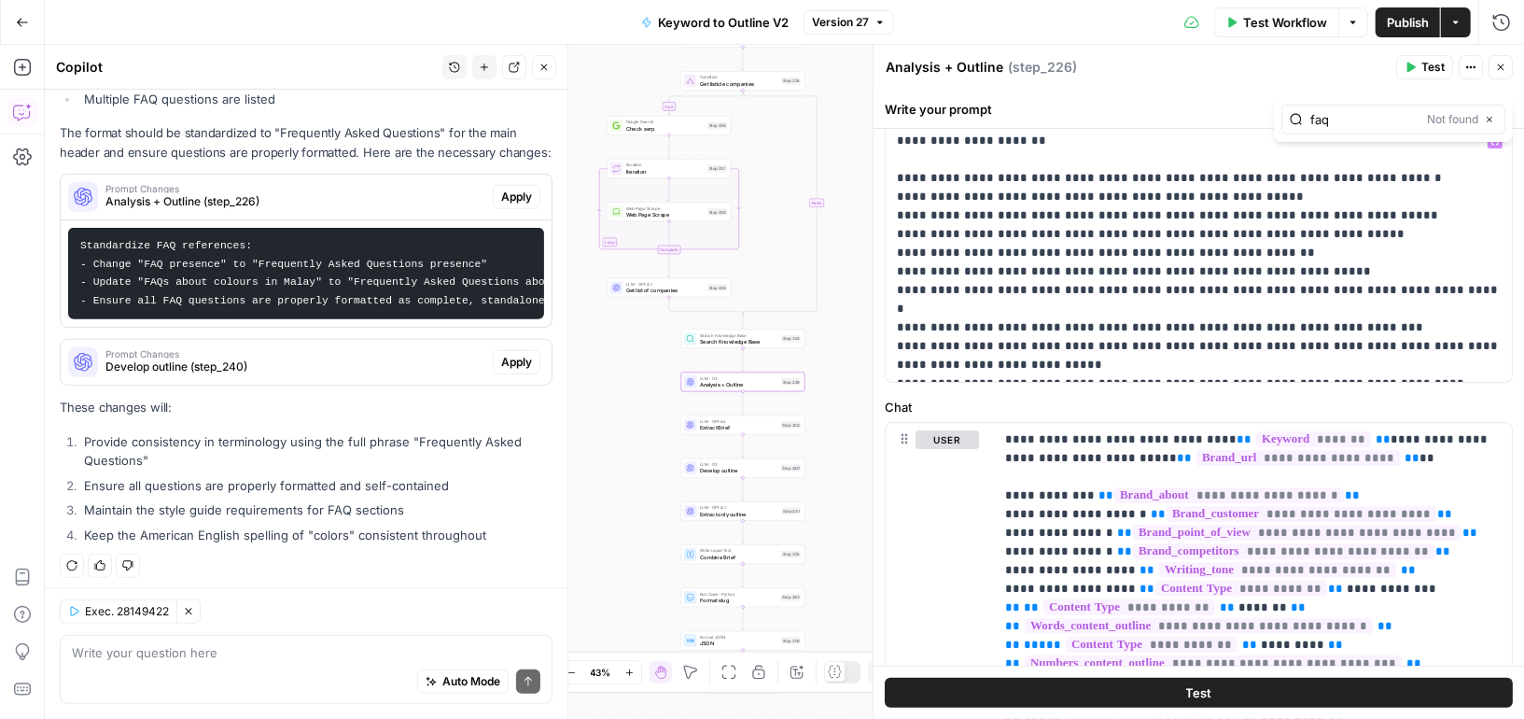
scroll to position [199, 0]
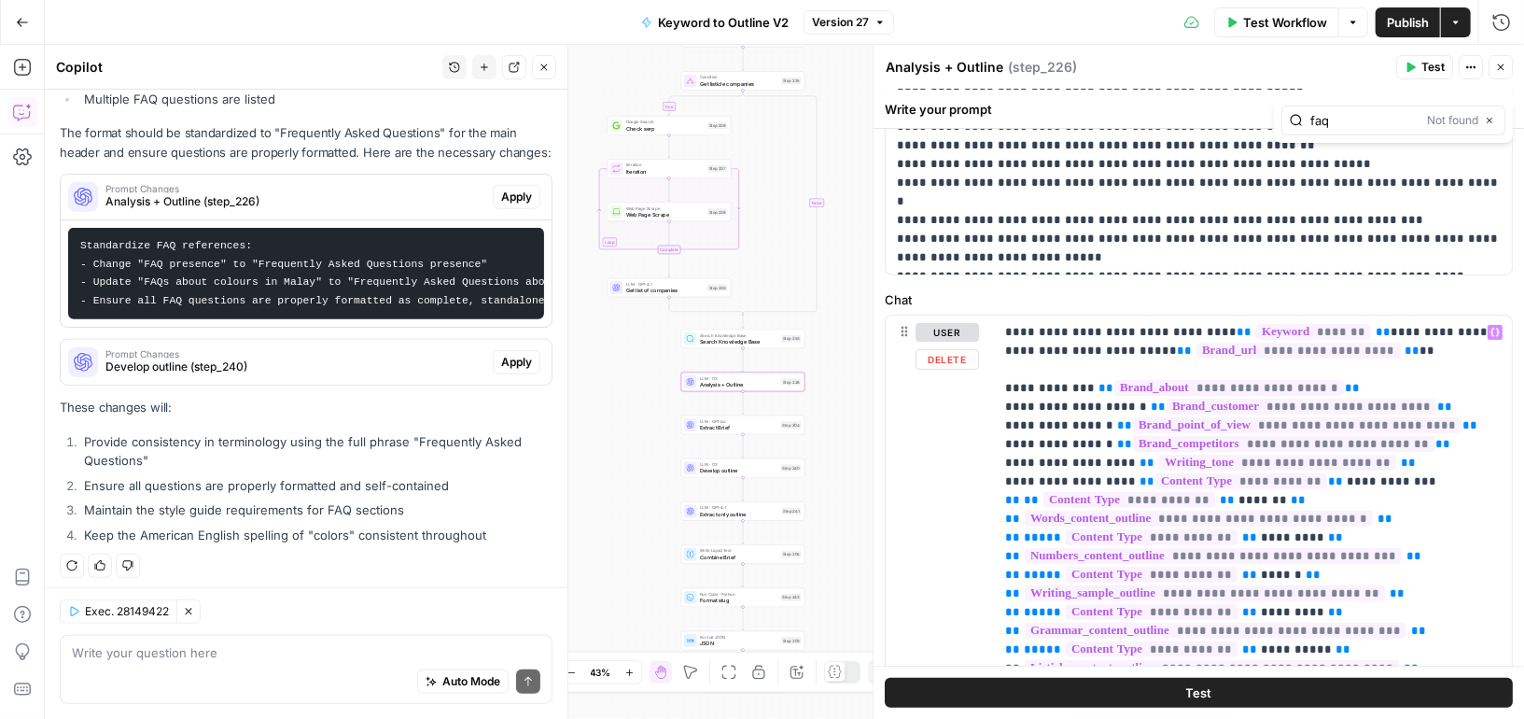
type input "faq"
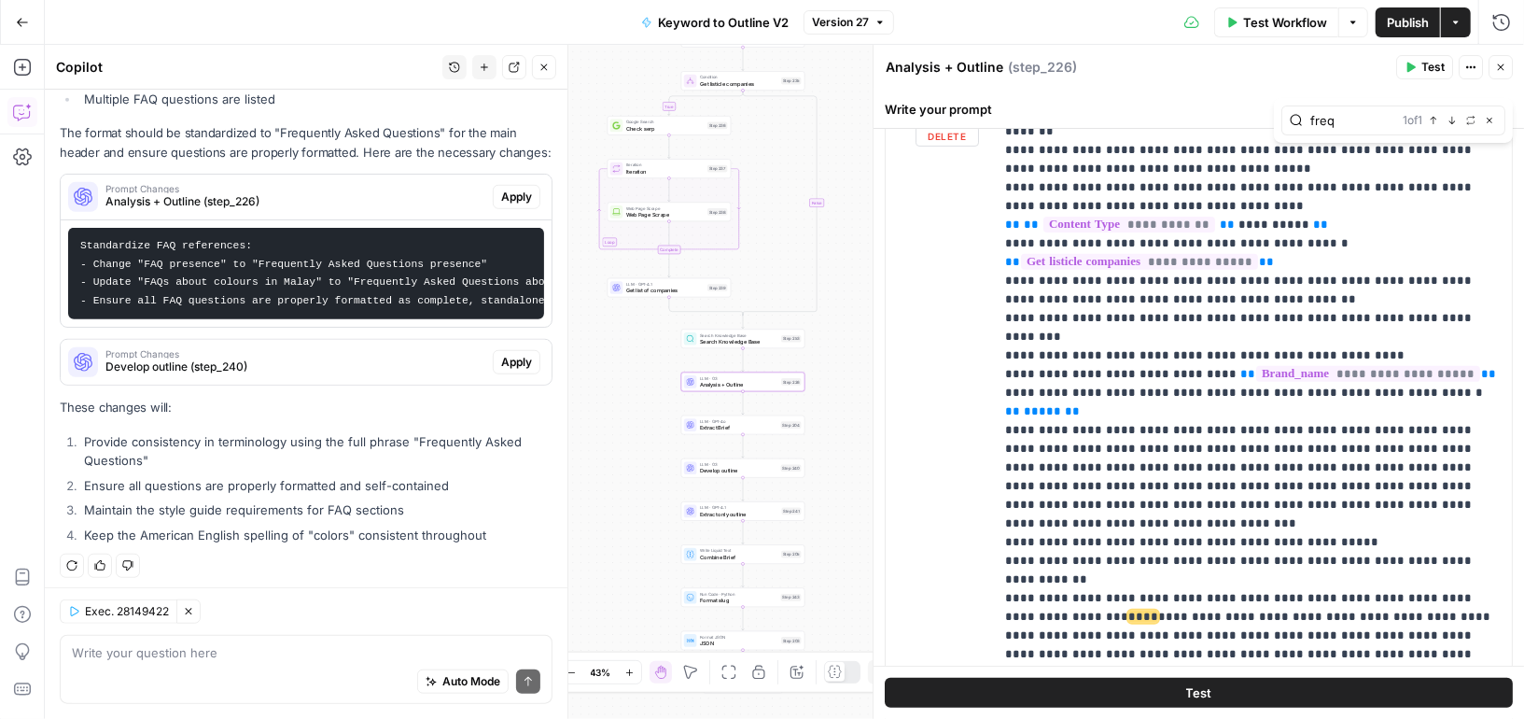
scroll to position [4636, 0]
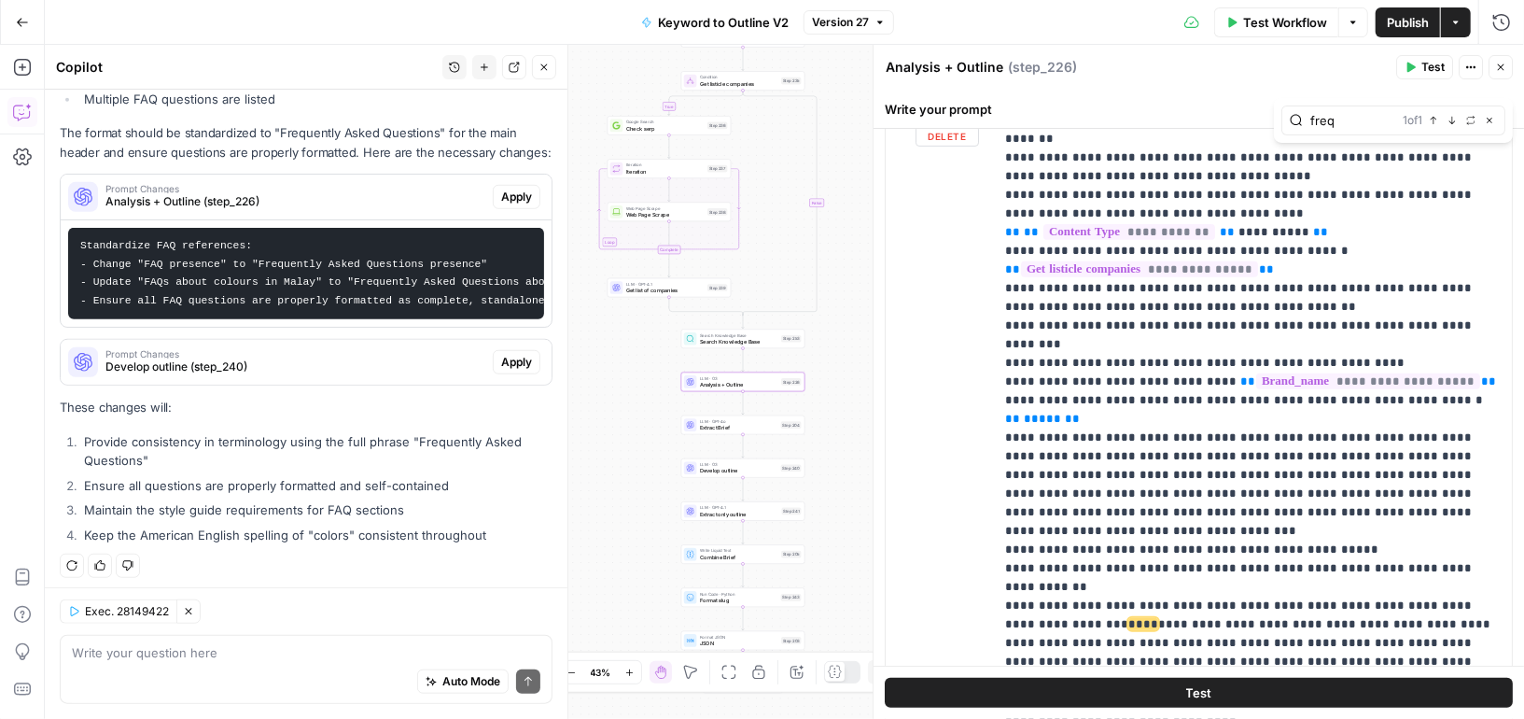
type input "freq"
drag, startPoint x: 1472, startPoint y: 192, endPoint x: 1228, endPoint y: 204, distance: 243.9
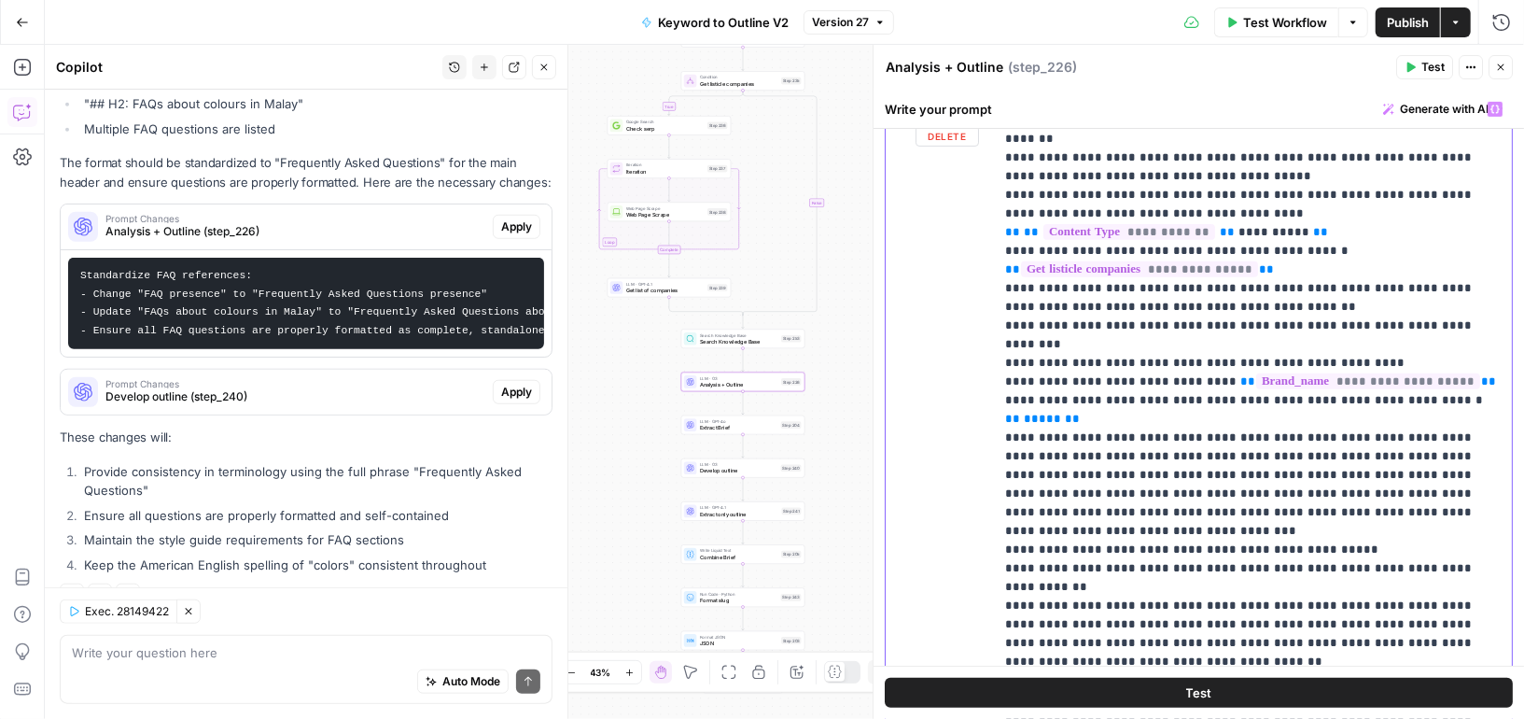
scroll to position [917, 0]
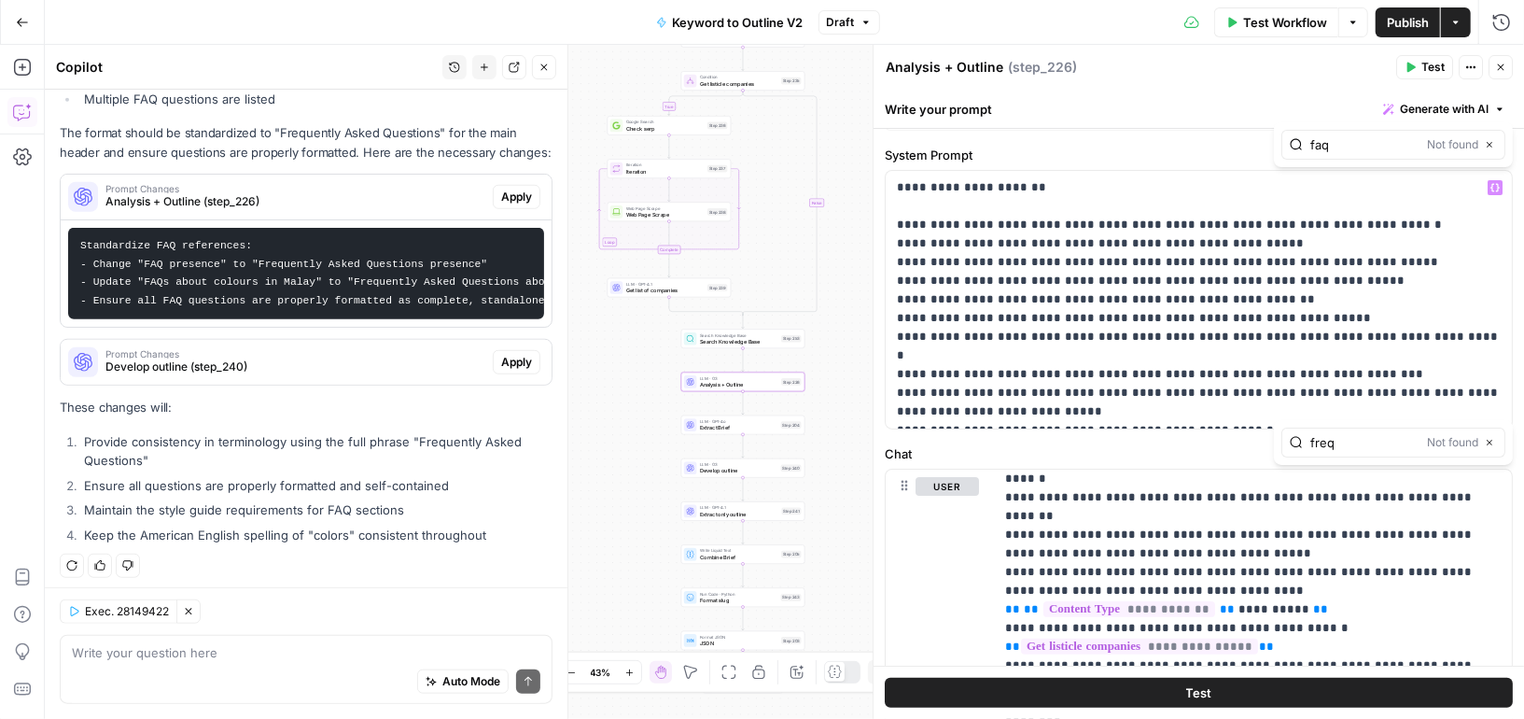
click at [1358, 443] on input "freq" at bounding box center [1364, 442] width 109 height 19
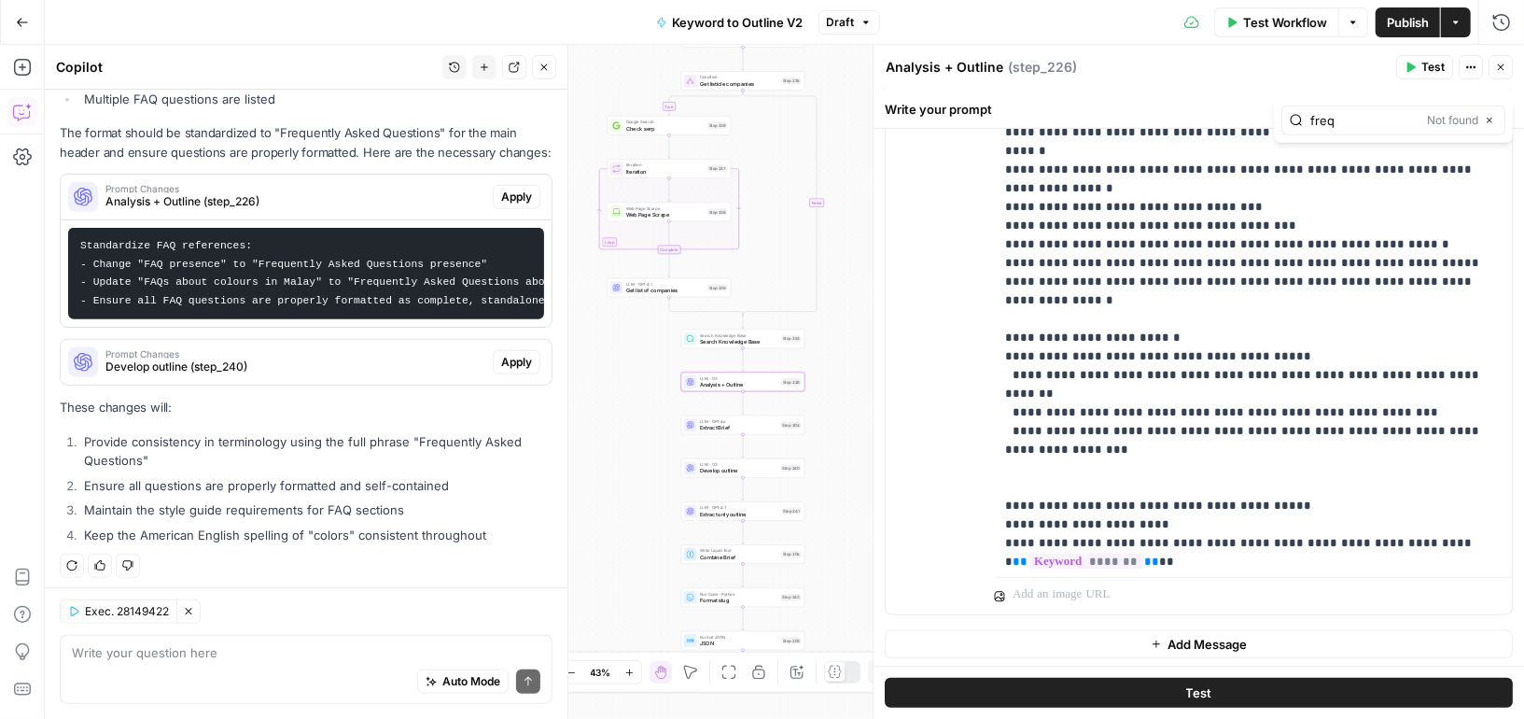
scroll to position [6962, 0]
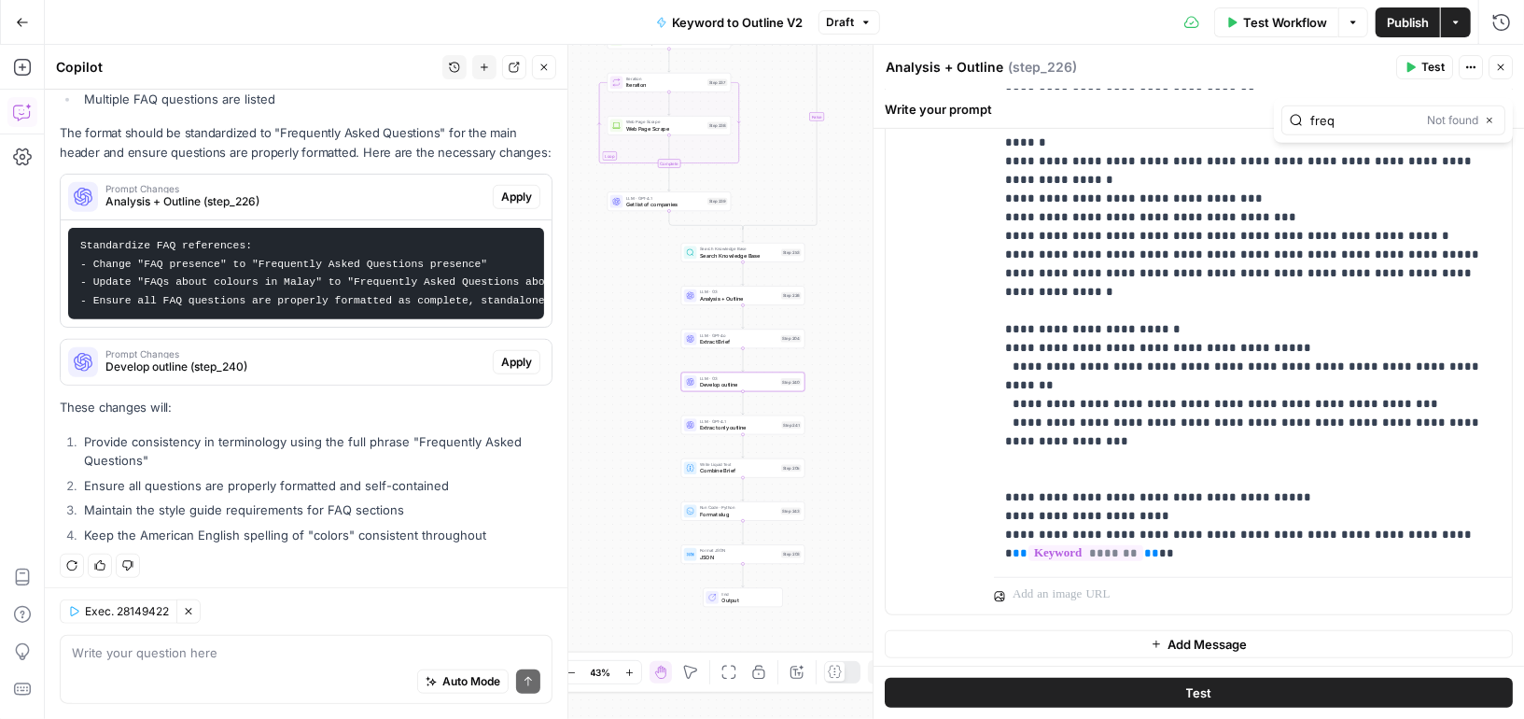
click at [265, 358] on span "Develop outline (step_240)" at bounding box center [295, 366] width 380 height 17
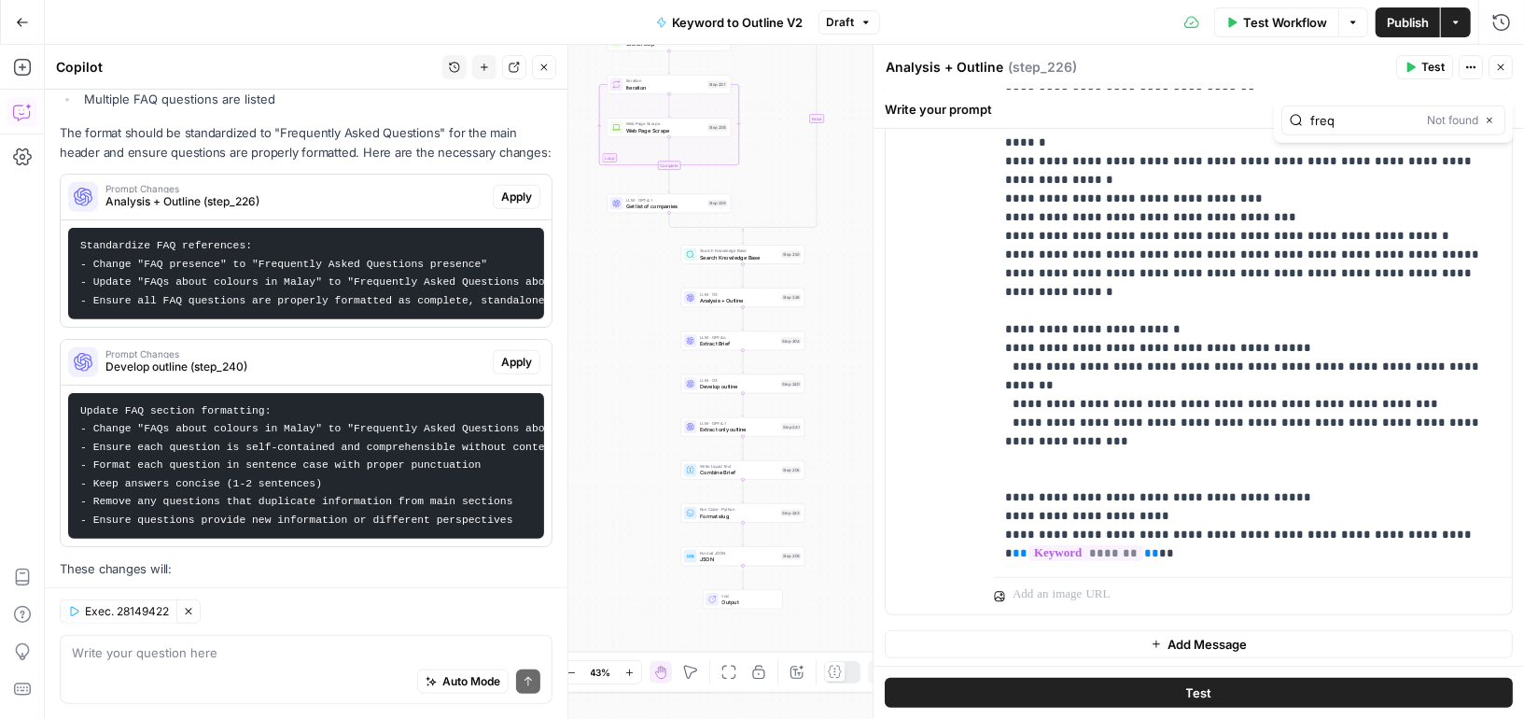
scroll to position [1079, 0]
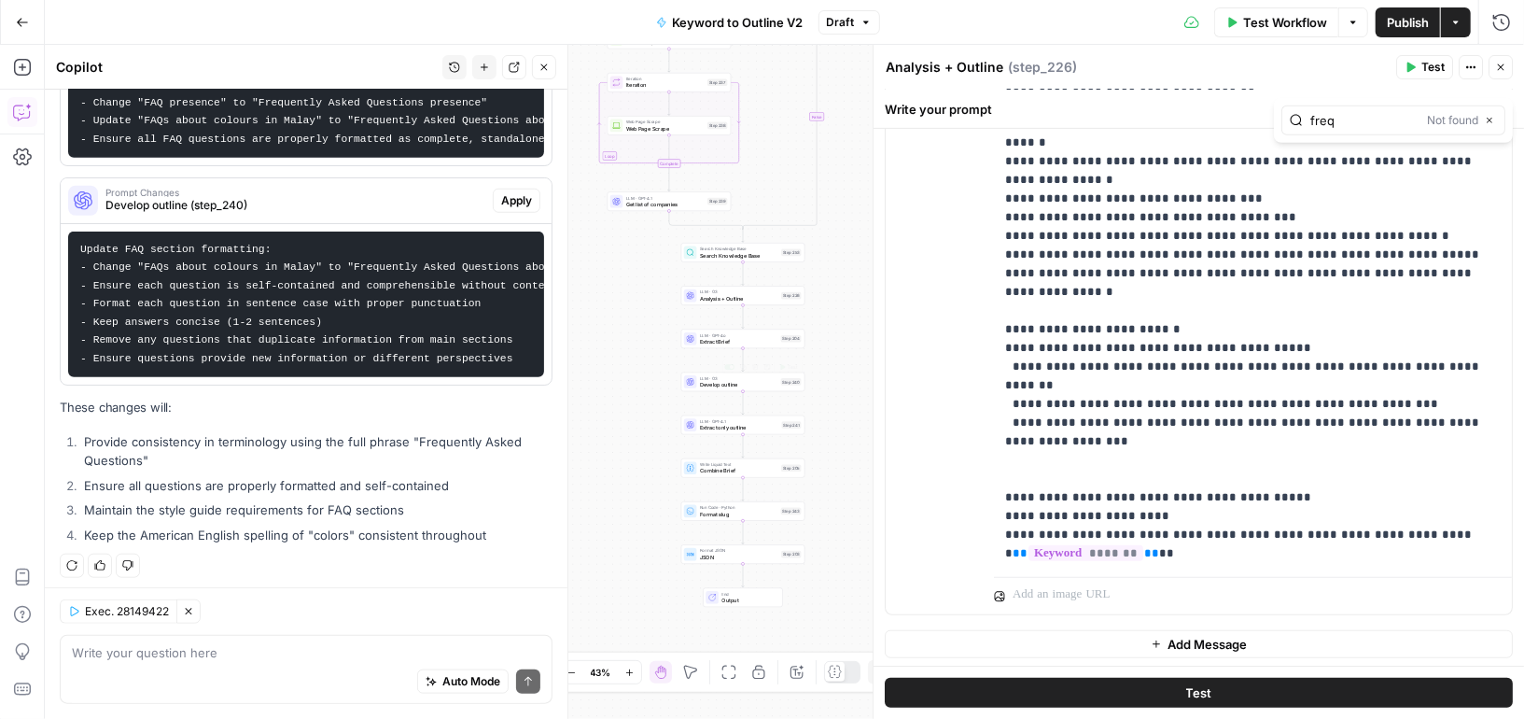
click at [755, 384] on span "Develop outline" at bounding box center [738, 385] width 77 height 8
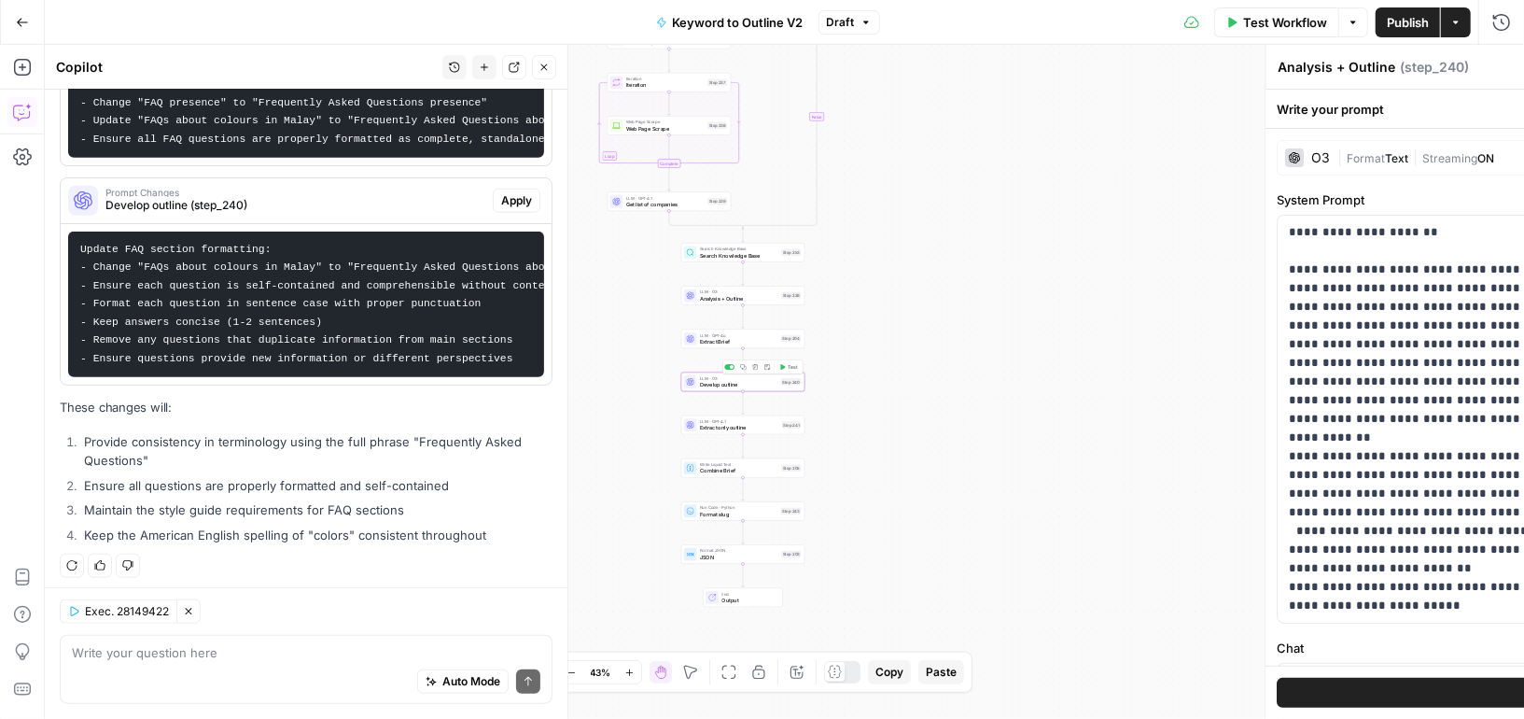
type textarea "Develop outline"
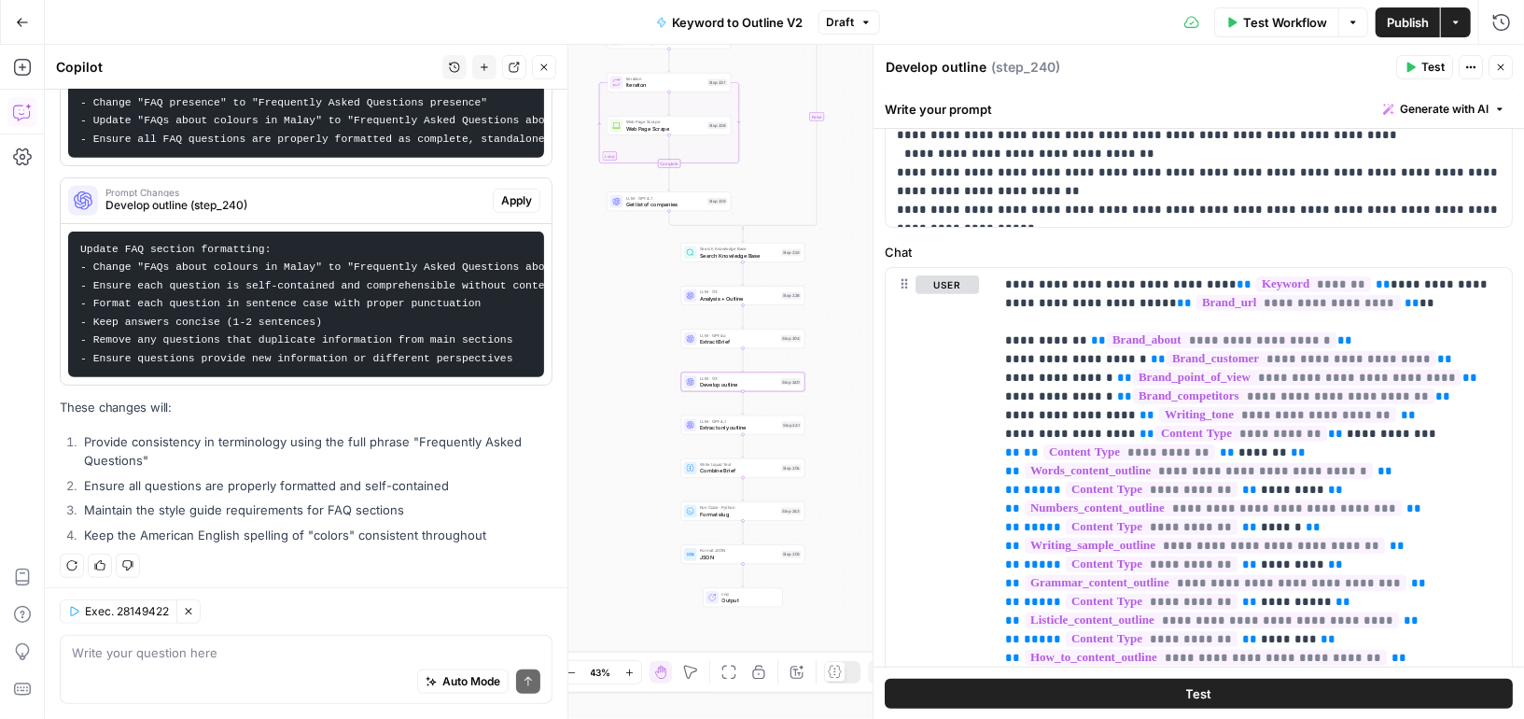
scroll to position [405, 0]
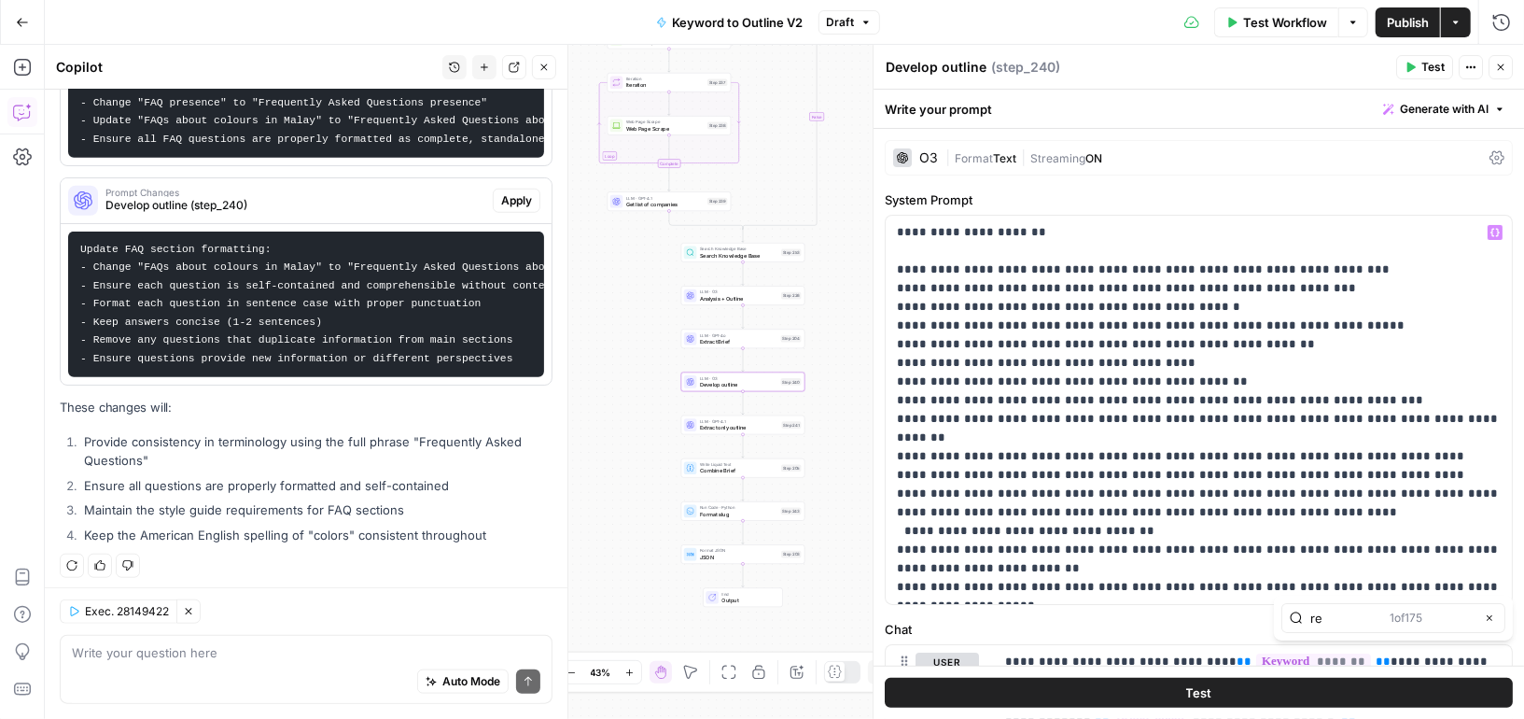
type input "r"
type input "frequen"
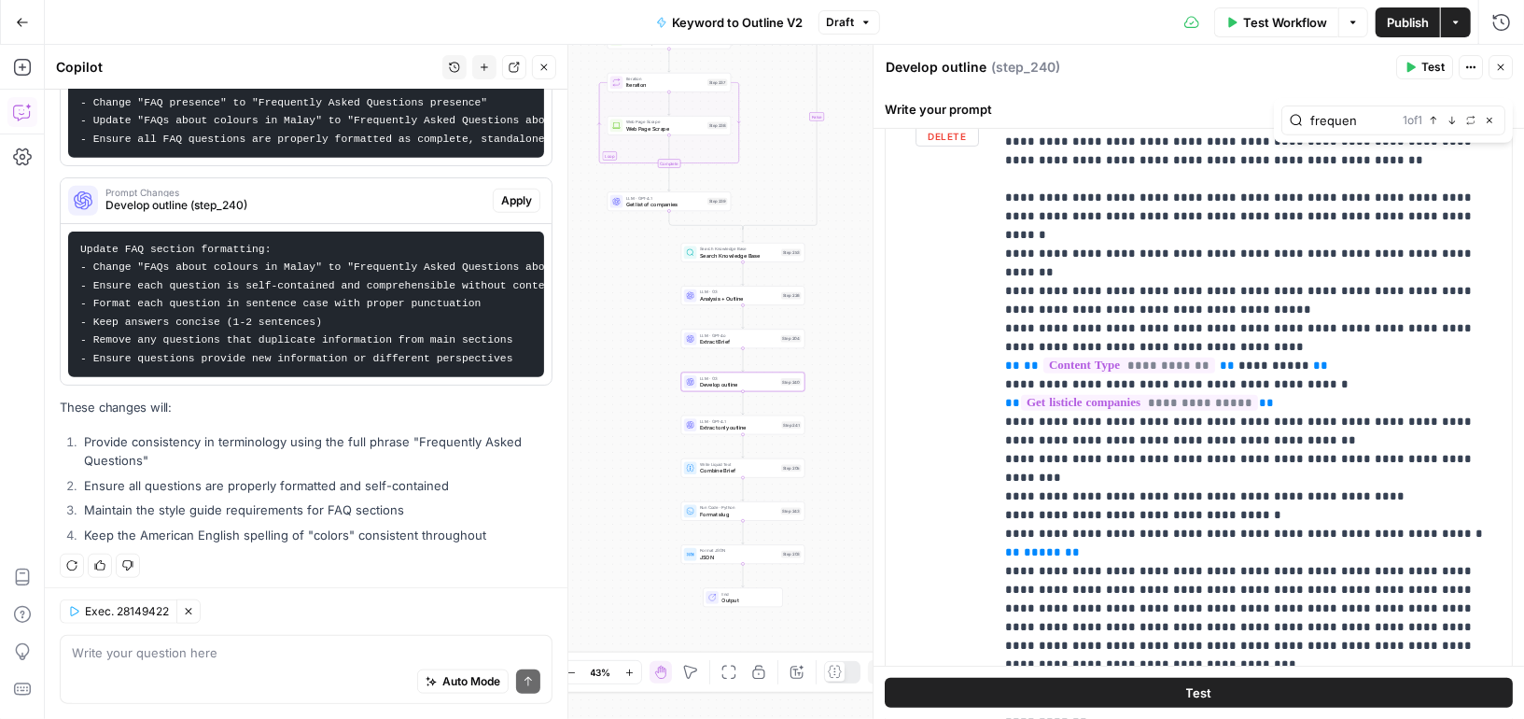
scroll to position [4459, 0]
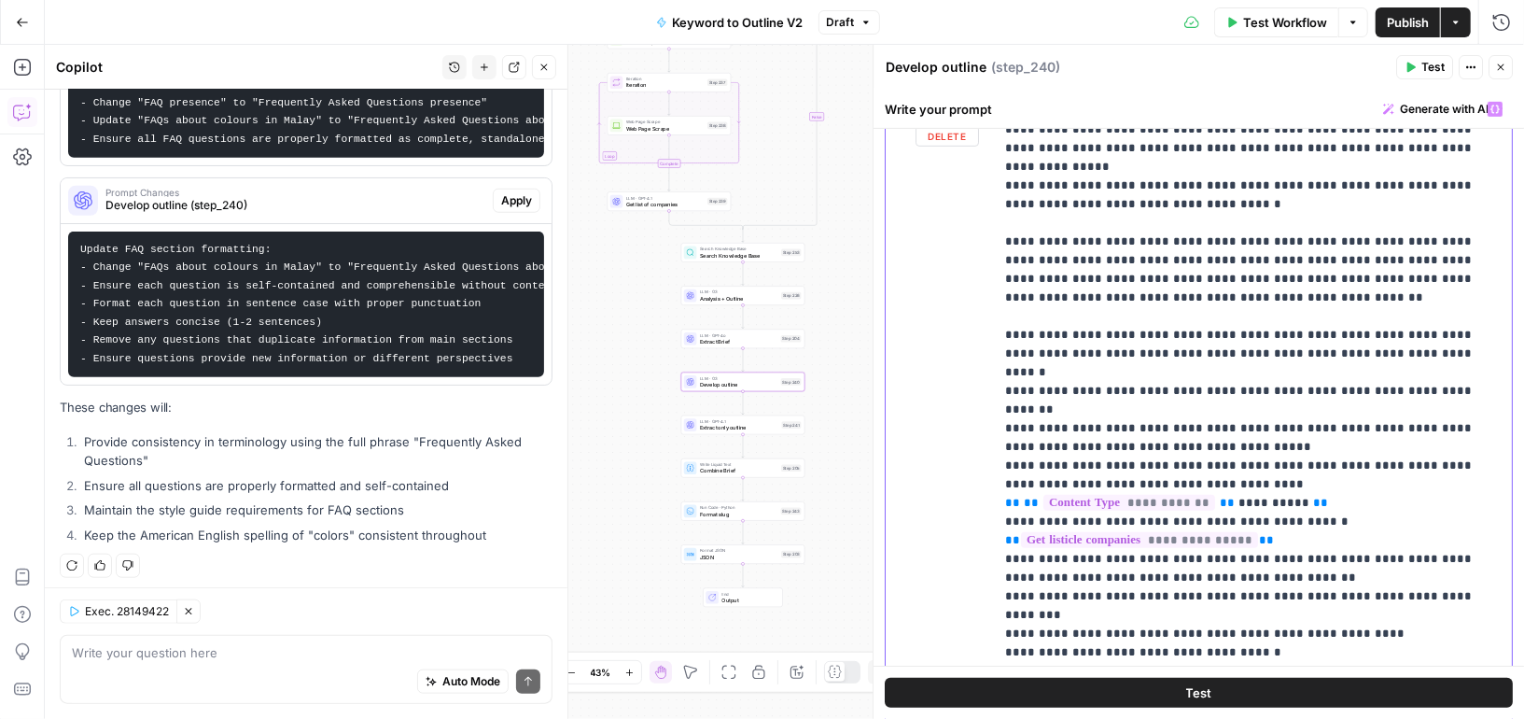
drag, startPoint x: 1473, startPoint y: 498, endPoint x: 1224, endPoint y: 522, distance: 249.3
click at [1399, 25] on span "Publish" at bounding box center [1408, 22] width 42 height 19
